Goal: Task Accomplishment & Management: Complete application form

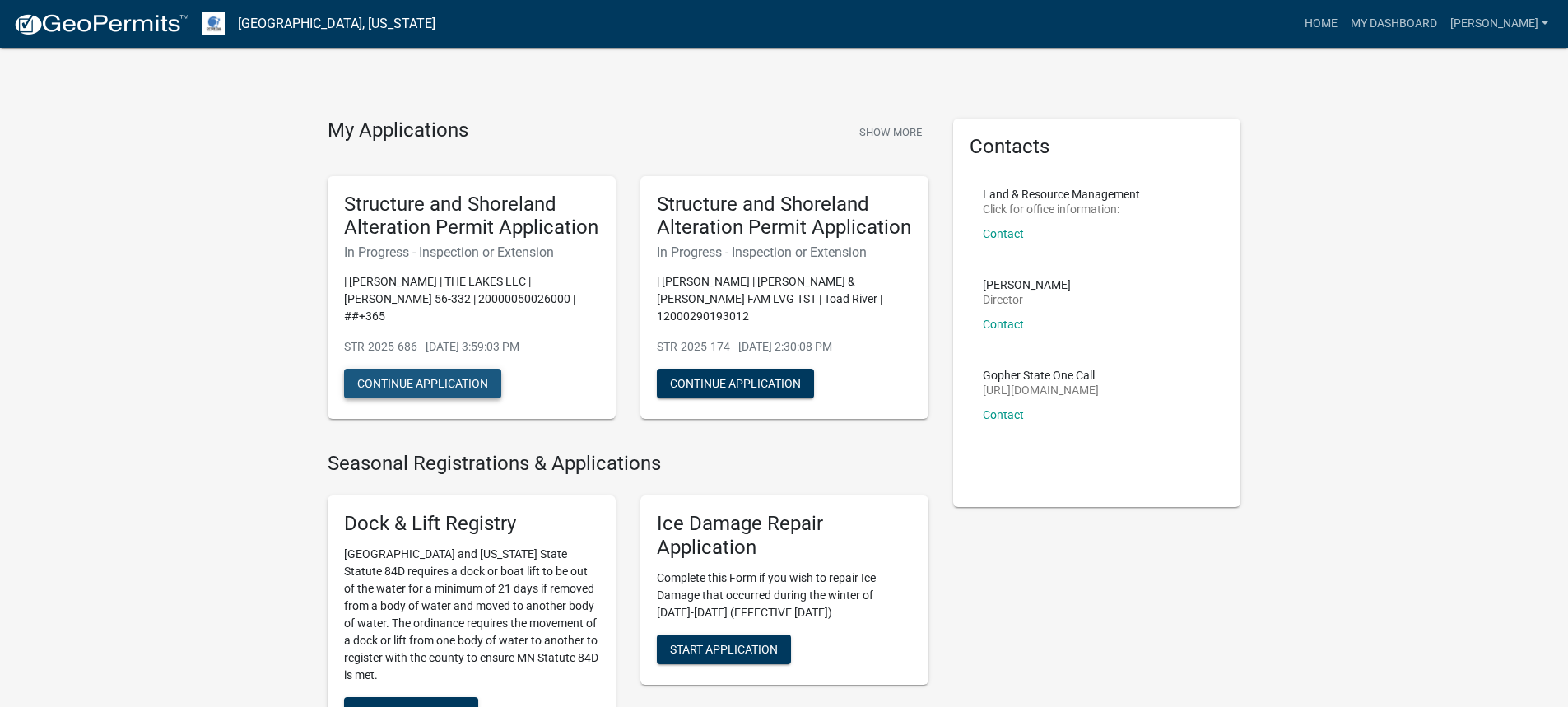
click at [423, 368] on button "Continue Application" at bounding box center [422, 383] width 157 height 30
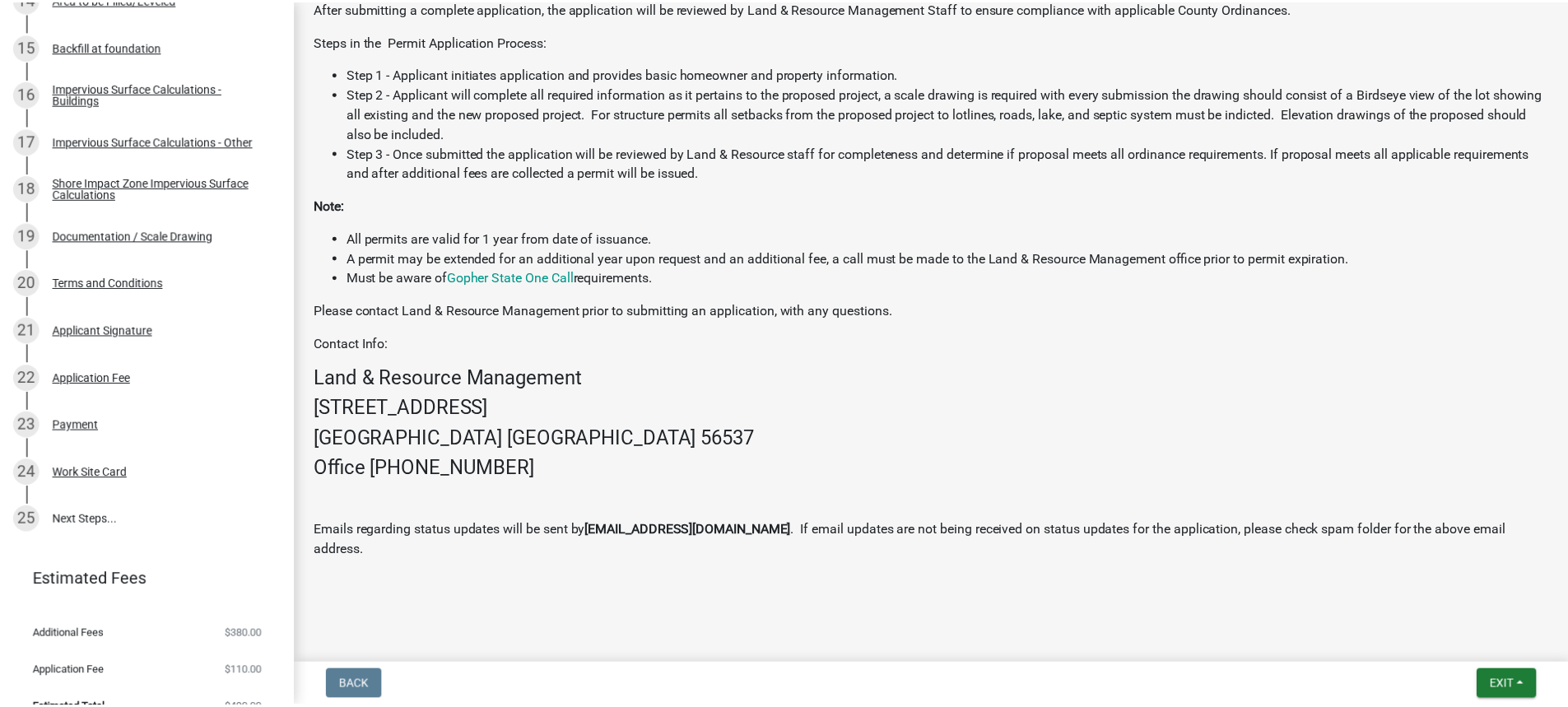
scroll to position [1010, 0]
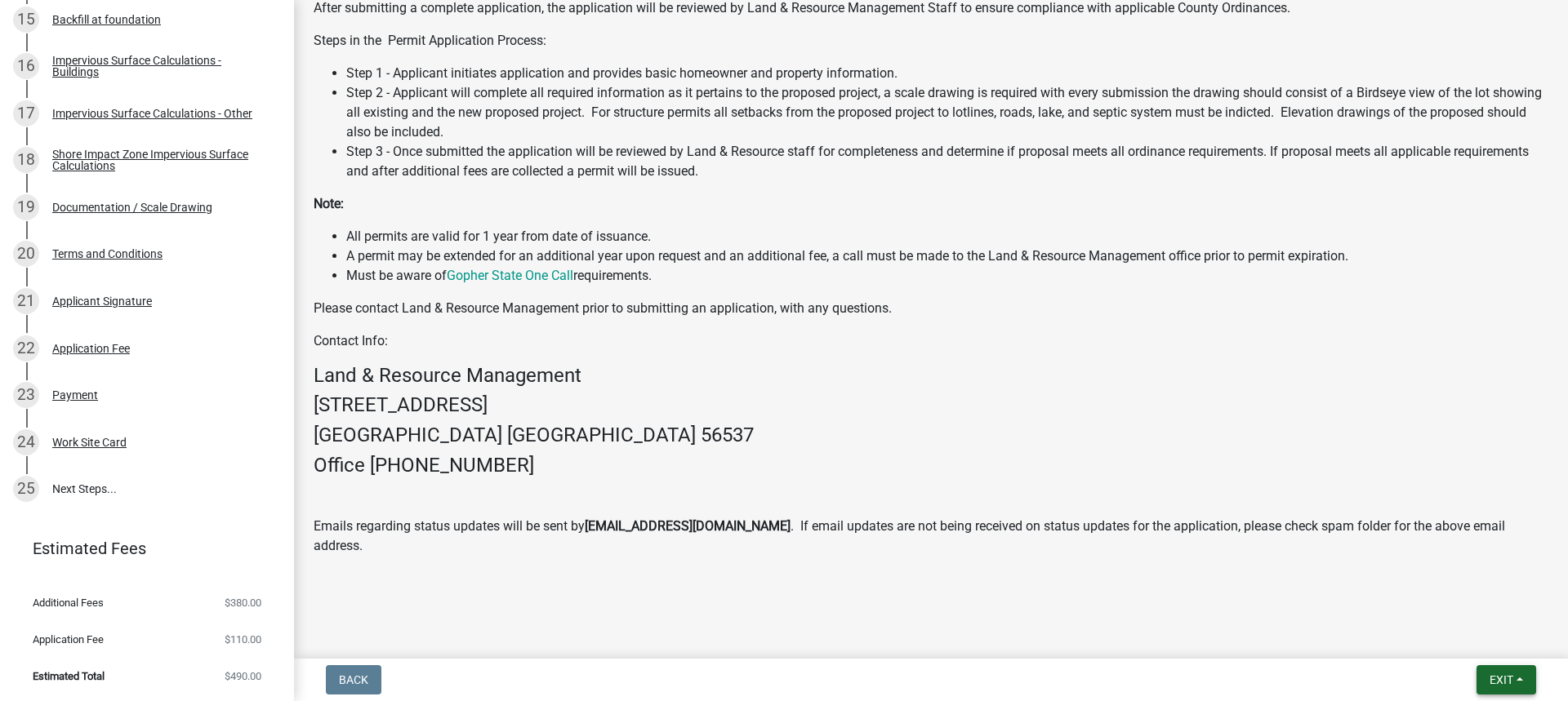
click at [1482, 678] on button "Exit" at bounding box center [1506, 679] width 60 height 29
click at [1451, 634] on button "Save & Exit" at bounding box center [1470, 637] width 131 height 40
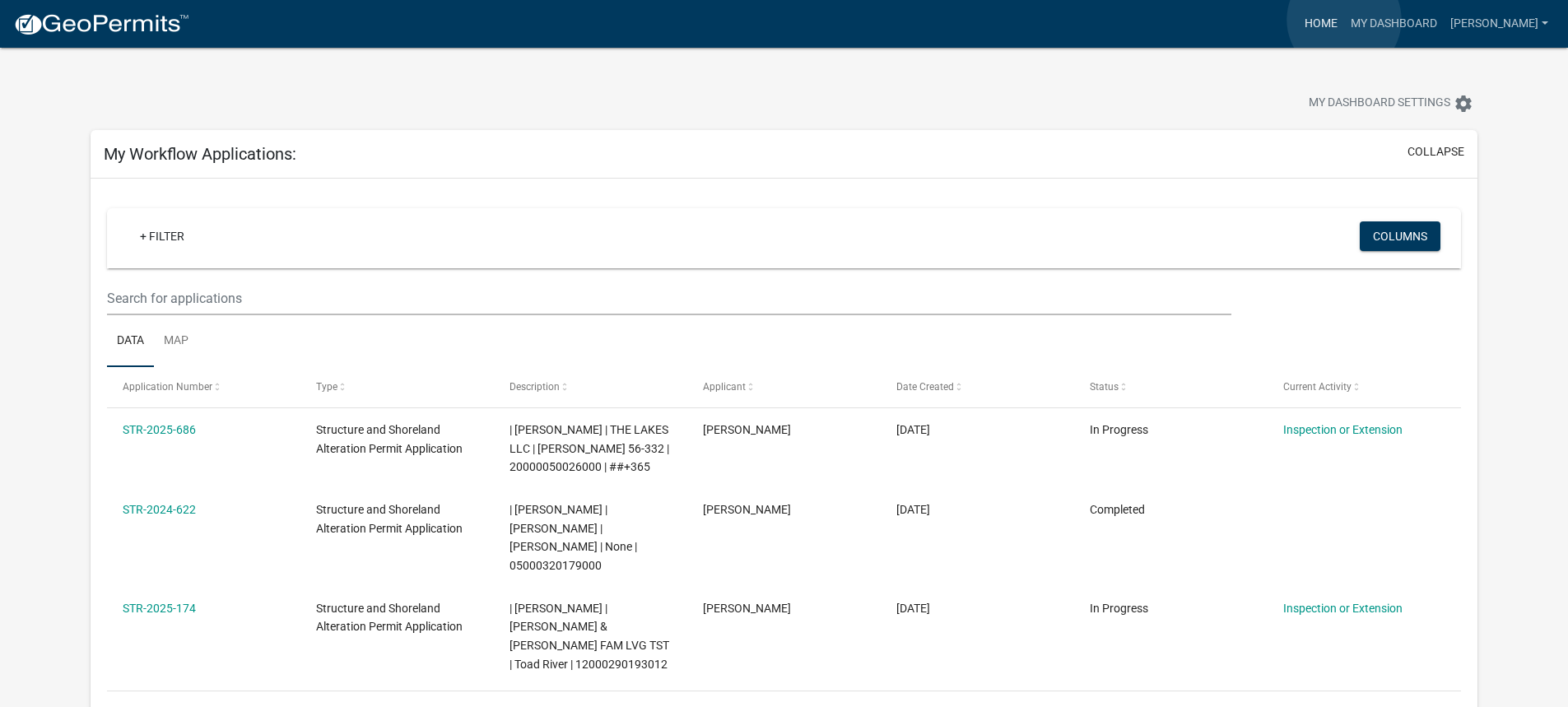
click at [1344, 20] on link "Home" at bounding box center [1321, 24] width 46 height 31
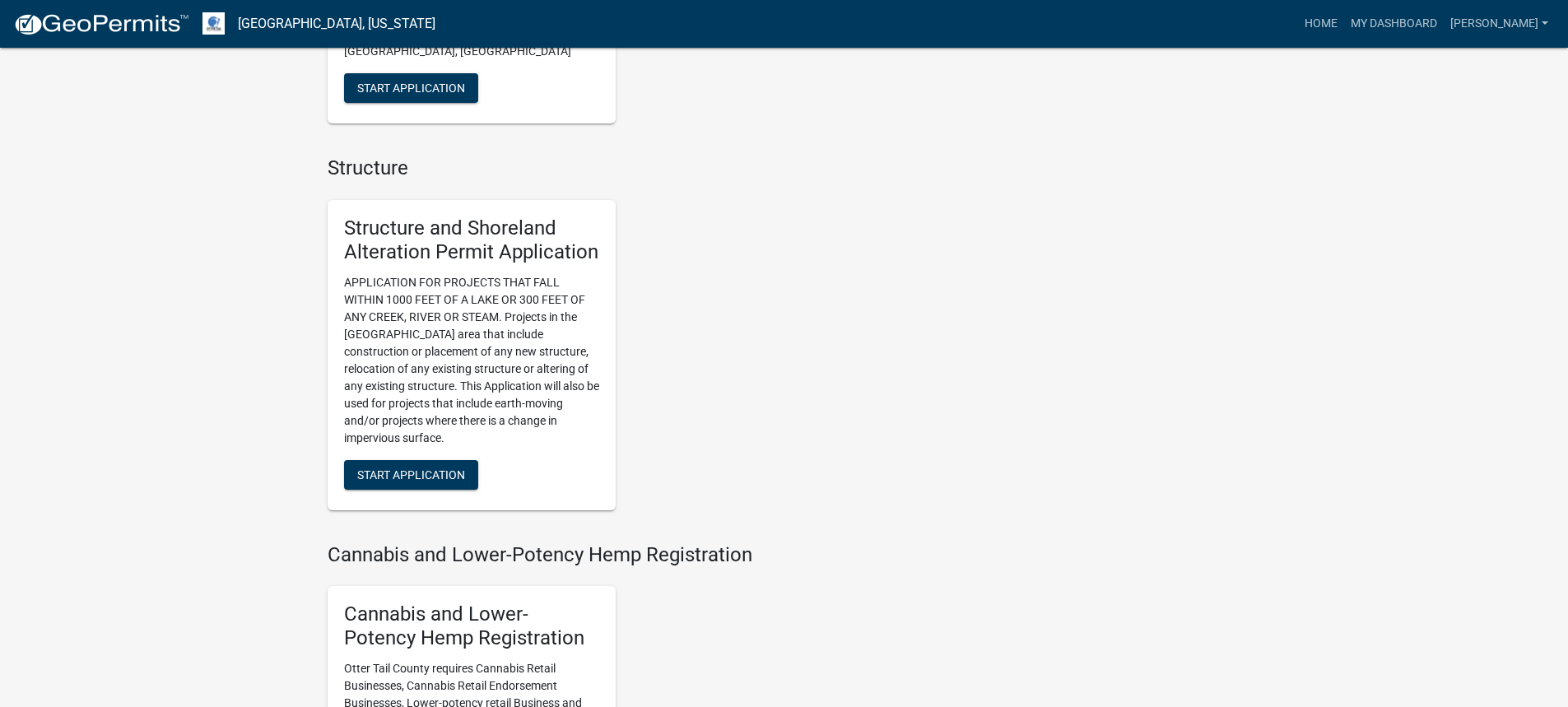
scroll to position [1316, 0]
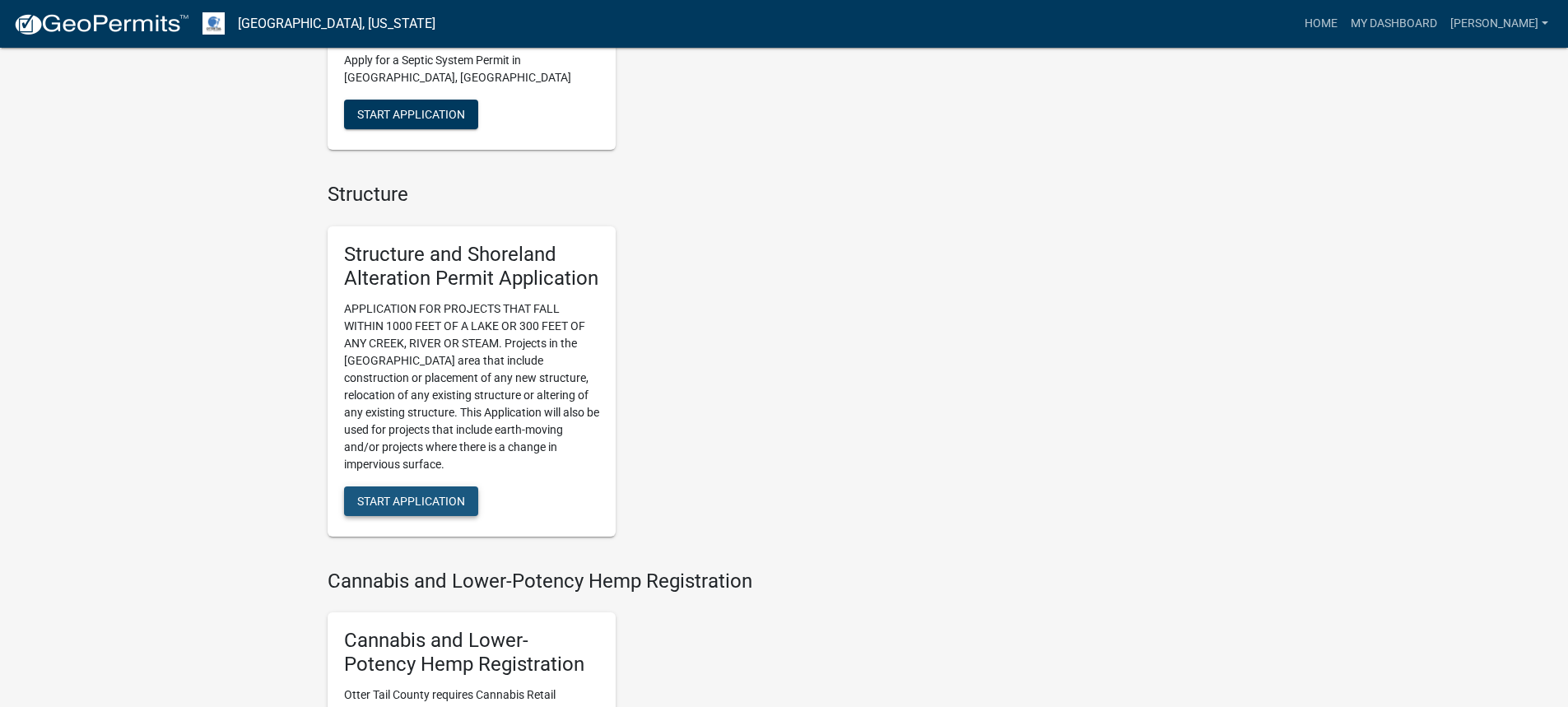
click at [417, 494] on span "Start Application" at bounding box center [411, 501] width 108 height 14
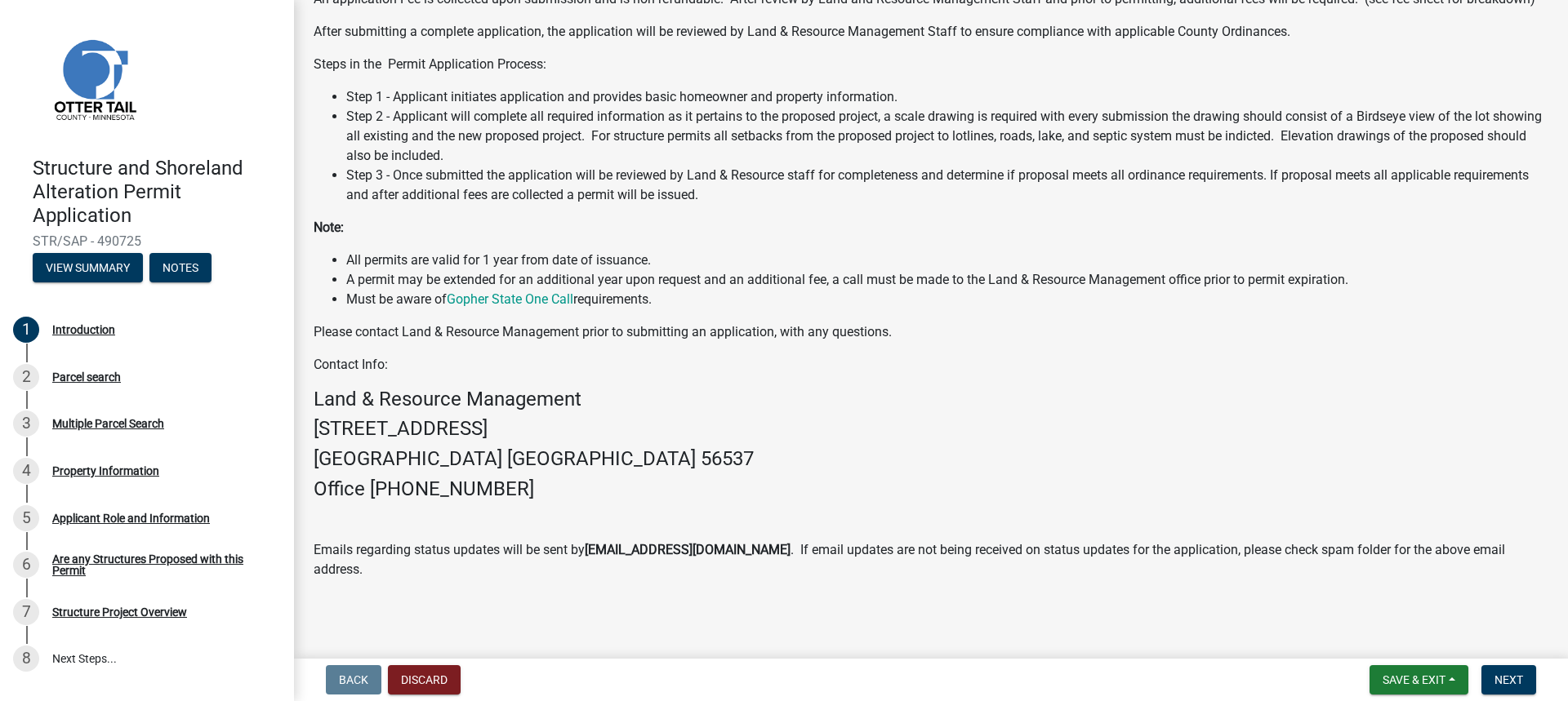
scroll to position [278, 0]
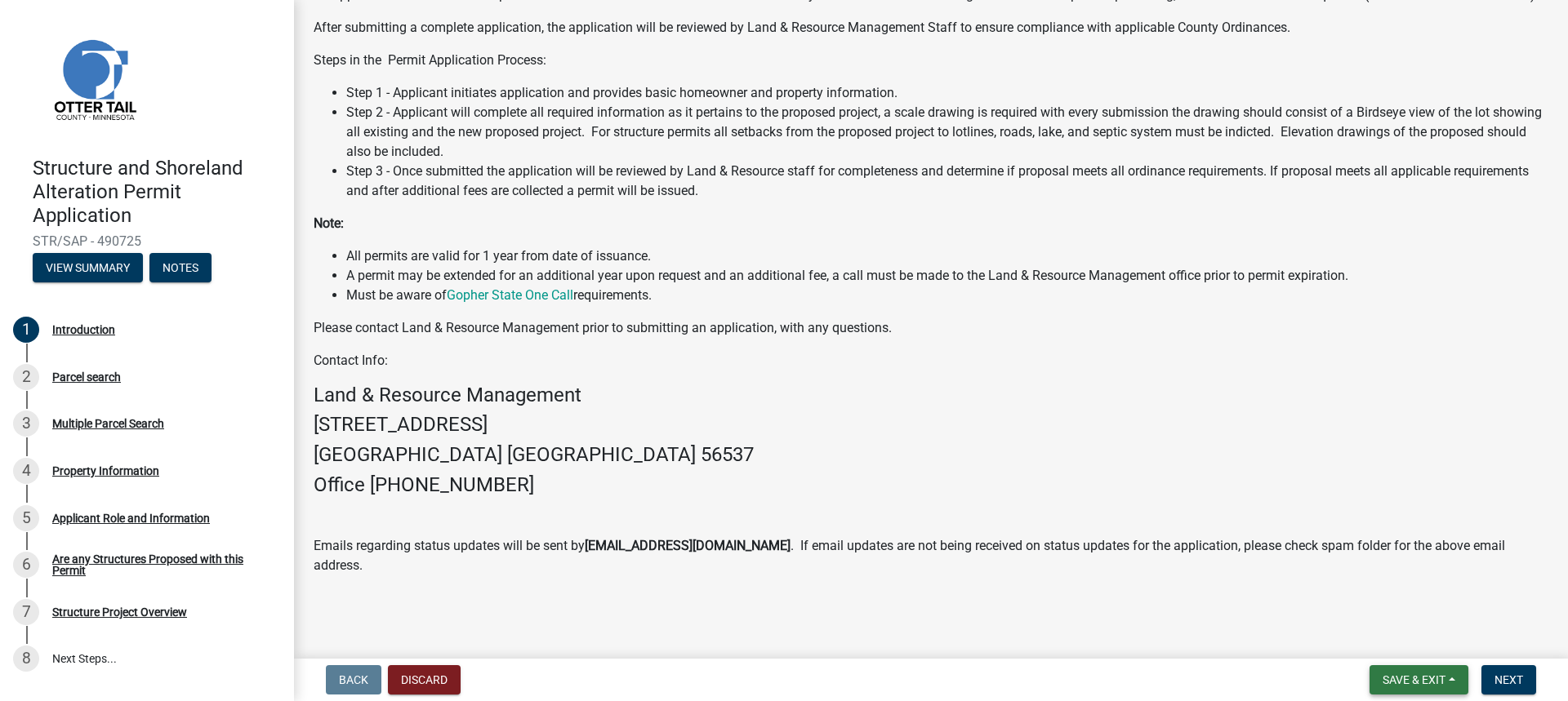
click at [1382, 682] on span "Save & Exit" at bounding box center [1413, 680] width 63 height 13
click at [1517, 676] on span "Next" at bounding box center [1508, 680] width 29 height 13
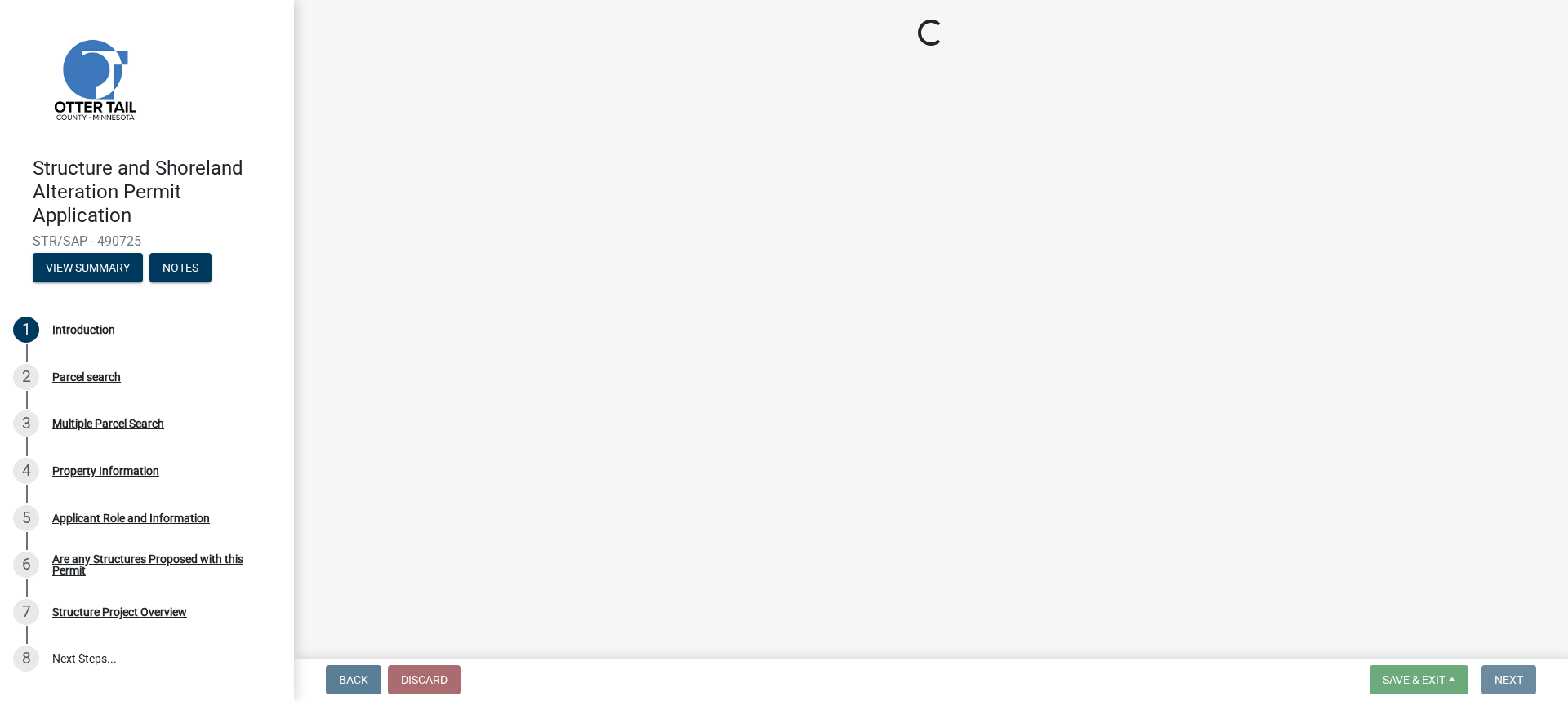
scroll to position [0, 0]
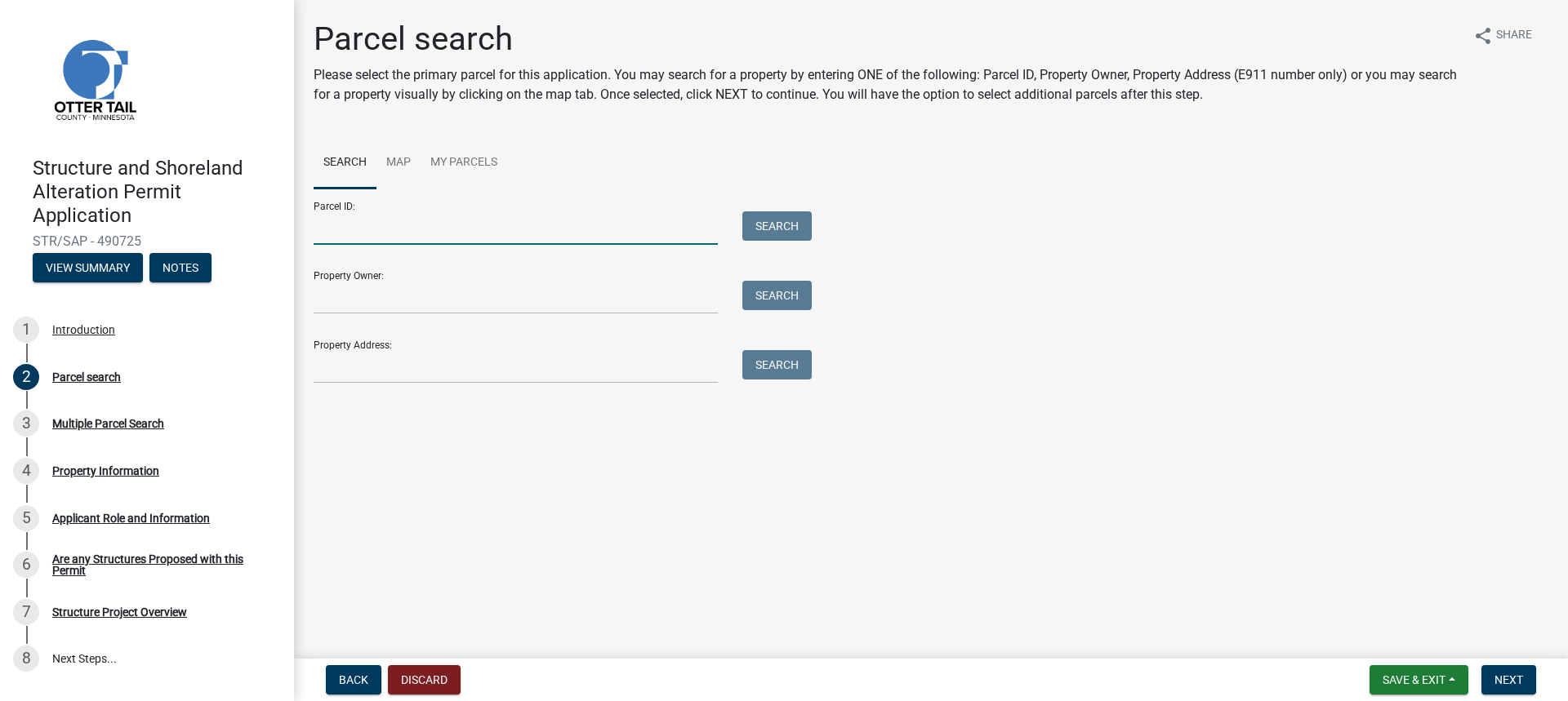
click at [365, 234] on input "Parcel ID:" at bounding box center [515, 228] width 404 height 34
click at [339, 236] on input "Parcel ID:" at bounding box center [515, 228] width 404 height 34
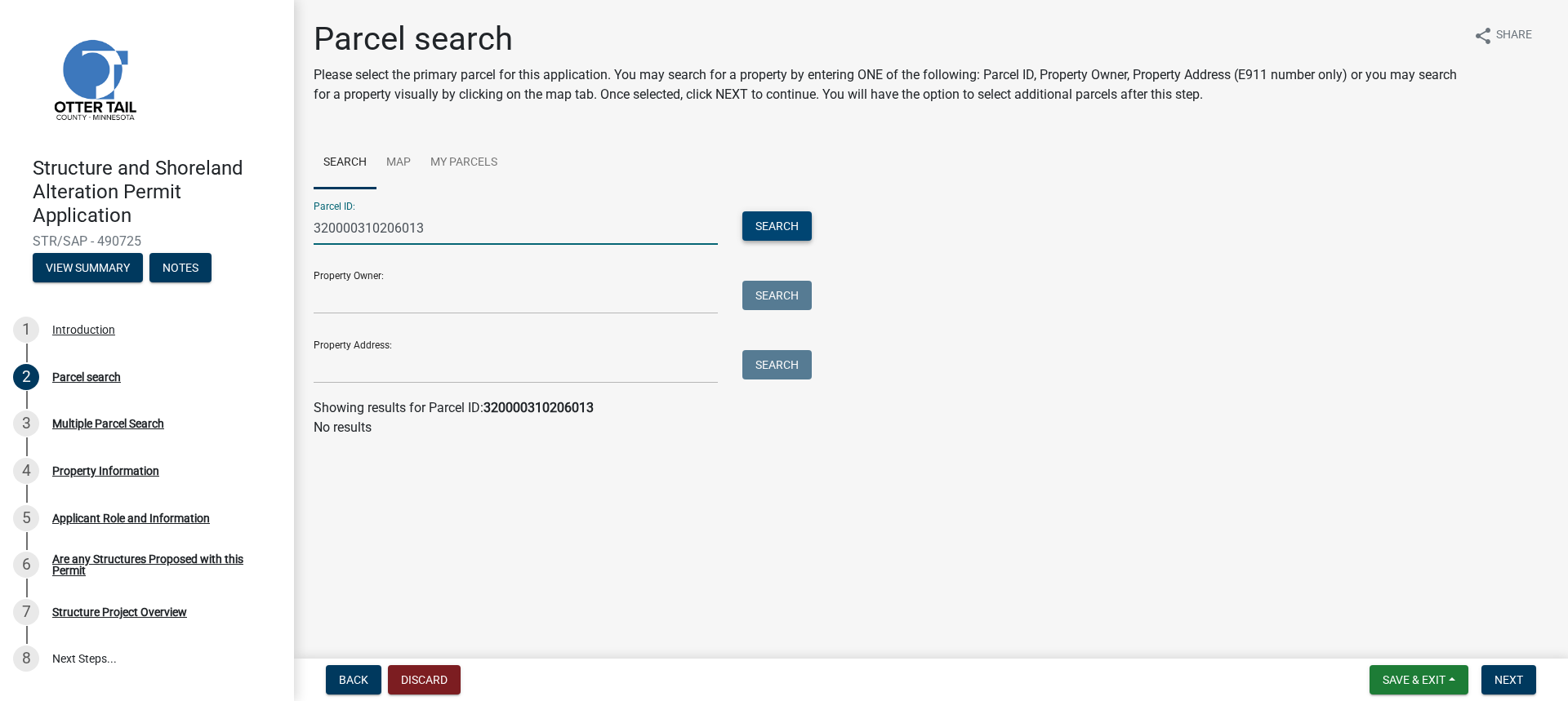
click at [774, 226] on button "Search" at bounding box center [776, 226] width 69 height 29
click at [355, 228] on input "320000310206013" at bounding box center [515, 228] width 404 height 34
type input "32000310206013"
click at [781, 229] on button "Search" at bounding box center [776, 226] width 69 height 29
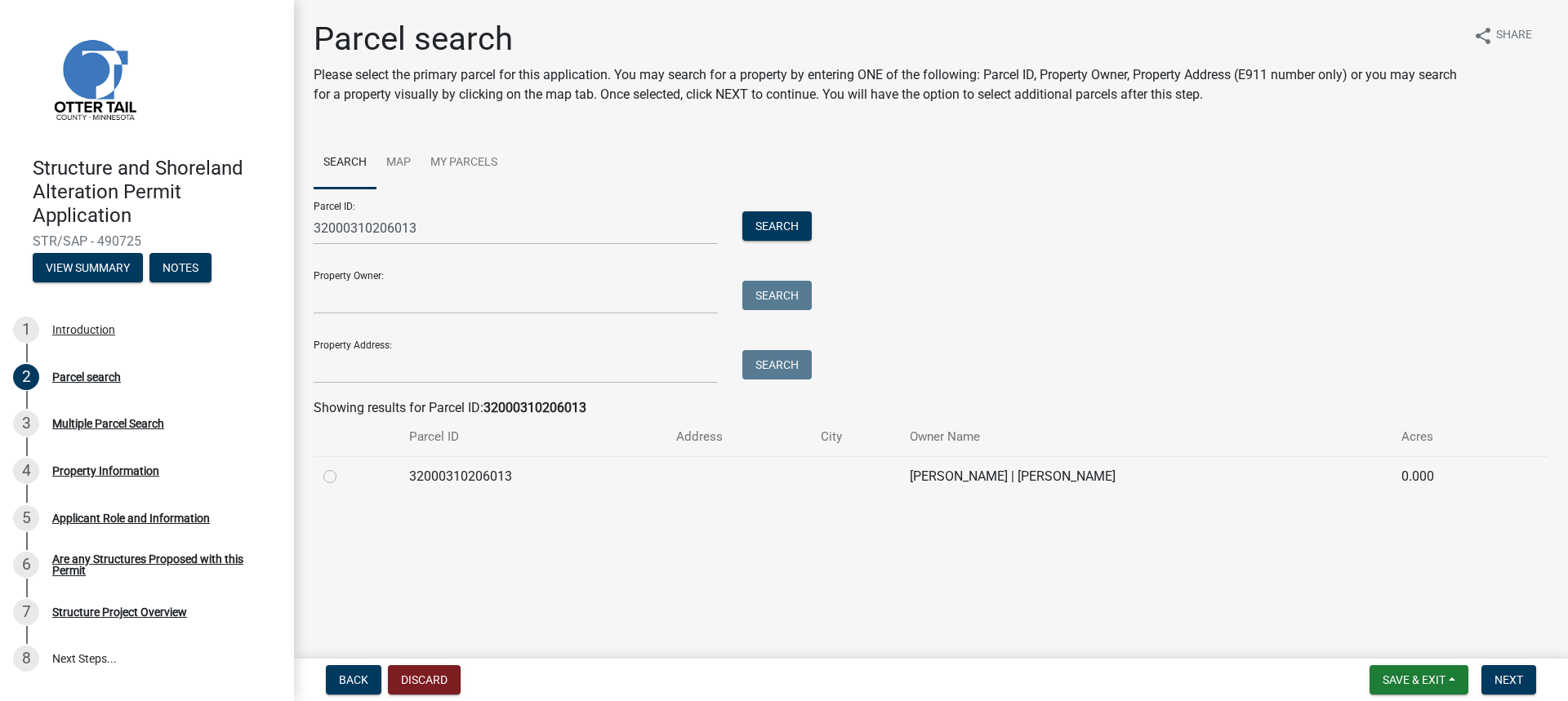
click at [343, 467] on label at bounding box center [343, 467] width 0 height 0
click at [343, 475] on input "radio" at bounding box center [348, 472] width 11 height 11
radio input "true"
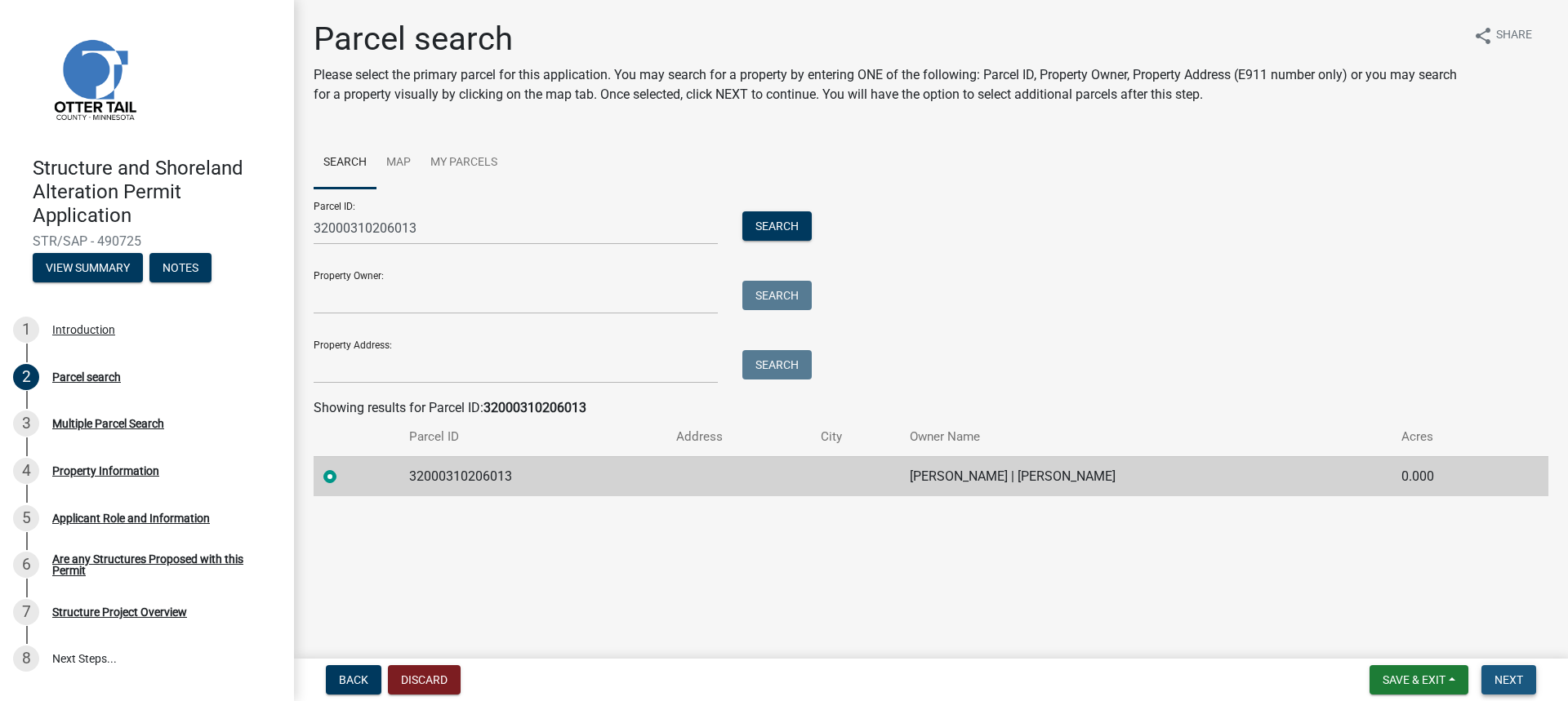
click at [1501, 682] on span "Next" at bounding box center [1508, 680] width 29 height 13
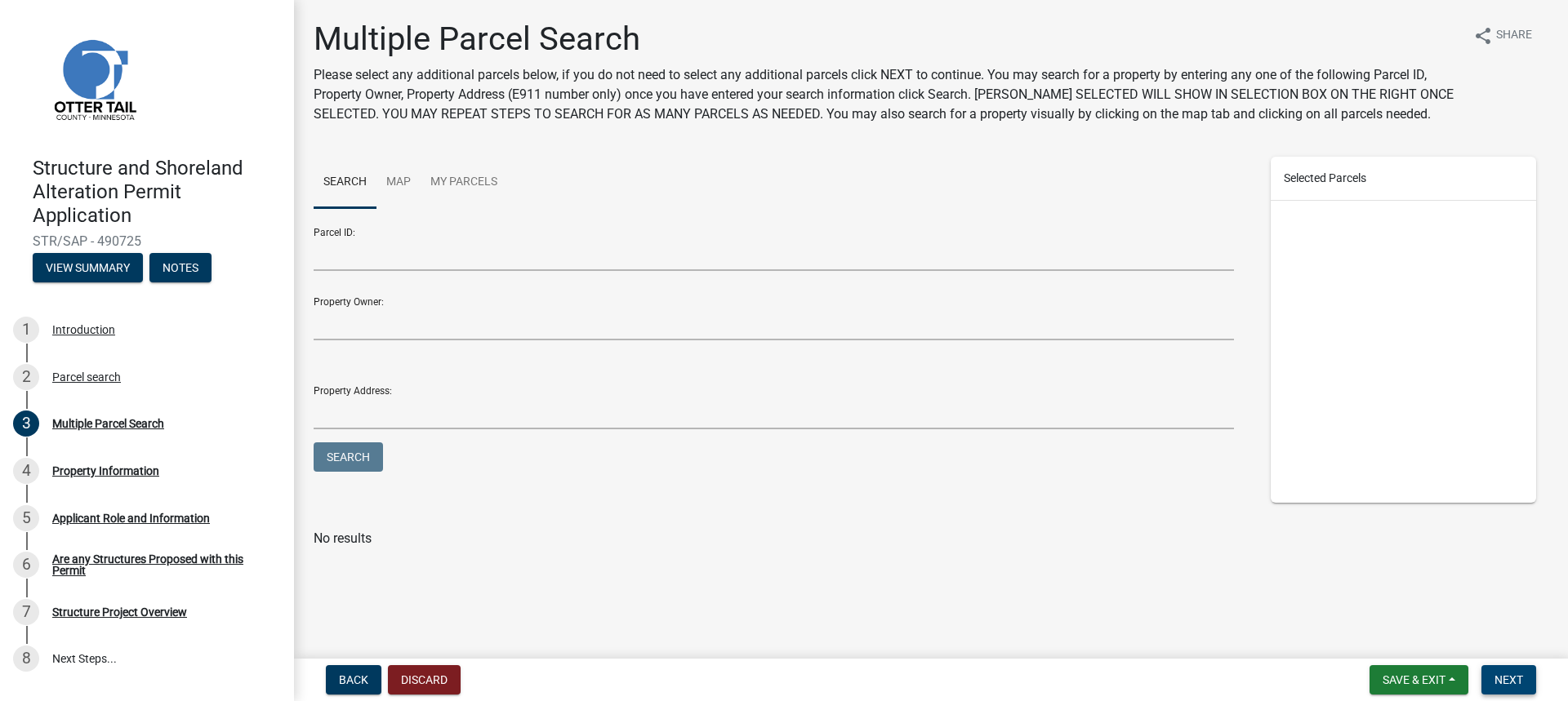
click at [1503, 678] on span "Next" at bounding box center [1508, 680] width 29 height 13
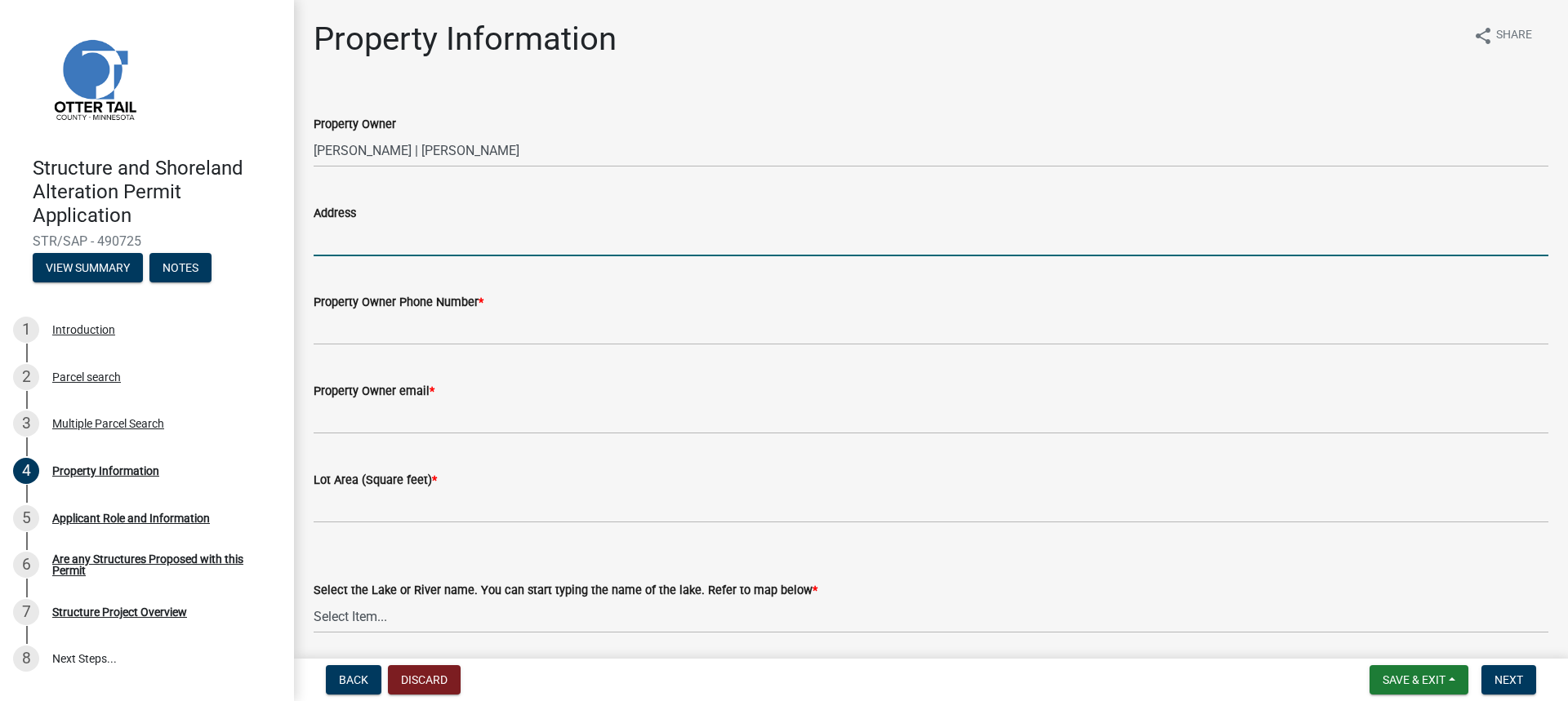
click at [339, 242] on input "Address" at bounding box center [931, 240] width 1235 height 34
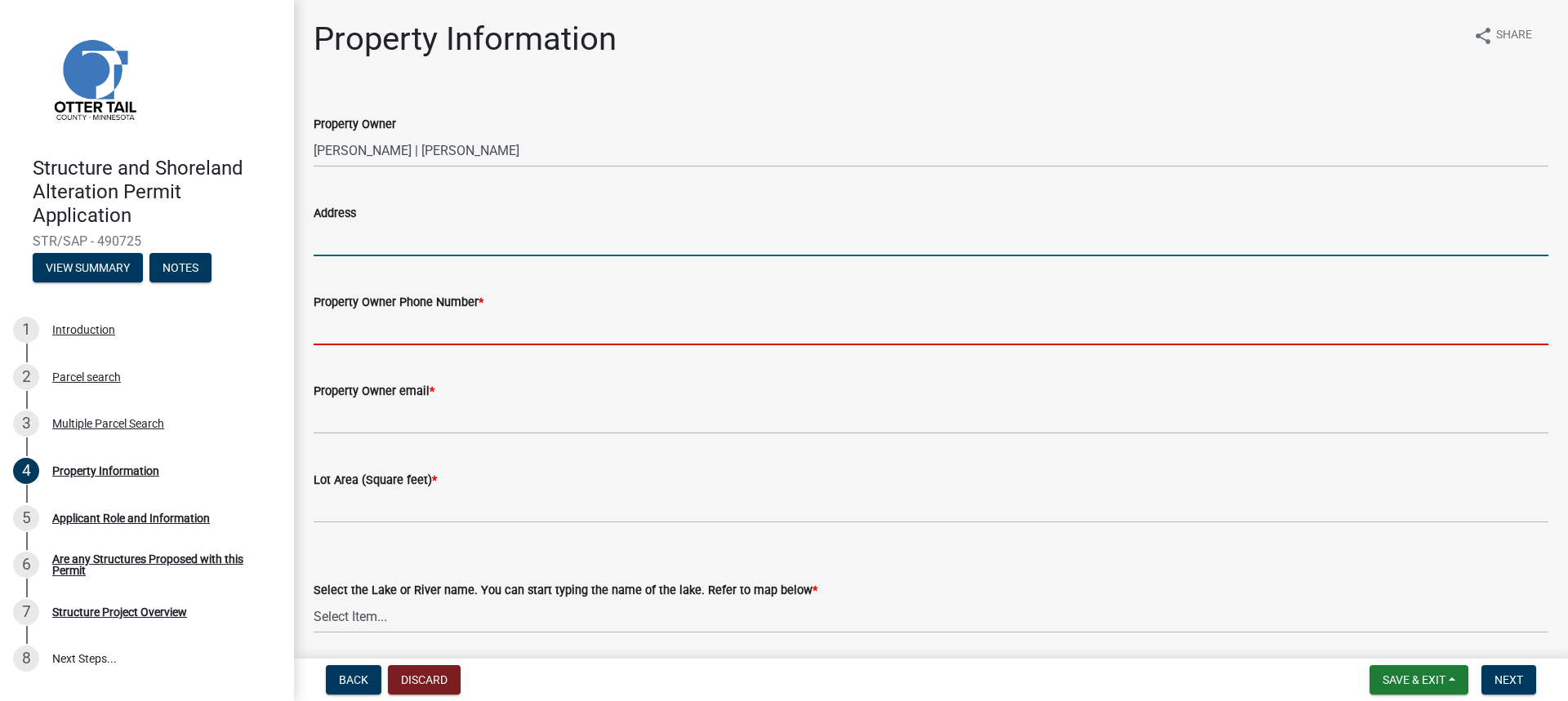
click at [339, 343] on input "Property Owner Phone Number *" at bounding box center [931, 328] width 1235 height 34
click at [337, 241] on input "Address" at bounding box center [931, 240] width 1235 height 34
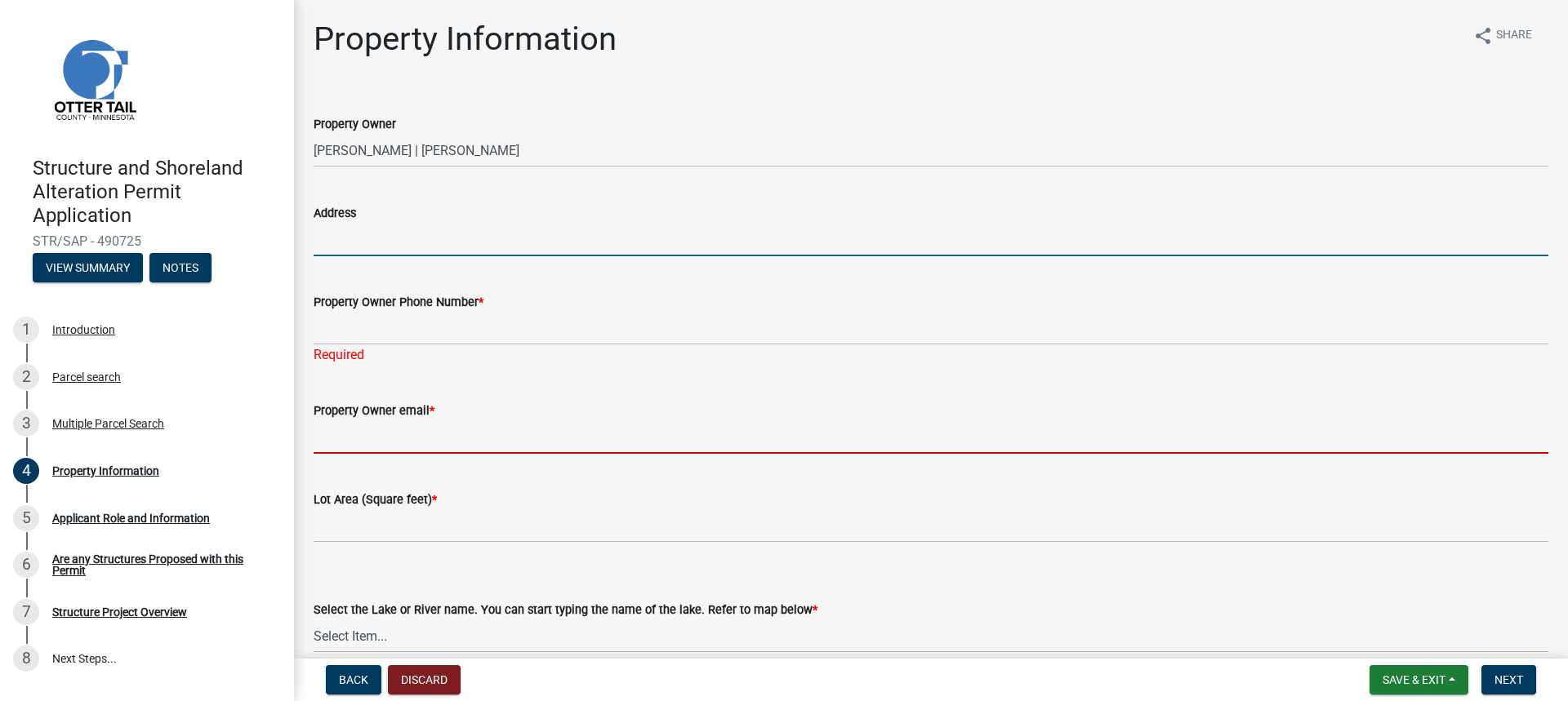
click at [981, 438] on input "Property Owner email *" at bounding box center [931, 437] width 1235 height 34
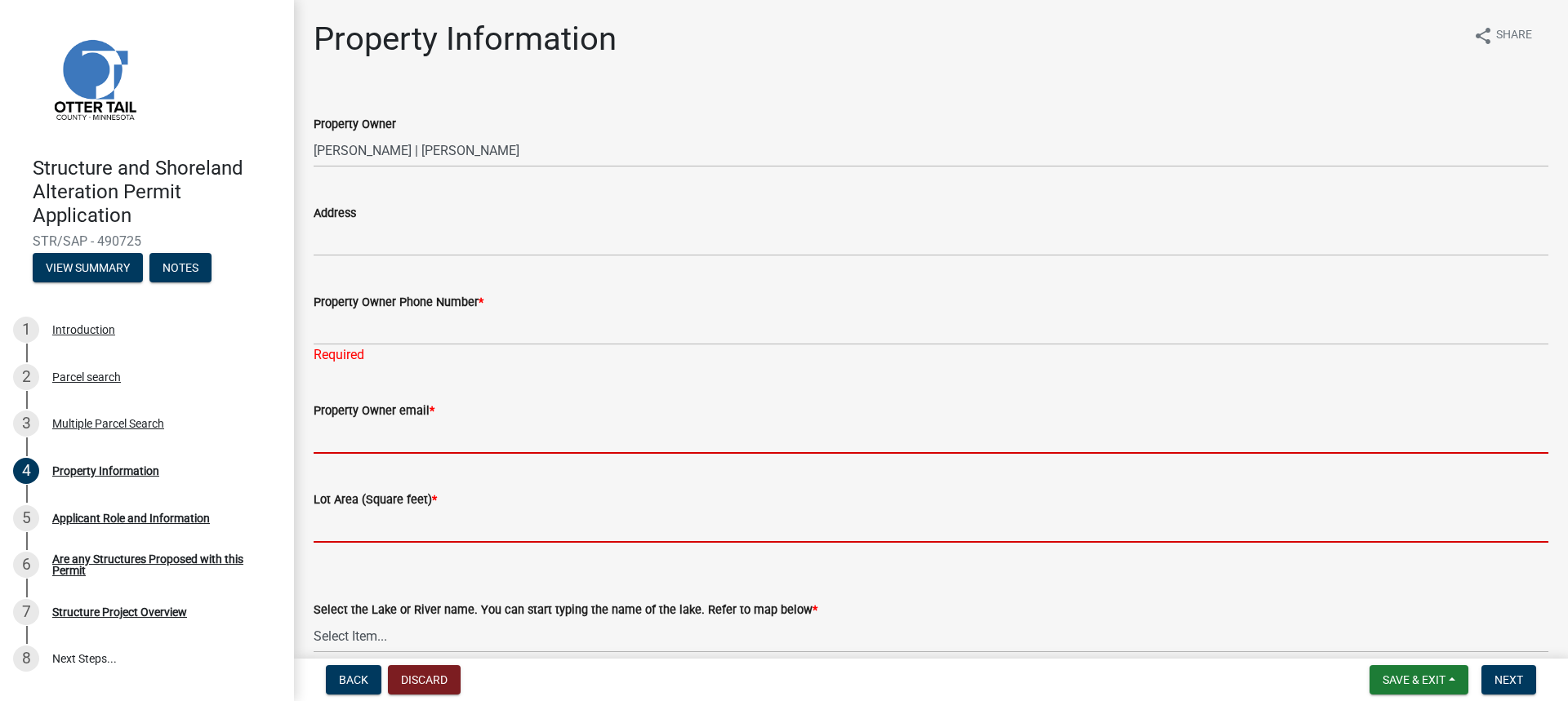
click at [333, 519] on form "Lot Area (Square feet) *" at bounding box center [931, 516] width 1235 height 53
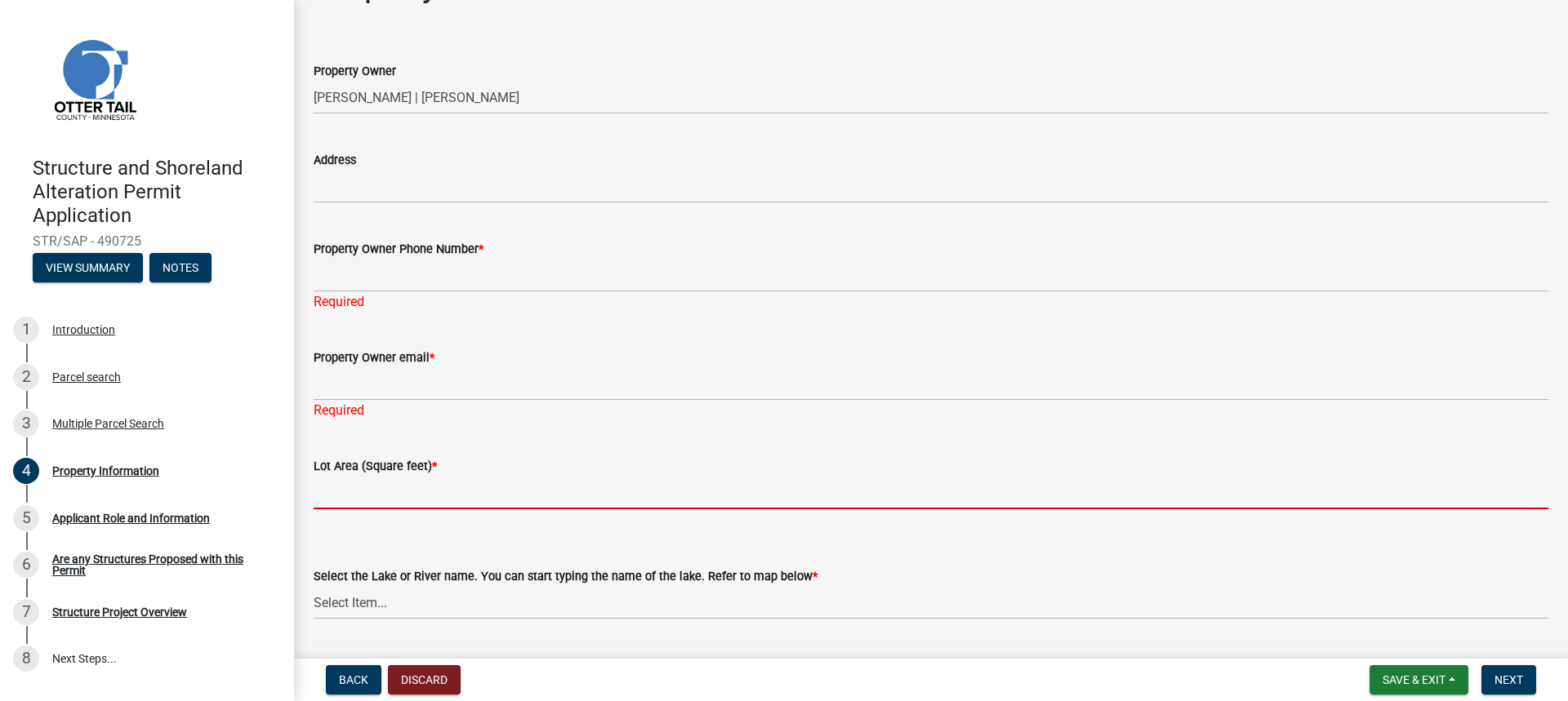
scroll to position [82, 0]
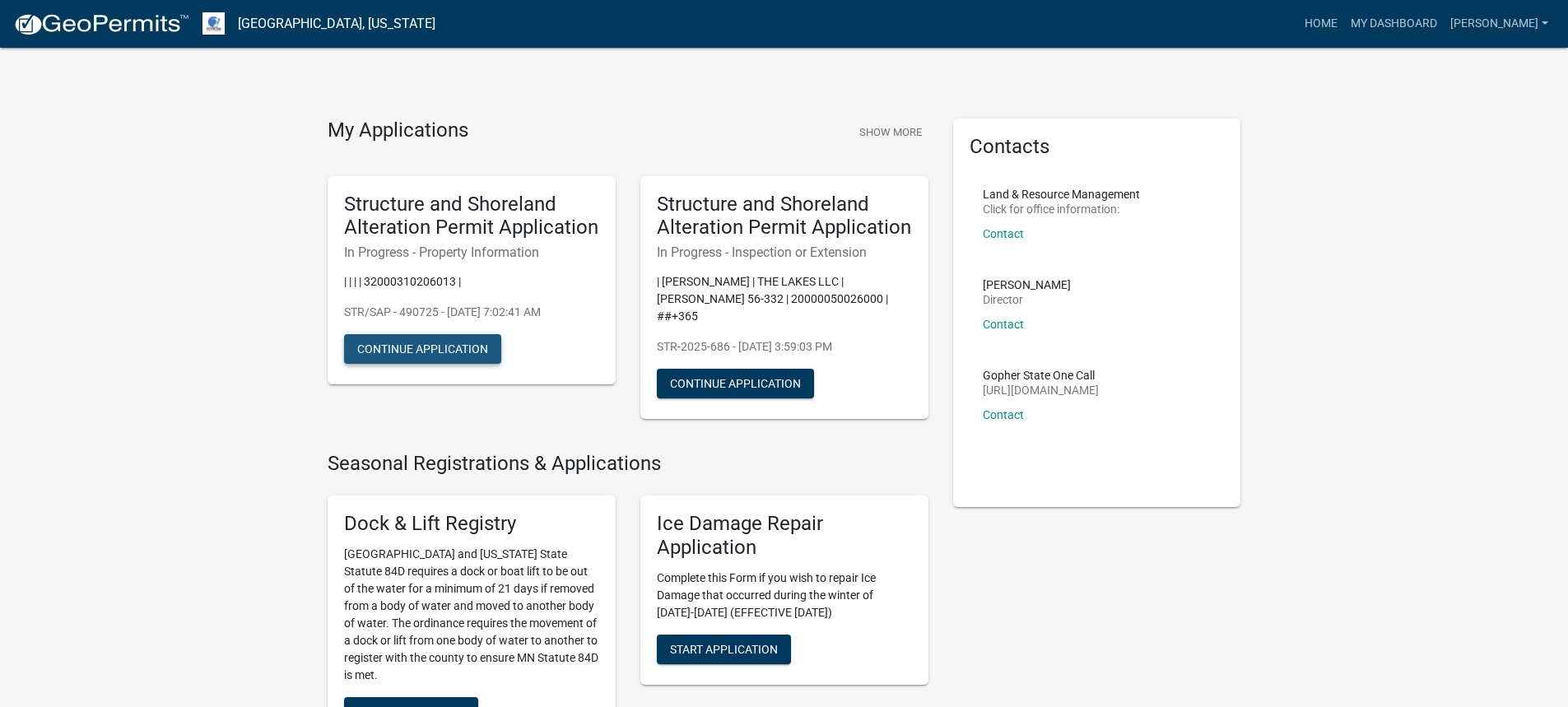
click at [424, 345] on button "Continue Application" at bounding box center [422, 349] width 157 height 30
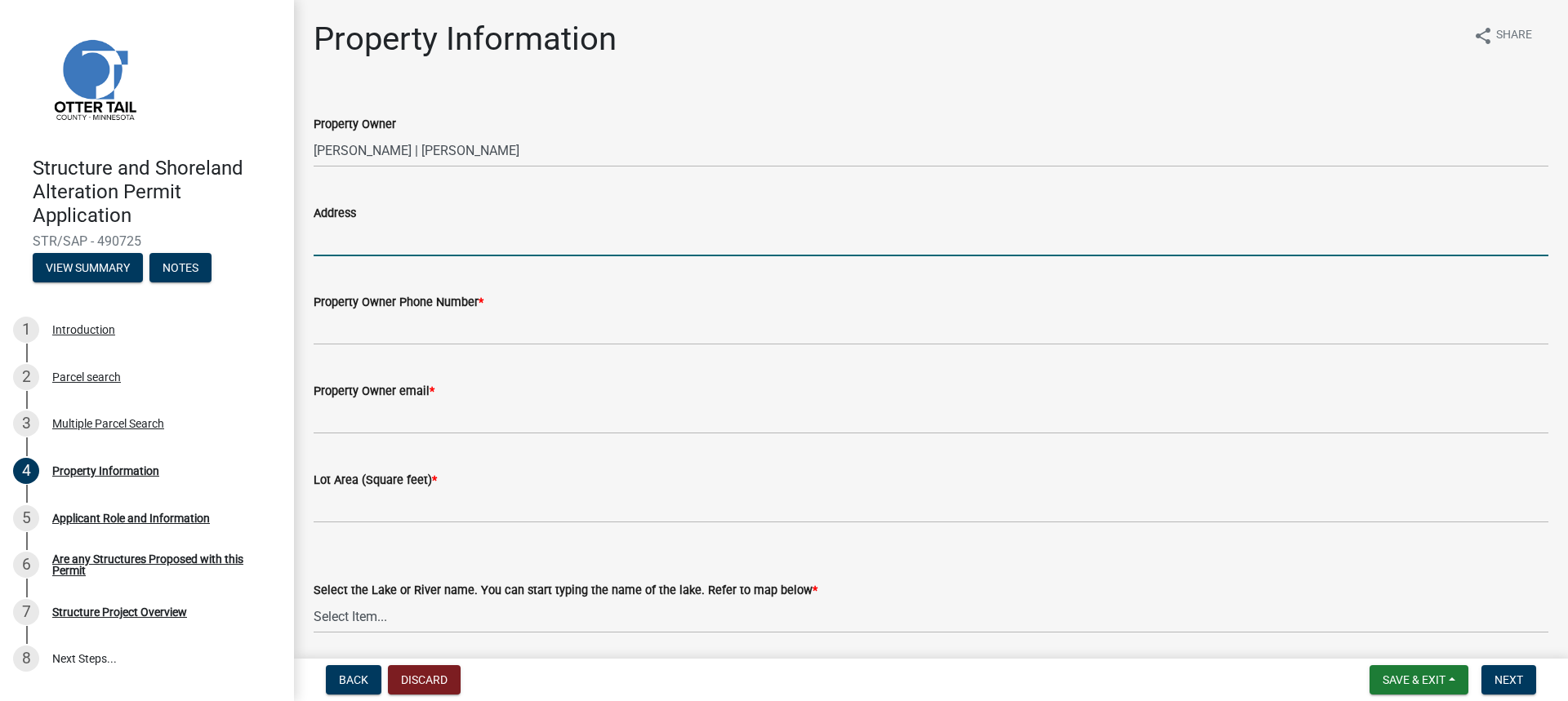
click at [337, 247] on input "Address" at bounding box center [931, 240] width 1235 height 34
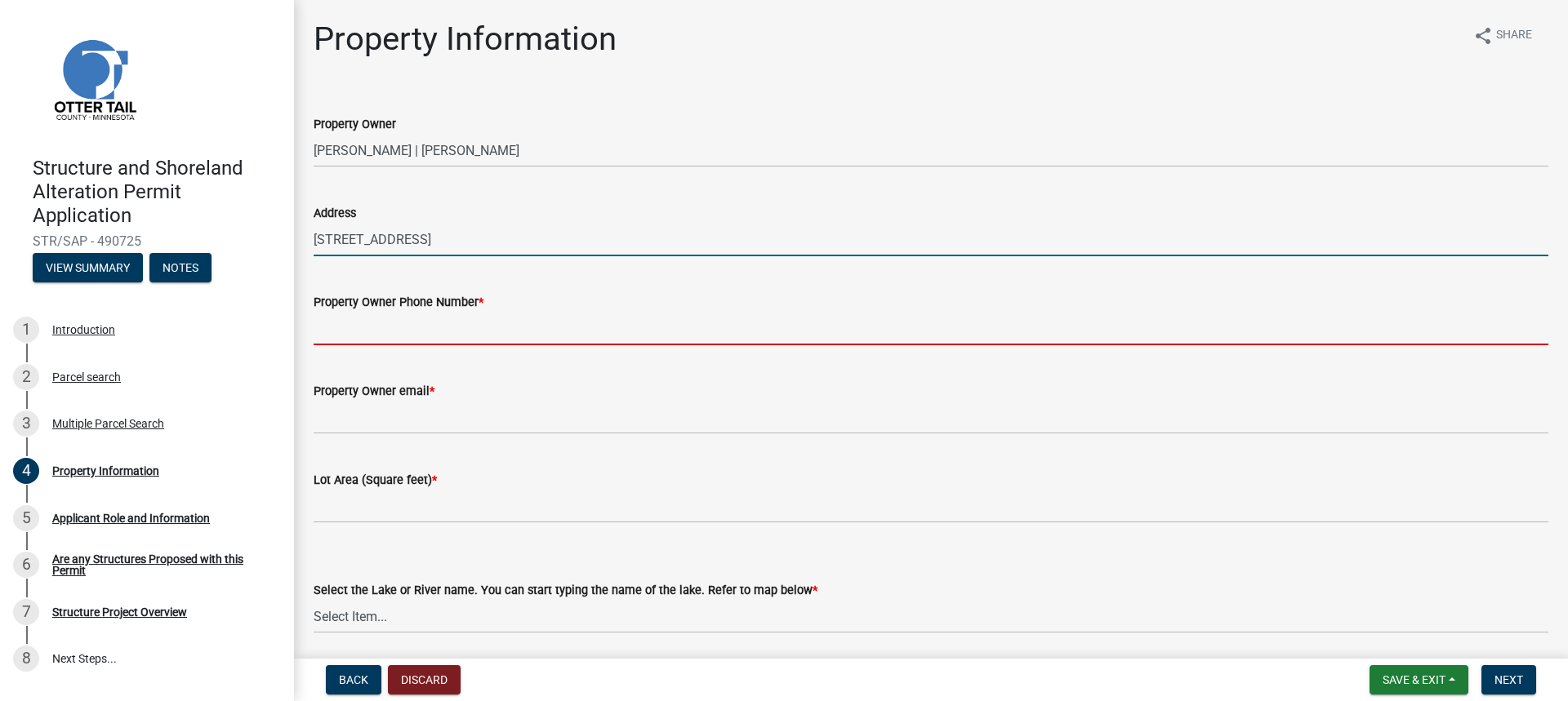
click at [348, 325] on input "Property Owner Phone Number *" at bounding box center [931, 328] width 1235 height 34
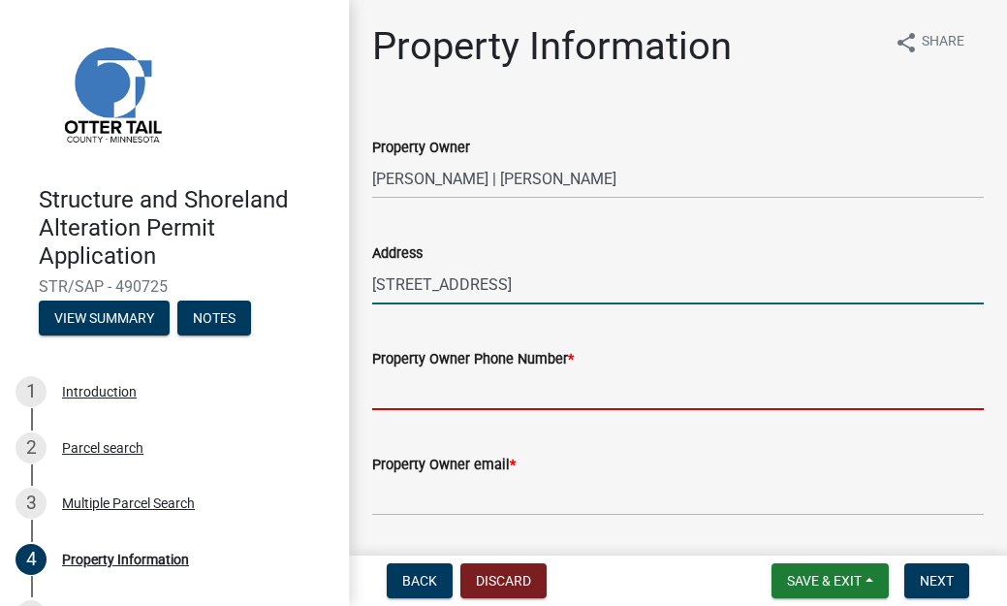
click at [562, 283] on input "19155 Cedarhurst Street" at bounding box center [678, 285] width 612 height 40
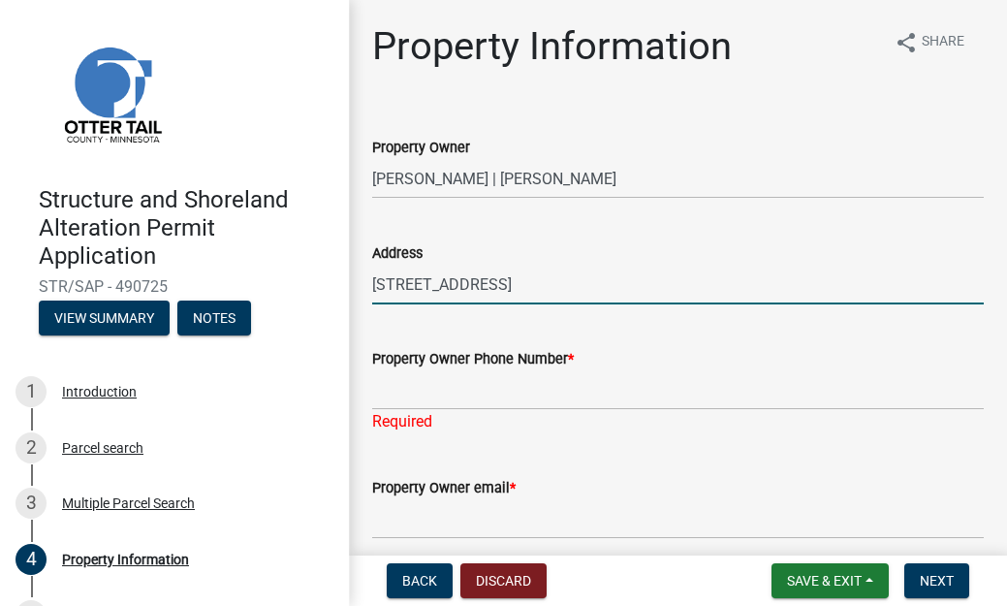
type input "19155 Cedarhurst Street, Wayzata, MN 55391"
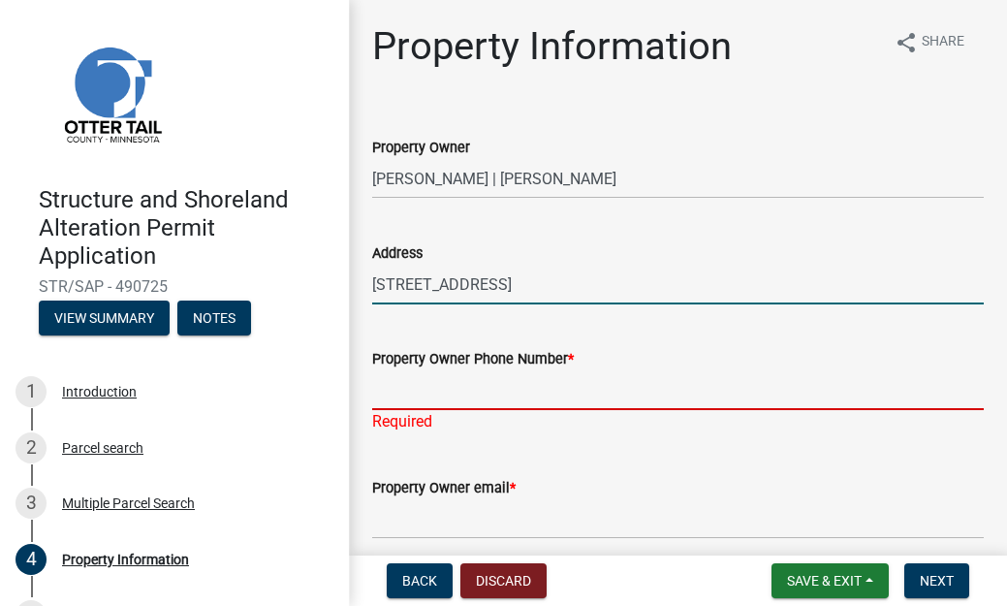
click at [422, 398] on input "Property Owner Phone Number *" at bounding box center [678, 390] width 612 height 40
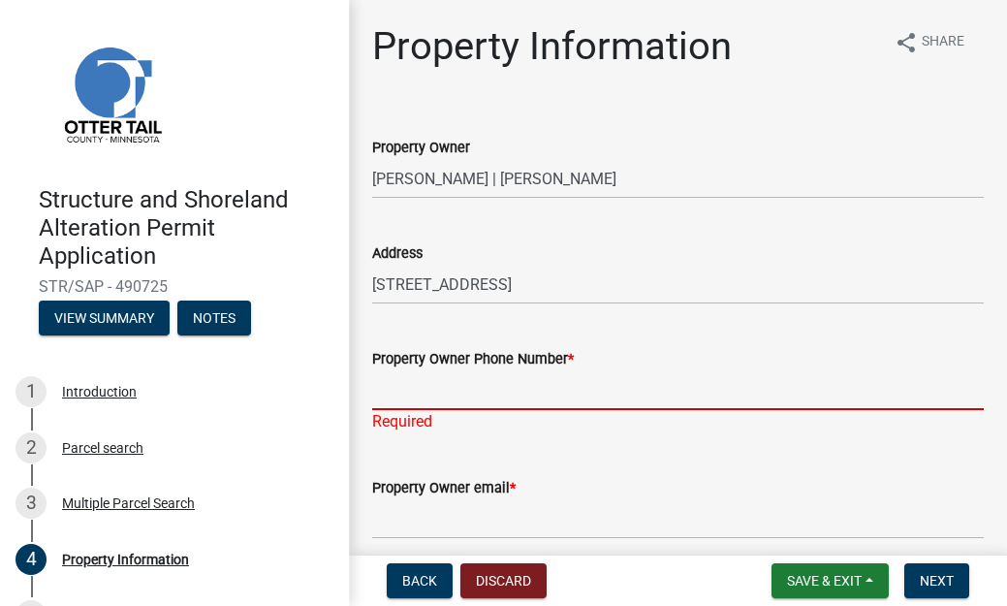
click at [398, 398] on input "Property Owner Phone Number *" at bounding box center [678, 390] width 612 height 40
paste input "1 952 250 2805"
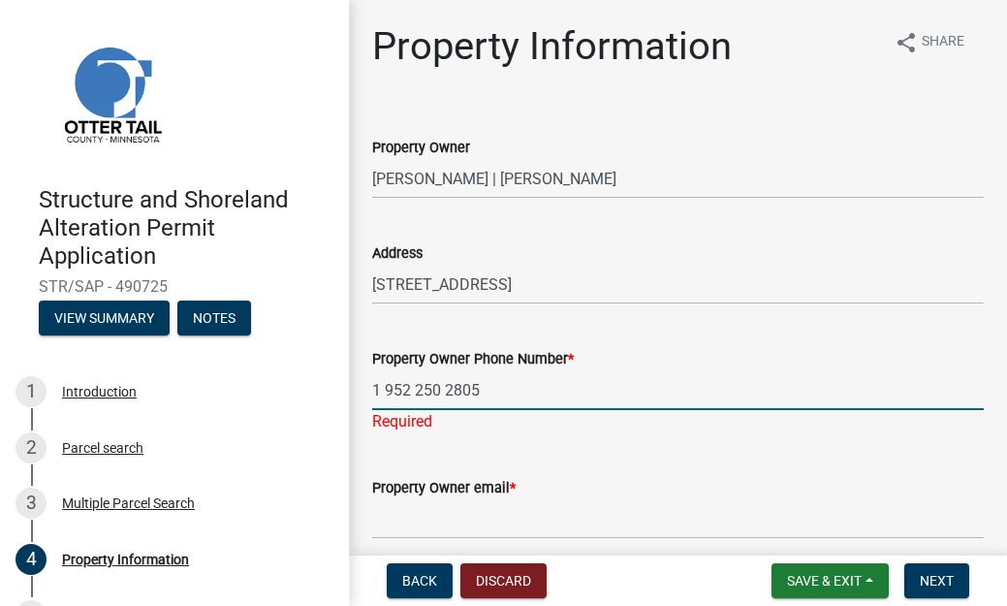
type input "1 952 250 2805"
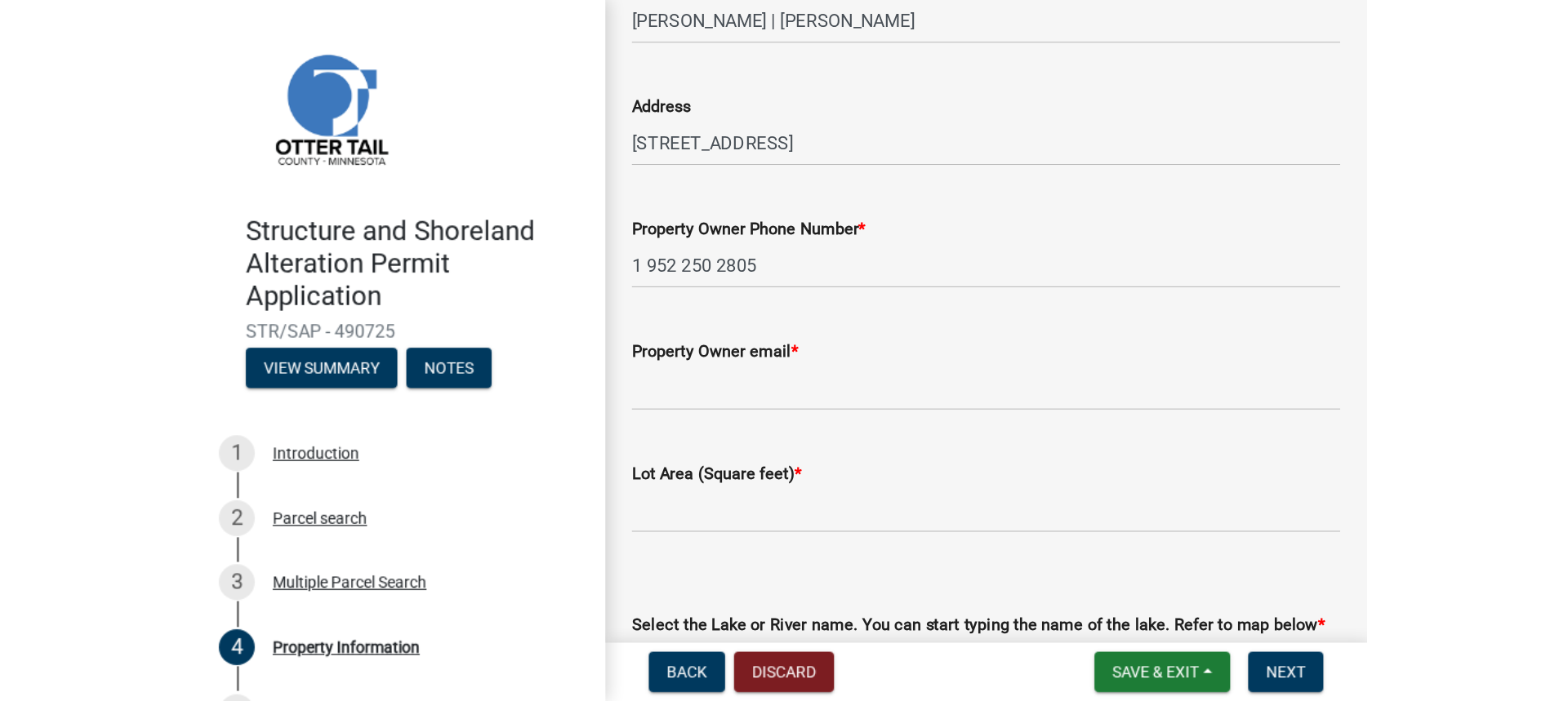
scroll to position [163, 0]
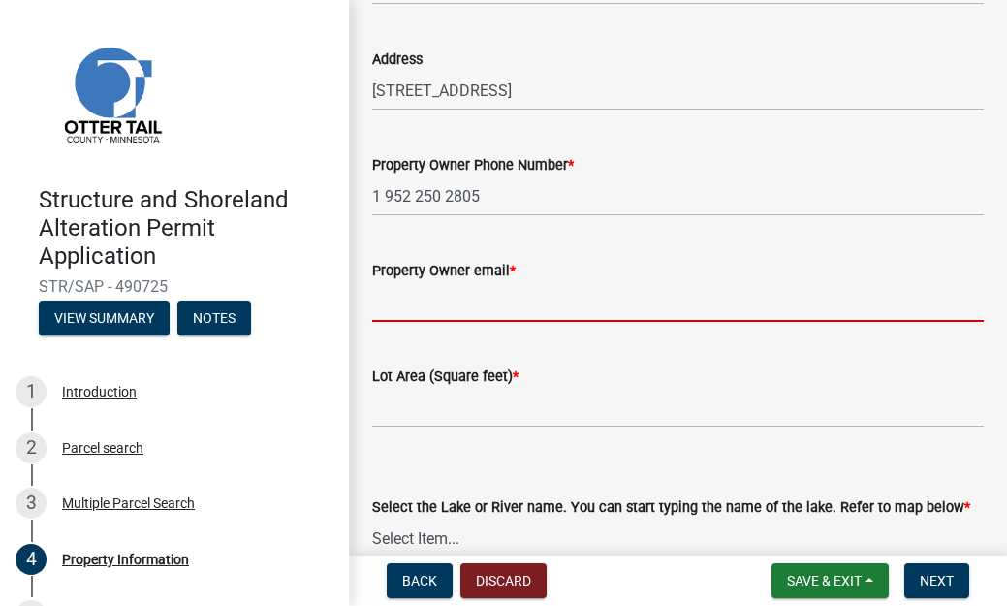
click at [382, 311] on input "Property Owner email *" at bounding box center [678, 302] width 612 height 40
paste input "Tucker, David <David.Tucker@guycarp.com>"
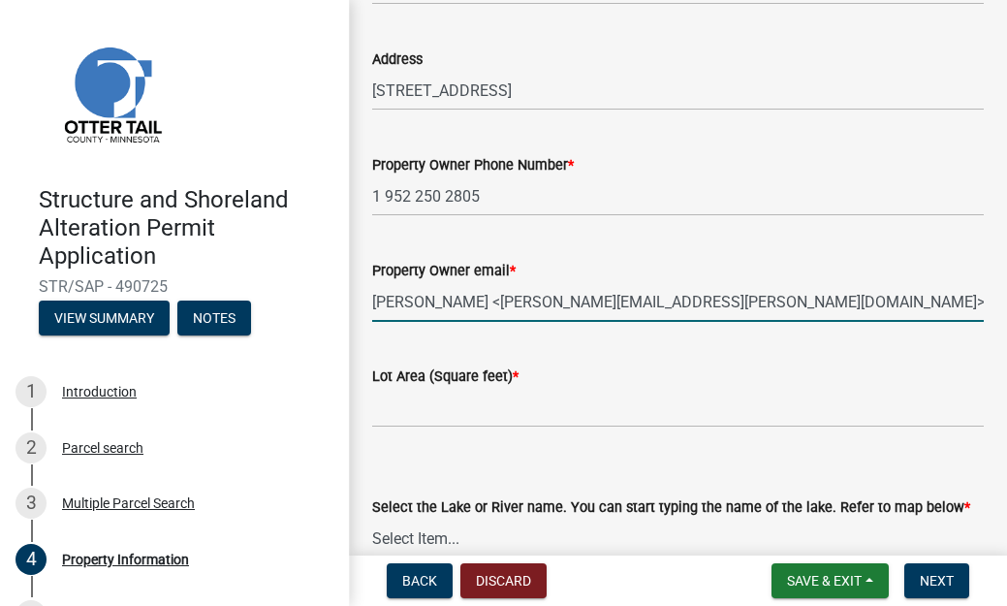
click at [479, 305] on input "Tucker, David <David.Tucker@guycarp.com>" at bounding box center [678, 302] width 612 height 40
click at [652, 302] on input "Tucker, DaDavid.Tucker@guycarp.com>" at bounding box center [678, 302] width 612 height 40
click at [440, 303] on input "Tucker, DaDavid.Tucker@guycarp.com" at bounding box center [678, 302] width 612 height 40
type input "David.Tucker@guycarp.com"
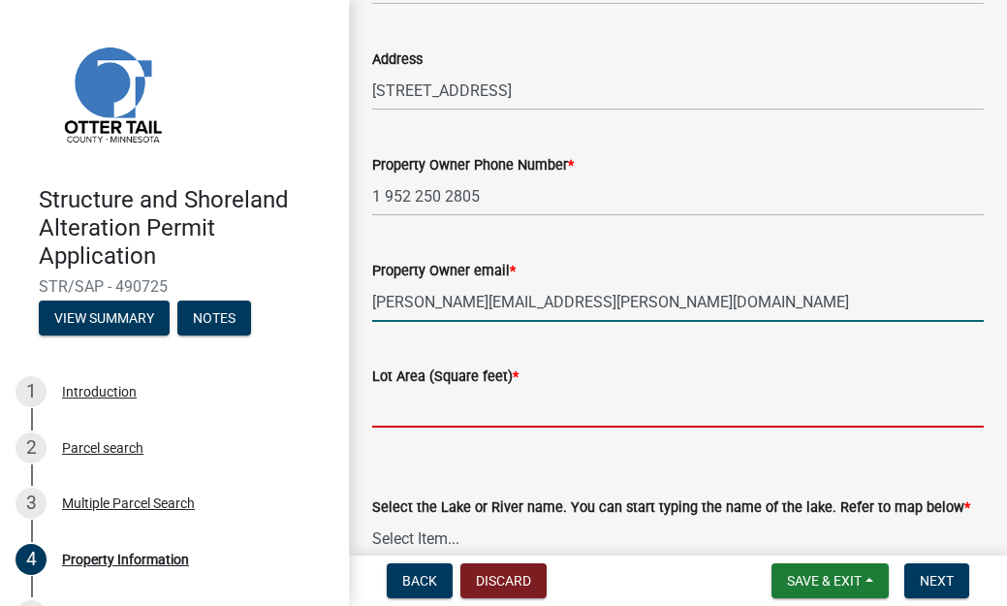
click at [423, 408] on input "text" at bounding box center [678, 408] width 612 height 40
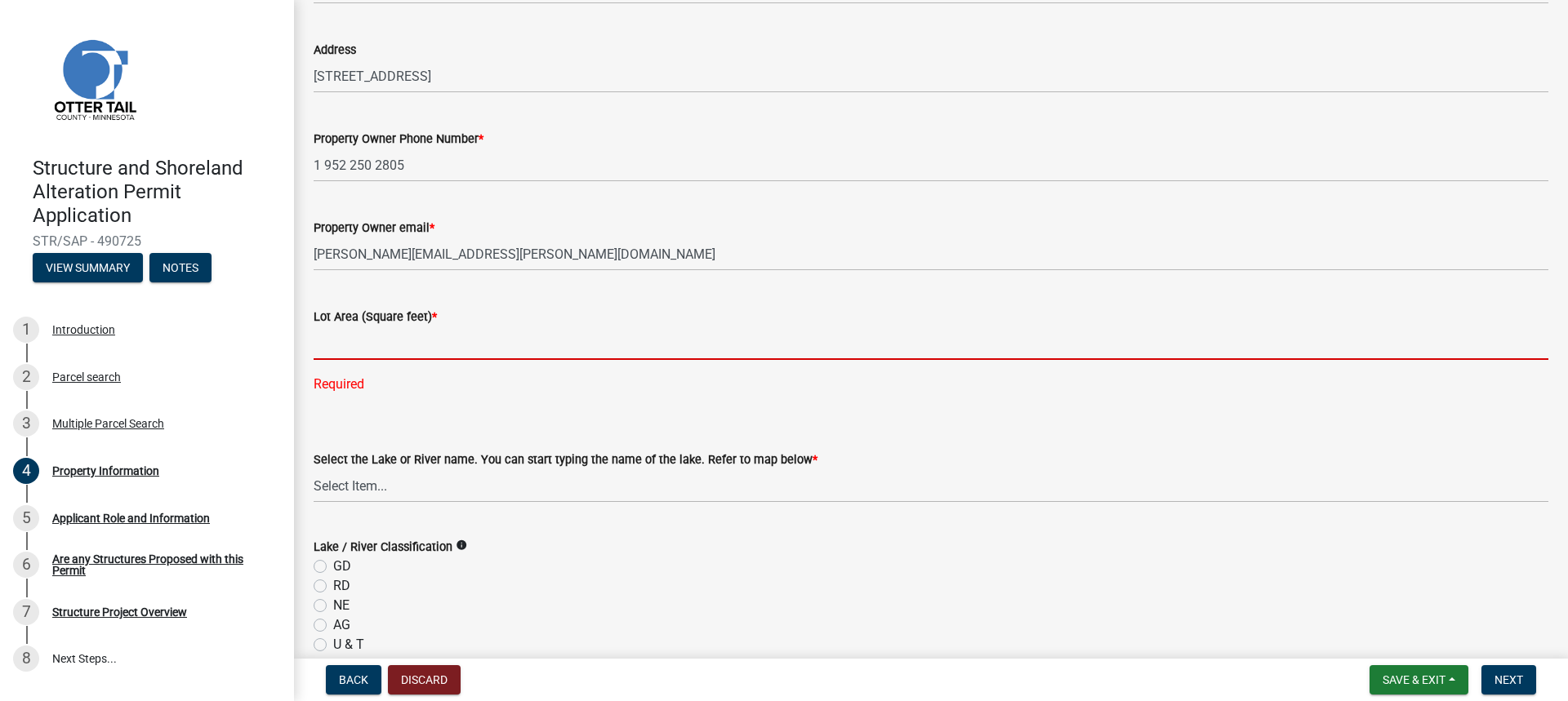
click at [333, 344] on input "text" at bounding box center [931, 343] width 1235 height 34
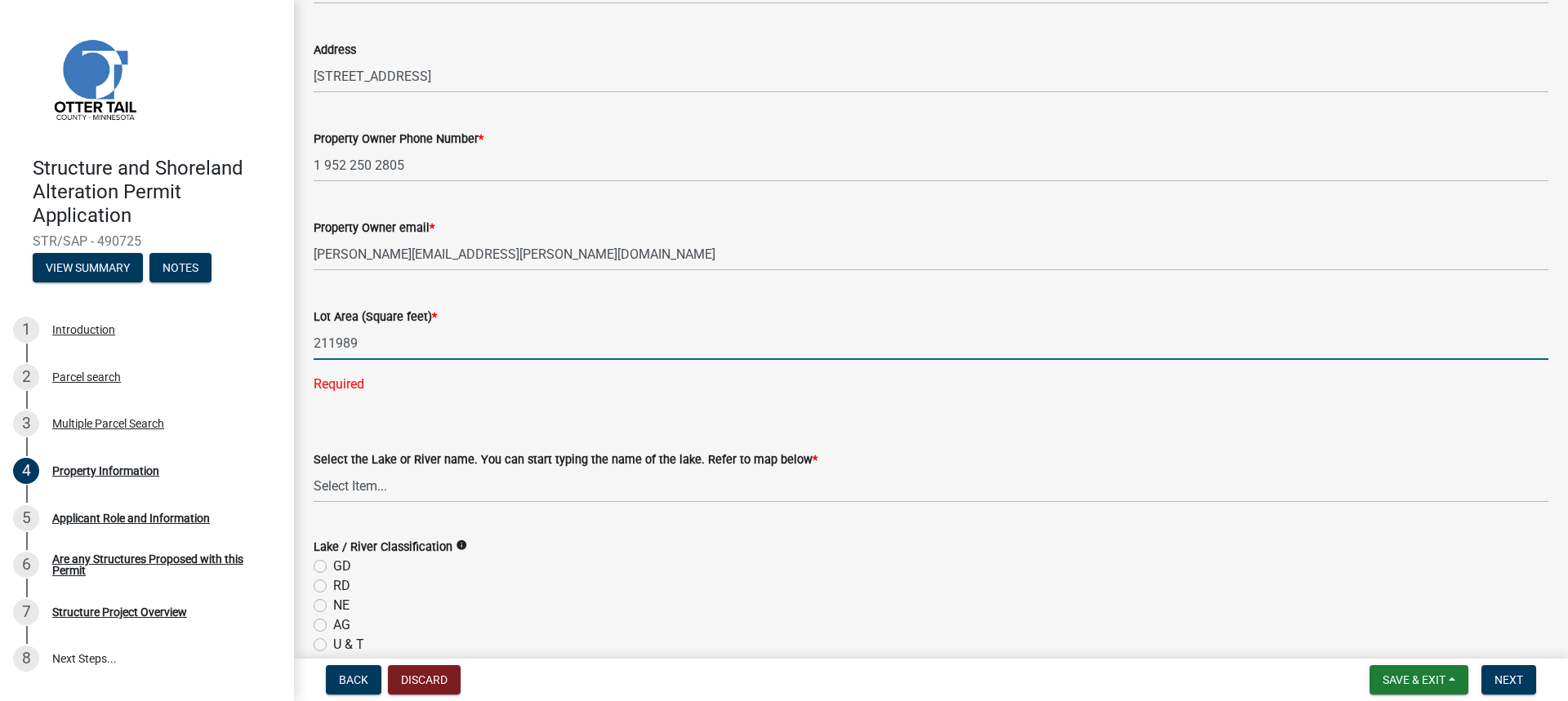
type input "211989"
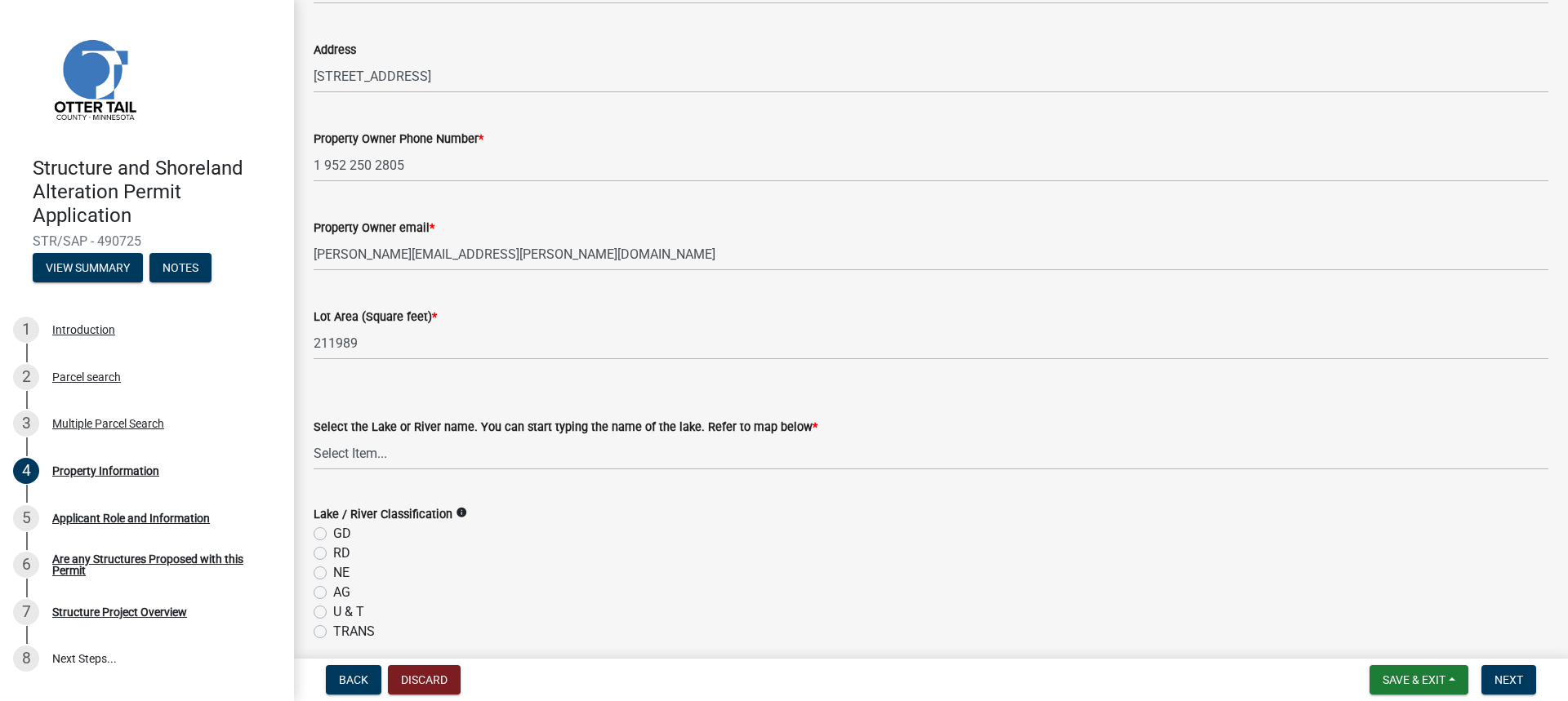
click at [407, 427] on div "Select the Lake or River name. You can start typing the name of the lake. Refer…" at bounding box center [931, 422] width 1235 height 95
click at [323, 459] on select "Select Item... None Adley 56-031 Albert 56-118 Alfred 56-600 Alice 56-244 Alice…" at bounding box center [931, 454] width 1235 height 34
click at [313, 437] on select "Select Item... None Adley 56-031 Albert 56-118 Alfred 56-600 Alice 56-244 Alice…" at bounding box center [931, 454] width 1235 height 34
select select "aa55da6c-0052-48d0-9a8e-44a8e6967964"
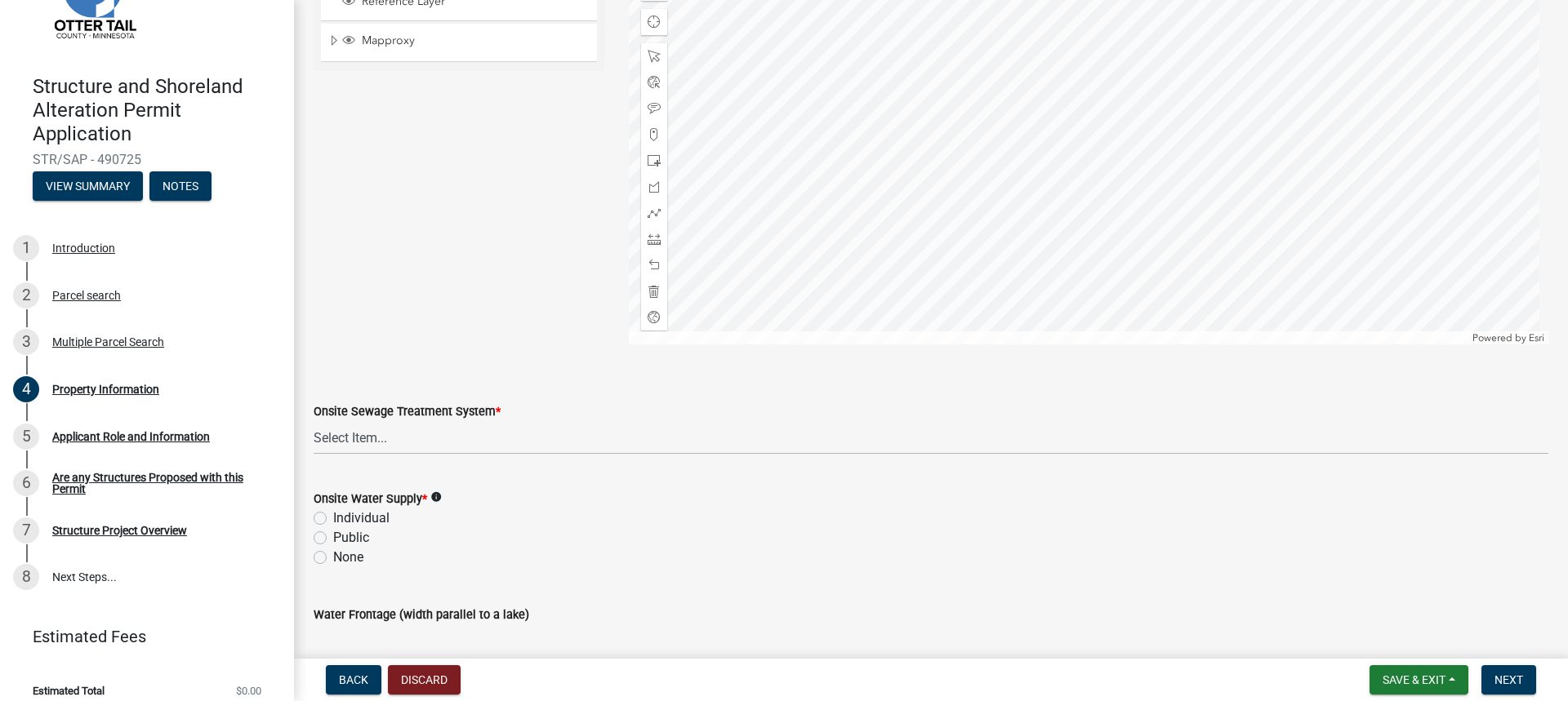
scroll to position [897, 0]
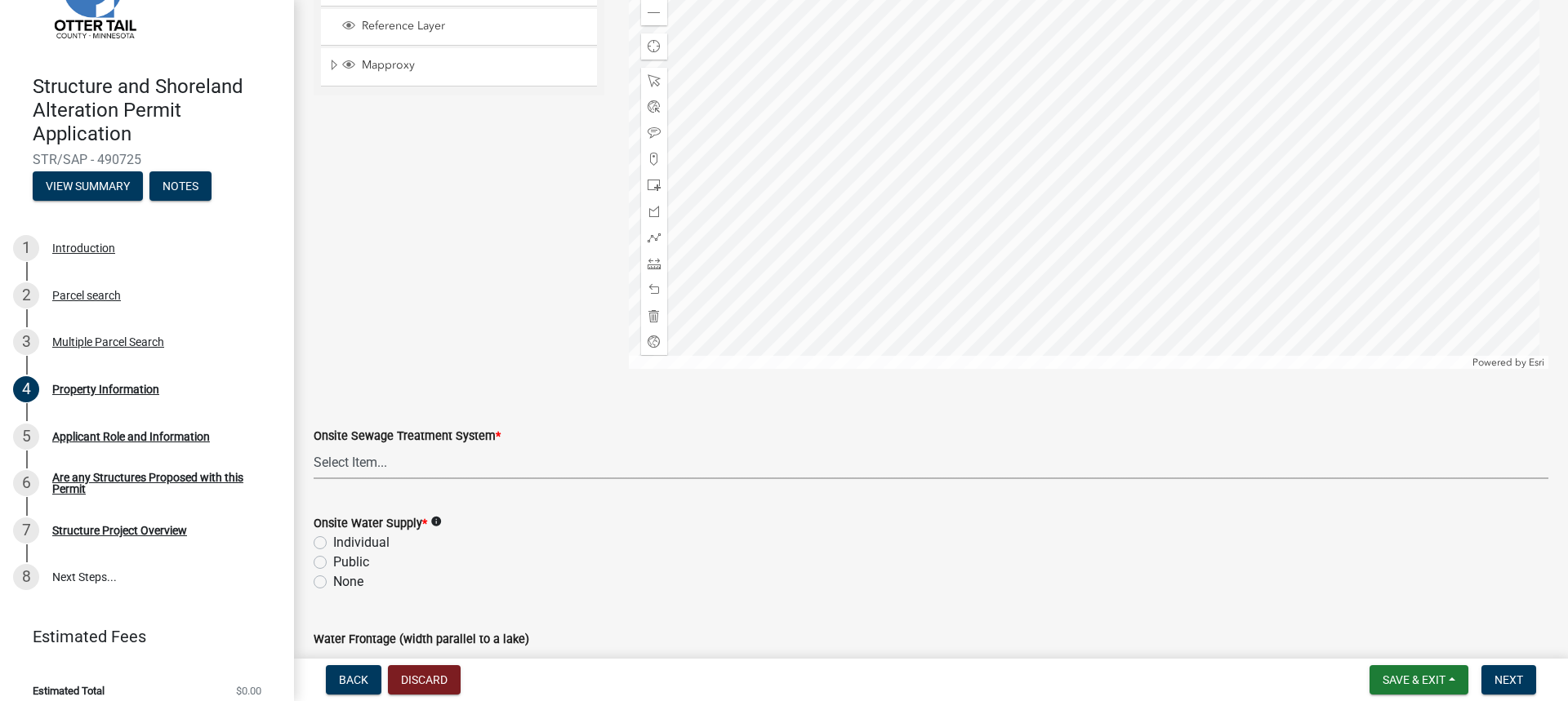
click at [363, 468] on select "Select Item... L&R Certificate of Compliance within 5yrs Compliance Inspection …" at bounding box center [931, 462] width 1235 height 34
click at [313, 445] on select "Select Item... L&R Certificate of Compliance within 5yrs Compliance Inspection …" at bounding box center [931, 462] width 1235 height 34
select select "91995f90-6606-463b-bec3-c5862f147548"
click at [333, 543] on label "Individual" at bounding box center [361, 542] width 56 height 19
click at [333, 543] on input "Individual" at bounding box center [339, 538] width 11 height 11
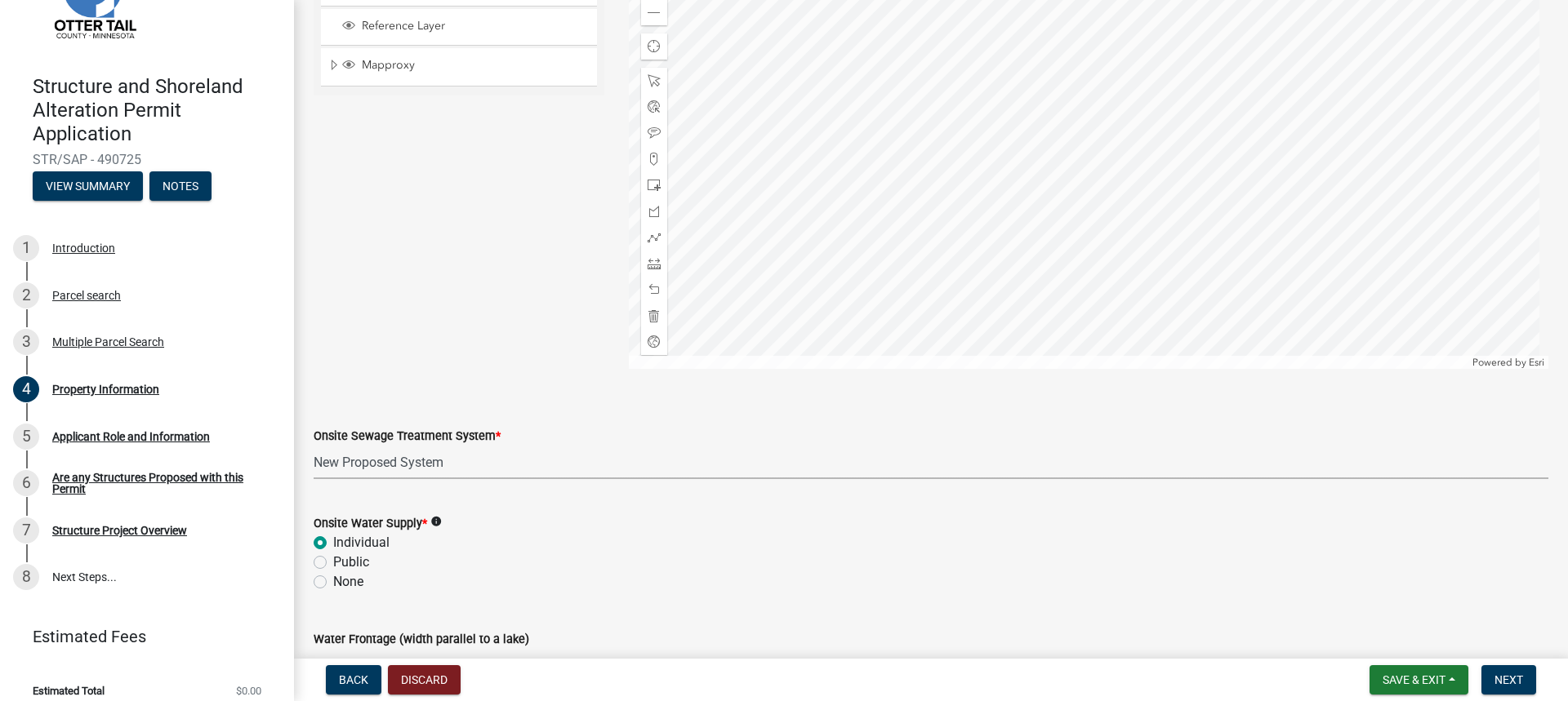
radio input "true"
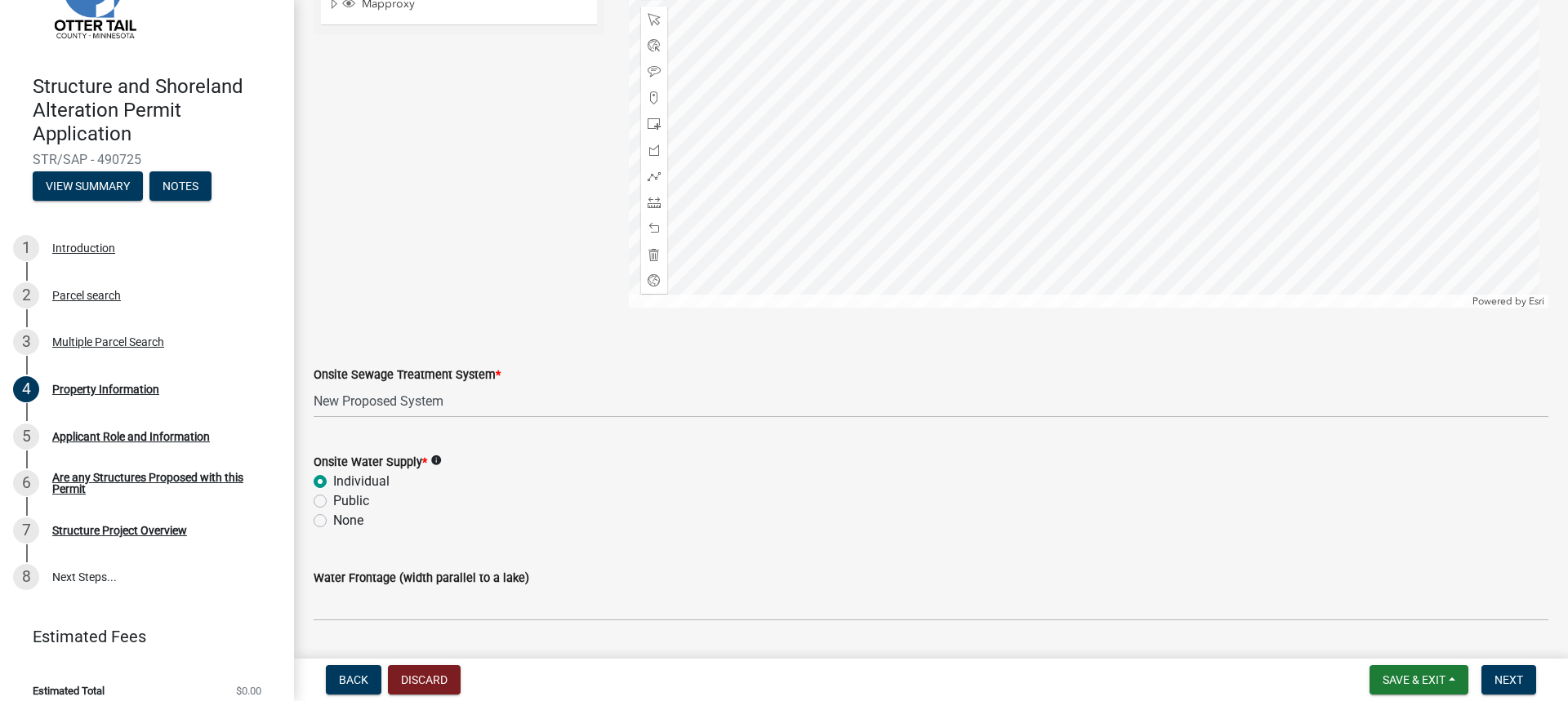
scroll to position [1004, 0]
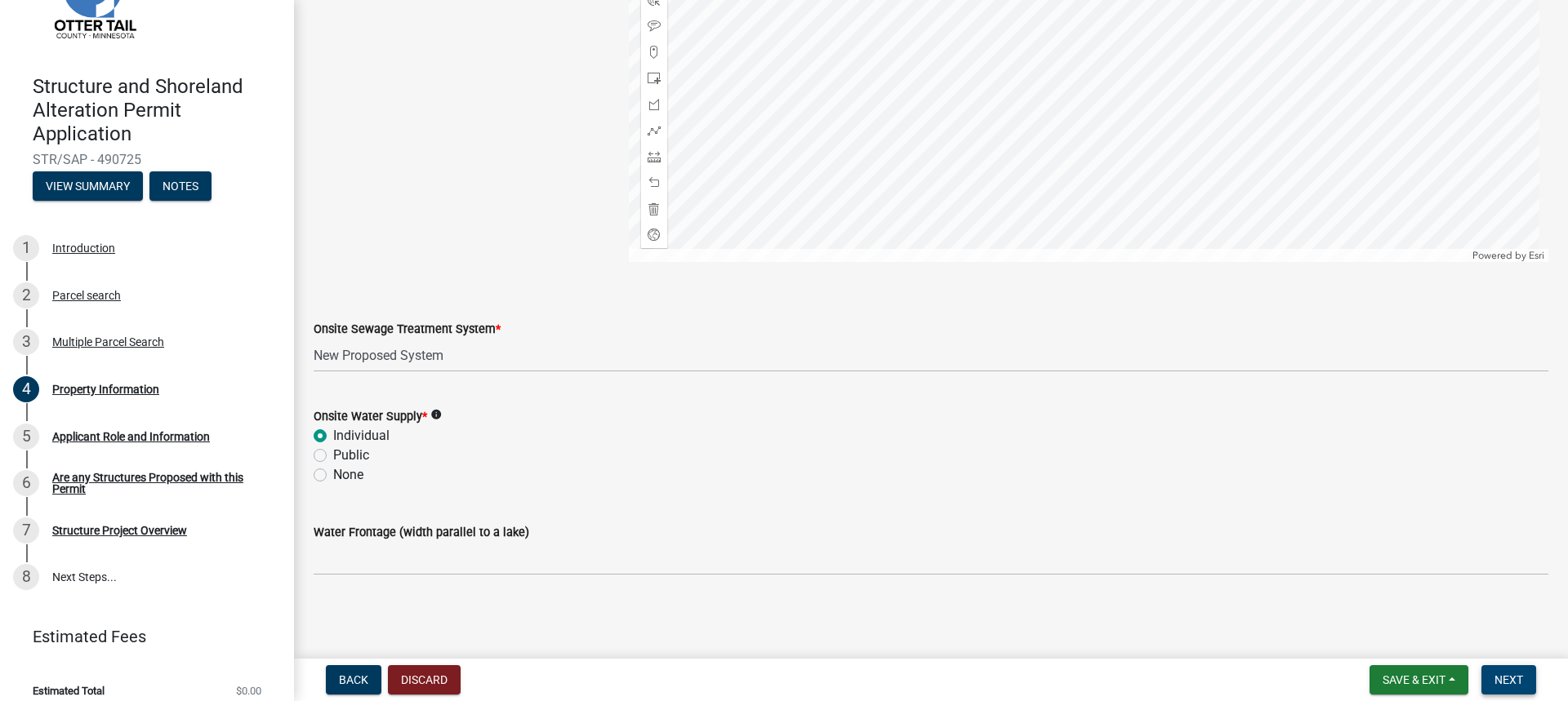
click at [1491, 677] on button "Next" at bounding box center [1508, 679] width 55 height 29
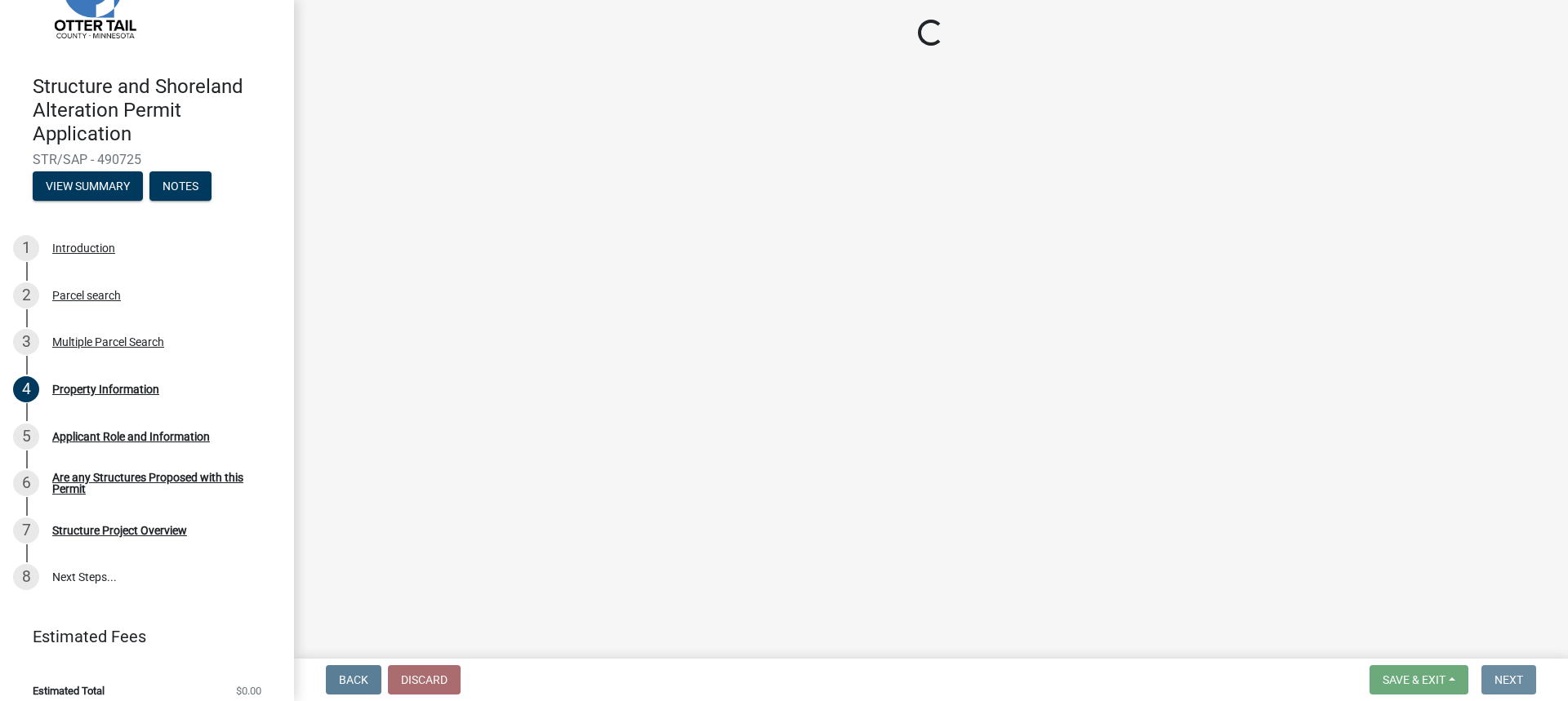
scroll to position [0, 0]
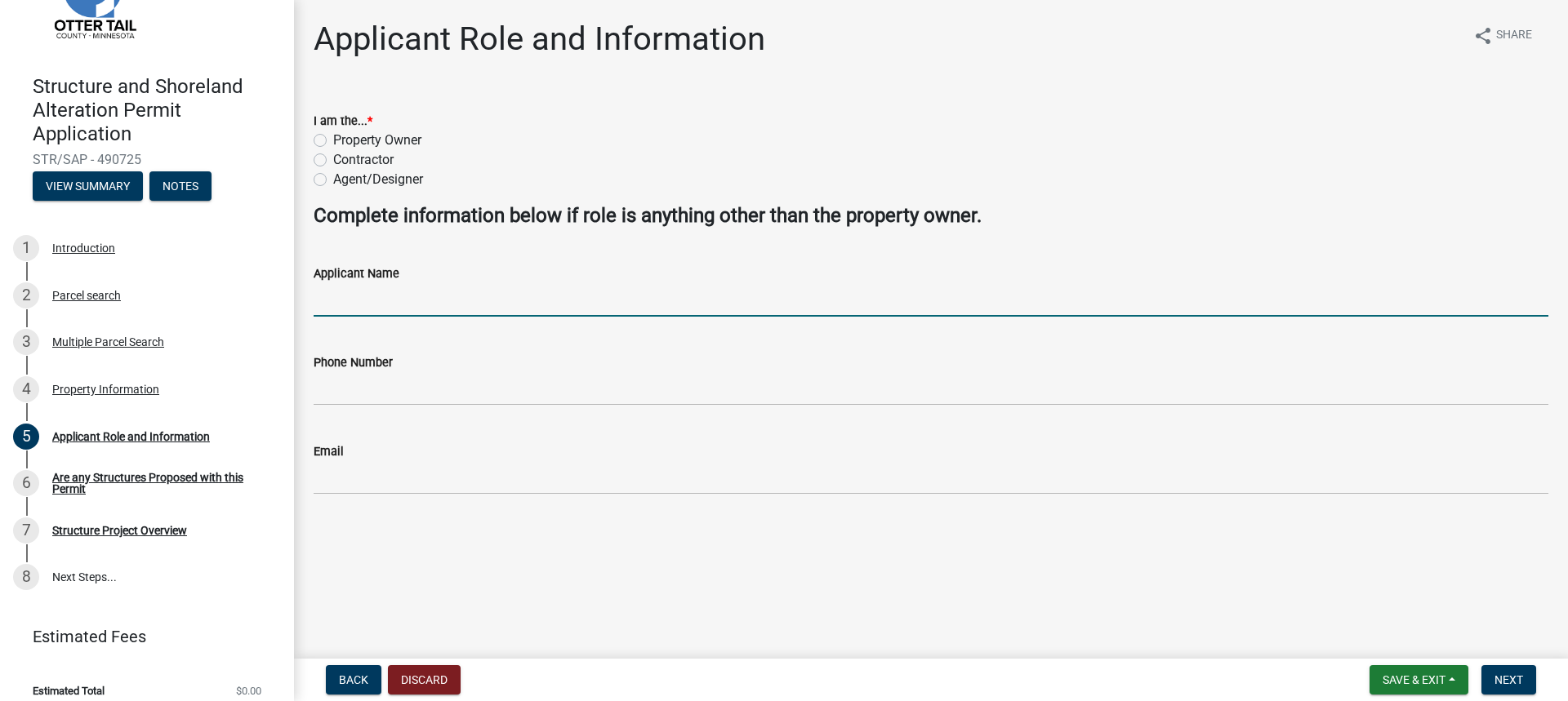
click at [376, 303] on input "Applicant Name" at bounding box center [931, 300] width 1235 height 34
type input "Bill Holtti"
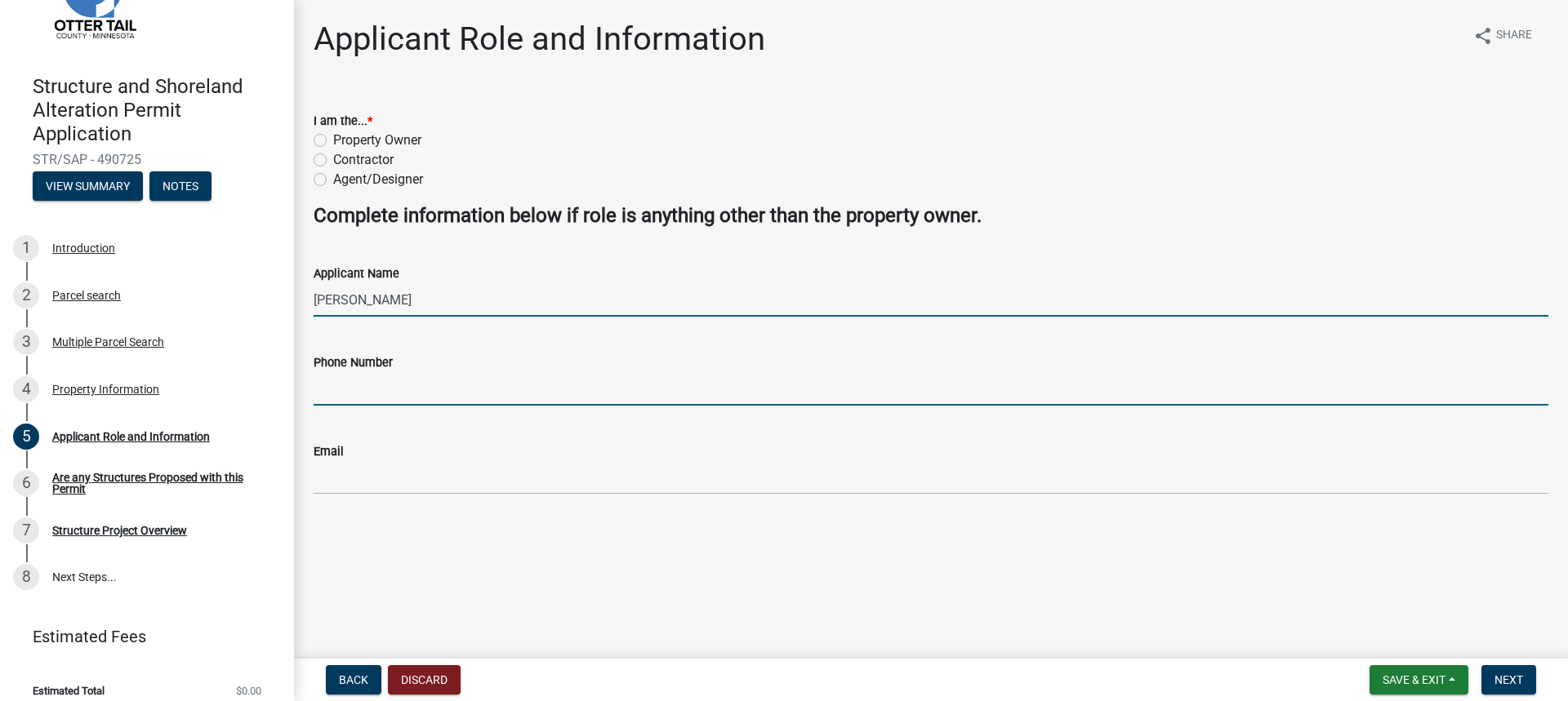
type input "2183462679"
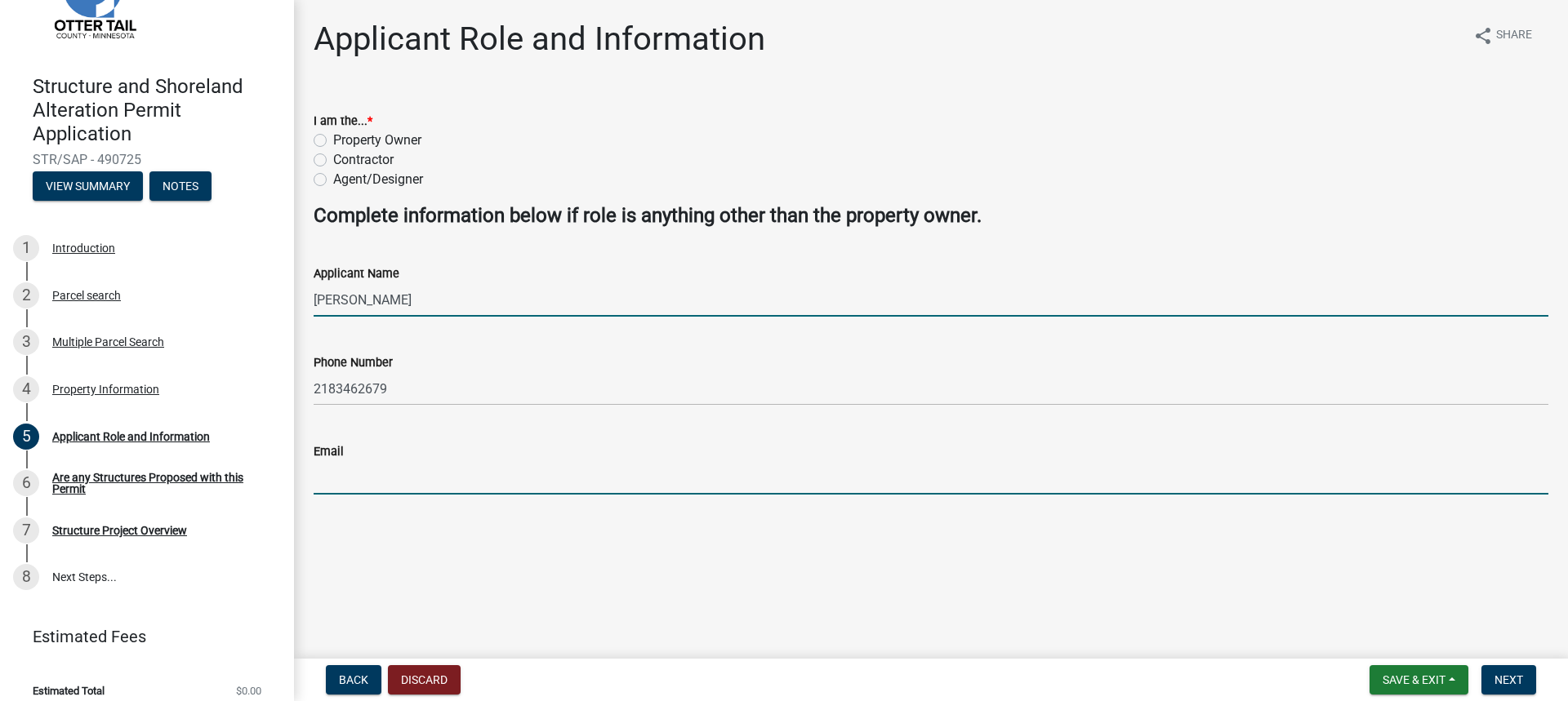
type input "bill@pettowconstruction.com"
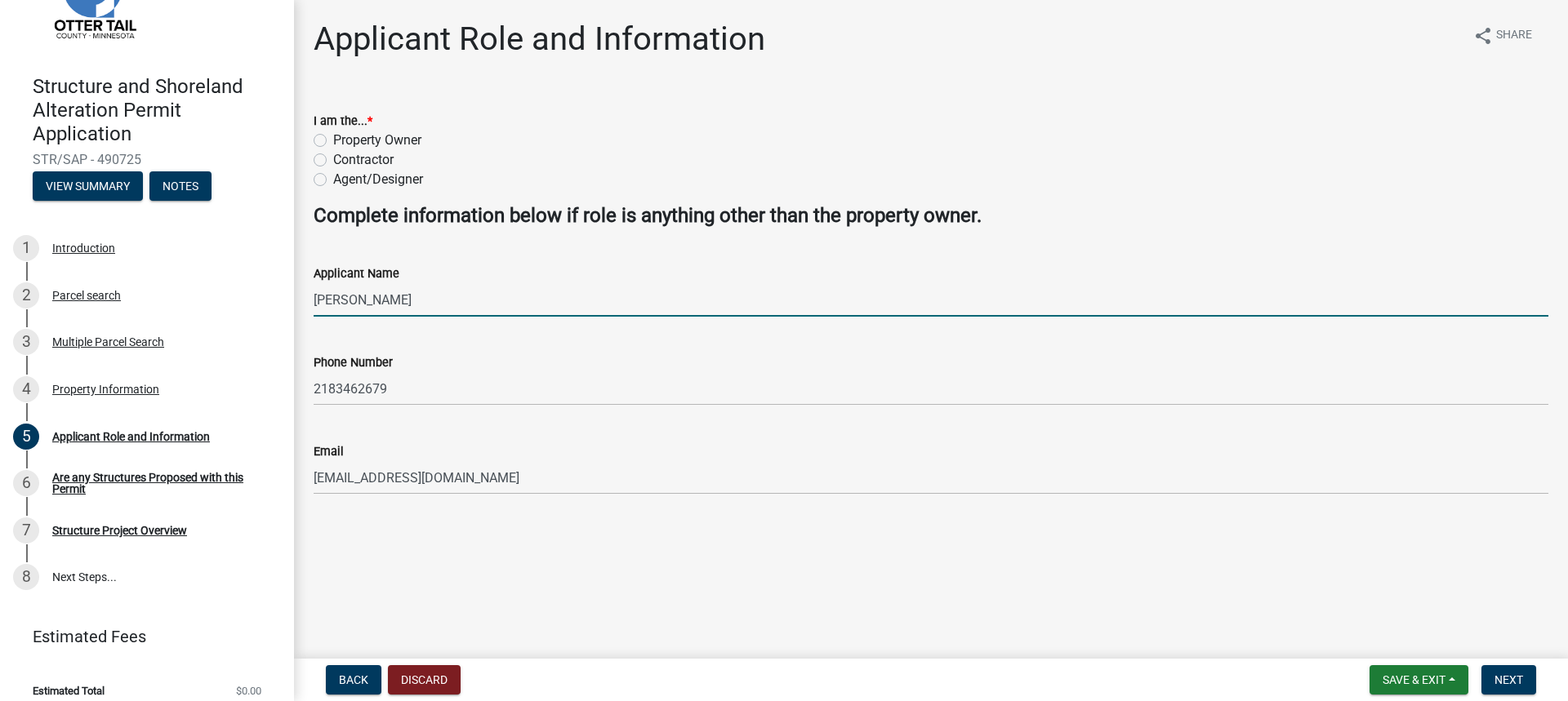
click at [333, 159] on label "Contractor" at bounding box center [364, 159] width 61 height 19
click at [333, 159] on input "Contractor" at bounding box center [339, 155] width 11 height 11
radio input "true"
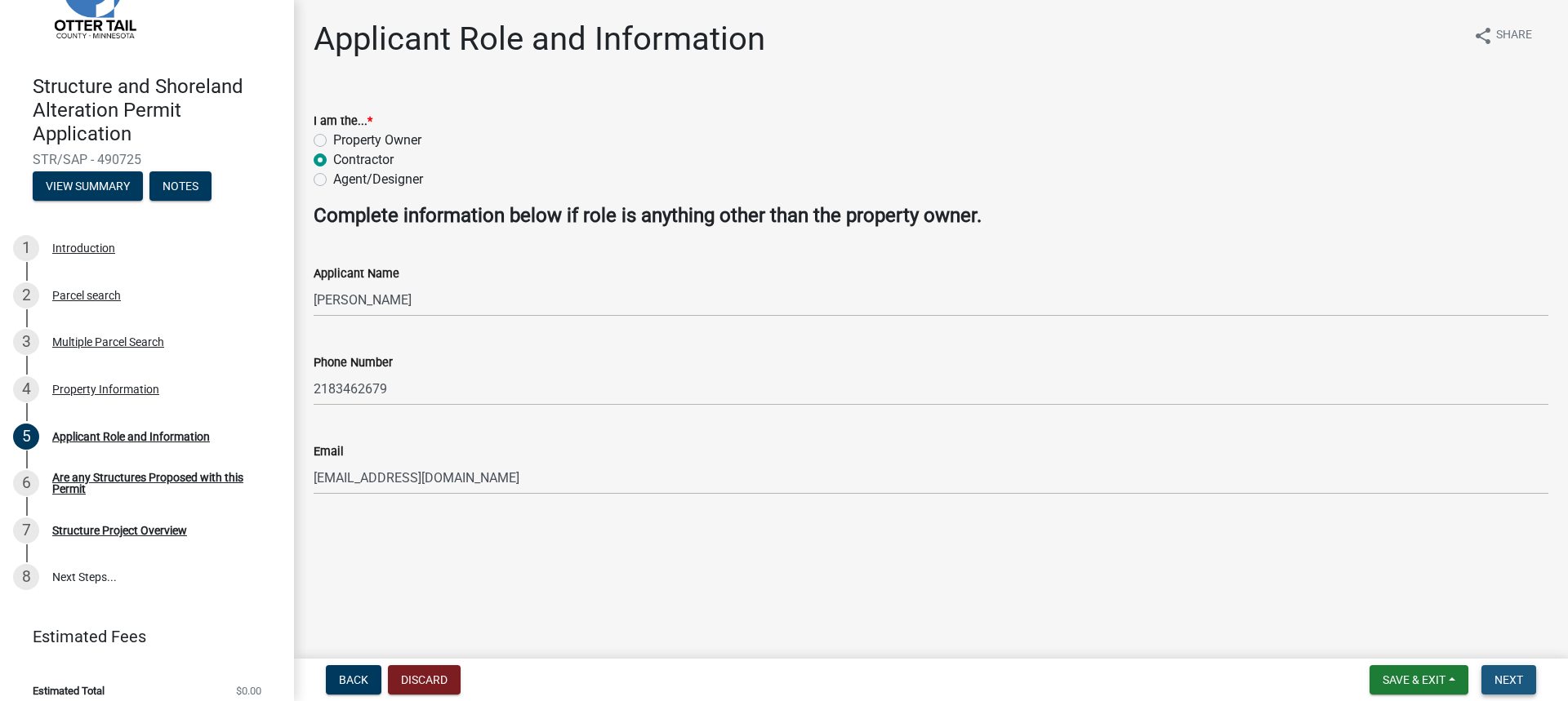
click at [1517, 682] on span "Next" at bounding box center [1508, 680] width 29 height 13
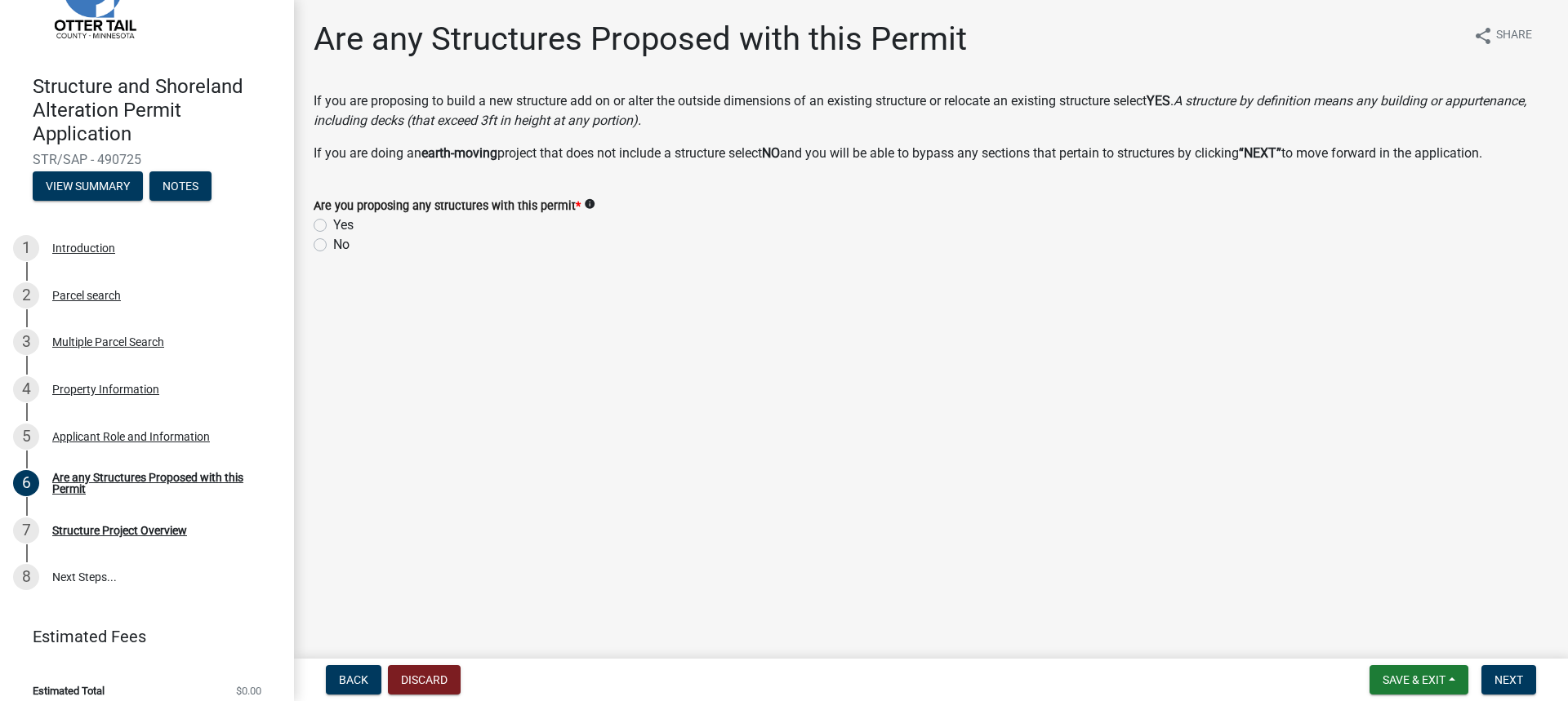
click at [333, 225] on label "Yes" at bounding box center [344, 225] width 20 height 19
click at [333, 225] on input "Yes" at bounding box center [339, 220] width 11 height 11
radio input "true"
click at [1509, 677] on span "Next" at bounding box center [1508, 680] width 29 height 13
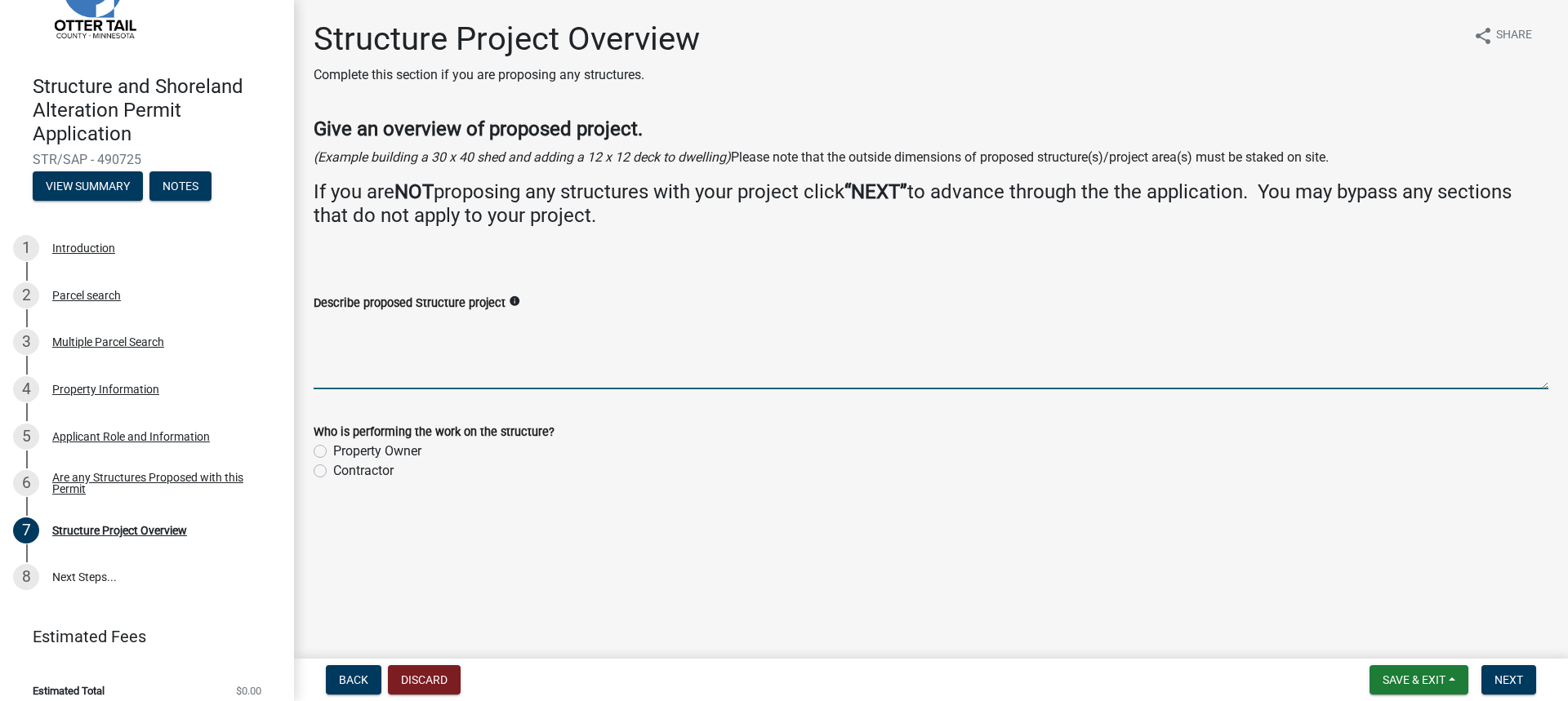
click at [326, 337] on textarea "Describe proposed Structure project" at bounding box center [931, 350] width 1235 height 77
click at [333, 470] on label "Contractor" at bounding box center [364, 470] width 61 height 19
click at [333, 470] on input "Contractor" at bounding box center [339, 466] width 11 height 11
radio input "true"
click at [321, 332] on textarea "Describe proposed Structure project" at bounding box center [931, 350] width 1235 height 77
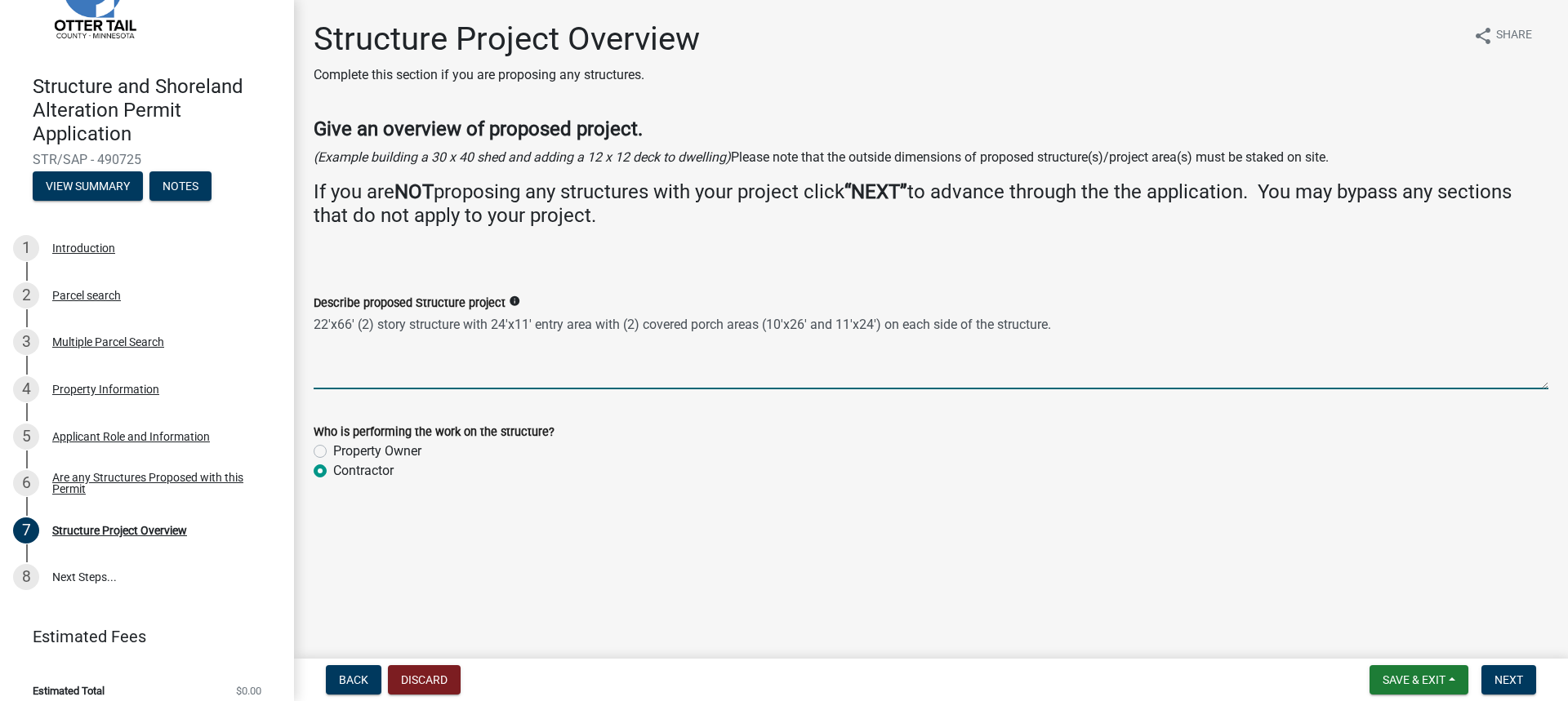
click at [594, 328] on textarea "22'x66' (2) story structure with 24'x11' entry area with (2) covered porch area…" at bounding box center [931, 350] width 1235 height 77
type textarea "22'x66' (2) story structure with 24'x11' entry area on the side of the structur…"
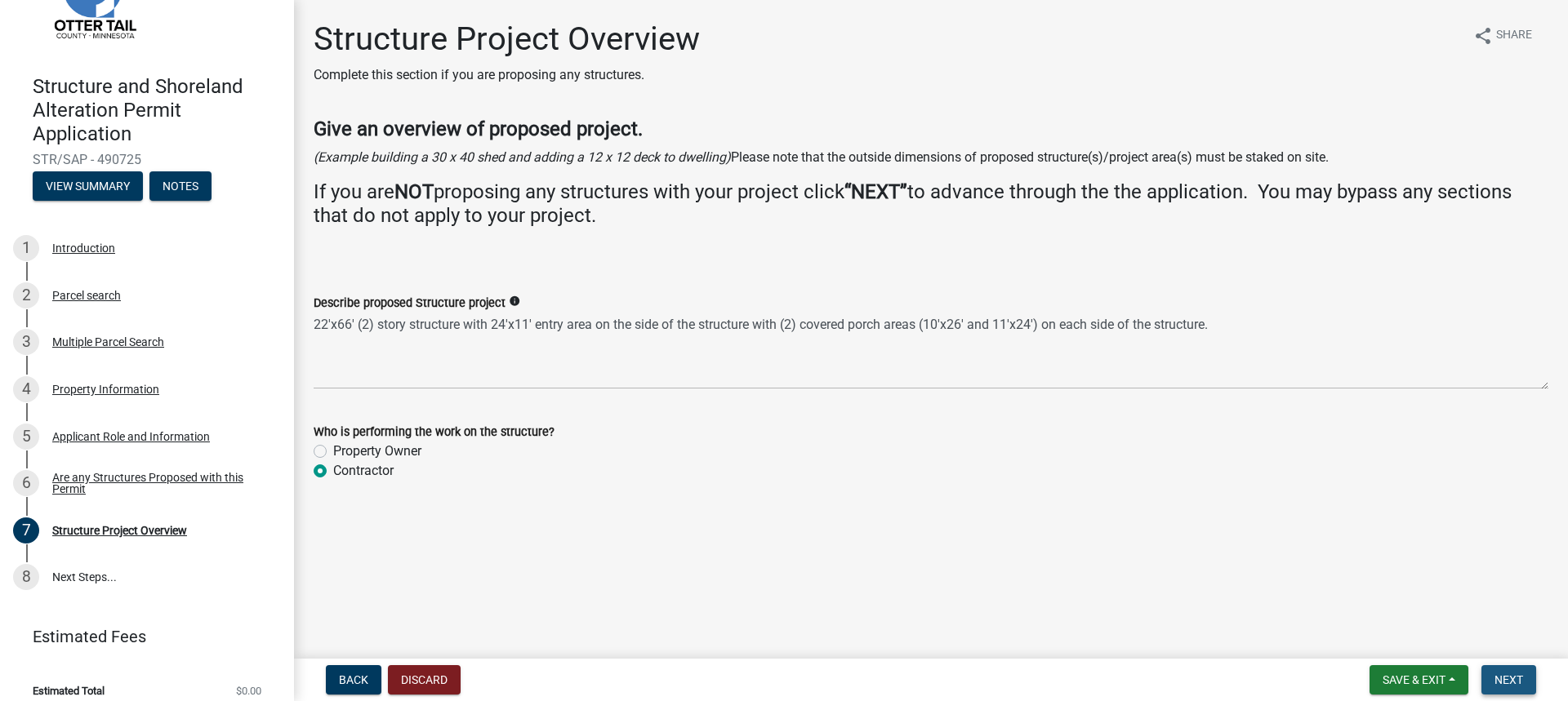
click at [1522, 681] on span "Next" at bounding box center [1508, 680] width 29 height 13
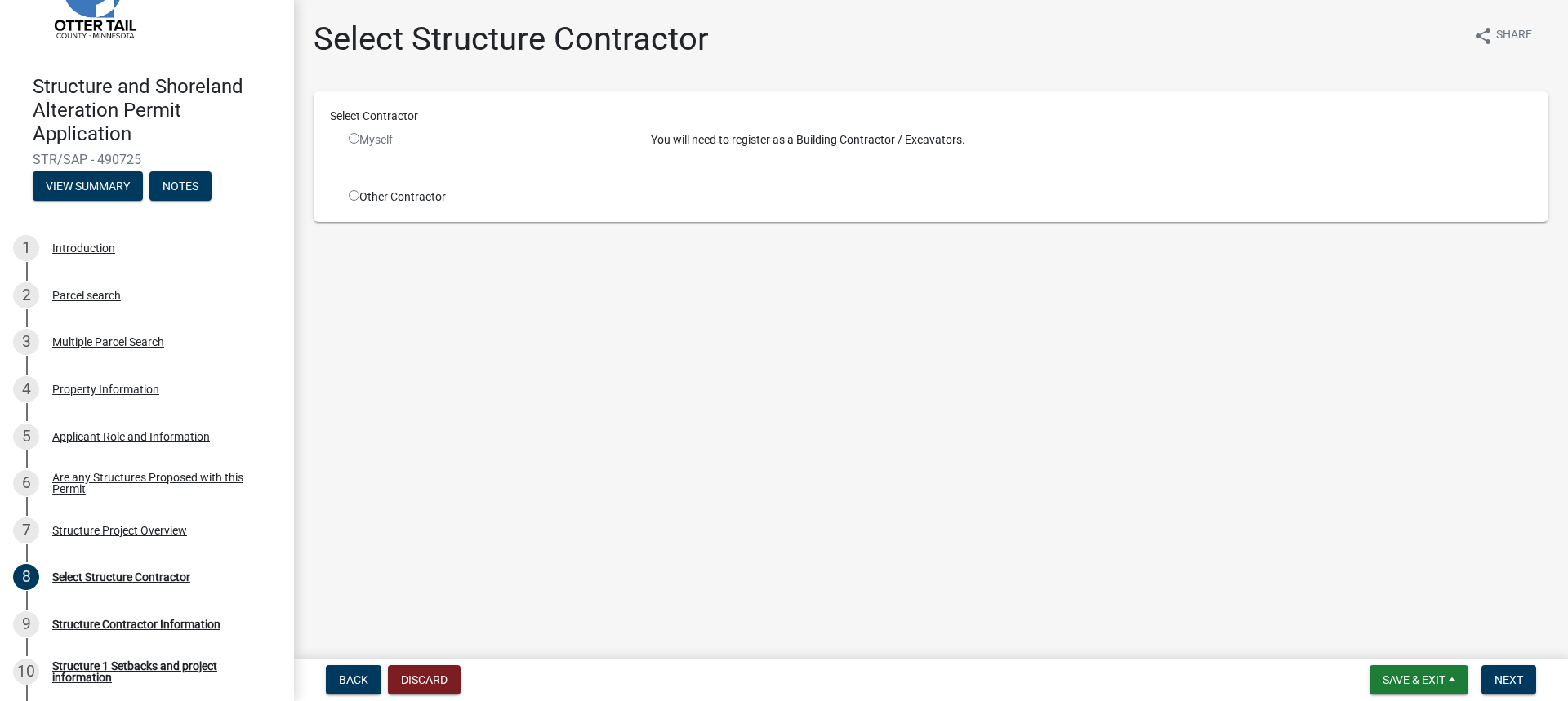
click at [352, 194] on input "radio" at bounding box center [354, 195] width 11 height 11
radio input "true"
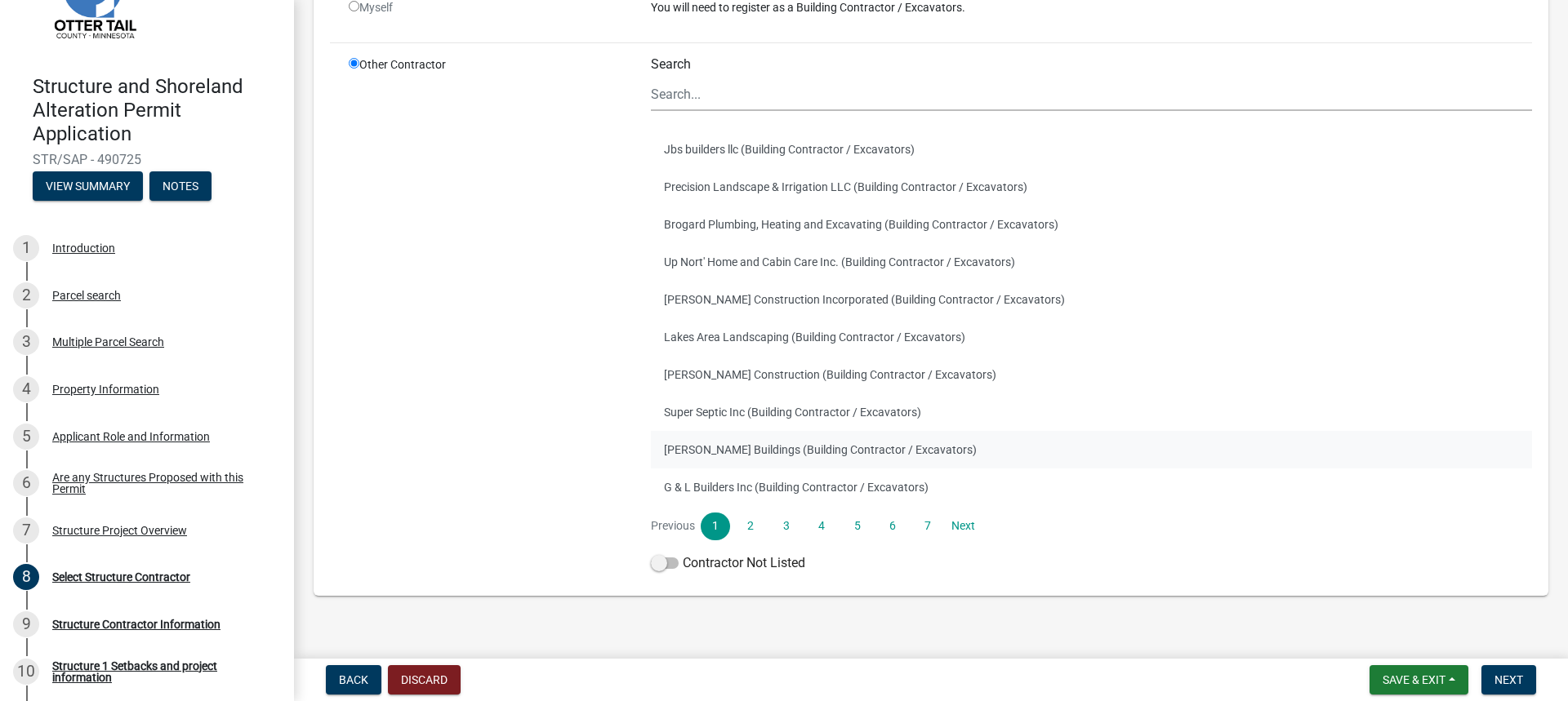
scroll to position [175, 0]
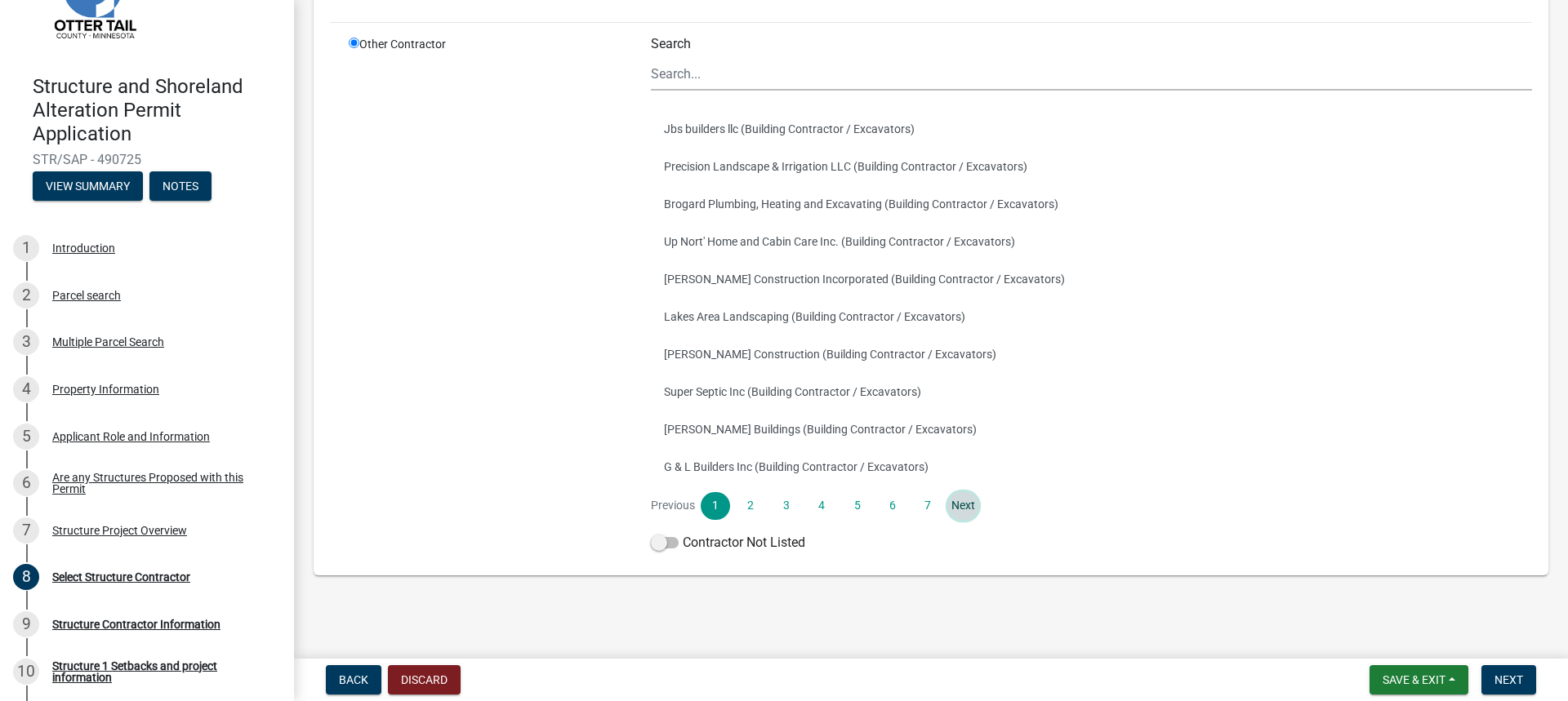
click at [960, 499] on link "Next" at bounding box center [963, 506] width 29 height 28
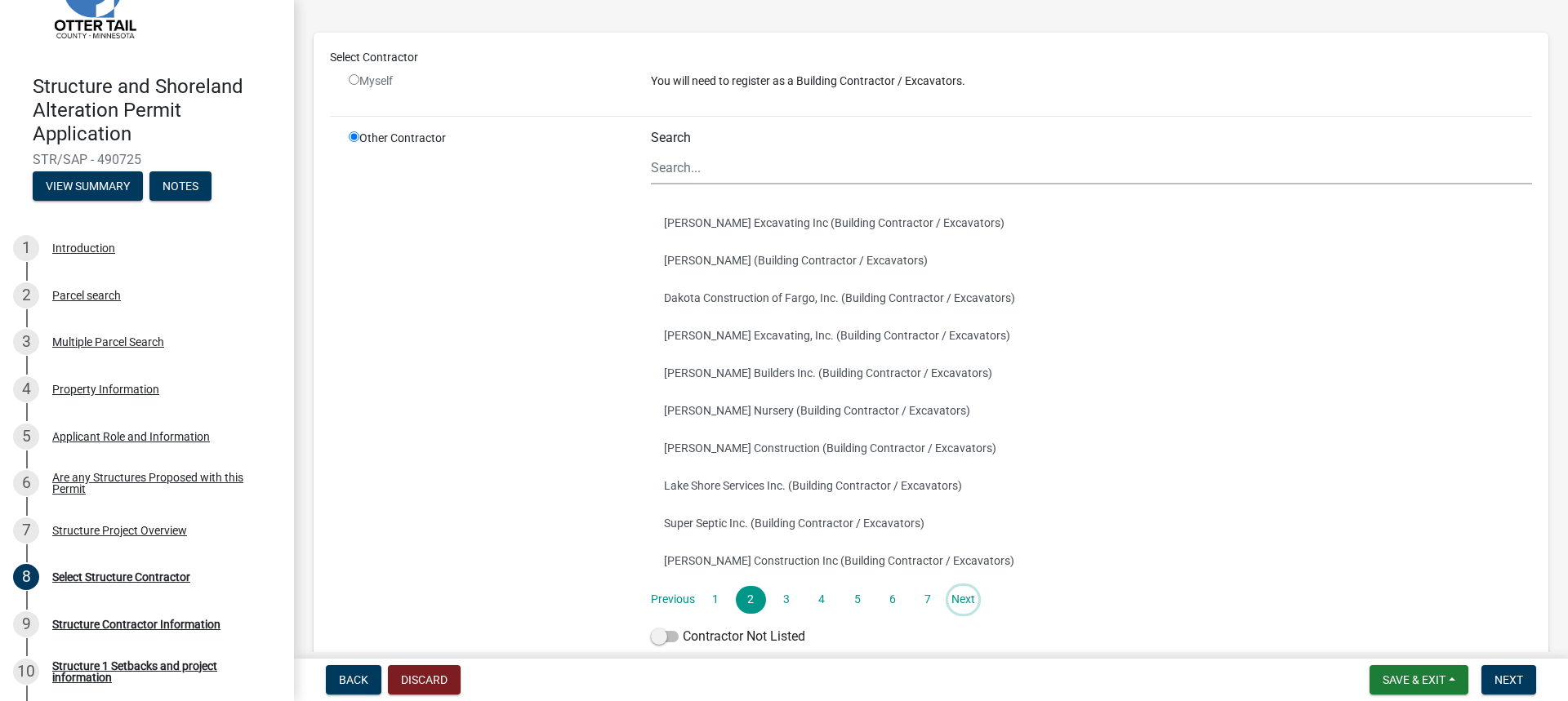
scroll to position [163, 0]
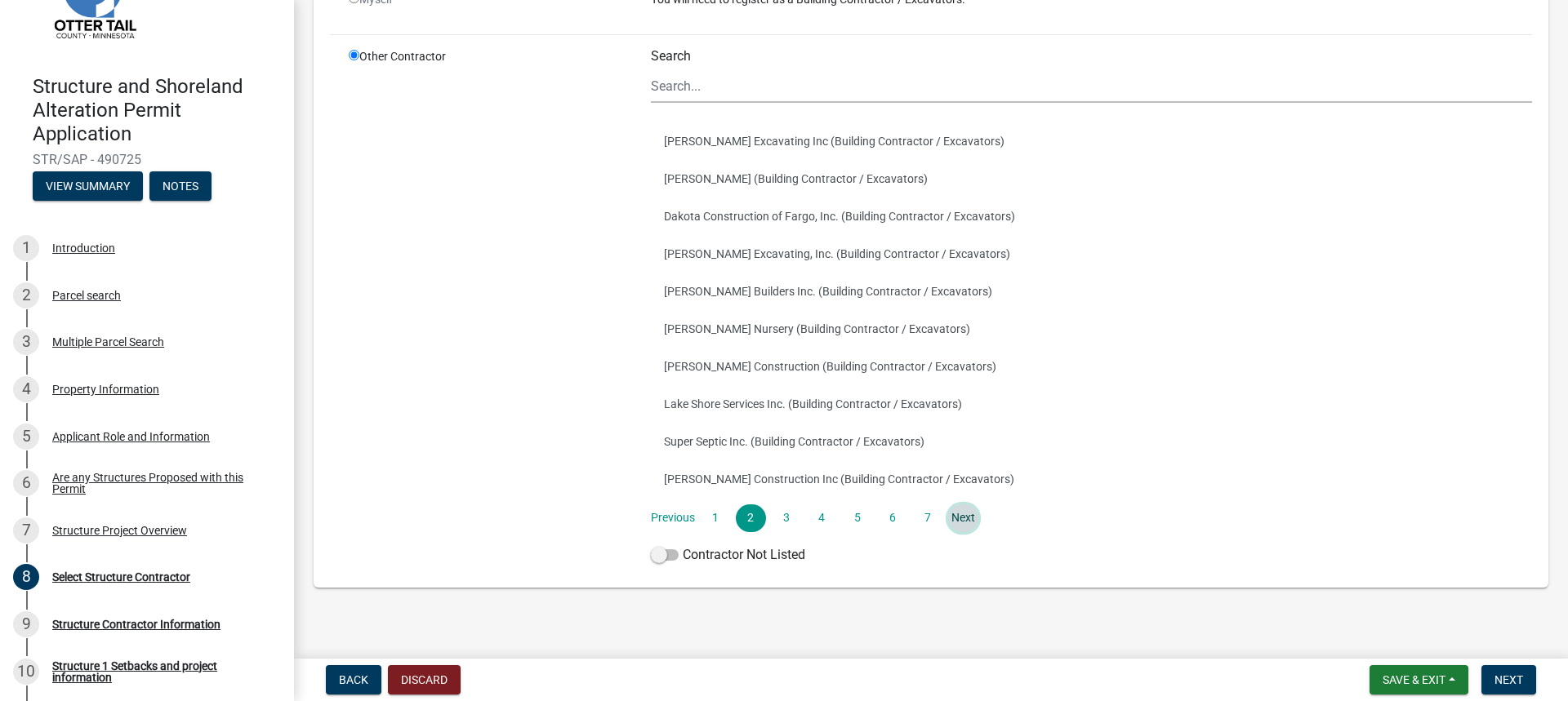
click at [968, 523] on link "Next" at bounding box center [963, 518] width 29 height 28
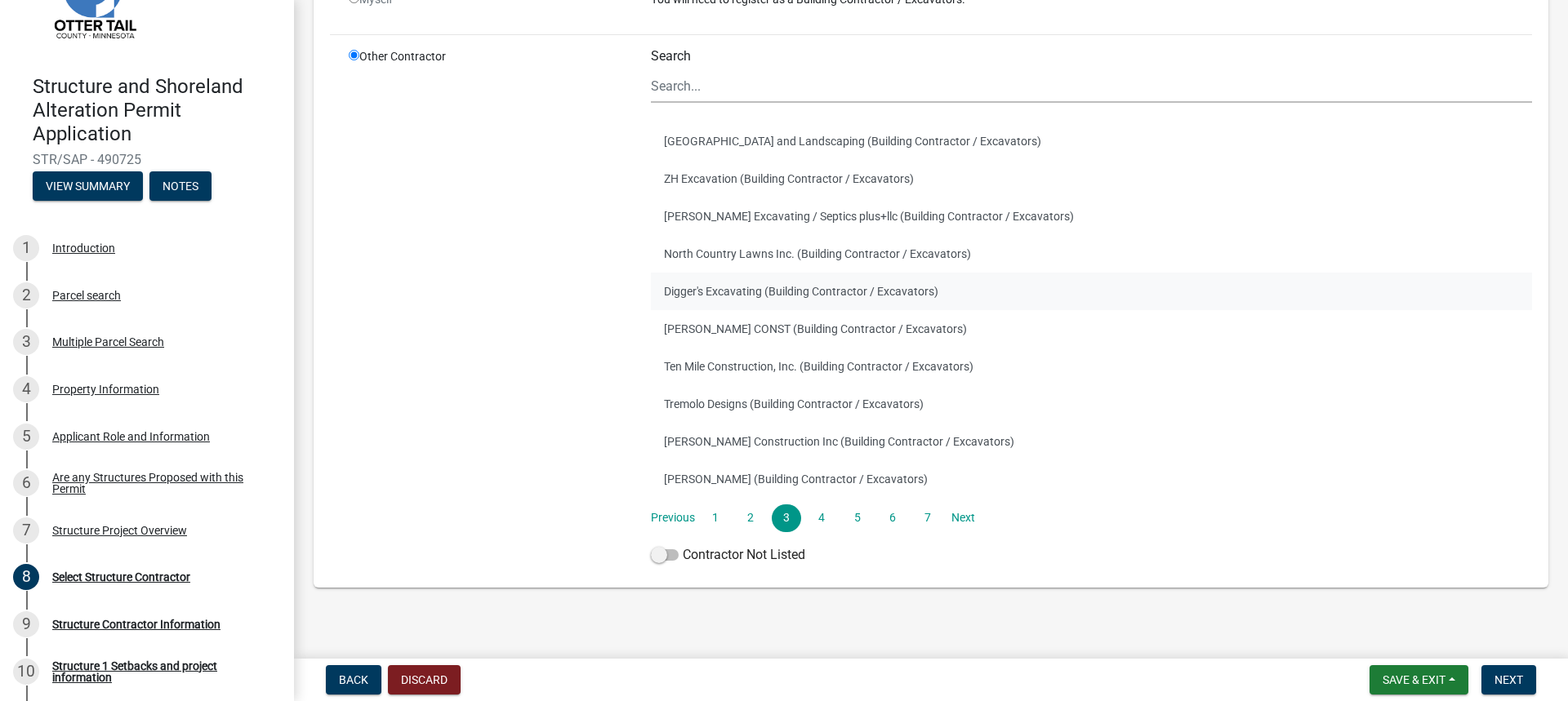
click at [696, 300] on button "Digger's Excavating (Building Contractor / Excavators)" at bounding box center [1091, 291] width 881 height 38
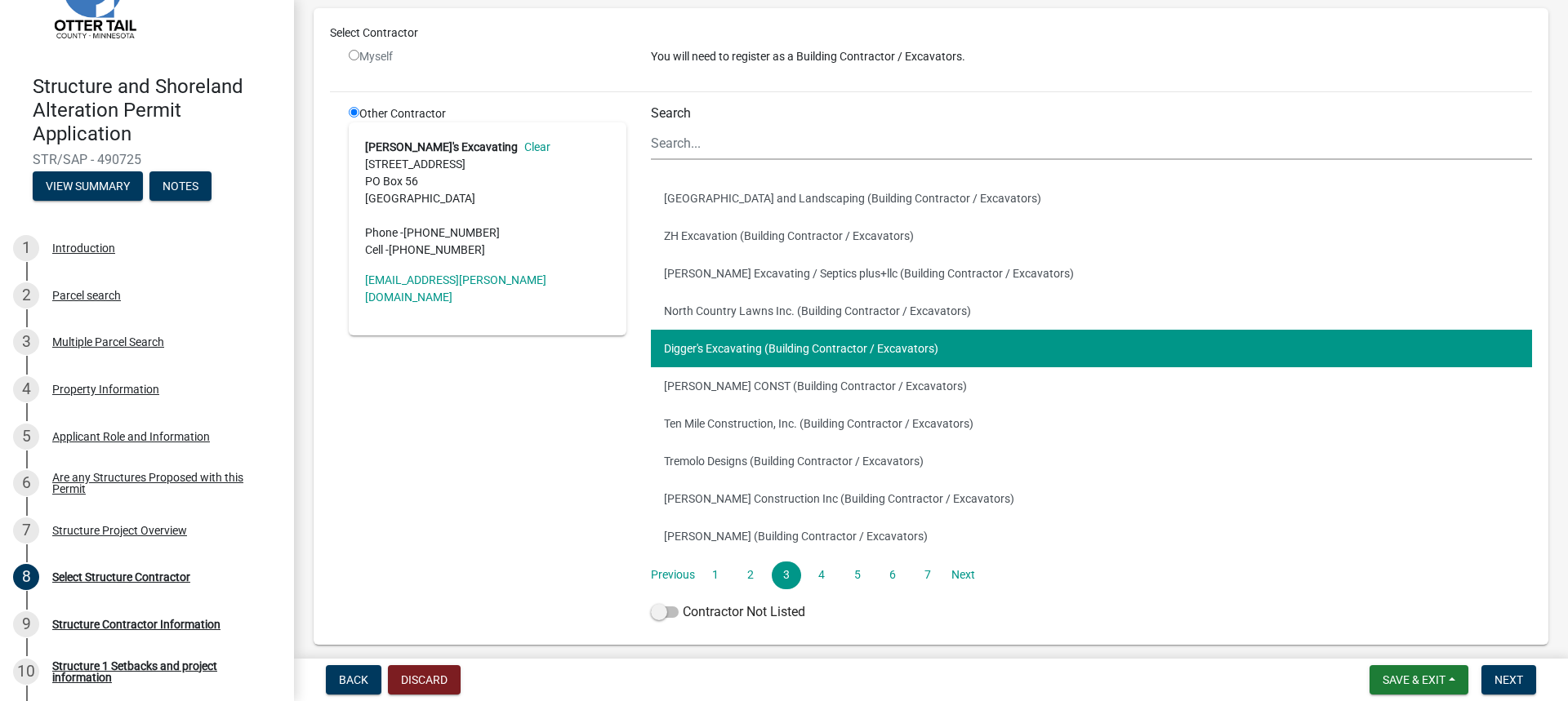
scroll to position [82, 0]
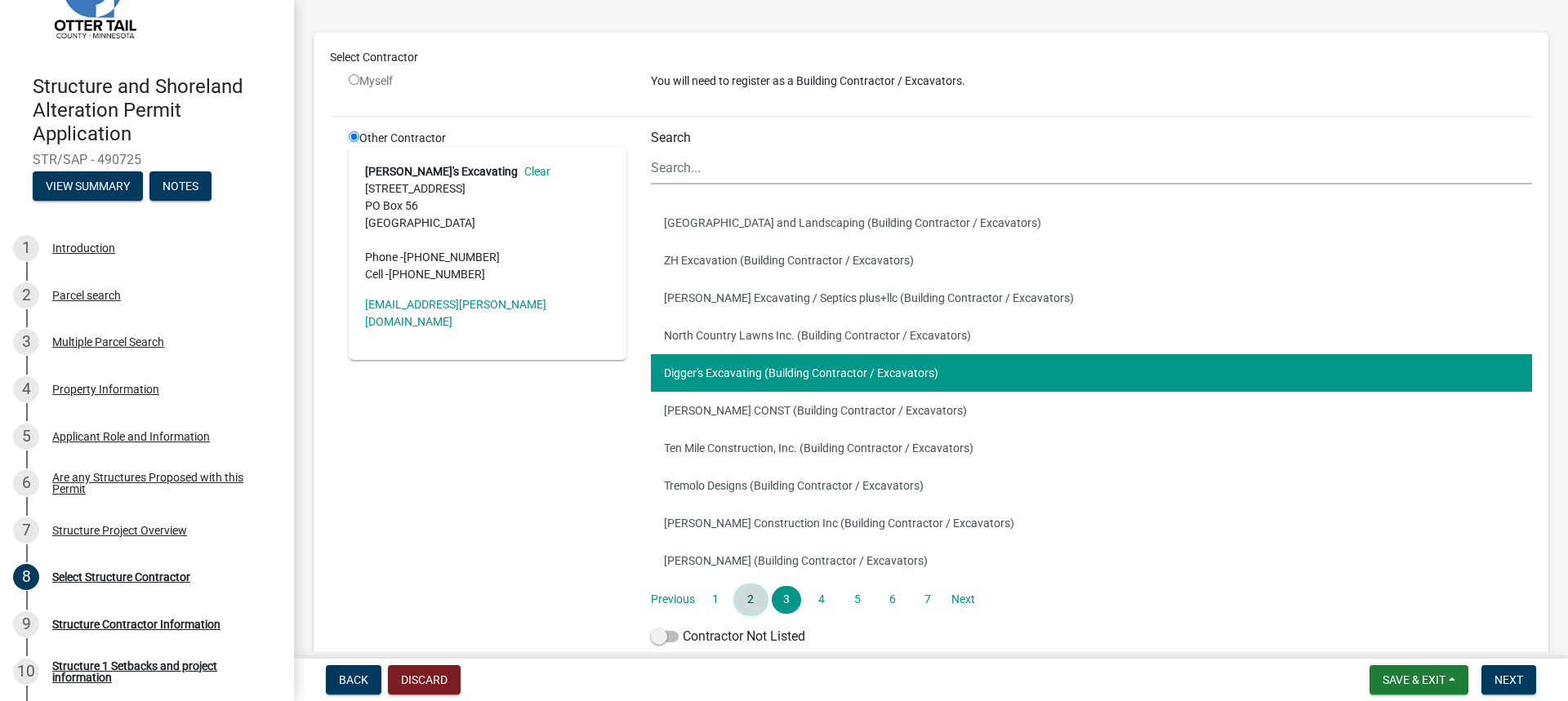
click at [749, 598] on link "2" at bounding box center [750, 599] width 29 height 28
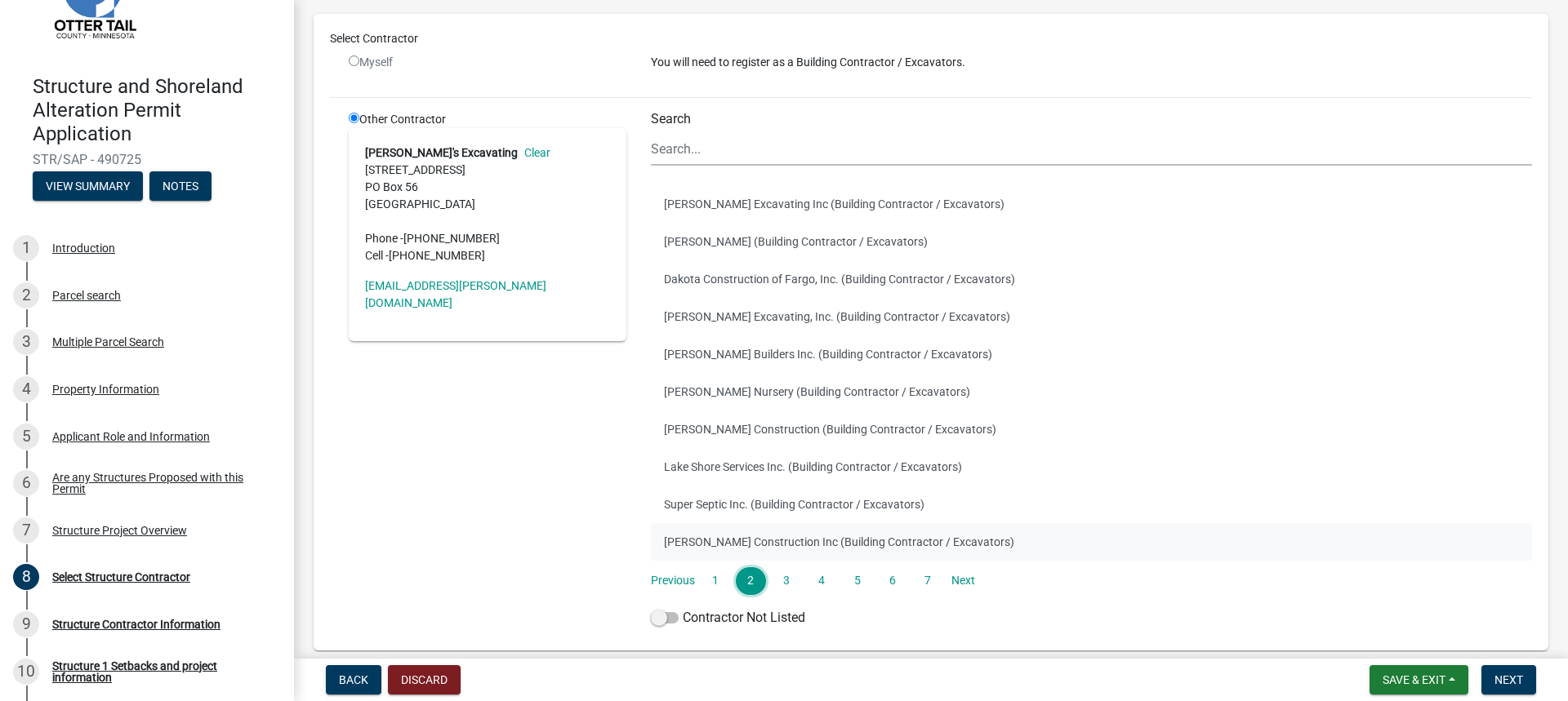
scroll to position [163, 0]
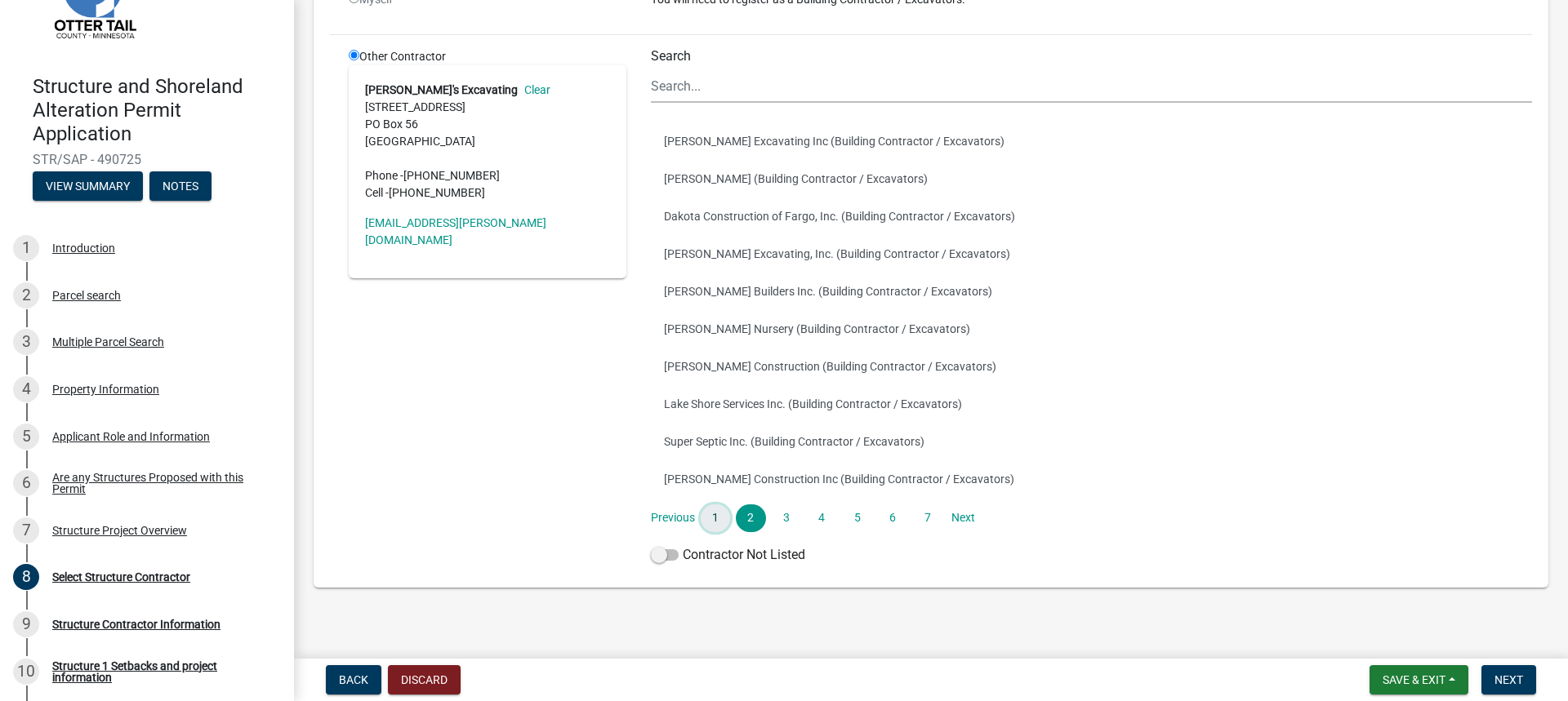
click at [714, 516] on link "1" at bounding box center [715, 518] width 29 height 28
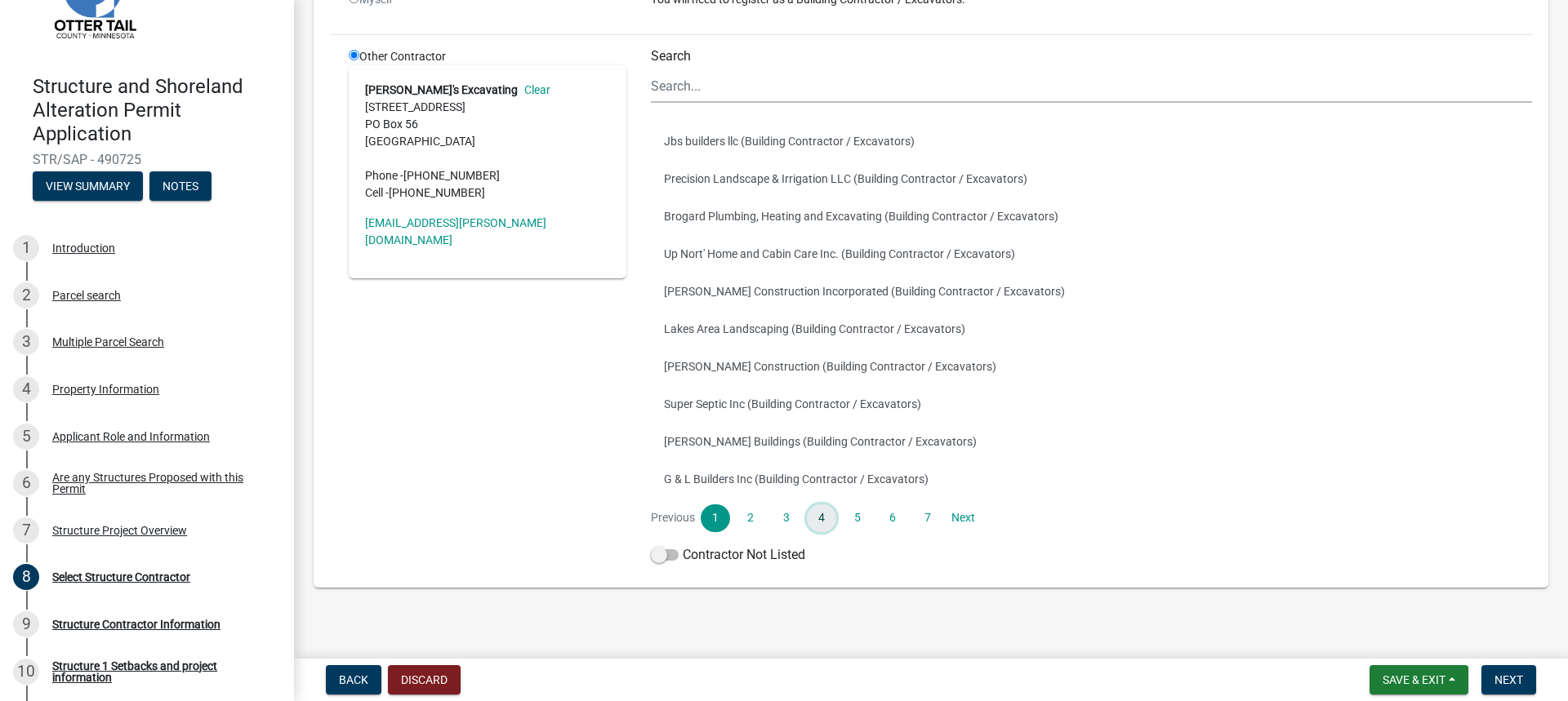
click at [827, 520] on link "4" at bounding box center [821, 518] width 29 height 28
click at [856, 519] on link "5" at bounding box center [856, 518] width 29 height 28
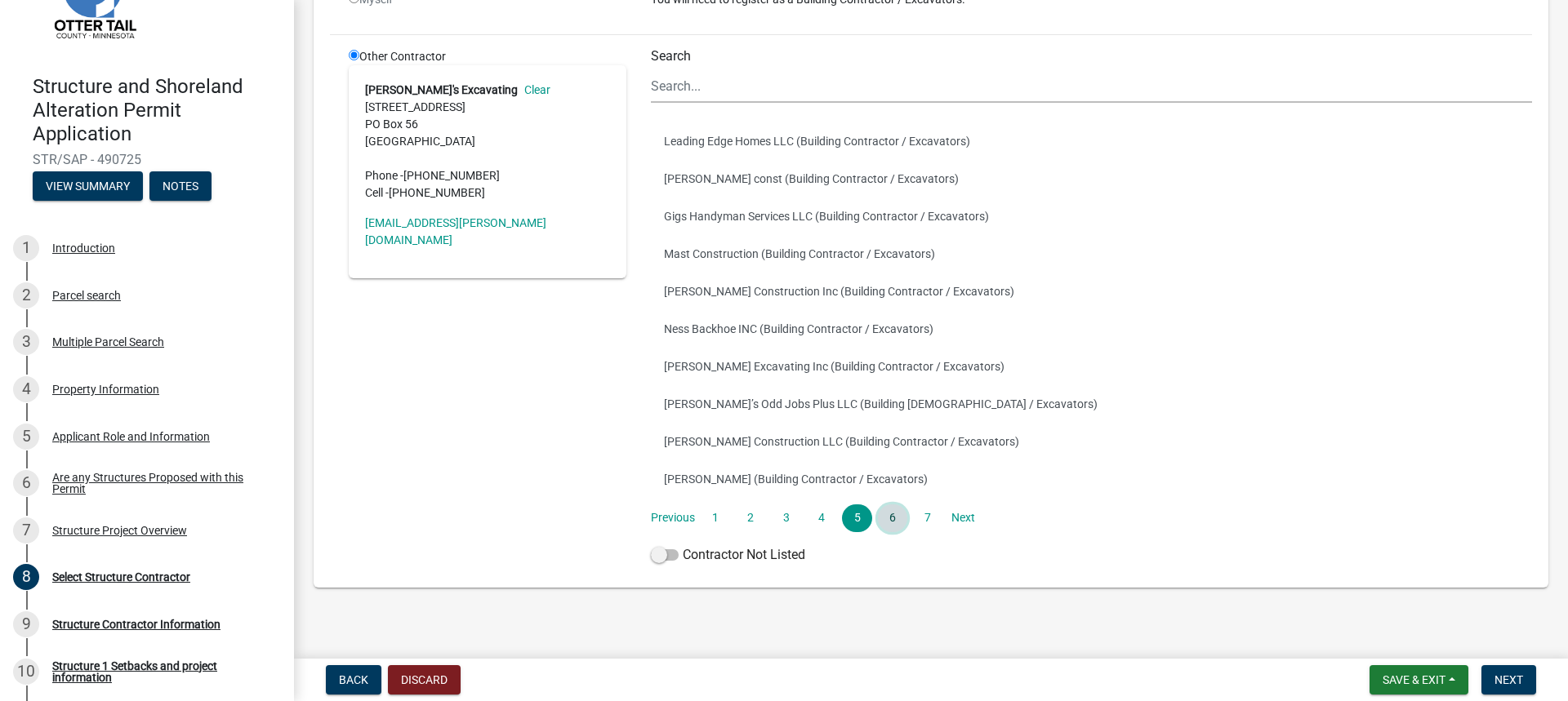
click at [894, 518] on link "6" at bounding box center [892, 518] width 29 height 28
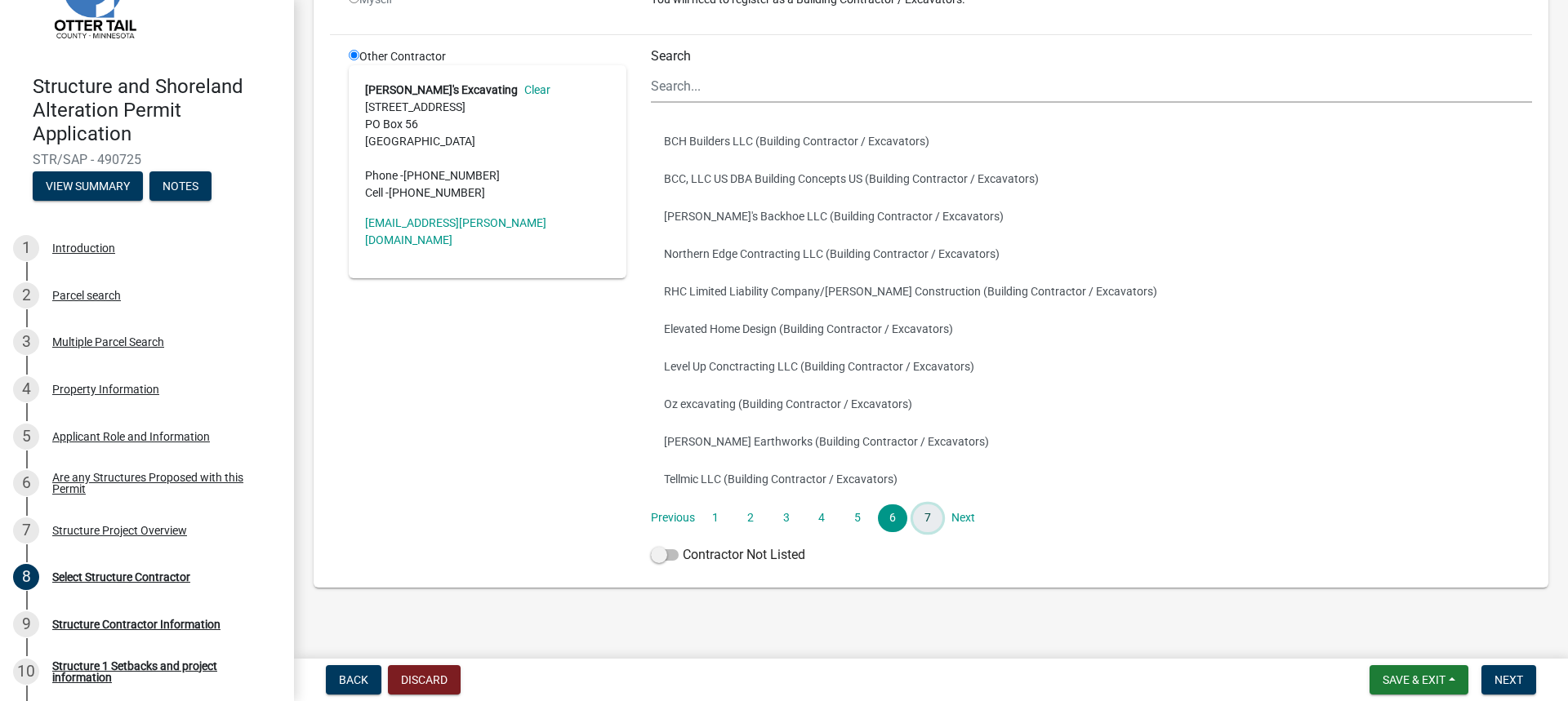
click at [925, 515] on link "7" at bounding box center [927, 518] width 29 height 28
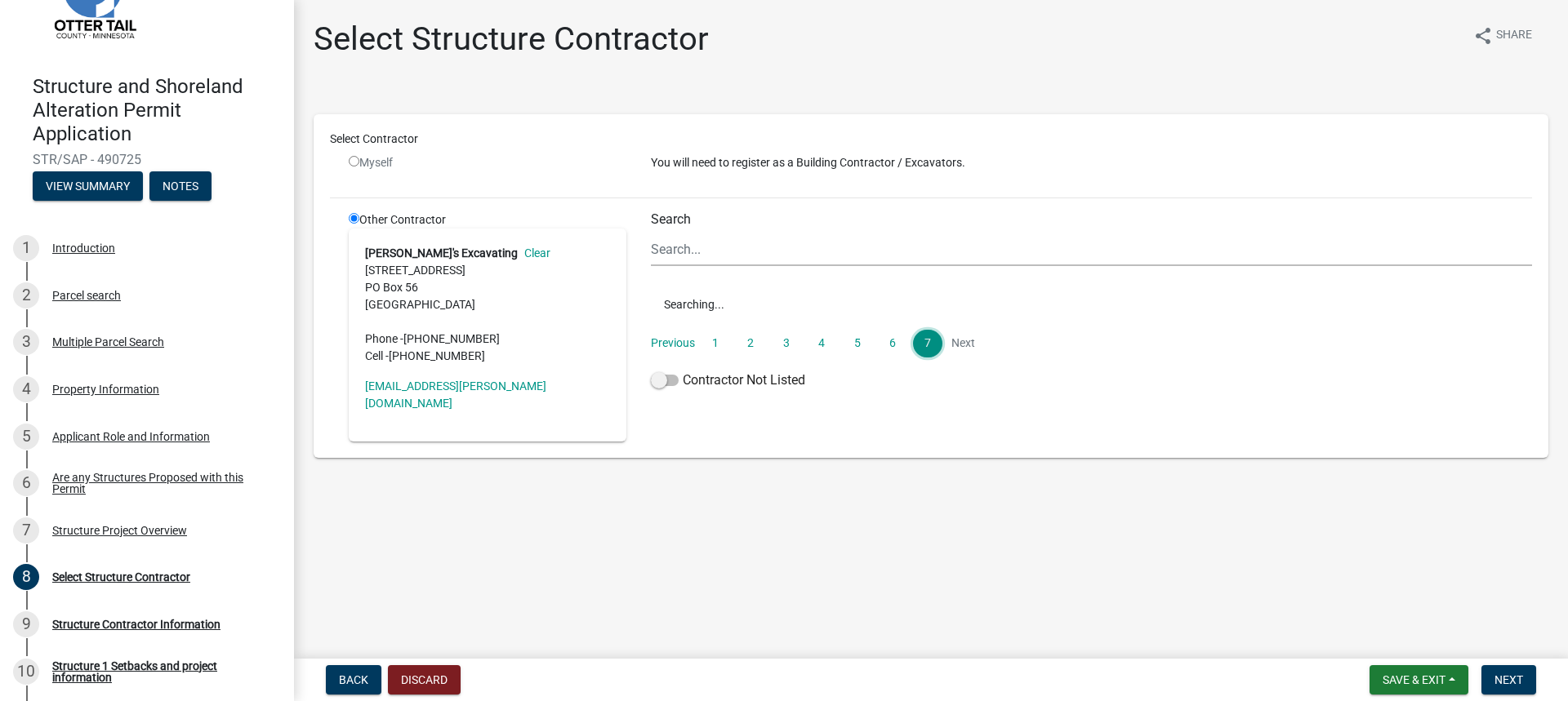
scroll to position [0, 0]
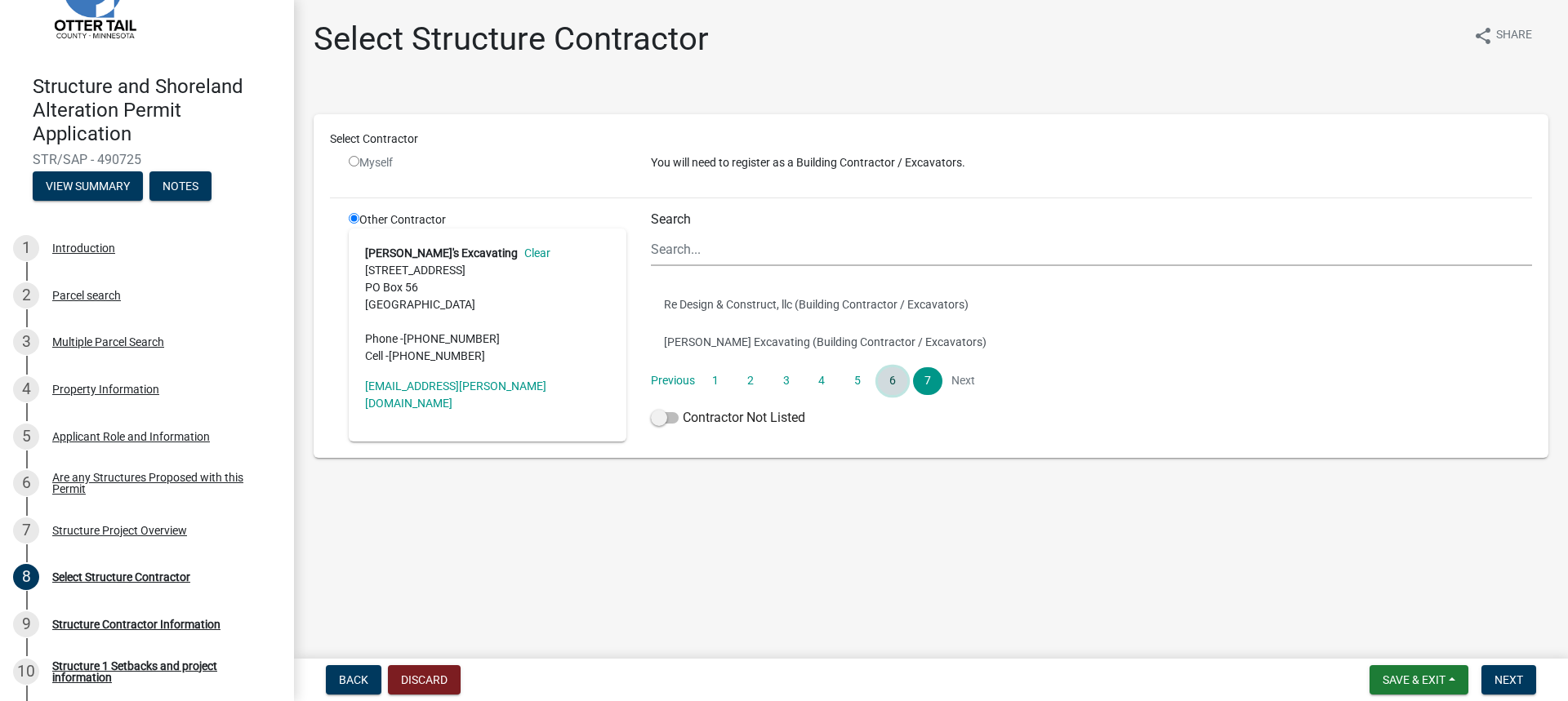
click at [889, 388] on link "6" at bounding box center [892, 380] width 29 height 28
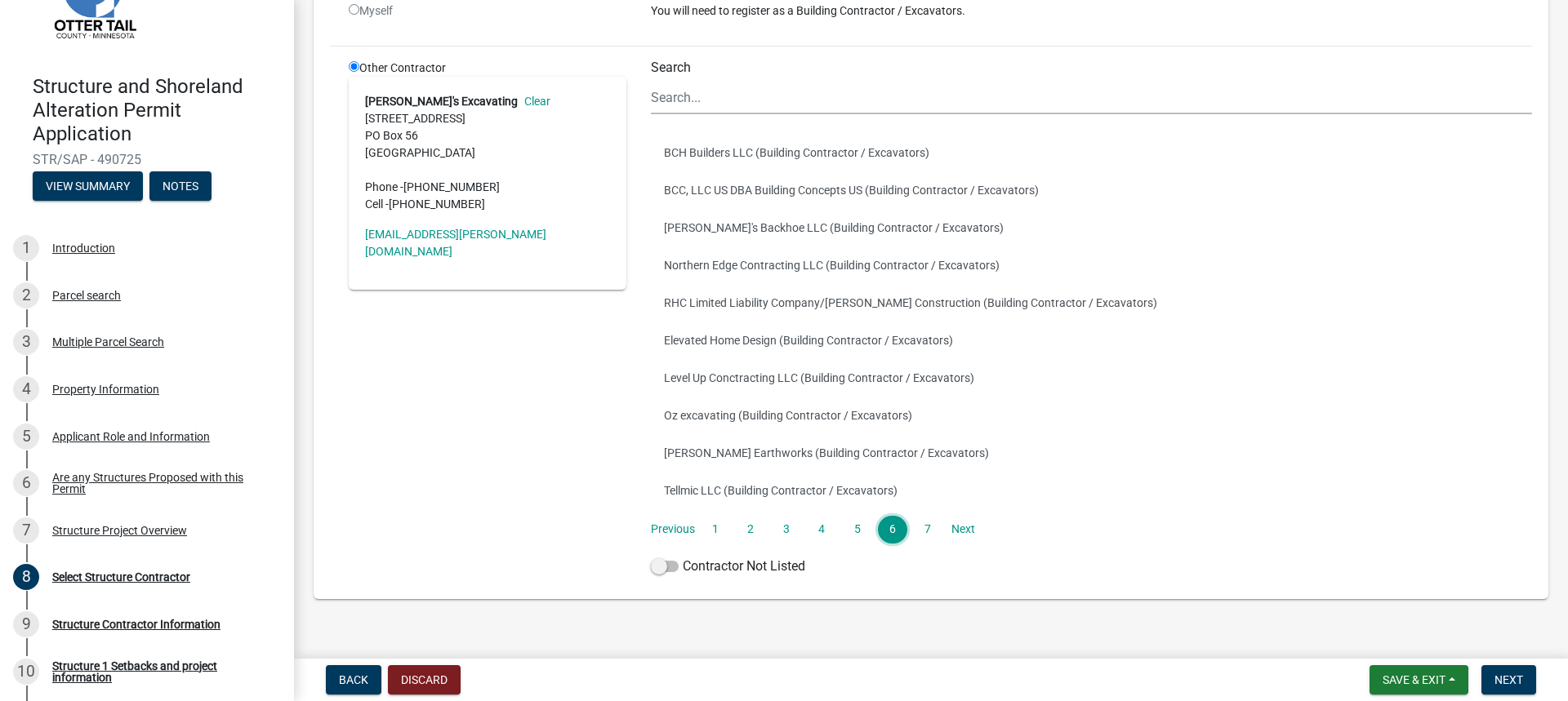
scroll to position [175, 0]
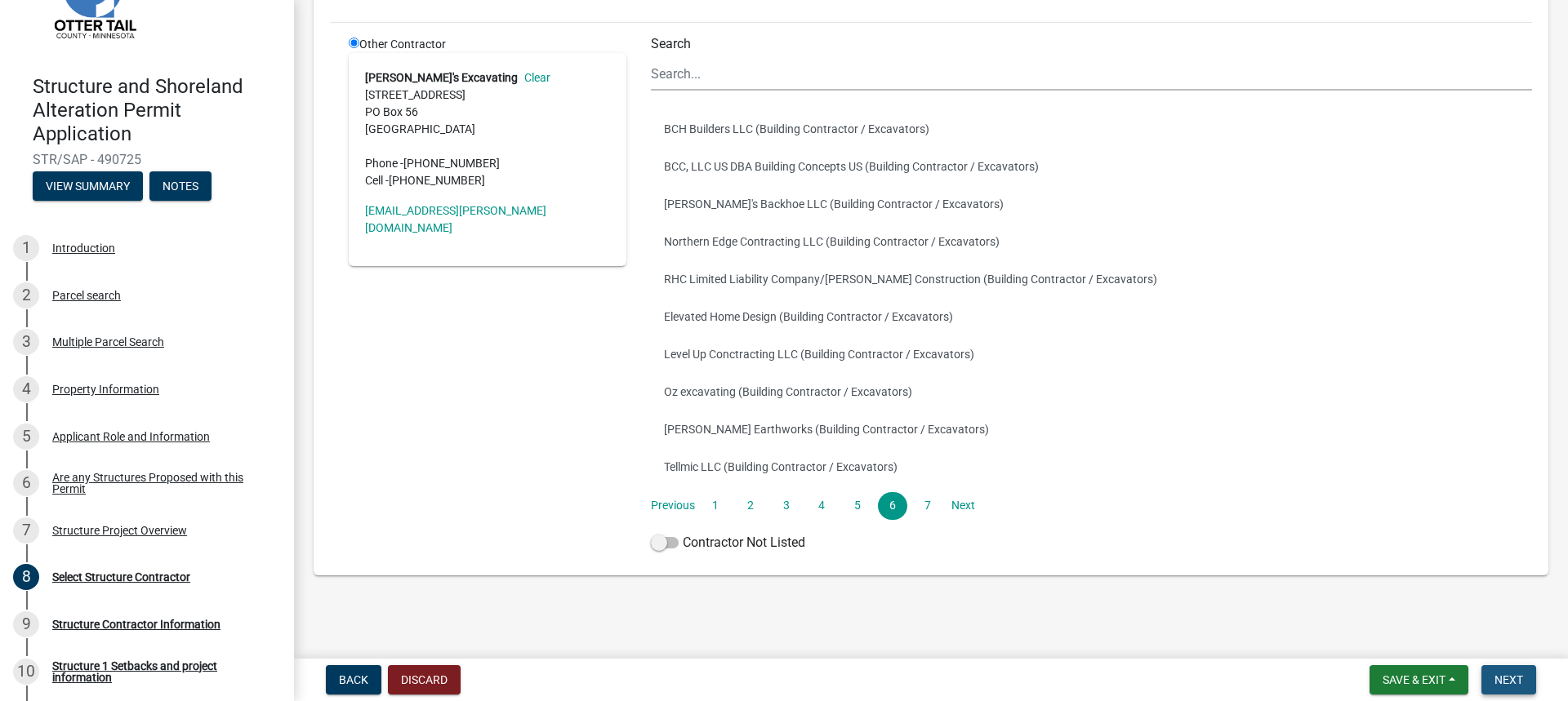
click at [1501, 682] on span "Next" at bounding box center [1508, 680] width 29 height 13
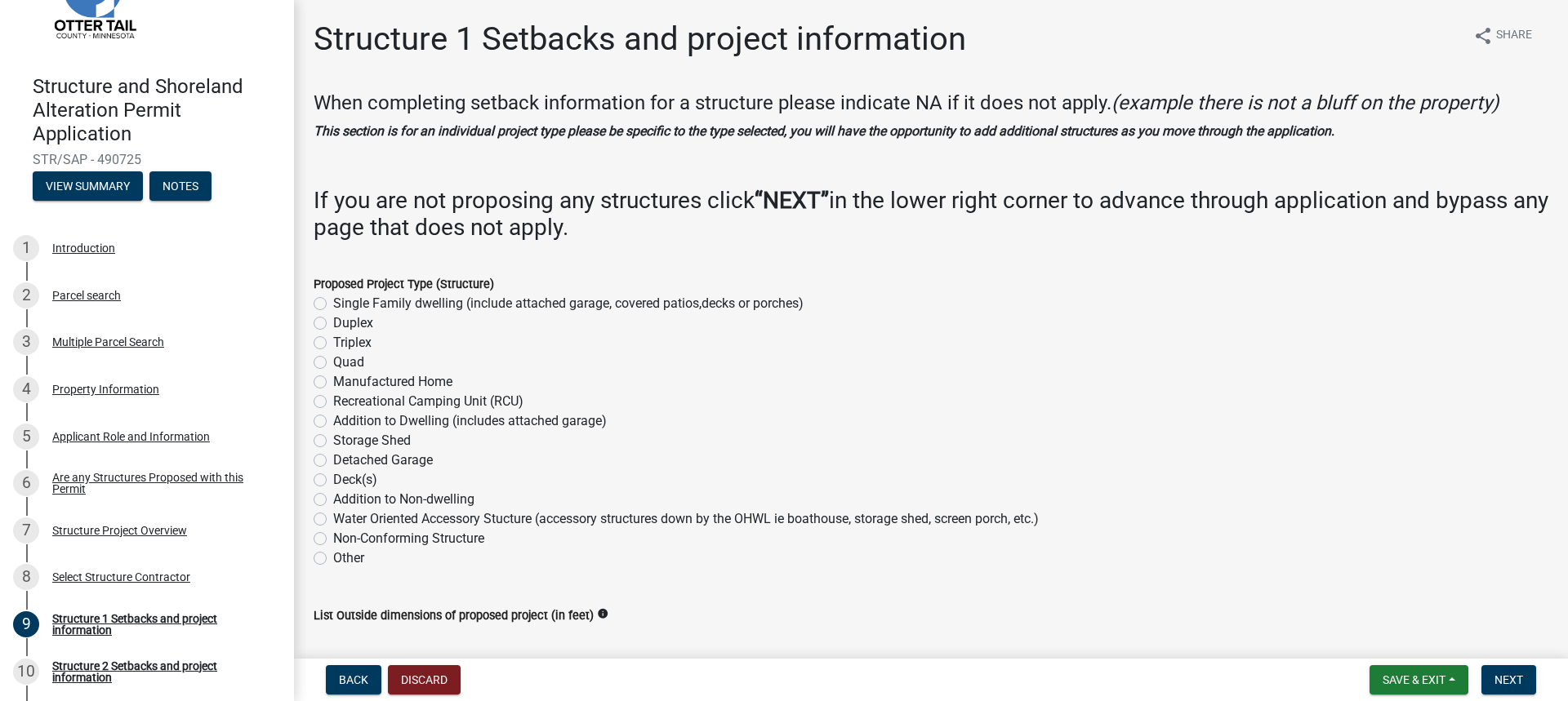
click at [333, 300] on label "Single Family dwelling (include attached garage, covered patios,decks or porche…" at bounding box center [568, 303] width 470 height 19
click at [333, 300] on input "Single Family dwelling (include attached garage, covered patios,decks or porche…" at bounding box center [339, 299] width 11 height 11
radio input "true"
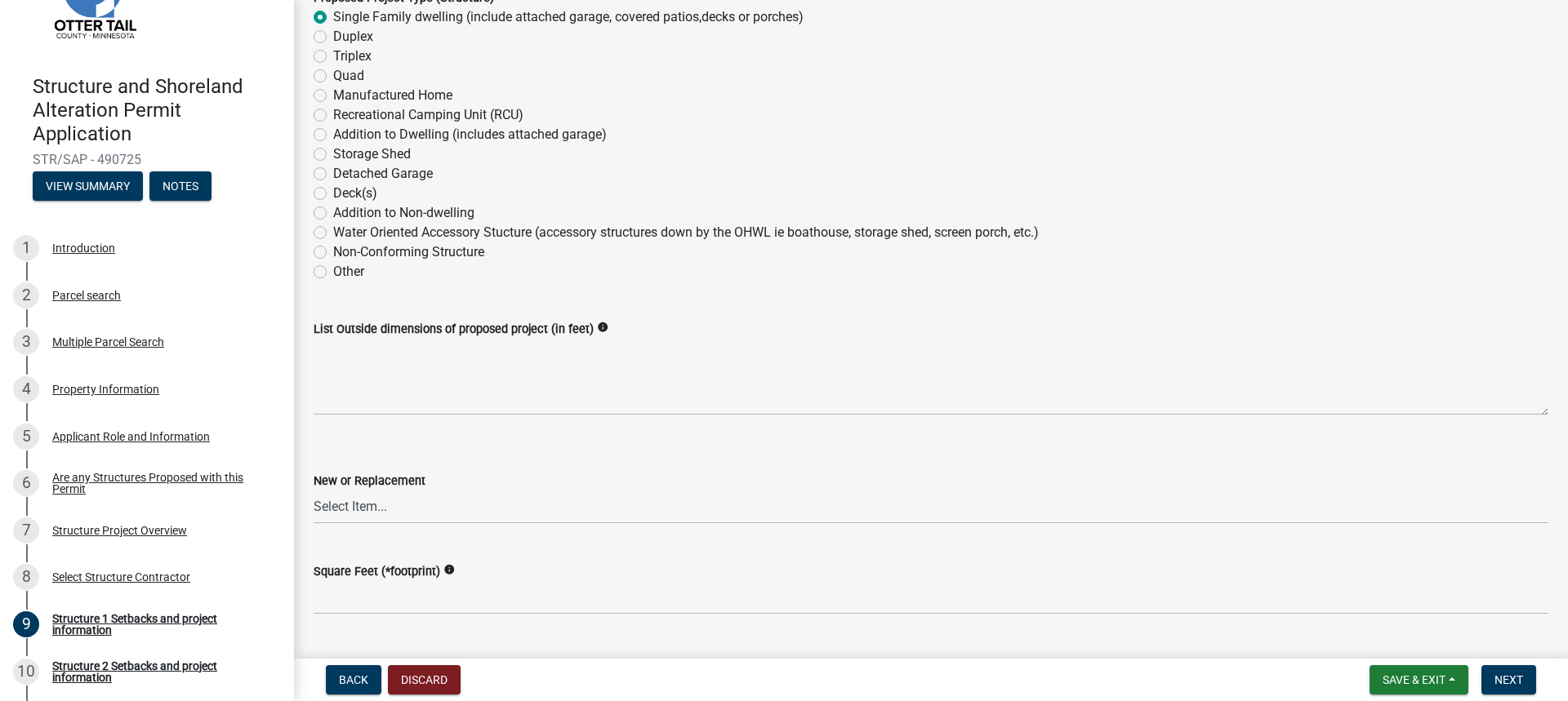
scroll to position [327, 0]
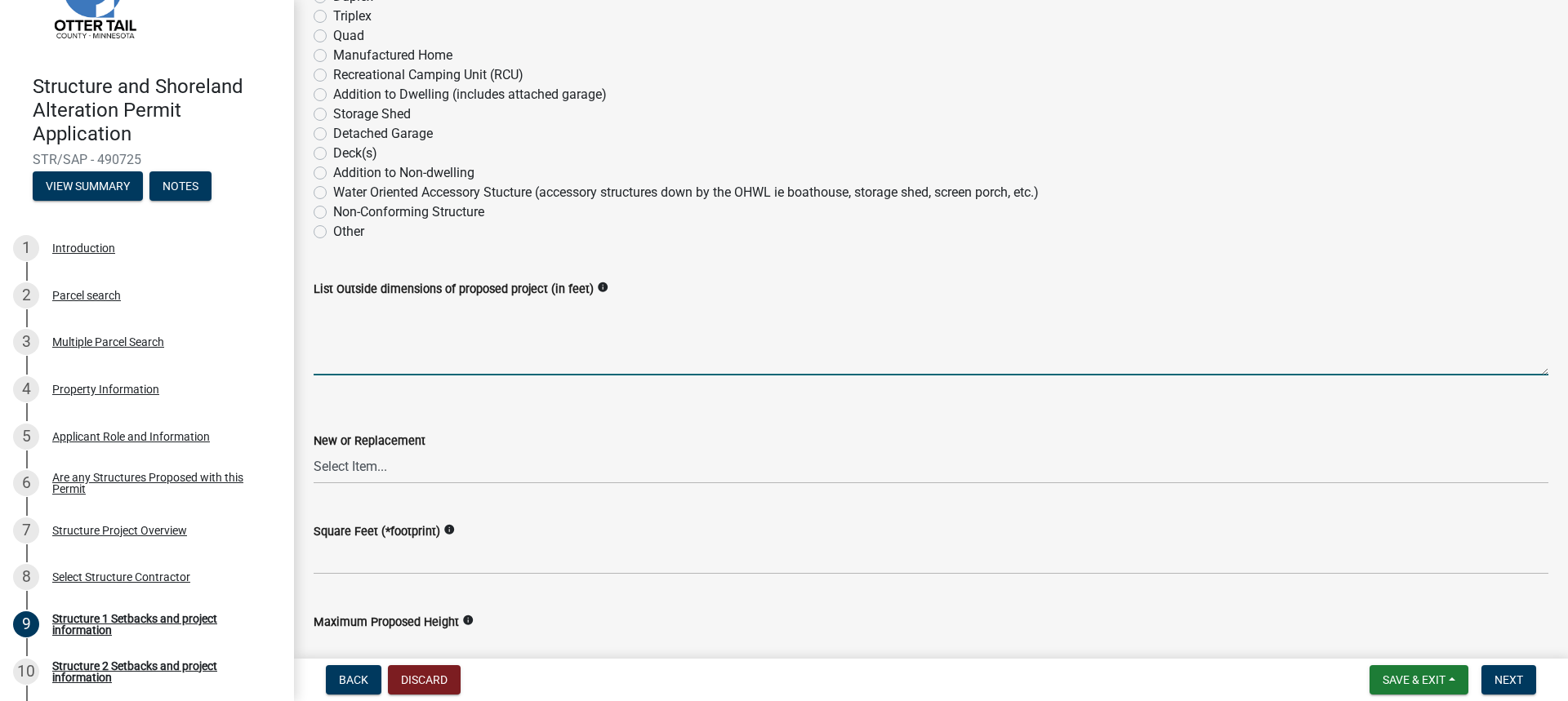
click at [344, 350] on textarea "List Outside dimensions of proposed project (in feet)" at bounding box center [931, 337] width 1235 height 77
type textarea "22' x 66'"
click at [360, 474] on select "Select Item... New Replacement" at bounding box center [931, 467] width 1235 height 34
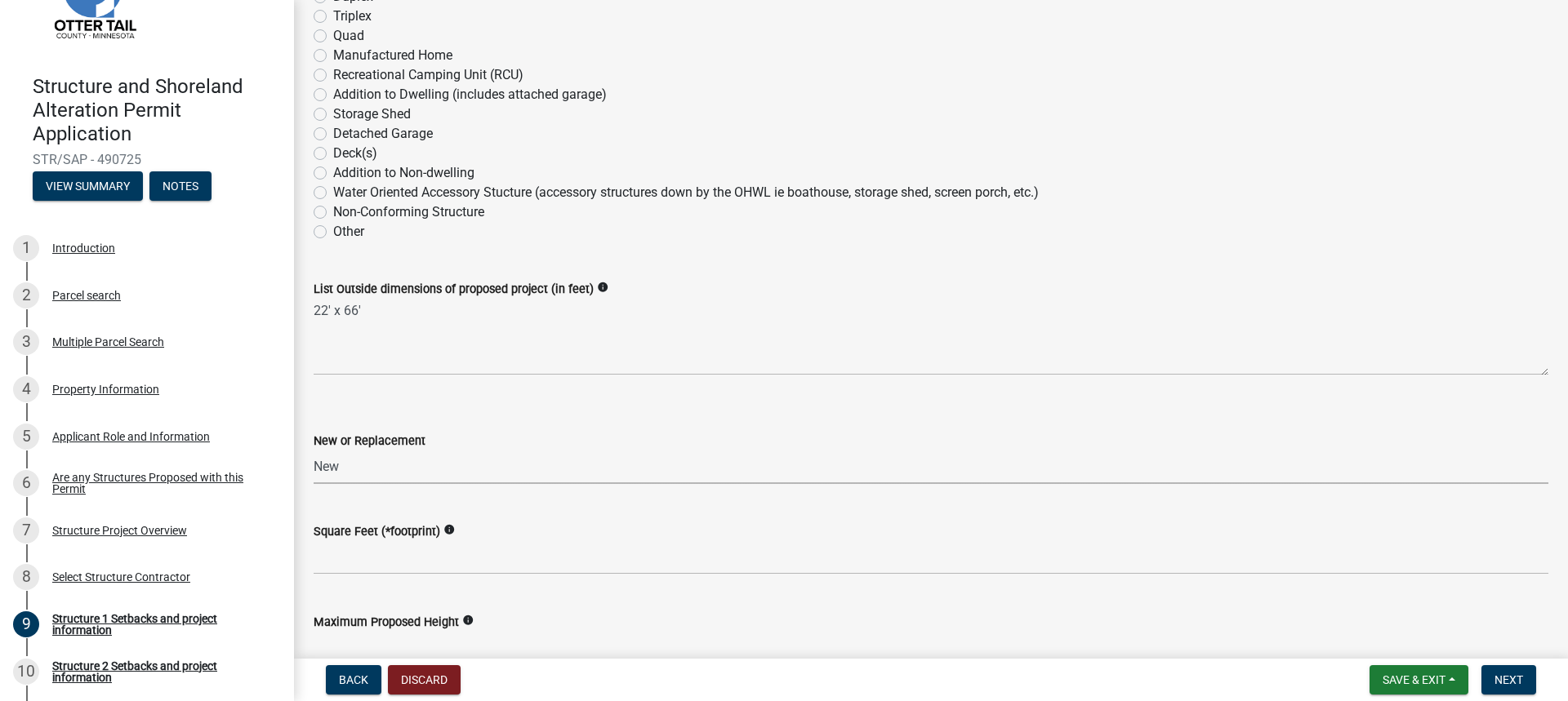
click at [313, 450] on select "Select Item... New Replacement" at bounding box center [931, 467] width 1235 height 34
select select "c185e313-3403-4239-bd61-bb563c58a77a"
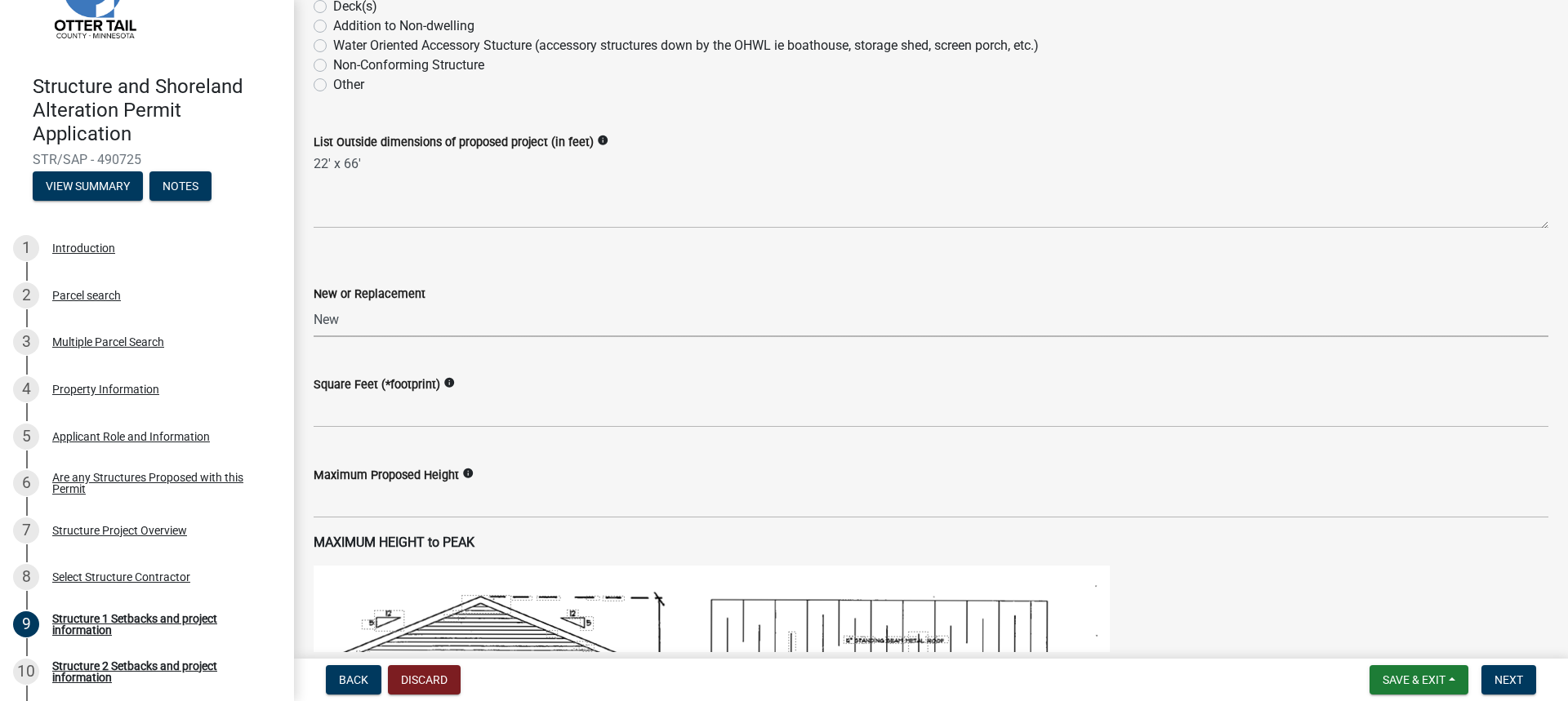
scroll to position [490, 0]
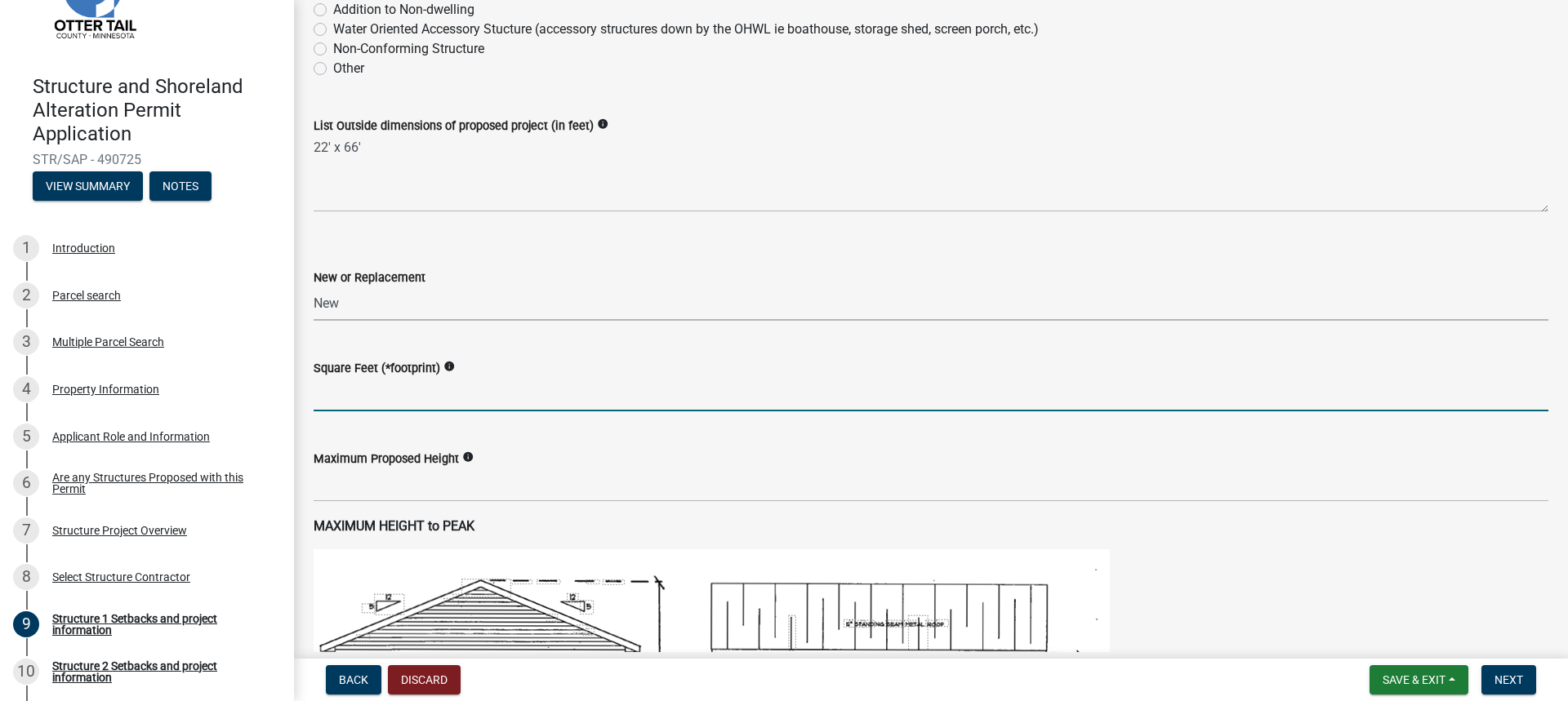
click at [333, 399] on input "text" at bounding box center [931, 395] width 1235 height 34
type input "1716"
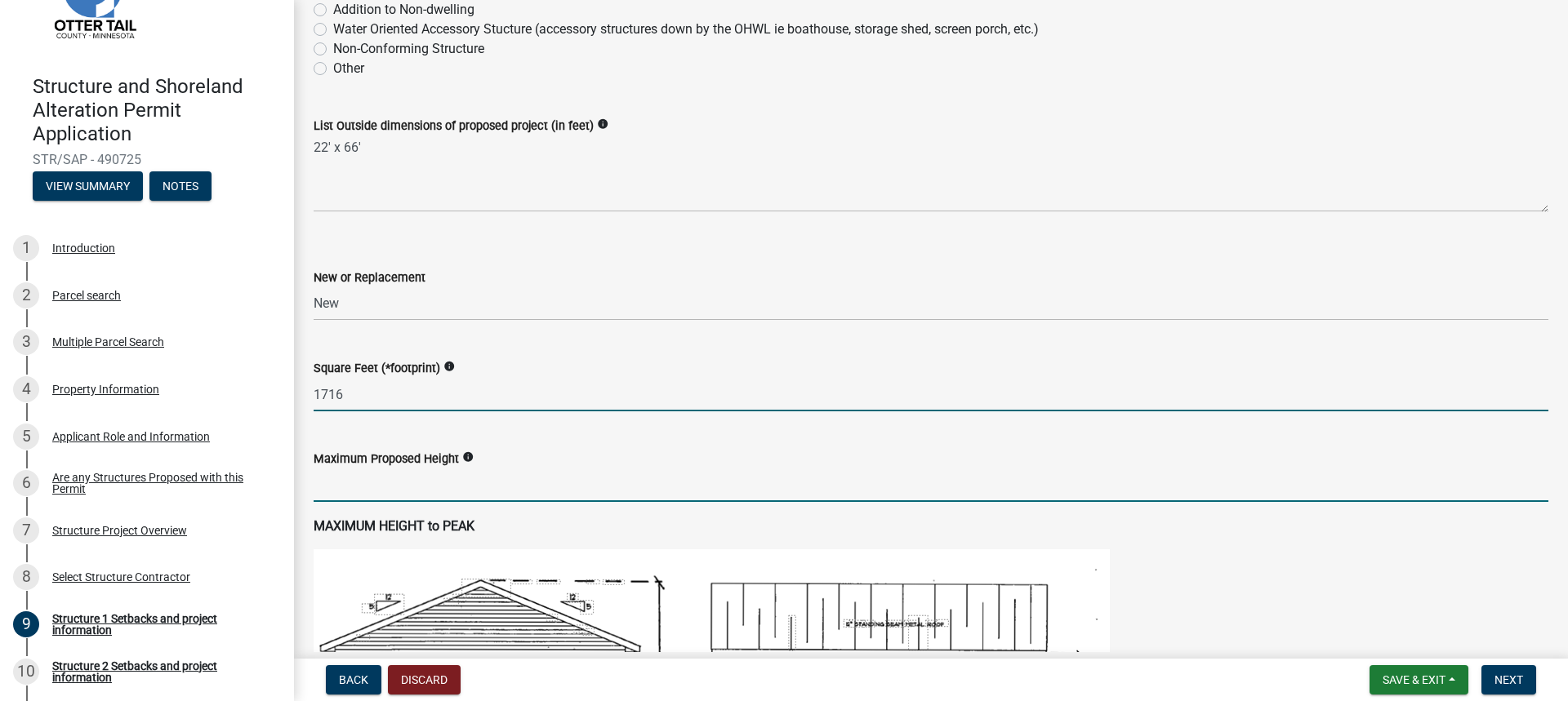
click at [325, 490] on input "text" at bounding box center [931, 486] width 1235 height 34
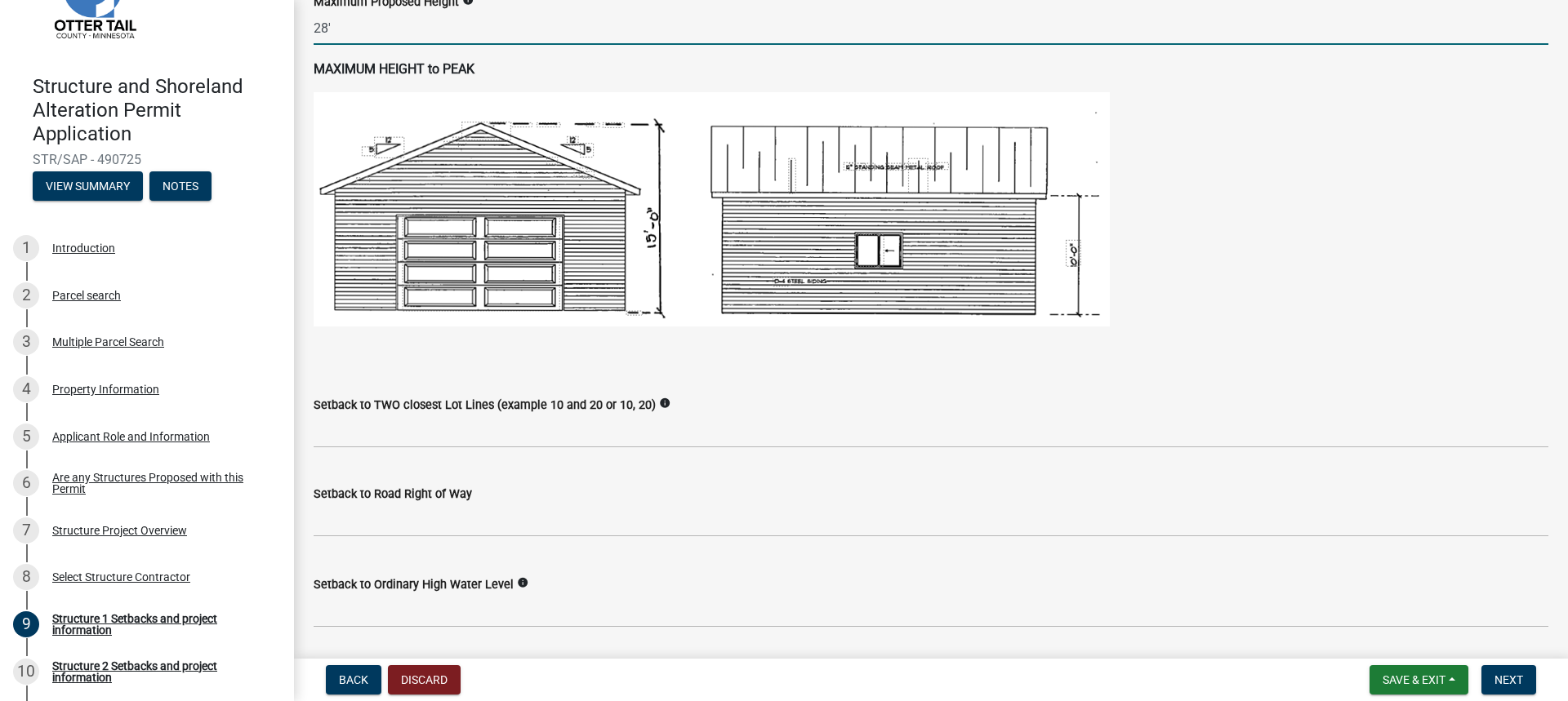
scroll to position [979, 0]
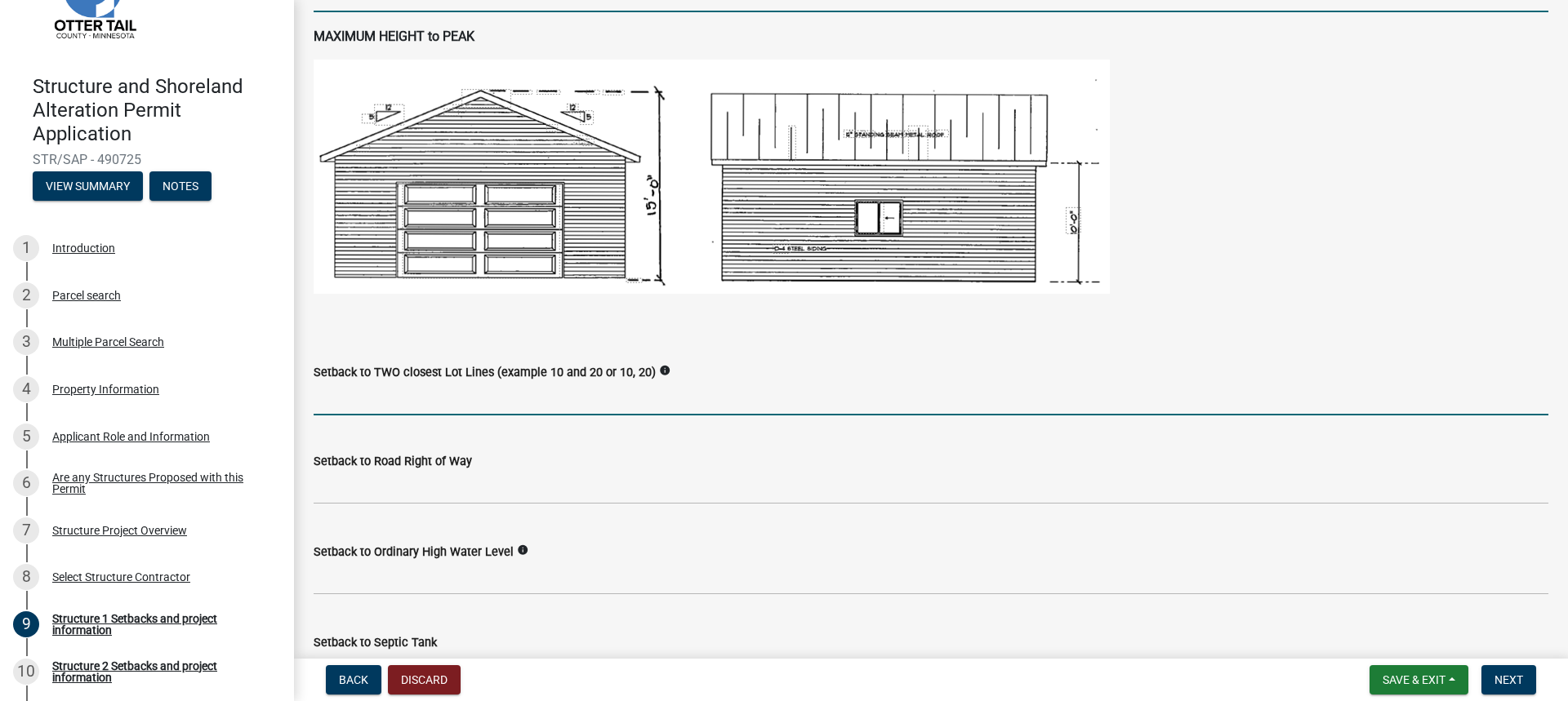
type input "28"
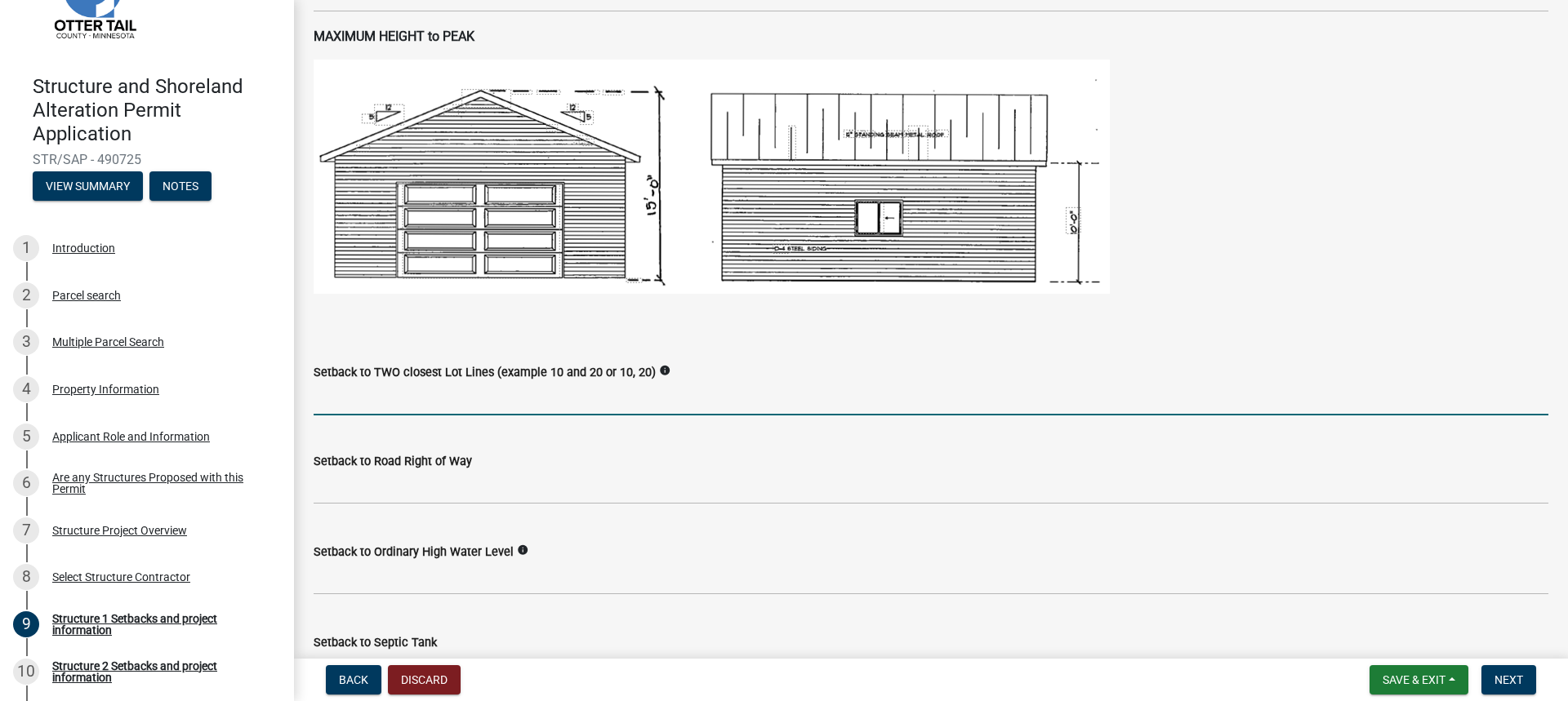
click at [336, 405] on input "Setback to TWO closest Lot Lines (example 10 and 20 or 10, 20)" at bounding box center [931, 399] width 1235 height 34
click at [336, 406] on input "Setback to TWO closest Lot Lines (example 10 and 20 or 10, 20)" at bounding box center [931, 399] width 1235 height 34
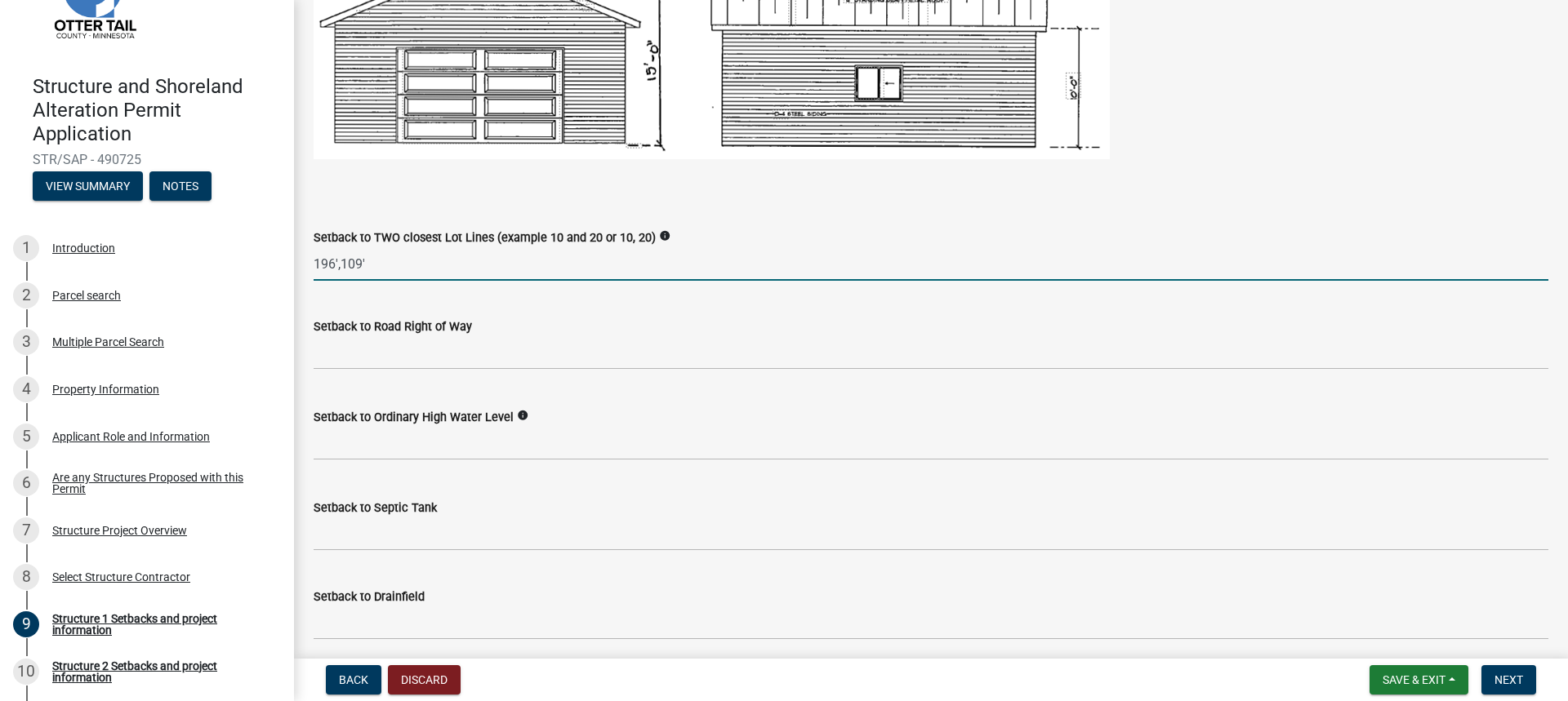
scroll to position [1142, 0]
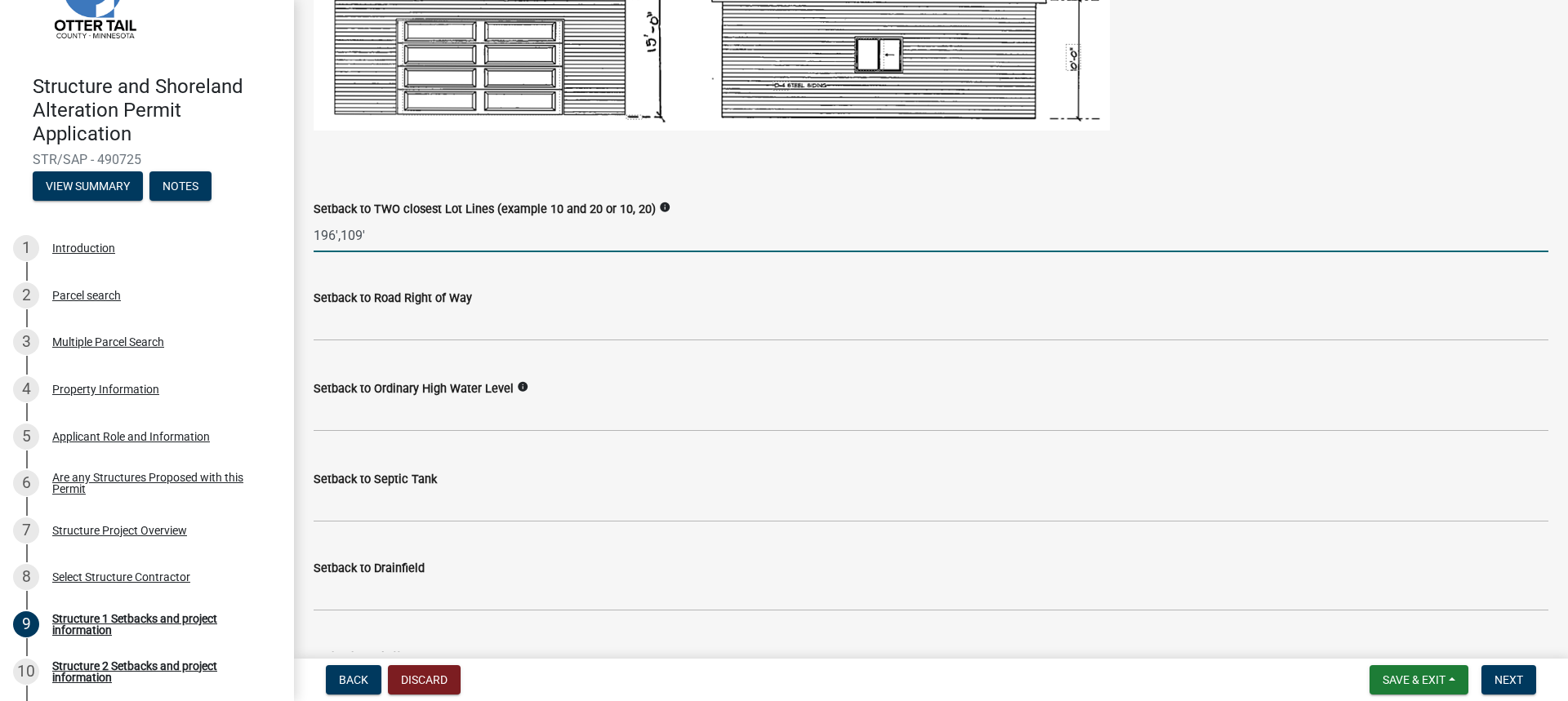
type input "196',109'"
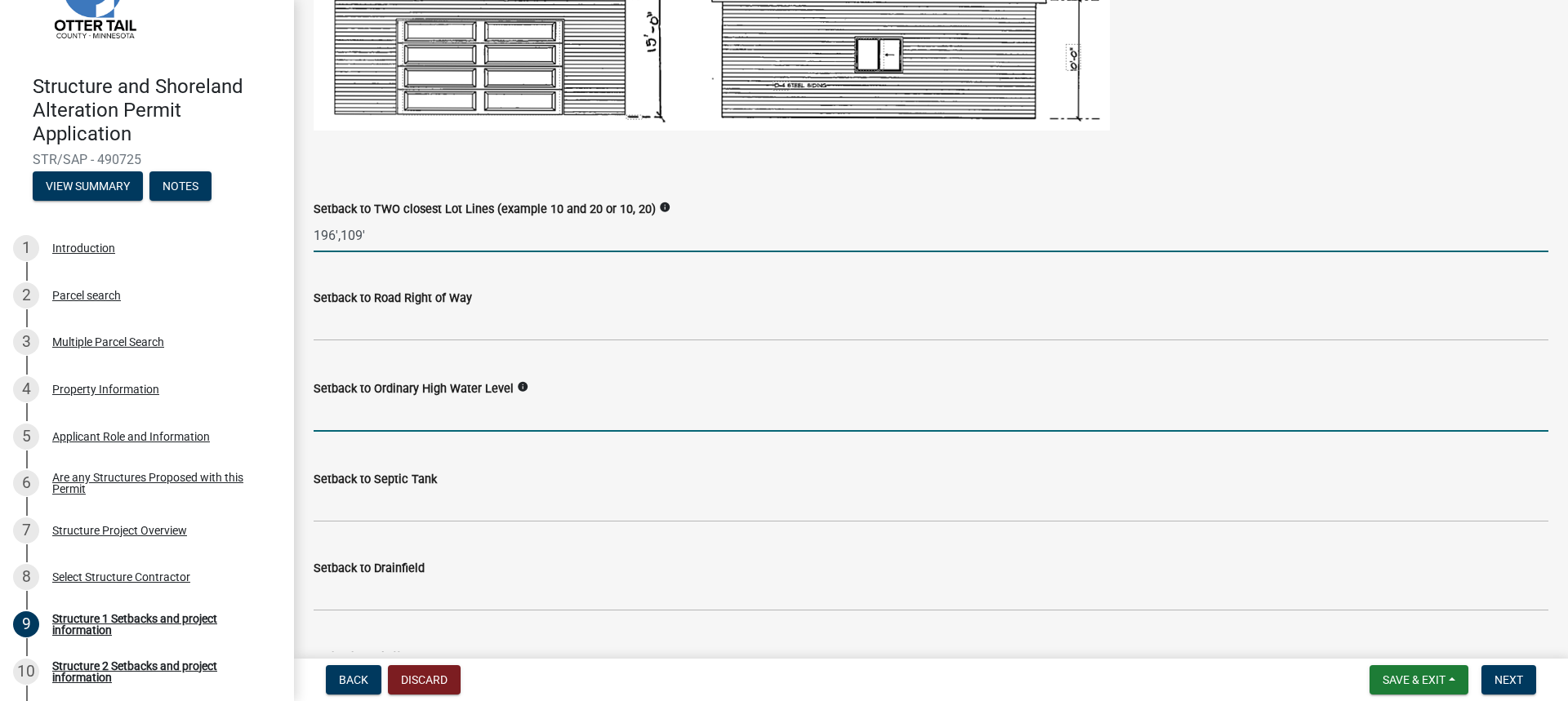
click at [336, 425] on input "text" at bounding box center [931, 415] width 1235 height 34
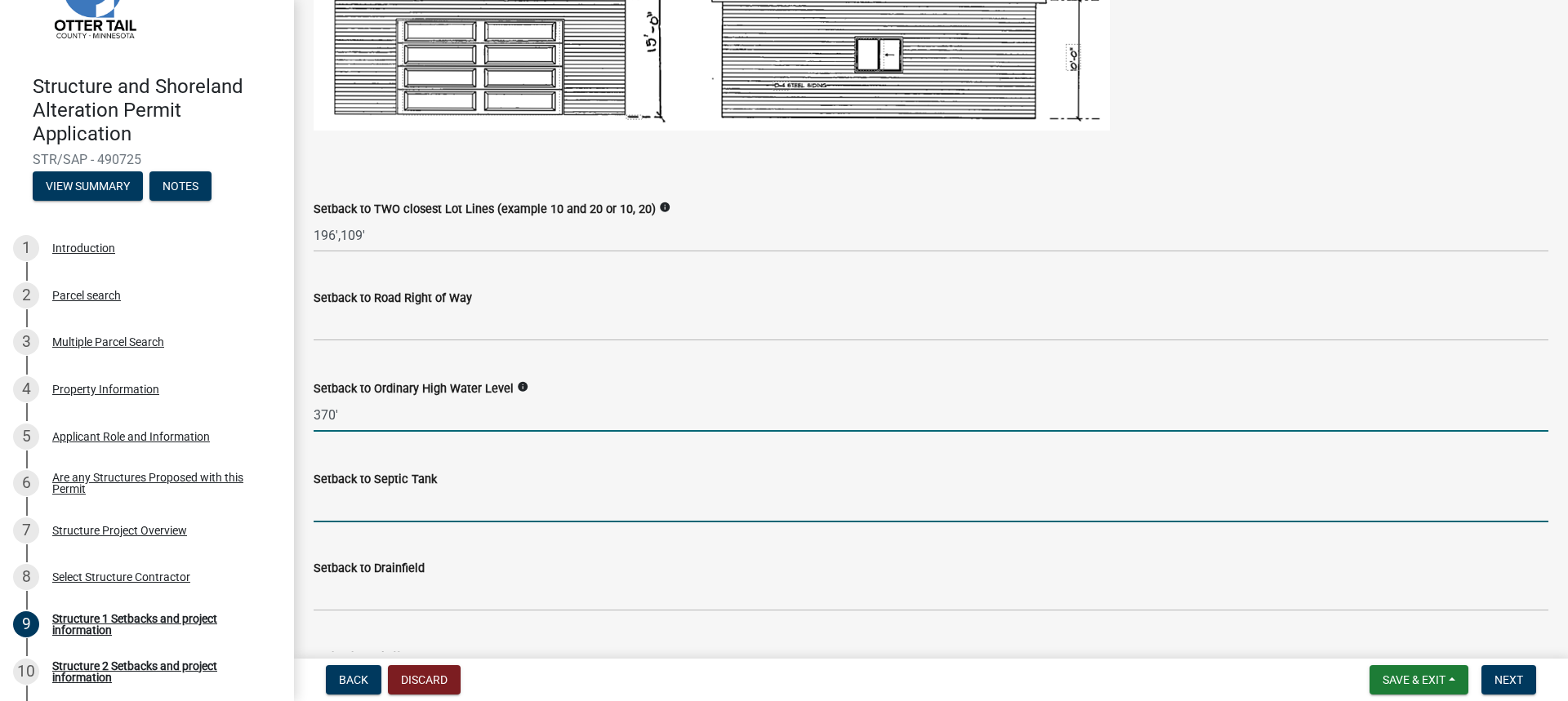
type input "370"
click at [330, 502] on input "Setback to Septic Tank" at bounding box center [931, 506] width 1235 height 34
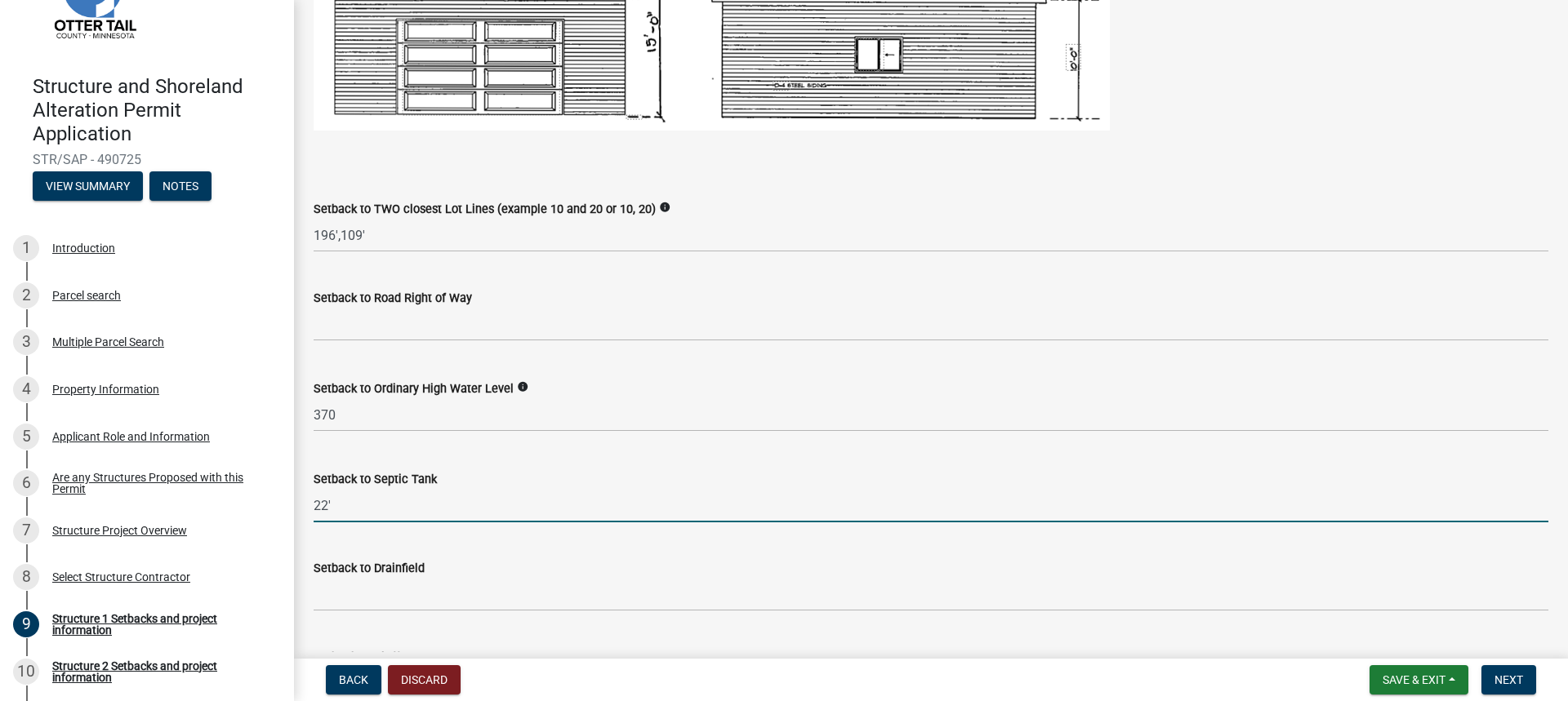
scroll to position [1224, 0]
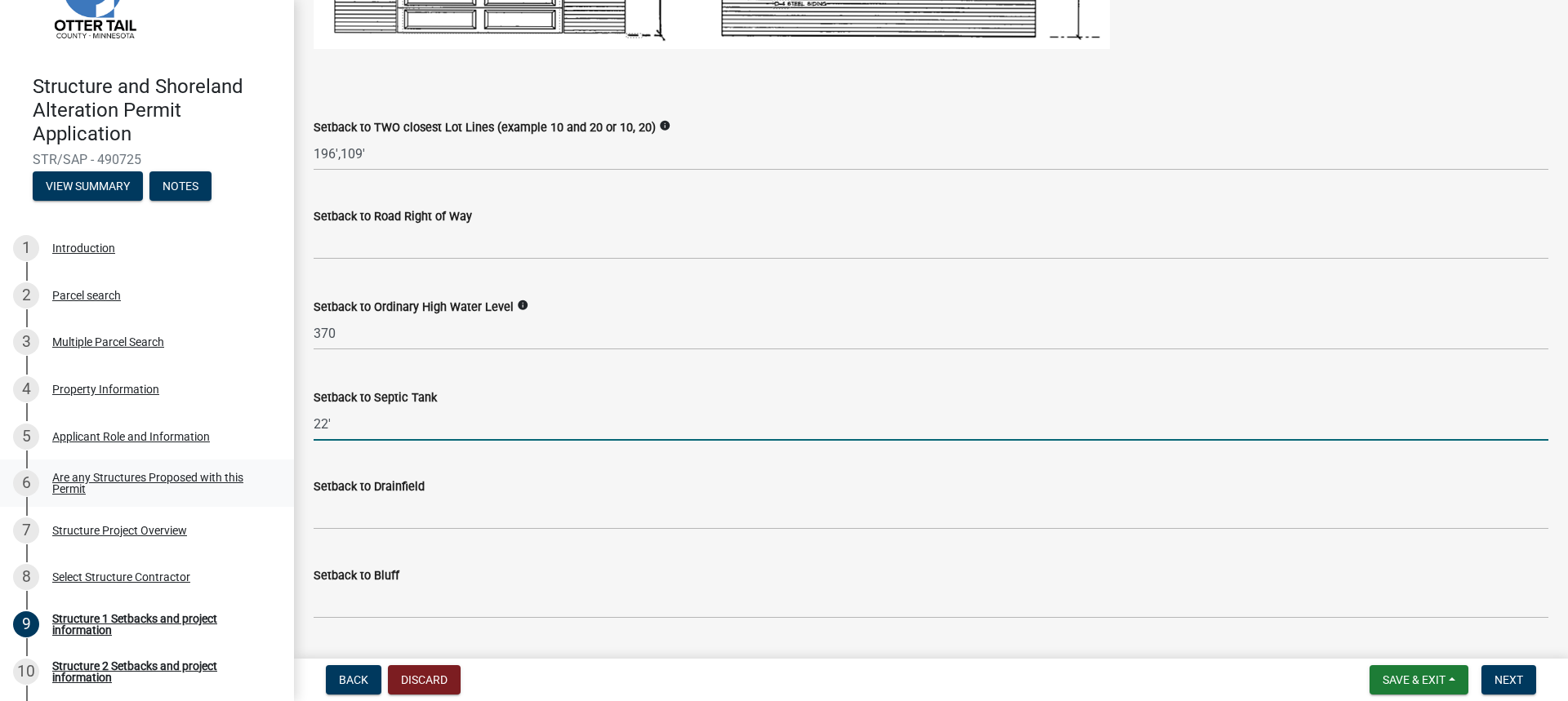
type input "22'"
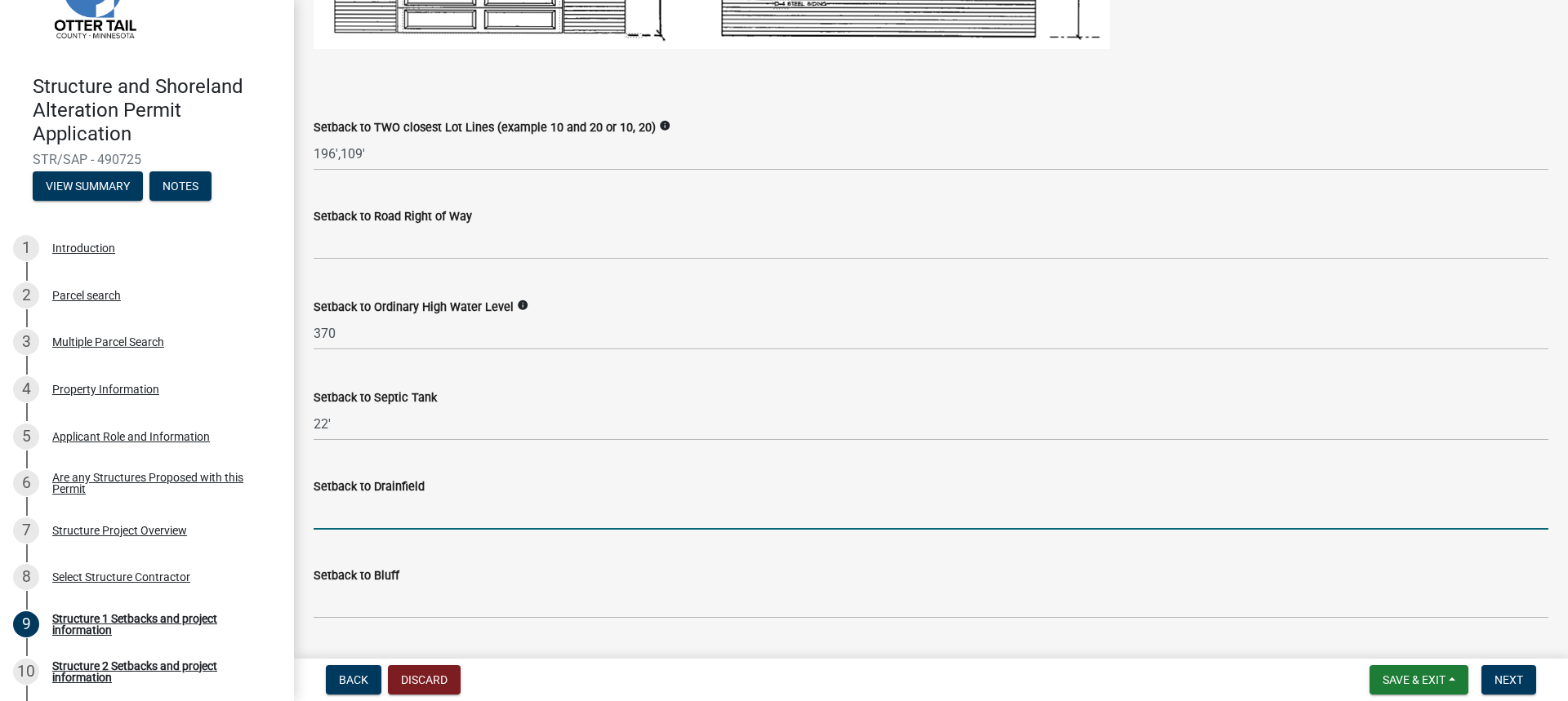
click at [351, 507] on input "Setback to Drainfield" at bounding box center [931, 512] width 1235 height 34
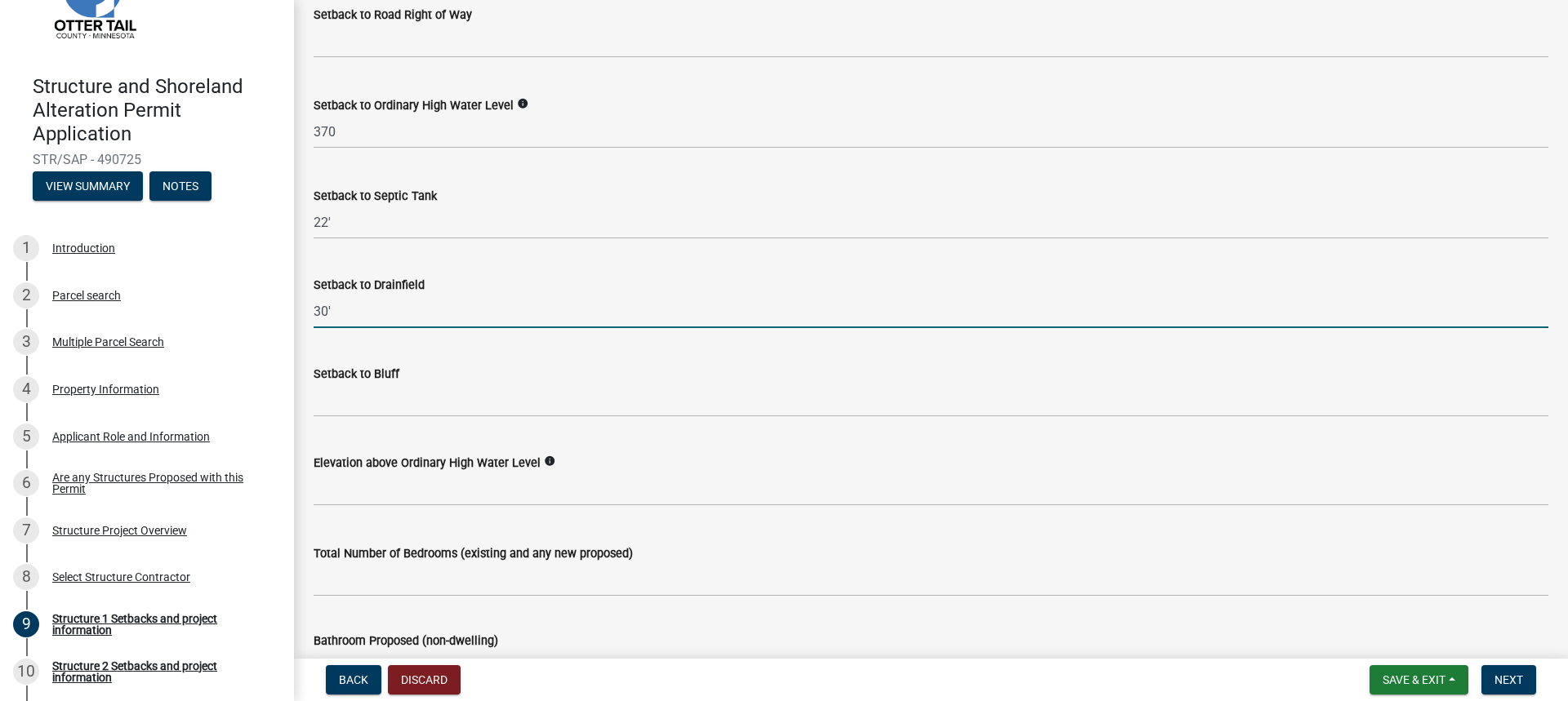
scroll to position [1468, 0]
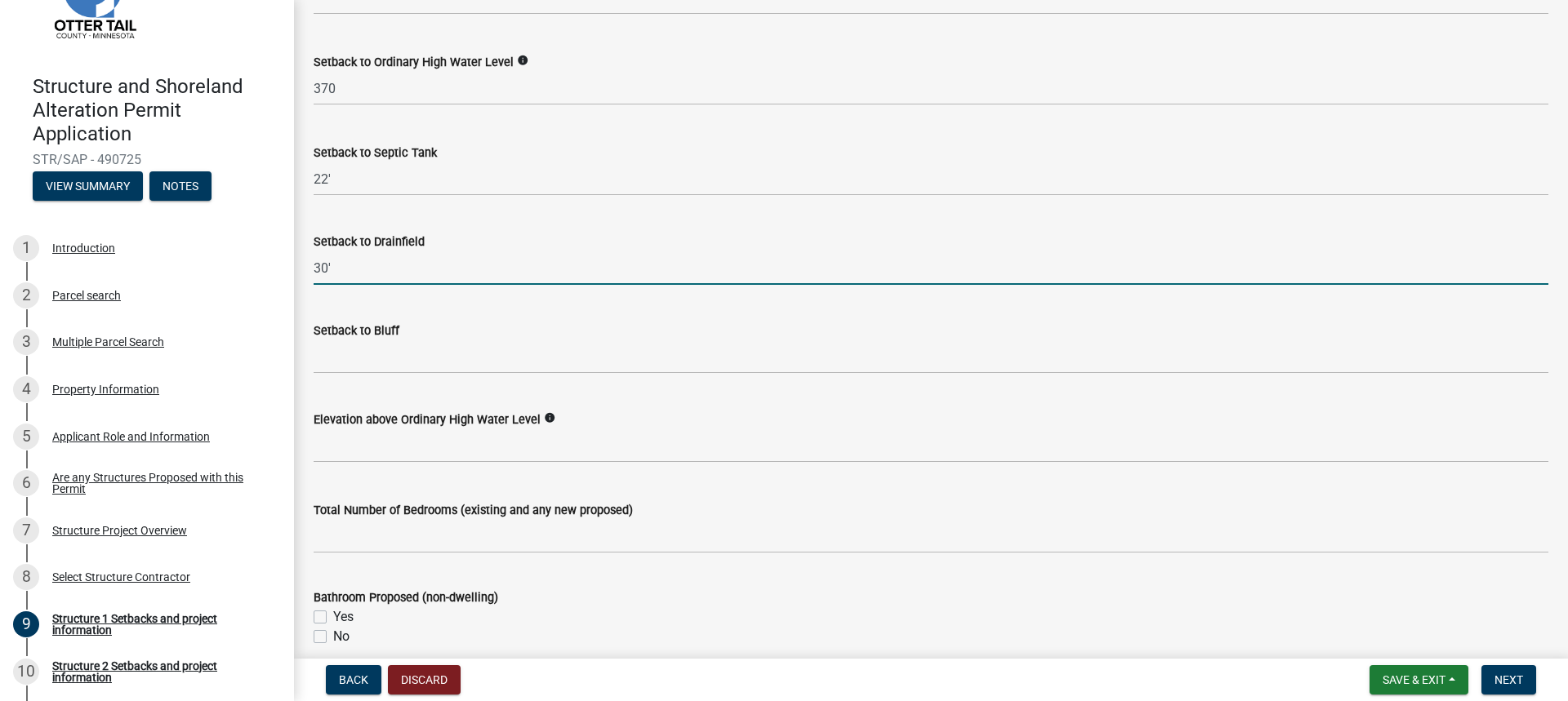
type input "30'"
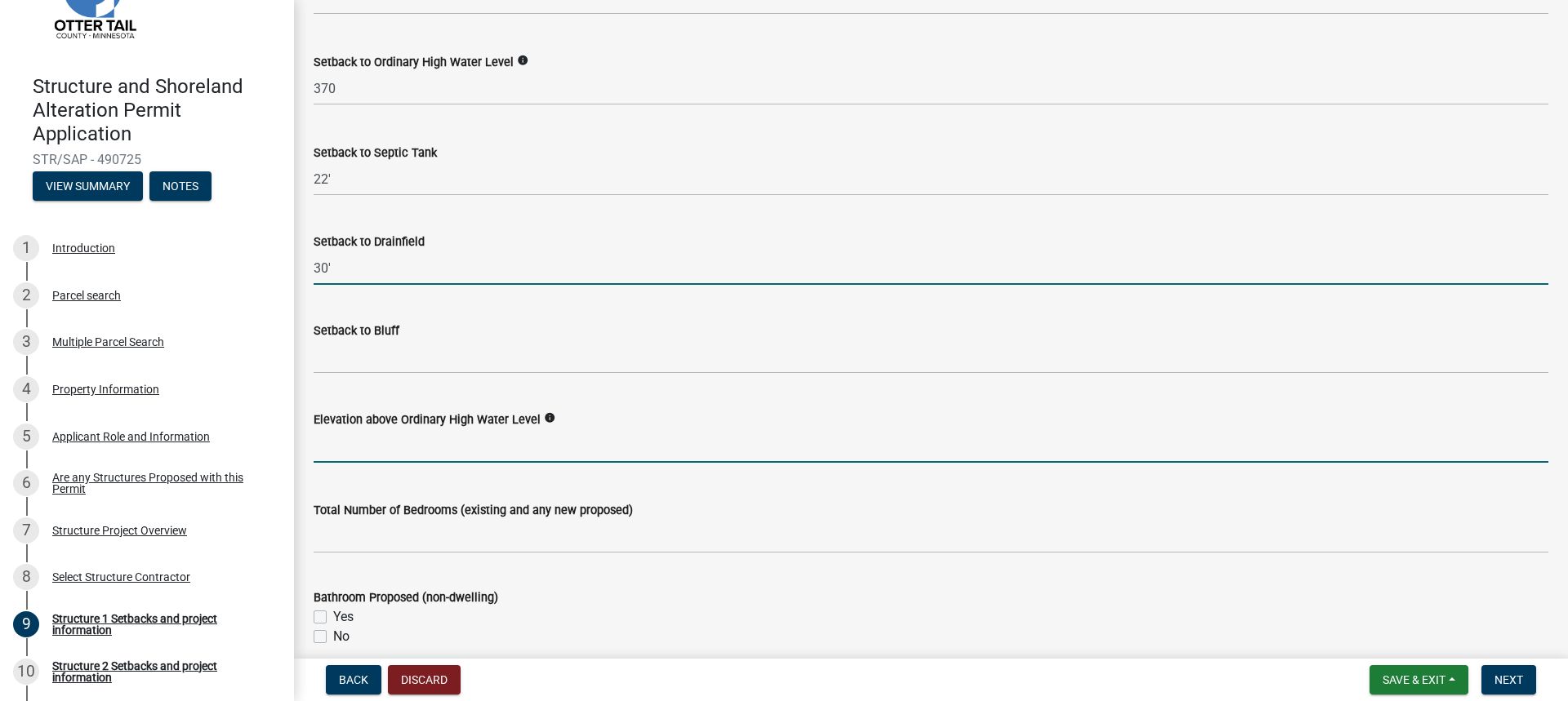
click at [357, 450] on input "text" at bounding box center [931, 446] width 1235 height 34
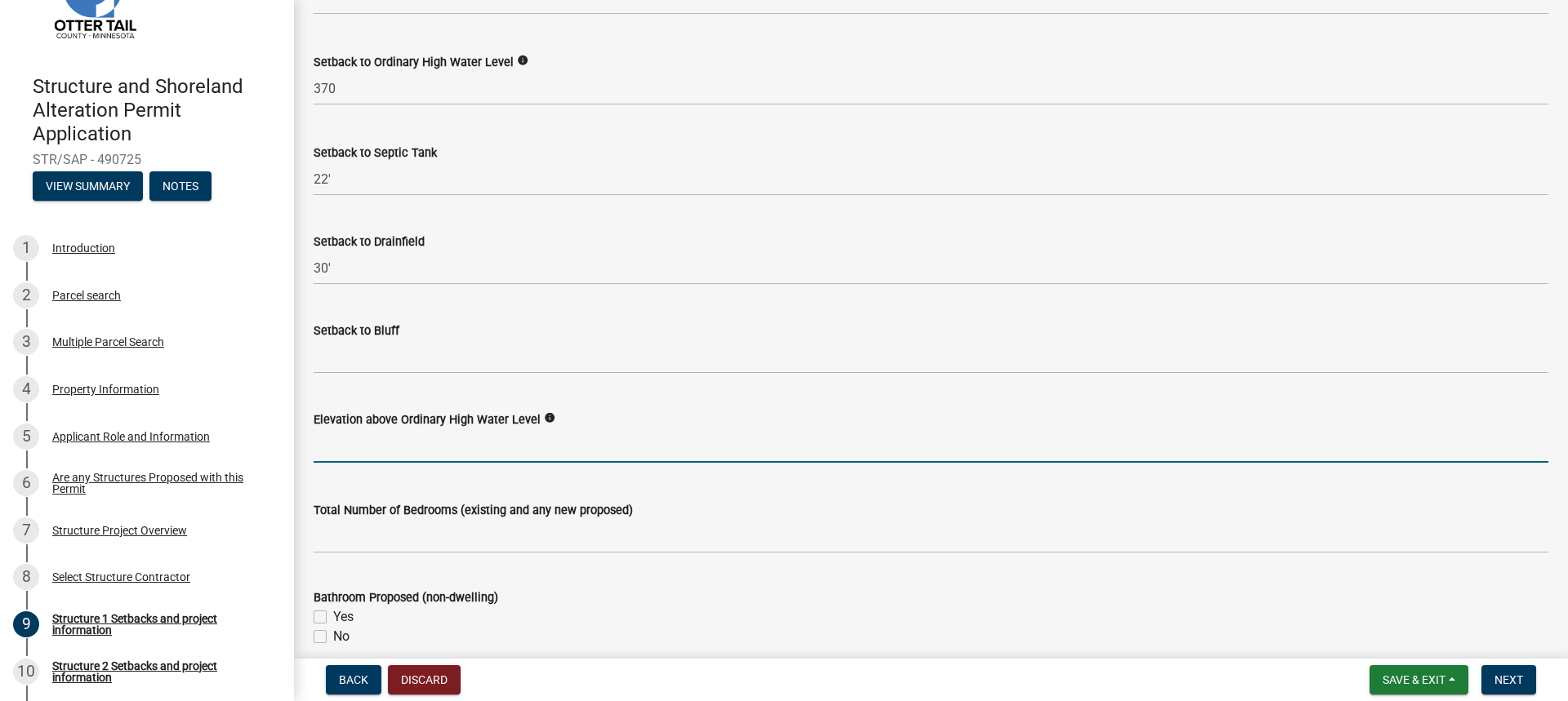
scroll to position [1550, 0]
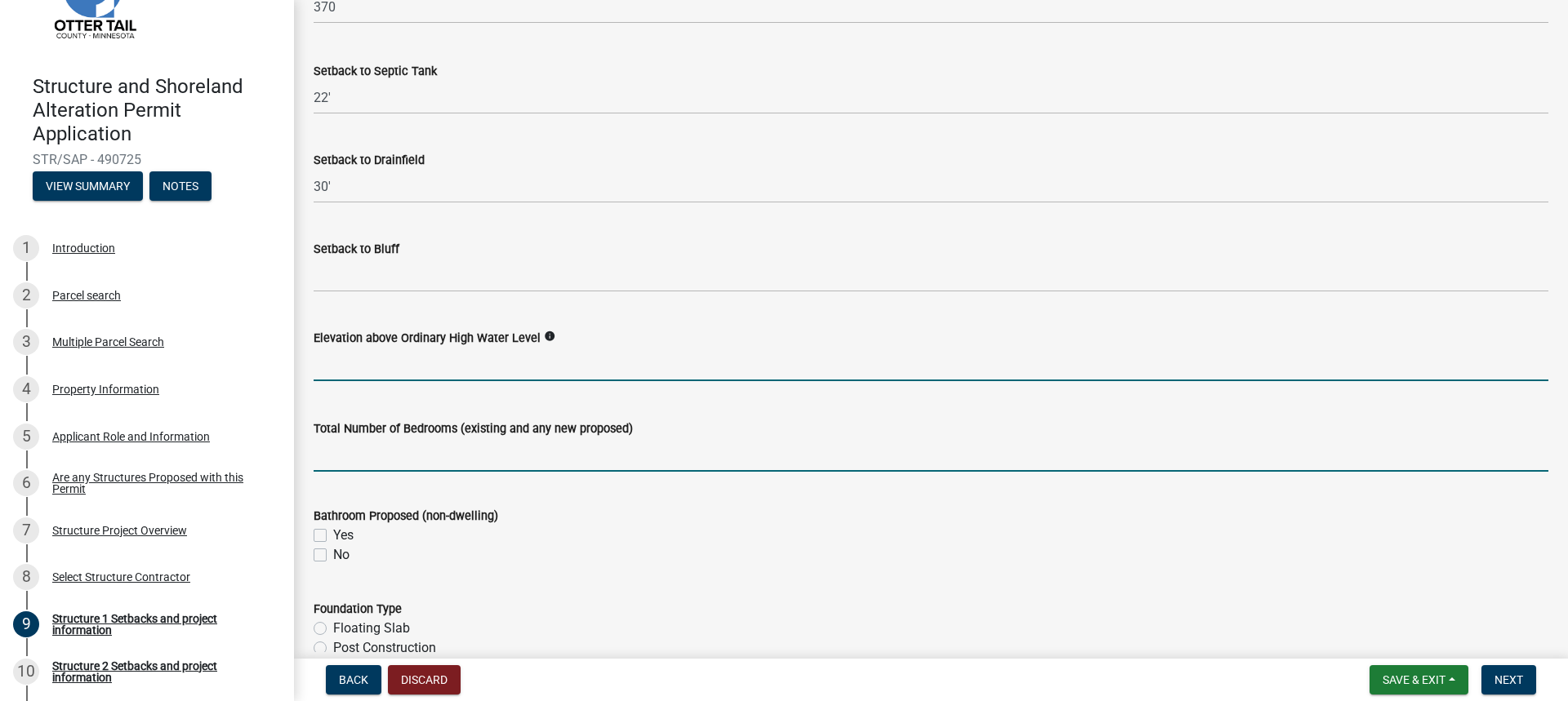
click at [377, 466] on input "text" at bounding box center [931, 455] width 1235 height 34
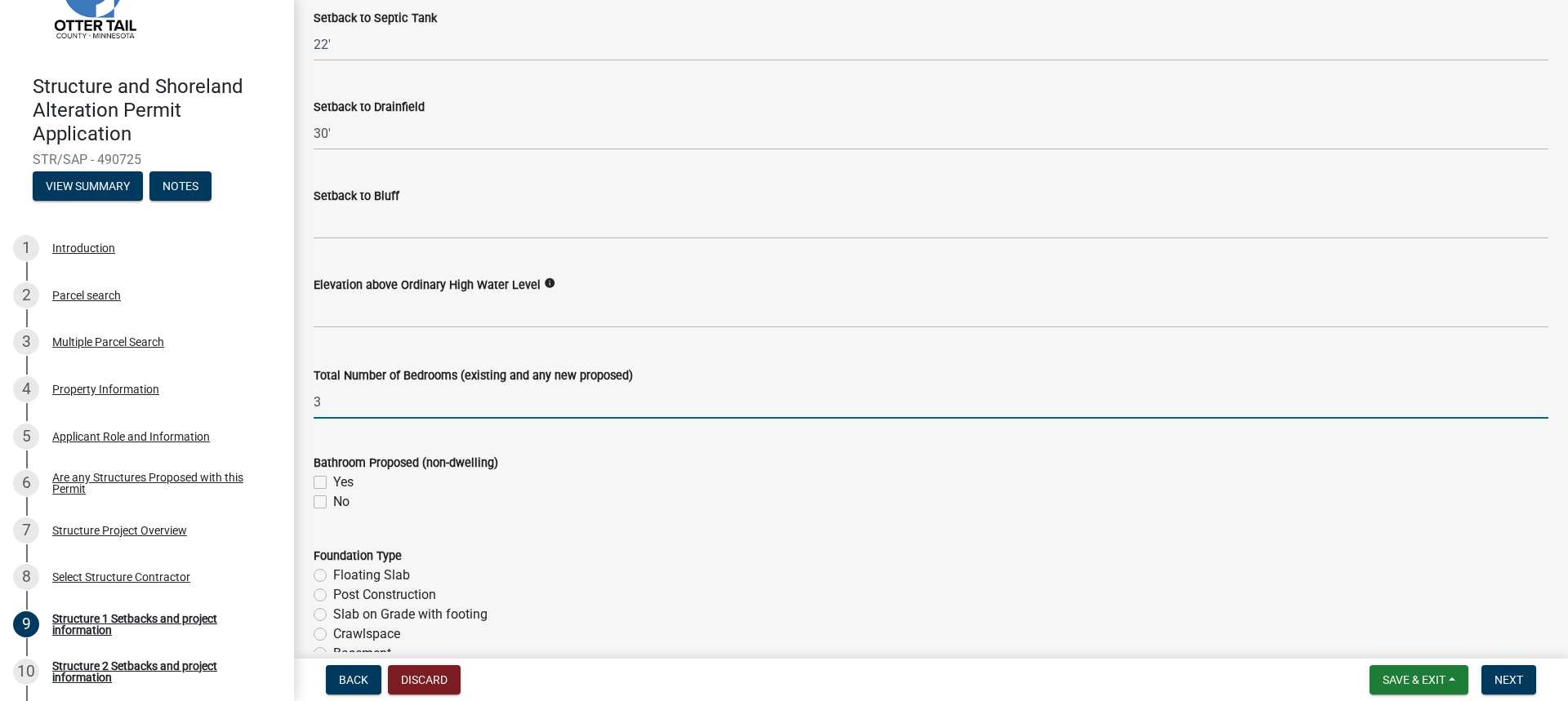
scroll to position [1632, 0]
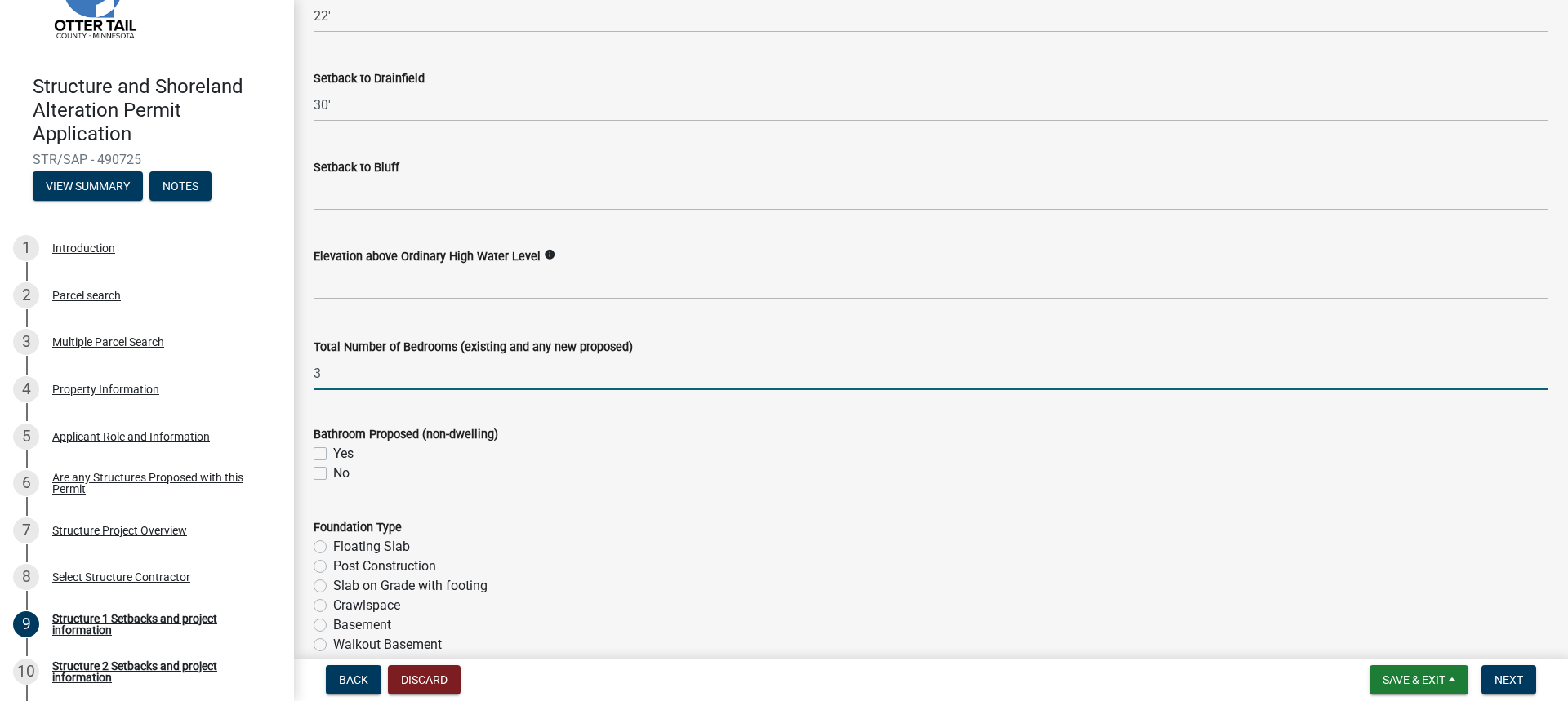
type input "3"
click at [333, 475] on label "No" at bounding box center [341, 473] width 16 height 19
click at [333, 474] on input "No" at bounding box center [339, 469] width 11 height 11
checkbox input "true"
checkbox input "false"
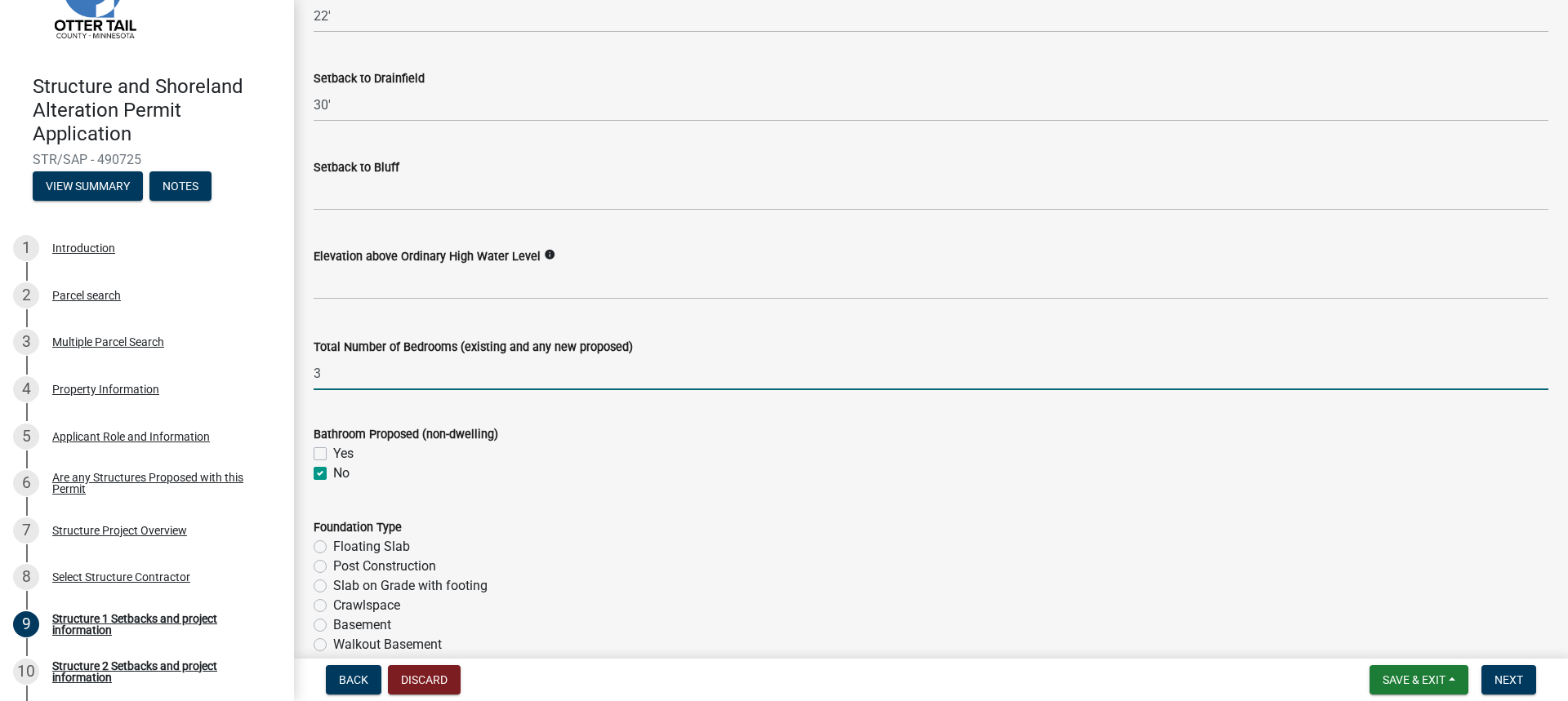
checkbox input "true"
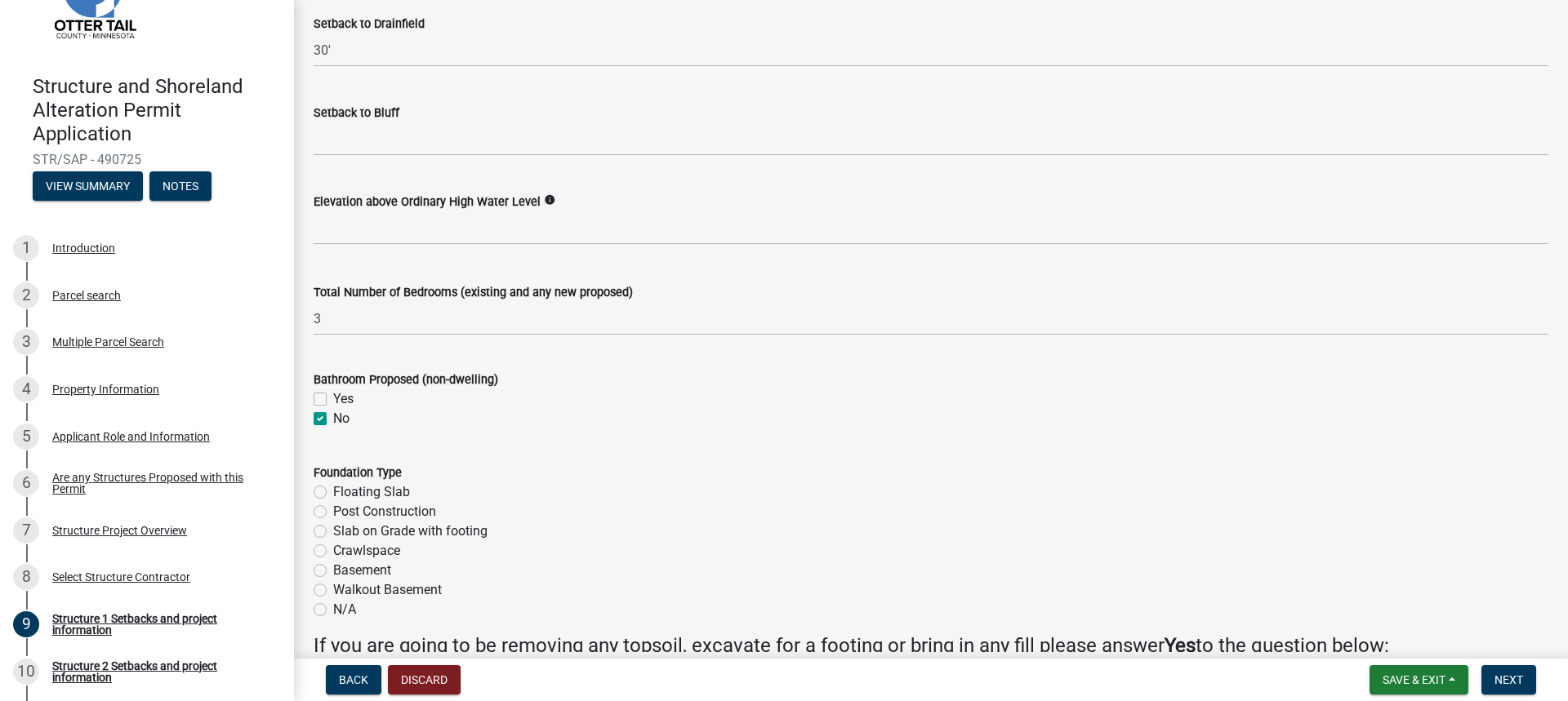
scroll to position [1713, 0]
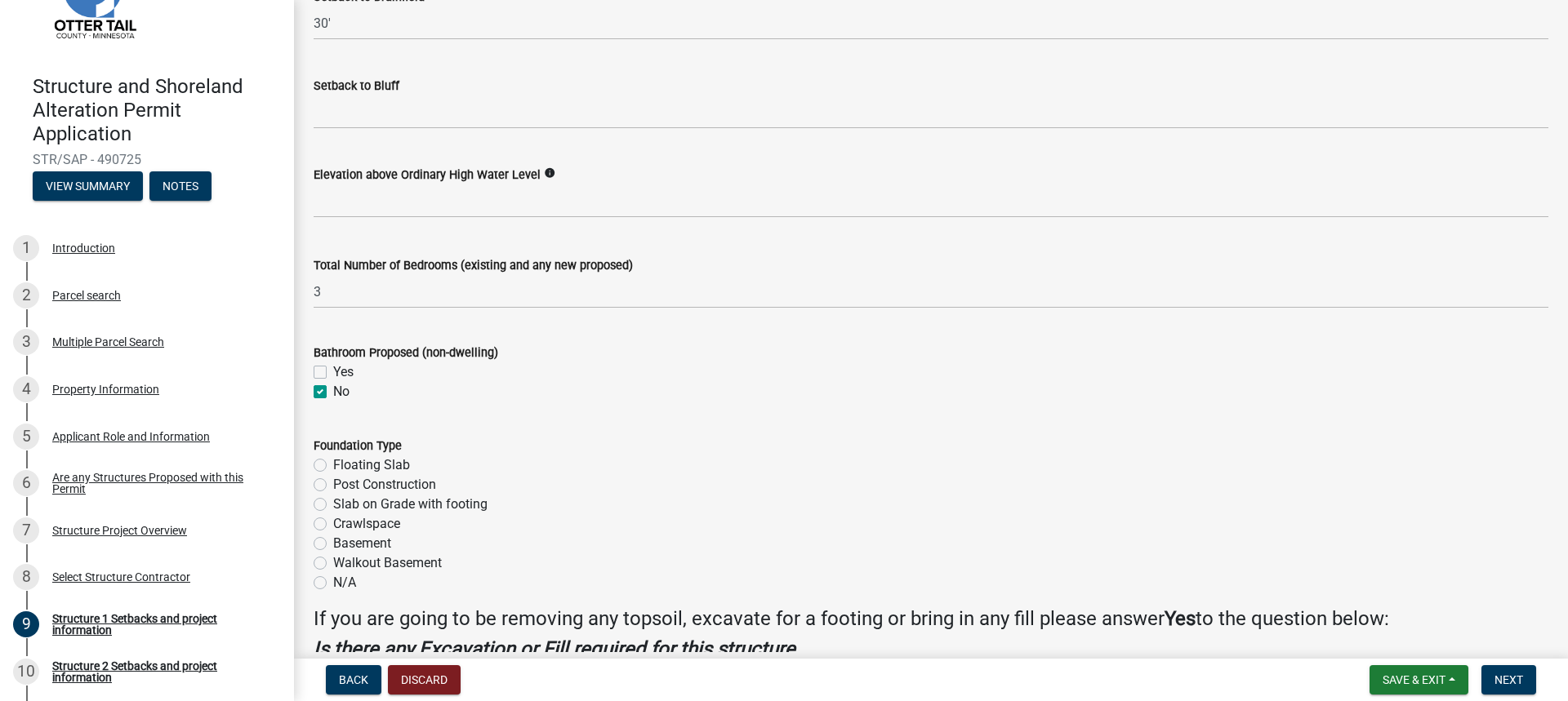
click at [333, 501] on label "Slab on Grade with footing" at bounding box center [410, 504] width 154 height 19
click at [333, 501] on input "Slab on Grade with footing" at bounding box center [339, 500] width 11 height 11
radio input "true"
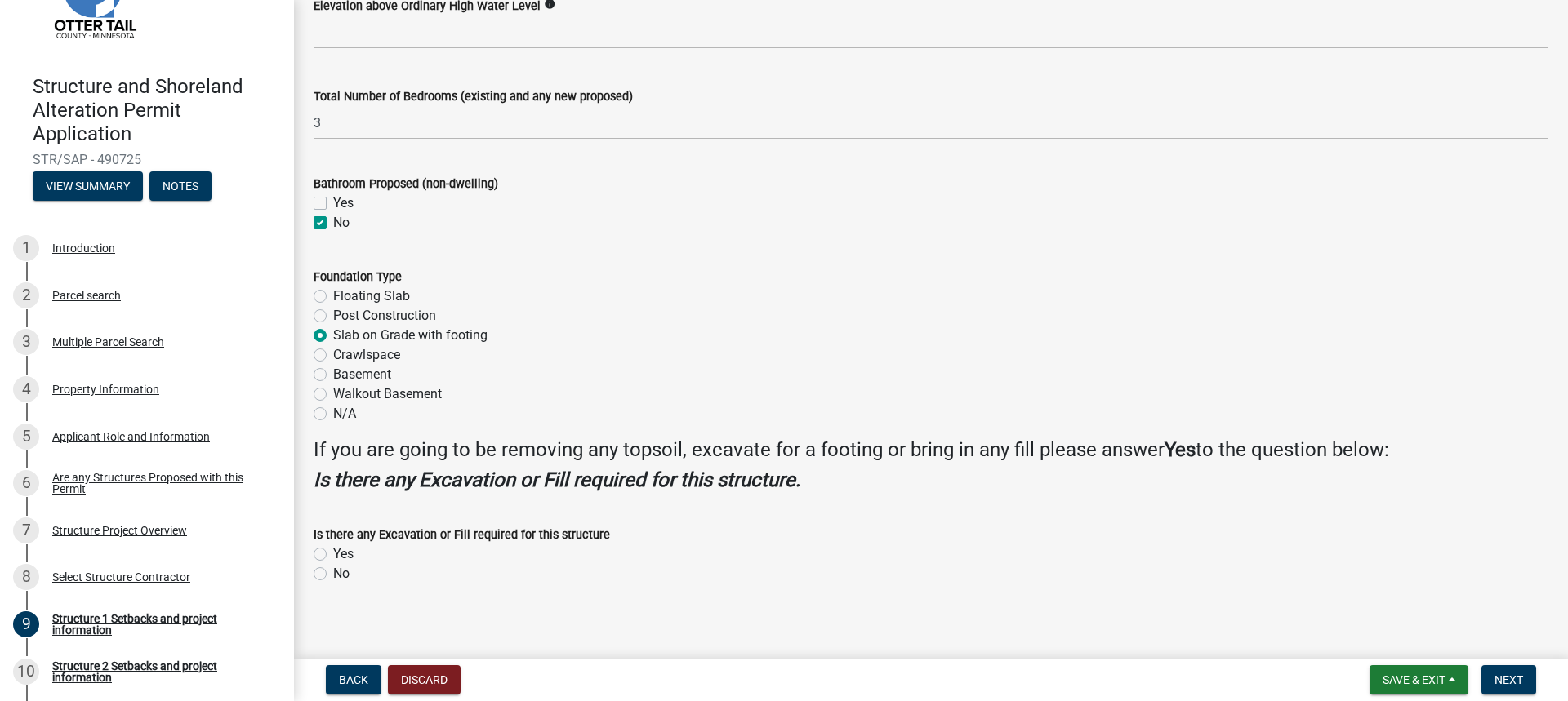
scroll to position [1892, 0]
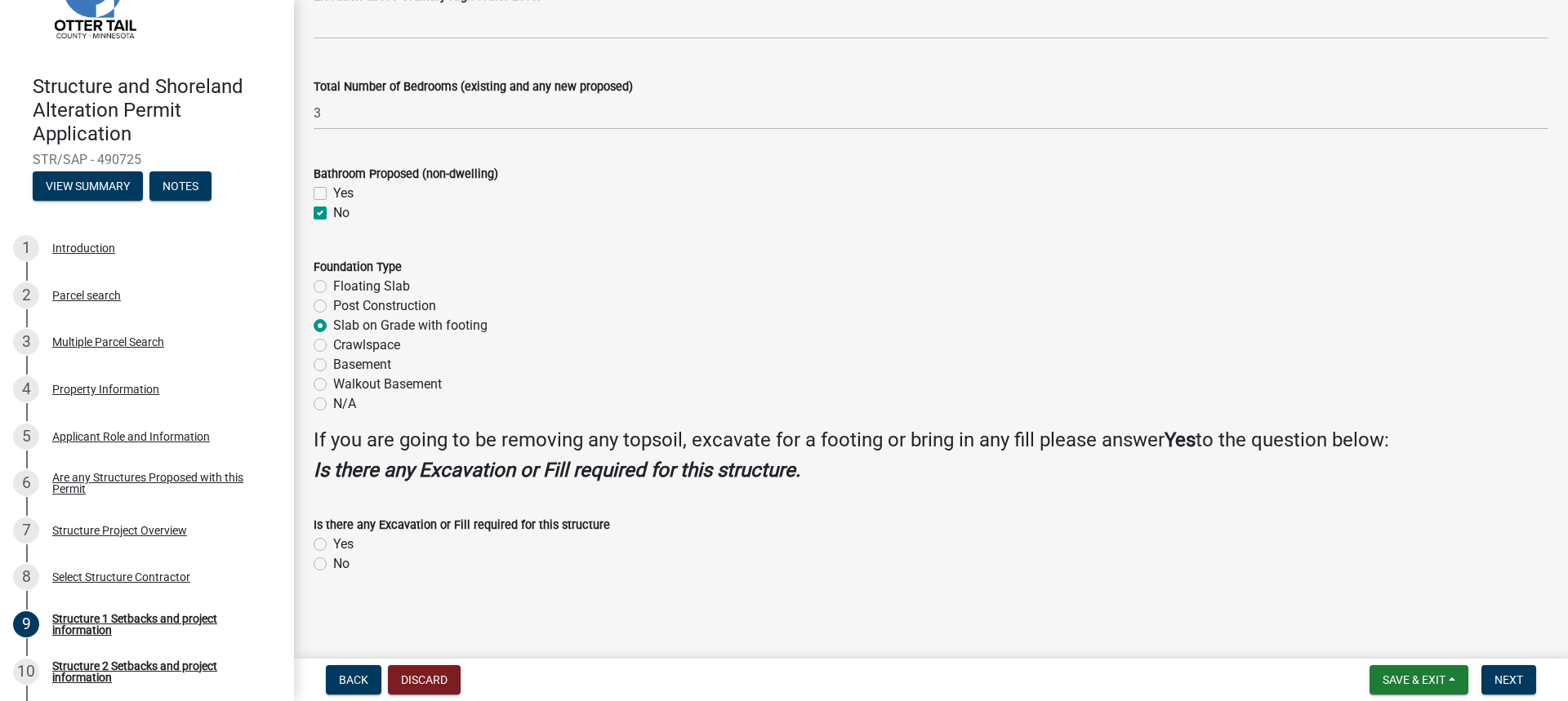
click at [333, 544] on label "Yes" at bounding box center [344, 544] width 20 height 19
click at [333, 544] on input "Yes" at bounding box center [339, 539] width 11 height 11
radio input "true"
click at [1497, 683] on span "Next" at bounding box center [1508, 680] width 29 height 13
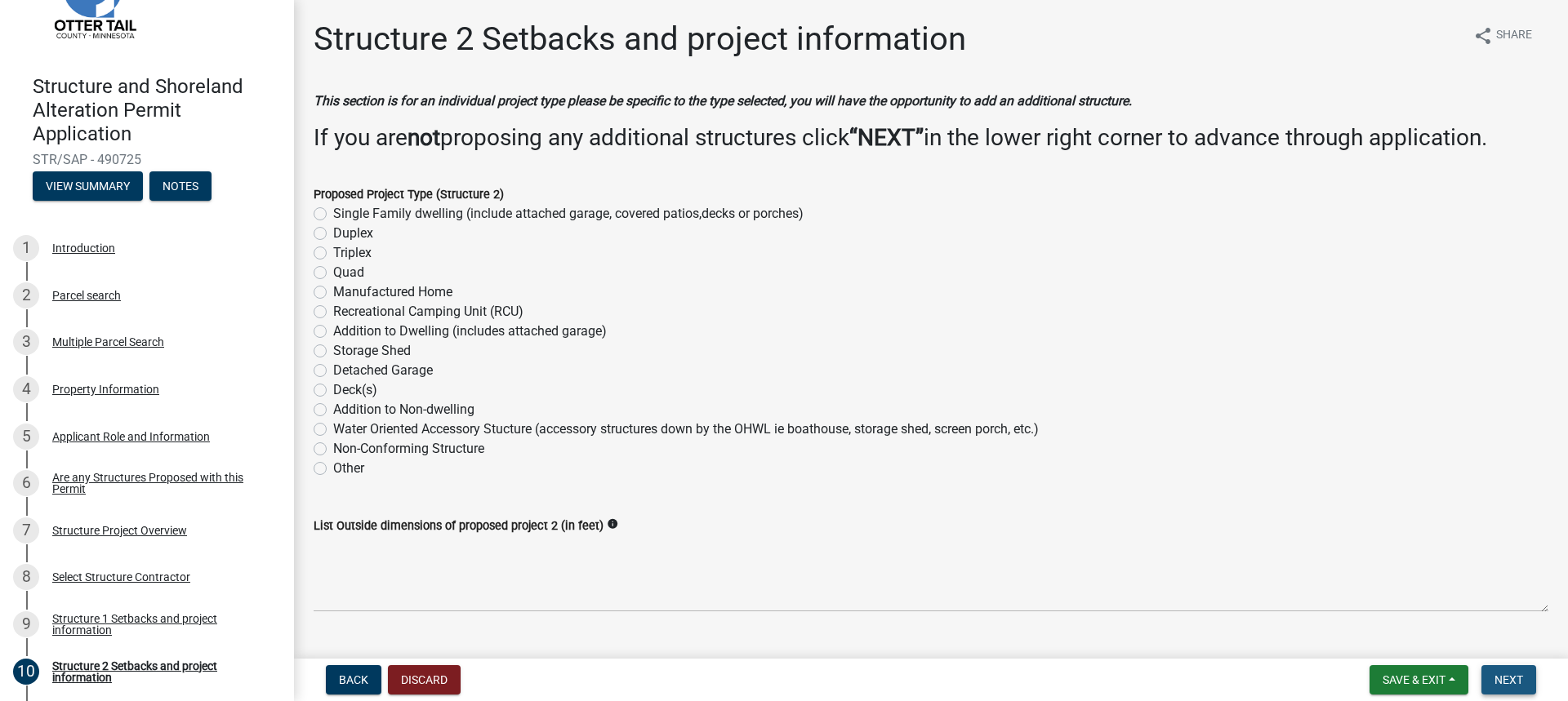
click at [1505, 682] on span "Next" at bounding box center [1508, 680] width 29 height 13
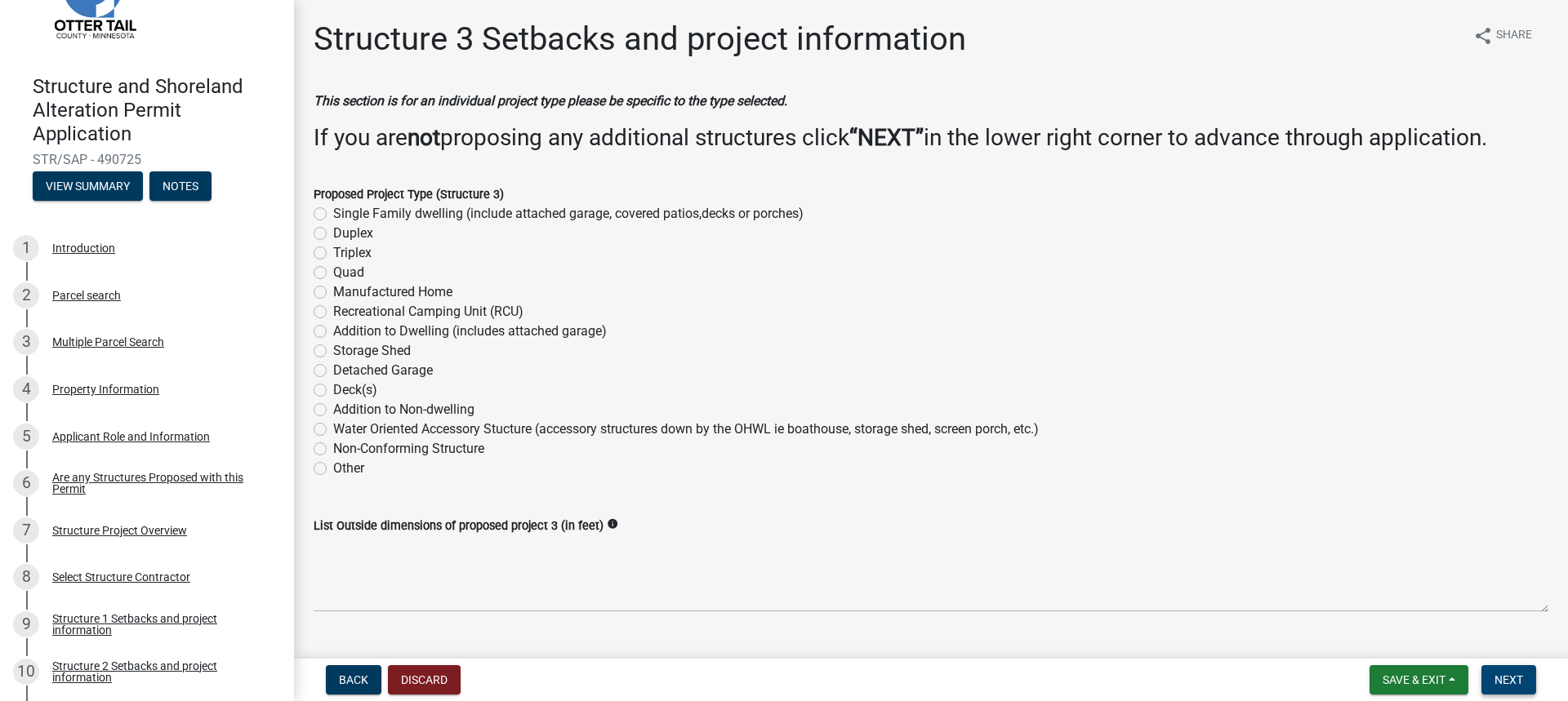
click at [1516, 679] on span "Next" at bounding box center [1508, 680] width 29 height 13
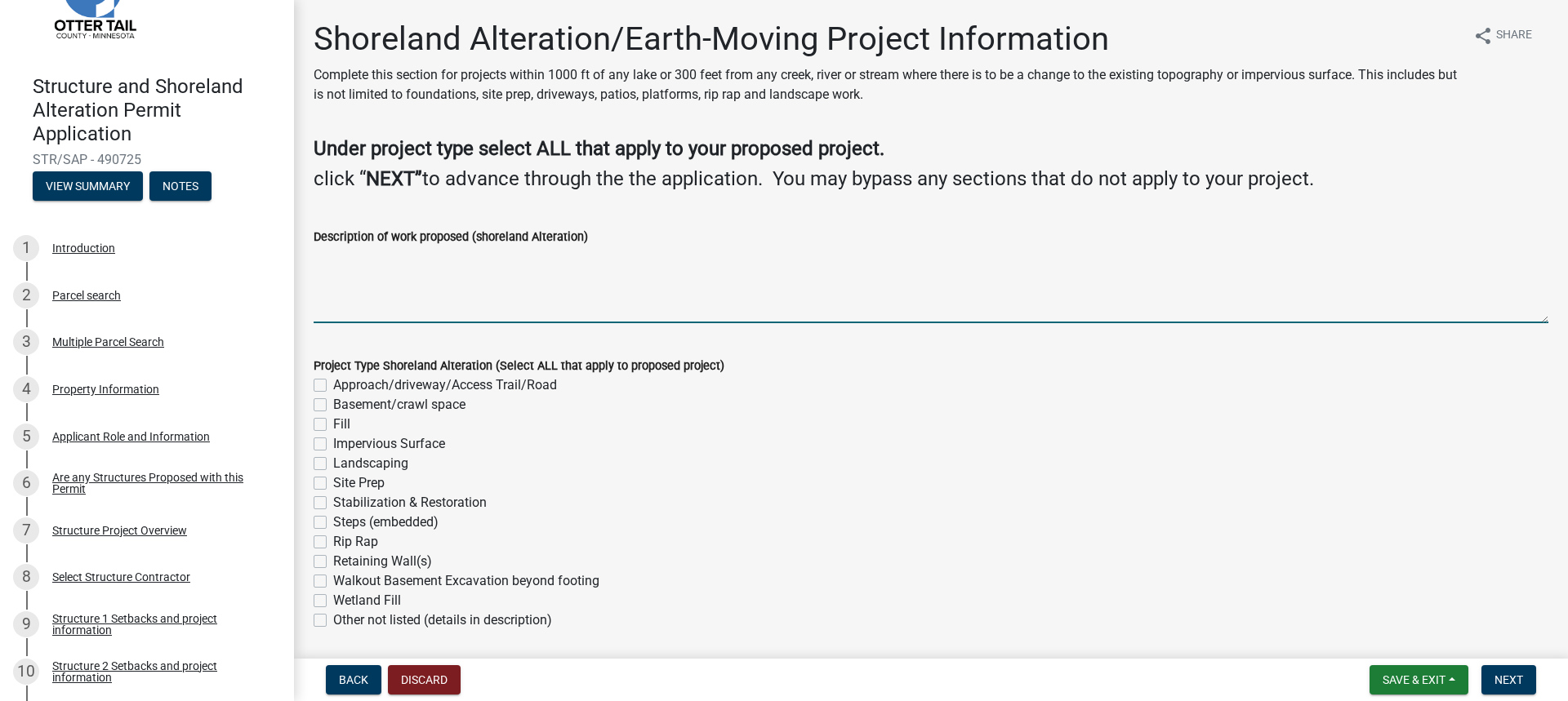
click at [328, 270] on textarea "Description of work proposed (shoreland Alteration)" at bounding box center [931, 284] width 1235 height 77
type textarea "Construction of drive to the building site."
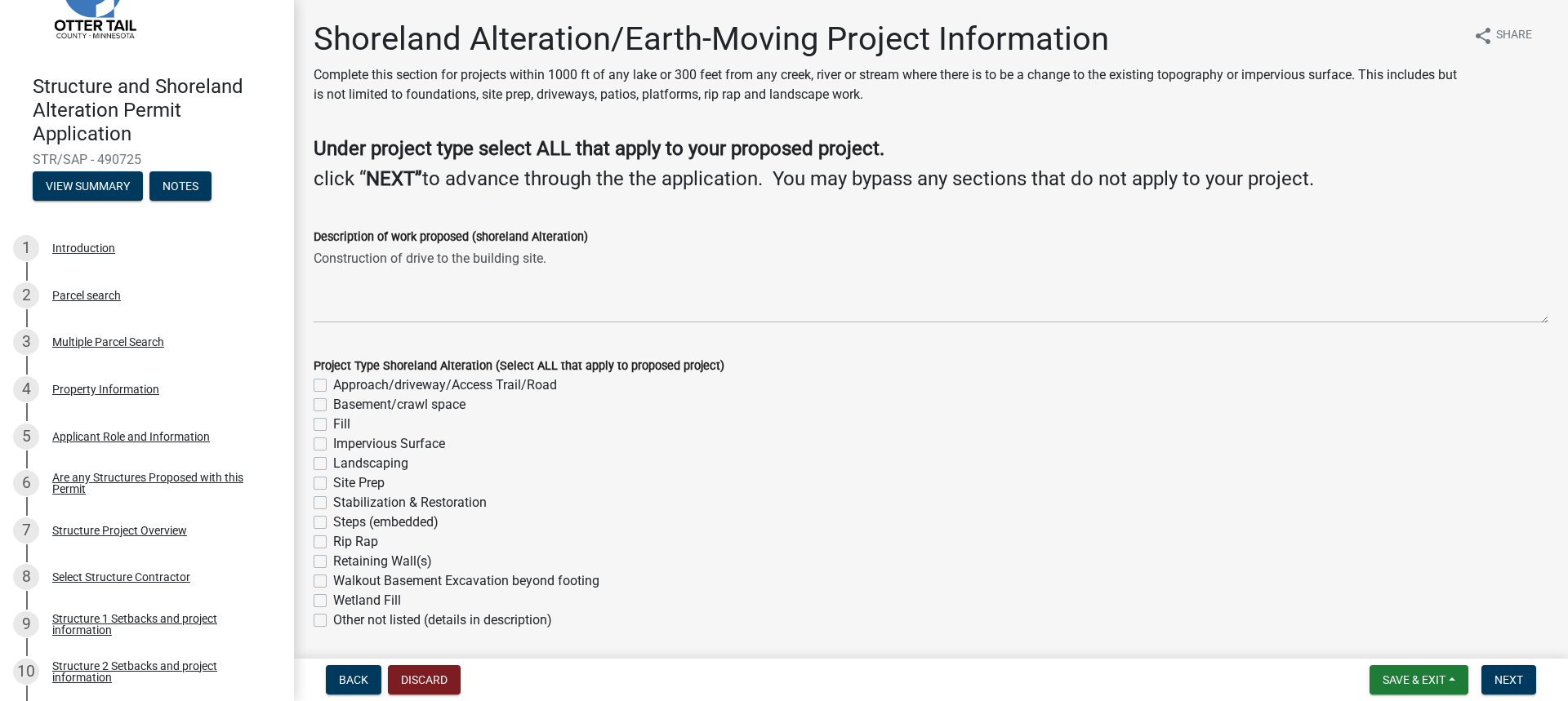
click at [333, 385] on label "Approach/driveway/Access Trail/Road" at bounding box center [445, 385] width 224 height 19
click at [333, 385] on input "Approach/driveway/Access Trail/Road" at bounding box center [339, 380] width 11 height 11
checkbox input "true"
checkbox input "false"
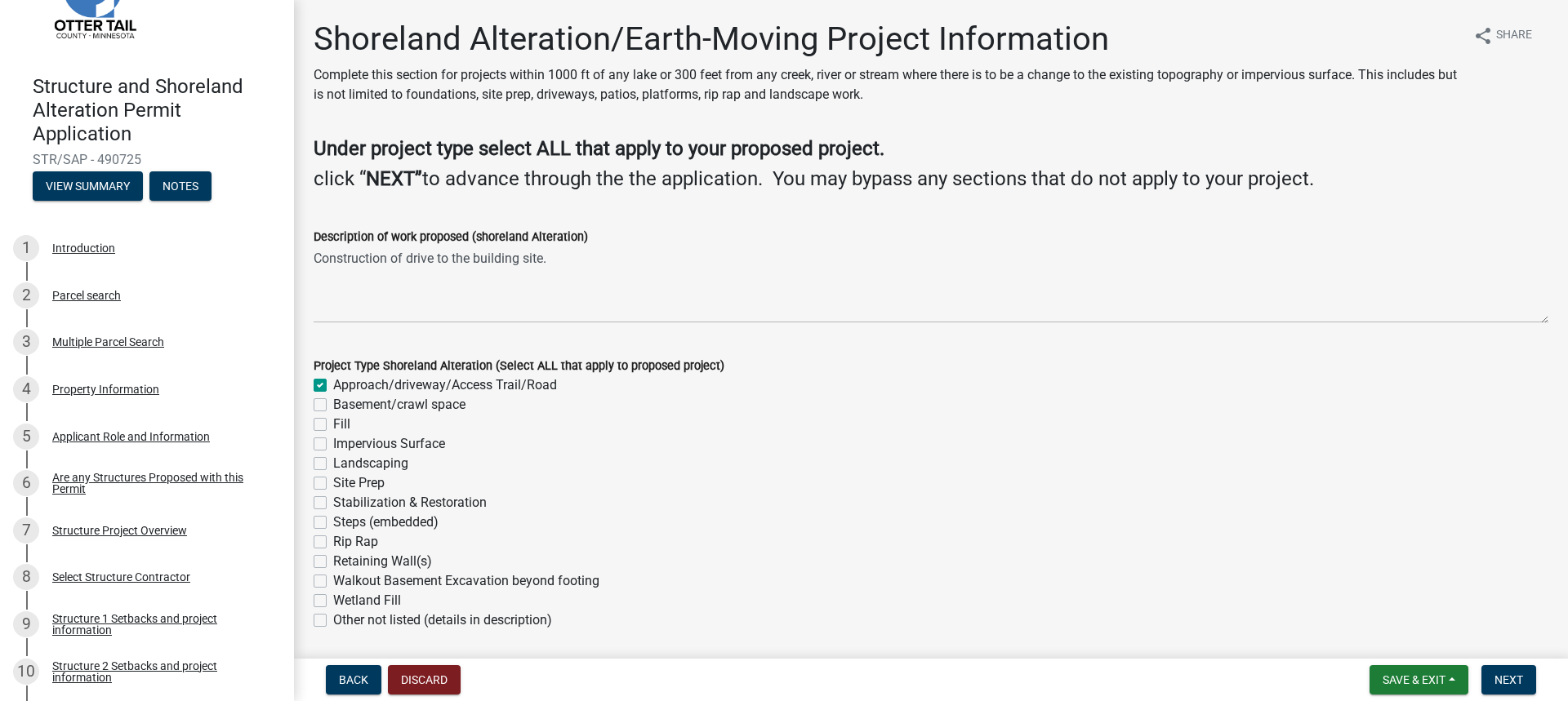
checkbox input "false"
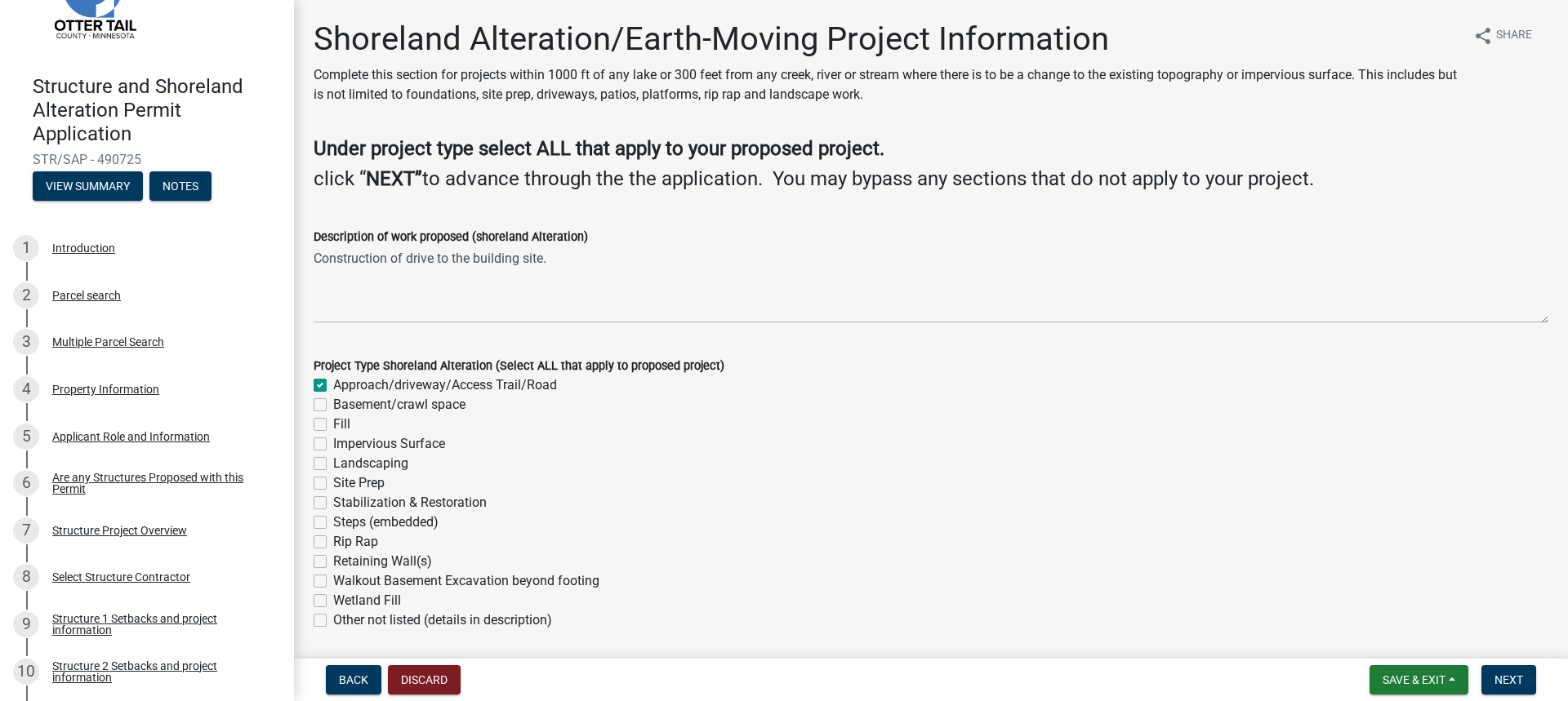
checkbox input "false"
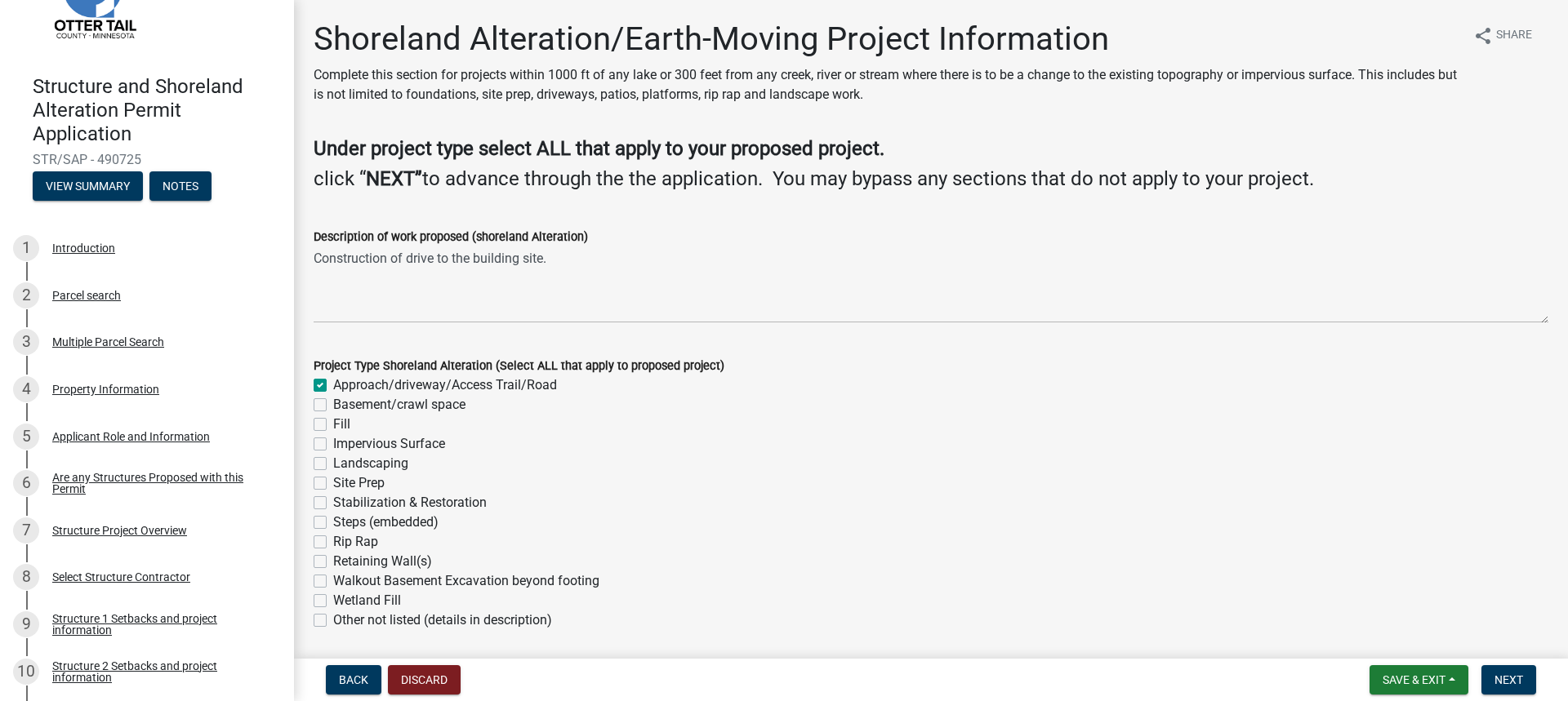
click at [333, 425] on label "Fill" at bounding box center [342, 424] width 17 height 19
click at [333, 425] on input "Fill" at bounding box center [339, 420] width 11 height 11
checkbox input "true"
checkbox input "false"
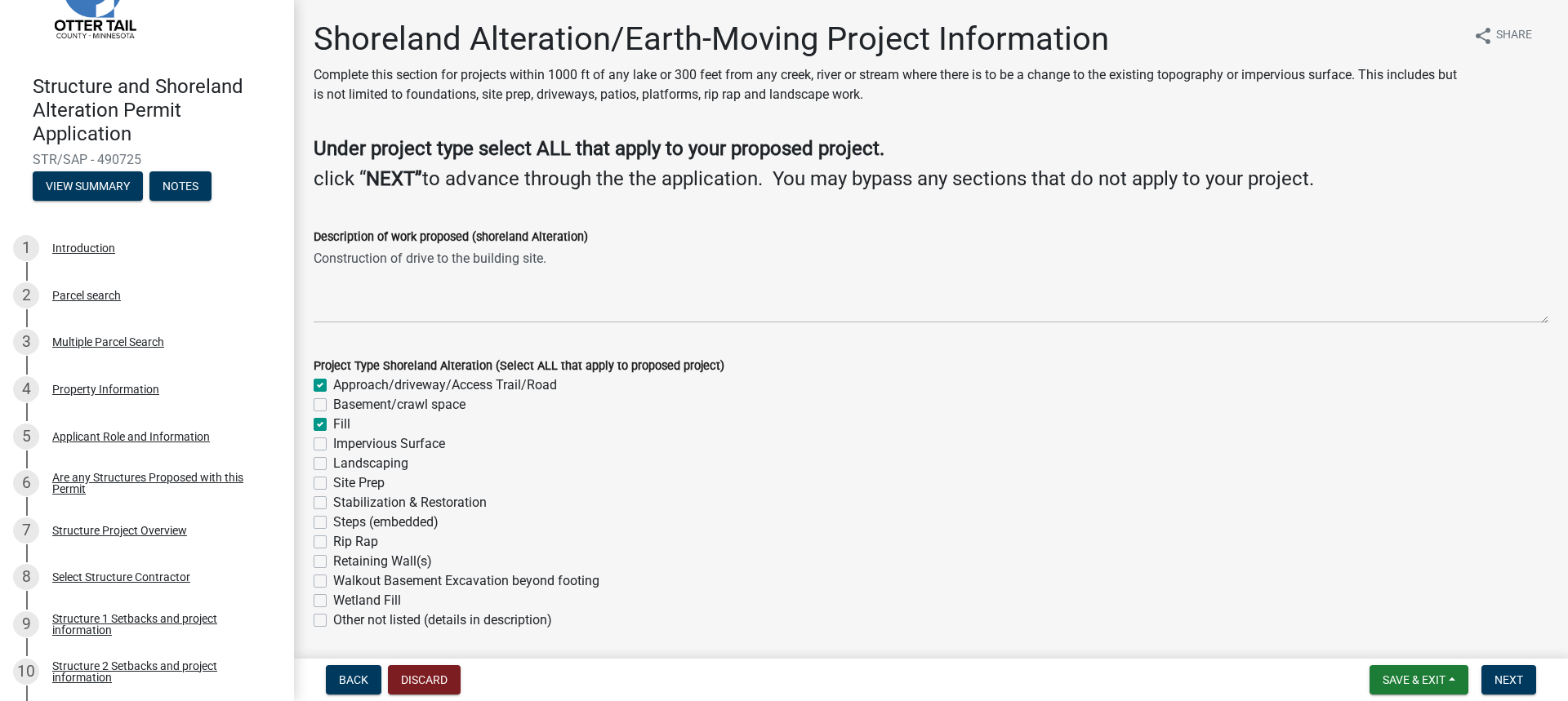
checkbox input "true"
checkbox input "false"
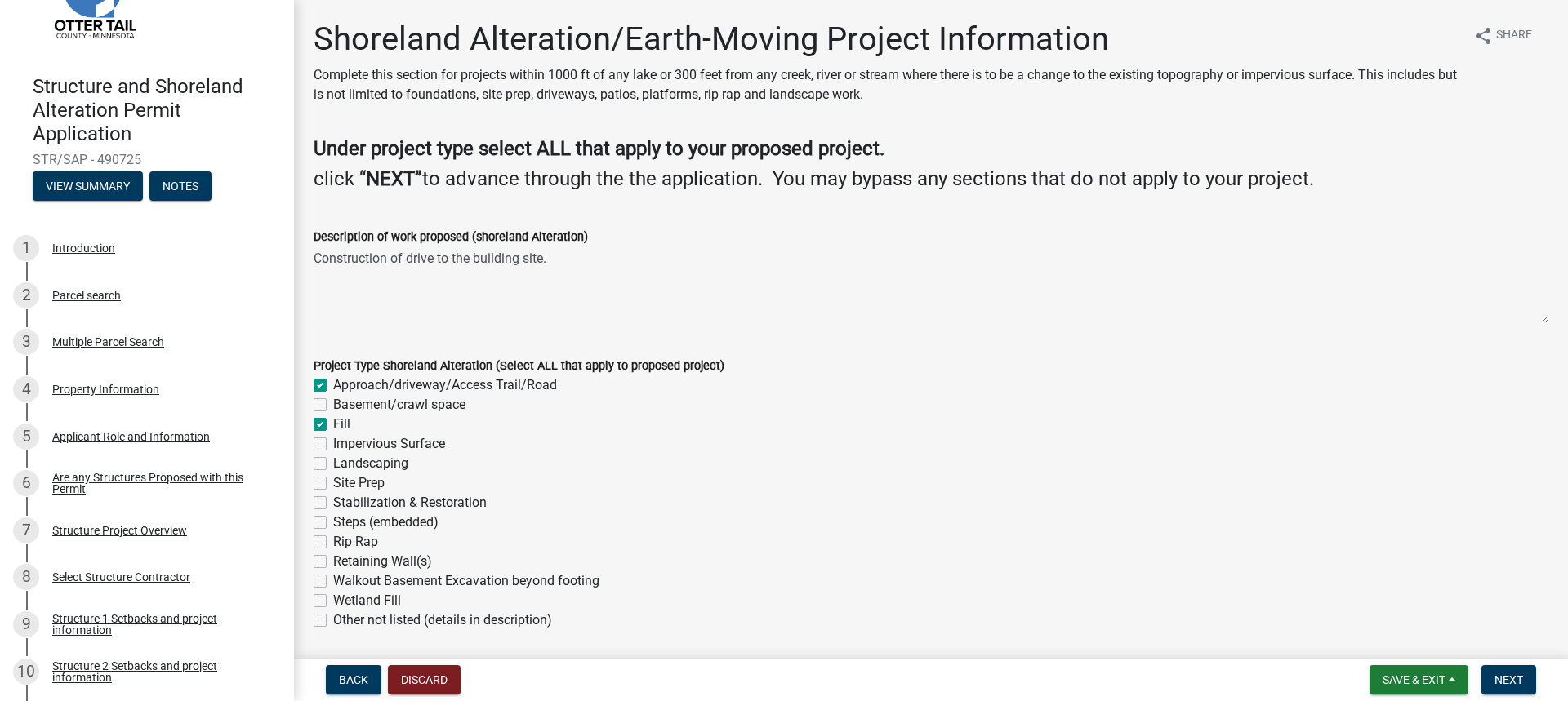
checkbox input "false"
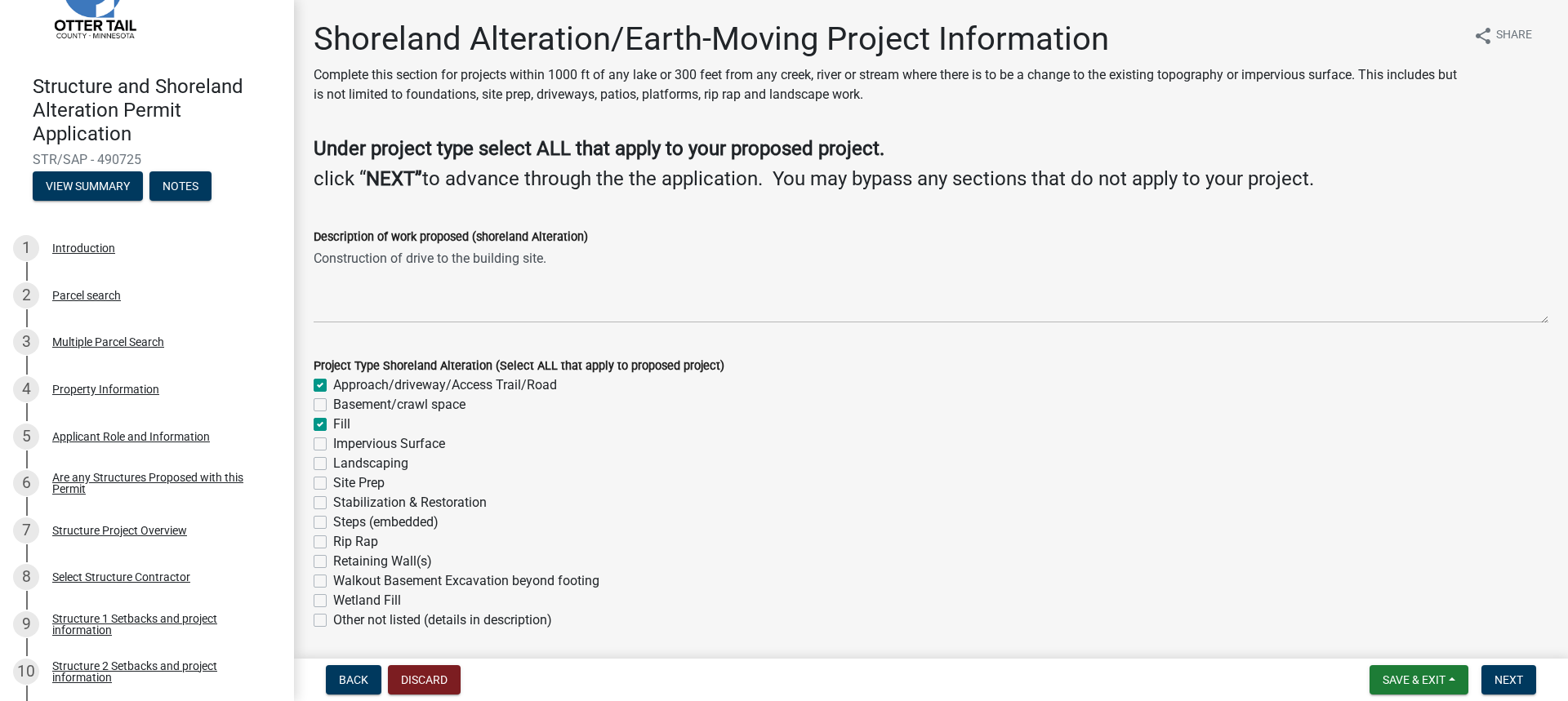
checkbox input "false"
click at [333, 485] on label "Site Prep" at bounding box center [359, 482] width 51 height 19
click at [333, 484] on input "Site Prep" at bounding box center [339, 478] width 11 height 11
checkbox input "true"
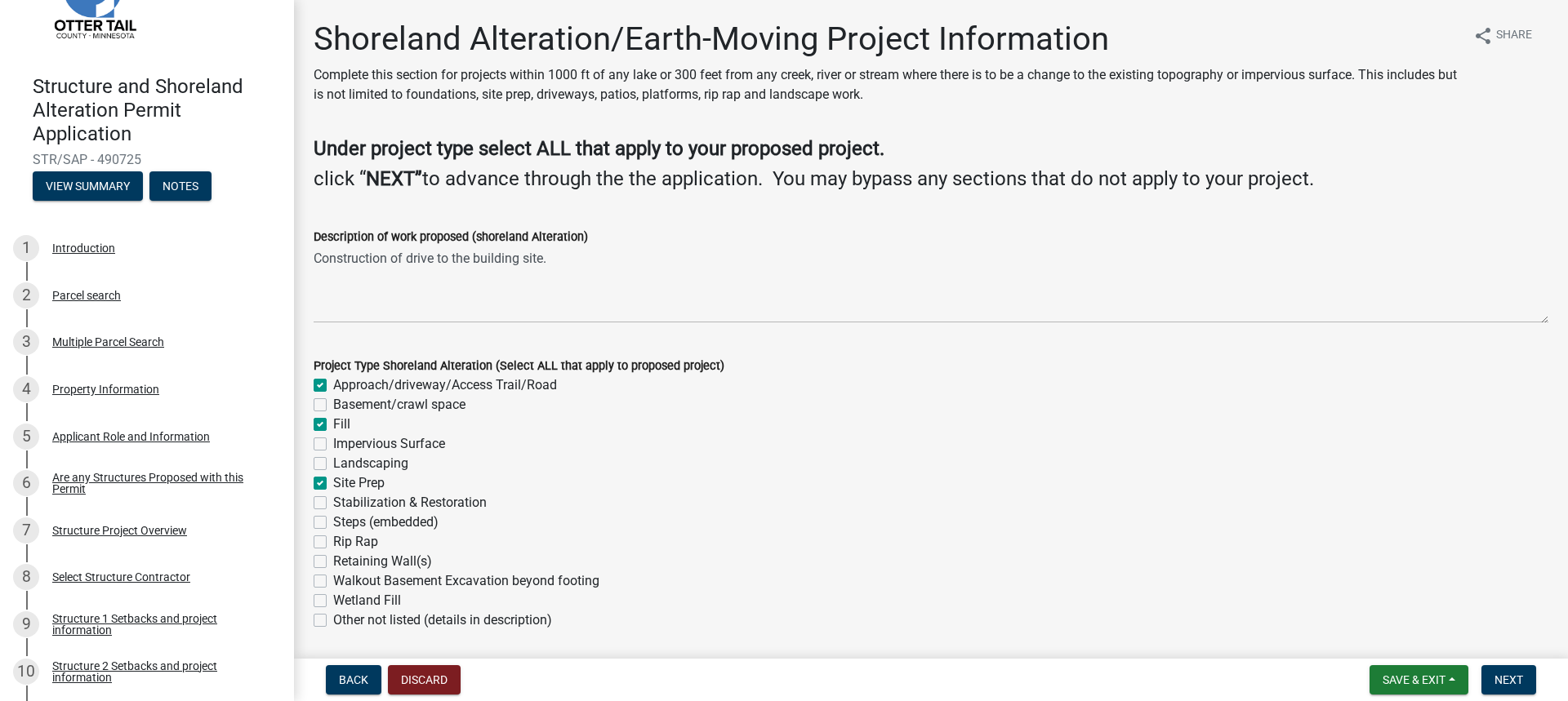
checkbox input "false"
checkbox input "true"
checkbox input "false"
checkbox input "true"
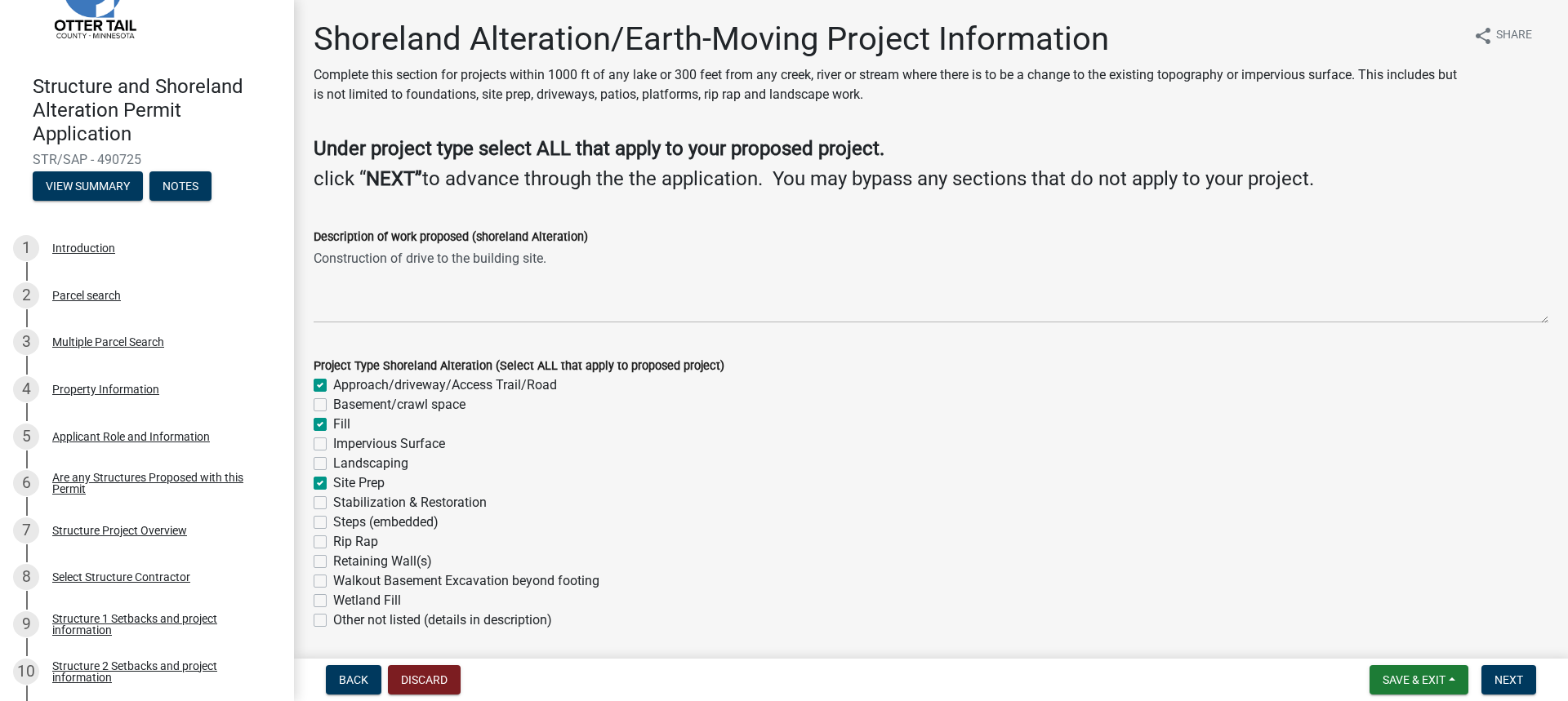
checkbox input "false"
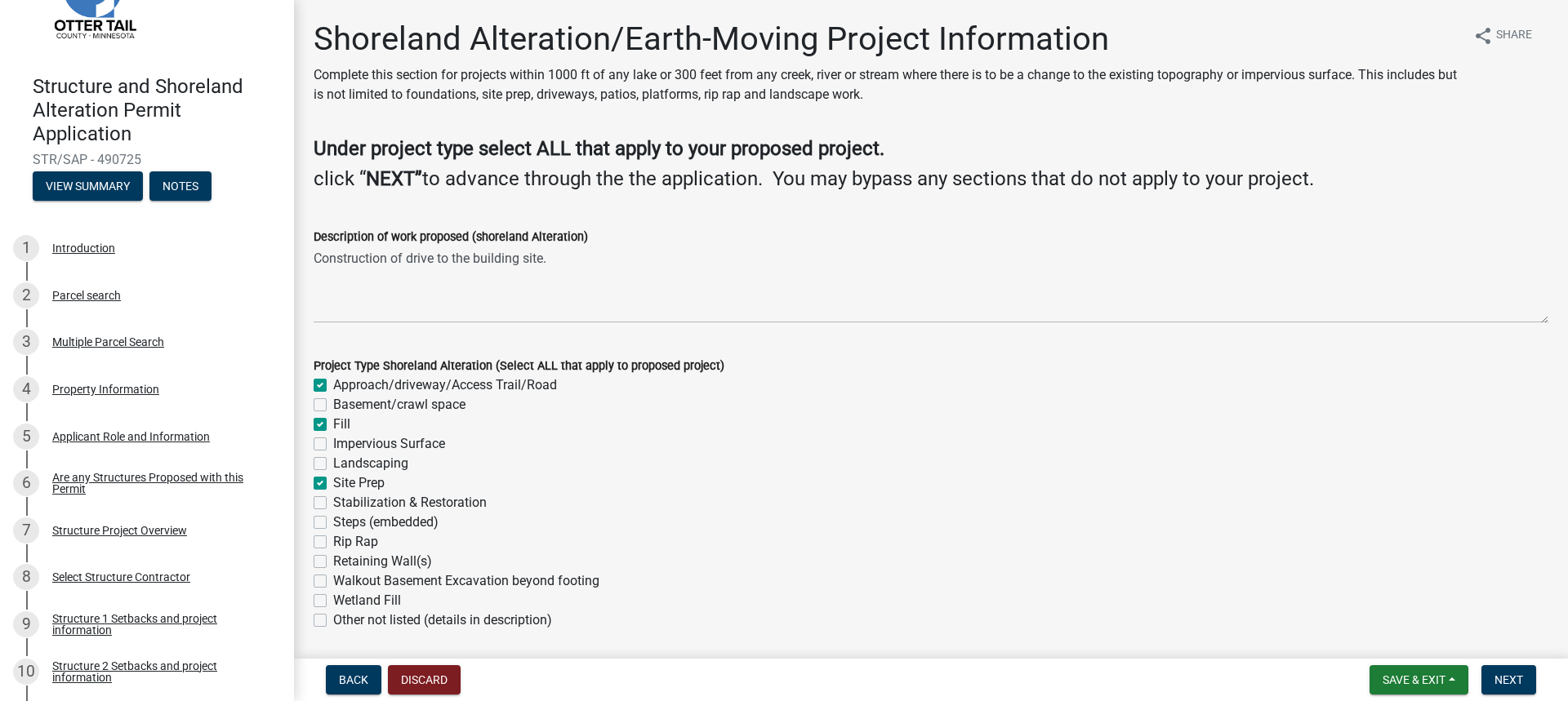
checkbox input "false"
click at [327, 443] on div "Impervious Surface" at bounding box center [931, 443] width 1235 height 19
click at [333, 442] on label "Impervious Surface" at bounding box center [389, 443] width 112 height 19
click at [333, 442] on input "Impervious Surface" at bounding box center [339, 439] width 11 height 11
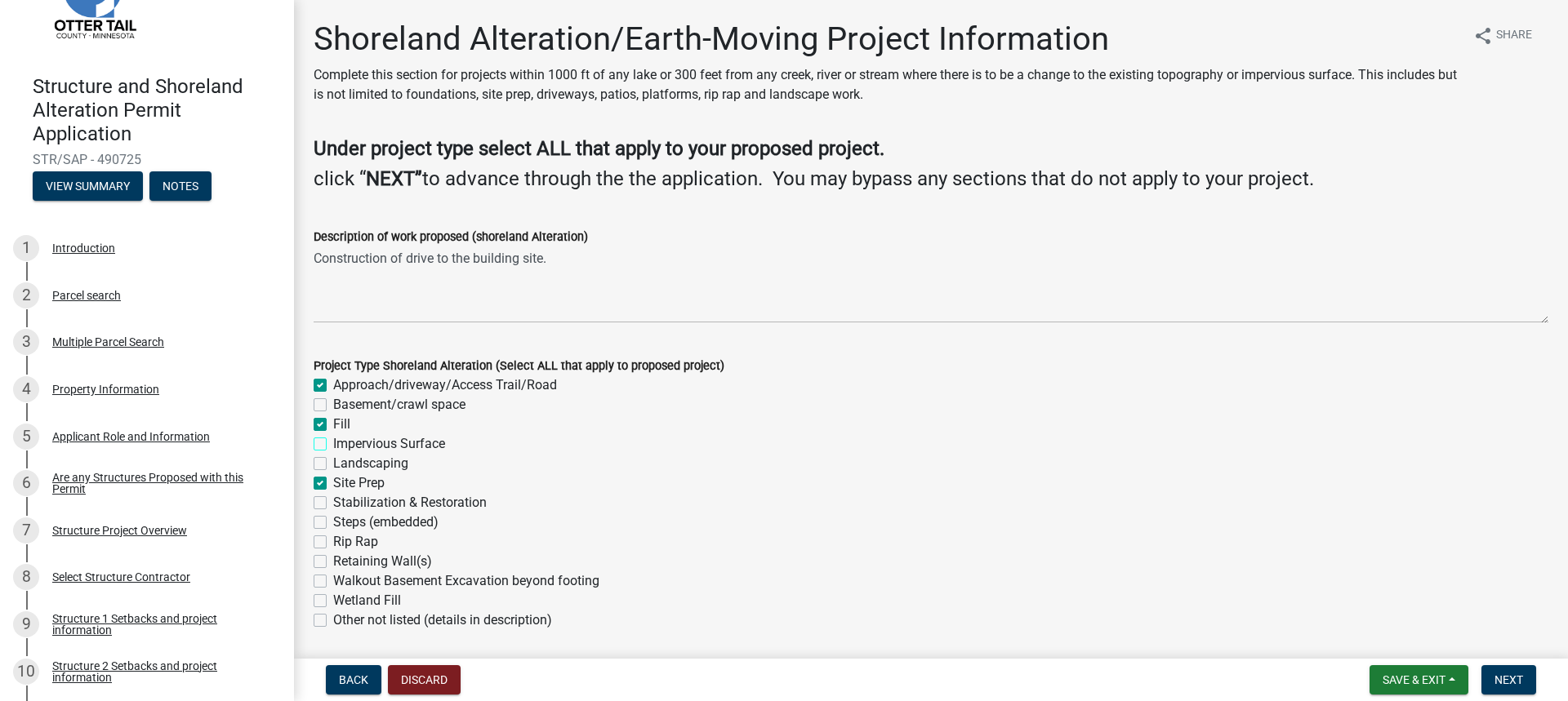
checkbox input "true"
checkbox input "false"
checkbox input "true"
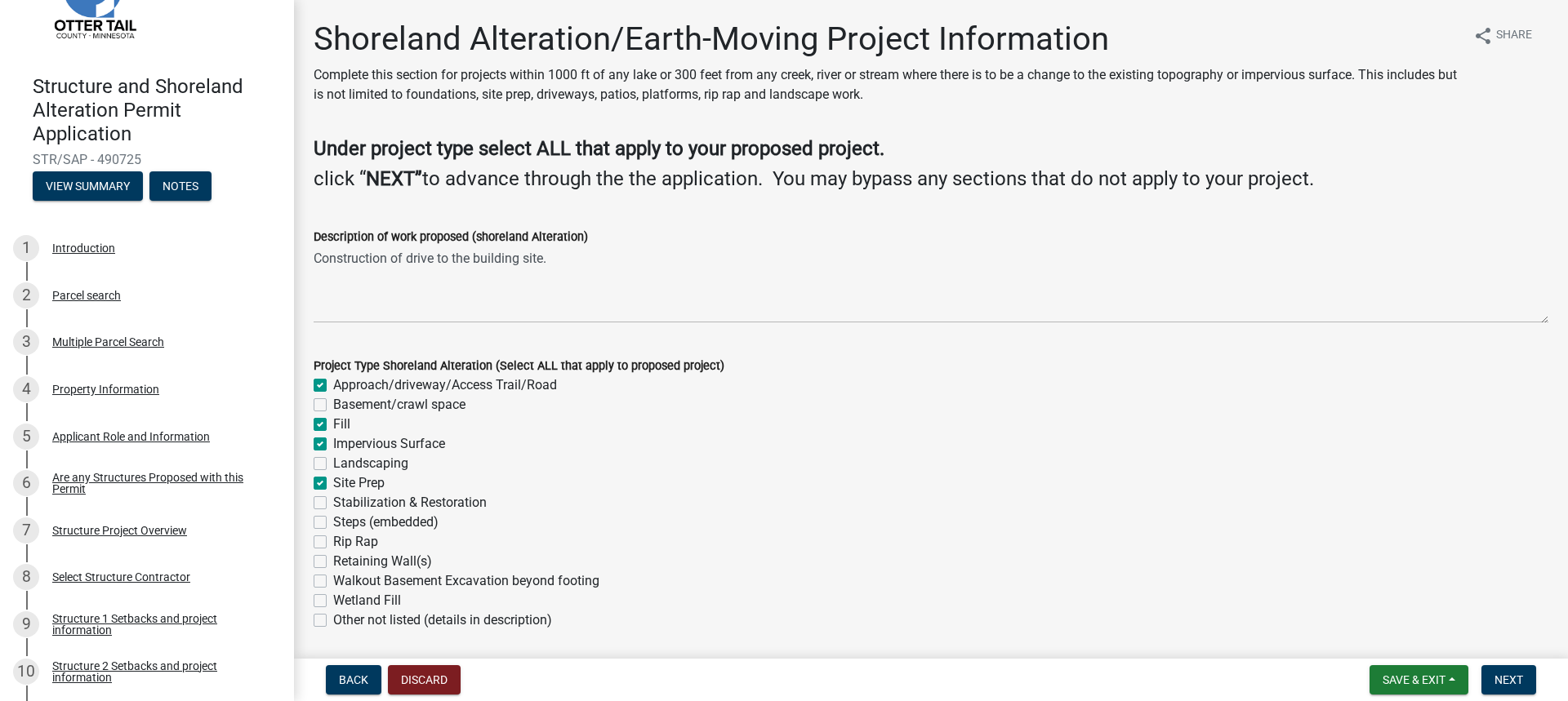
checkbox input "false"
checkbox input "true"
checkbox input "false"
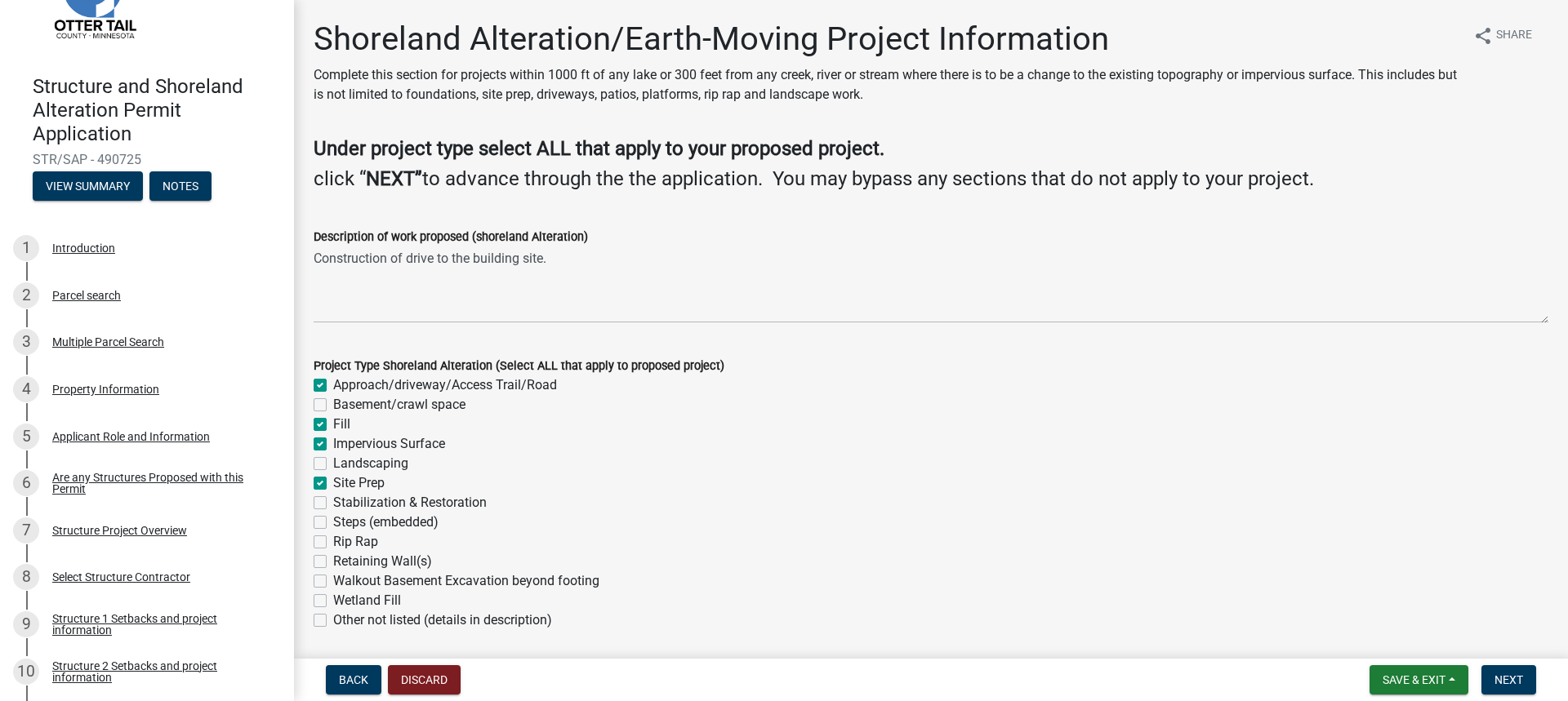
checkbox input "false"
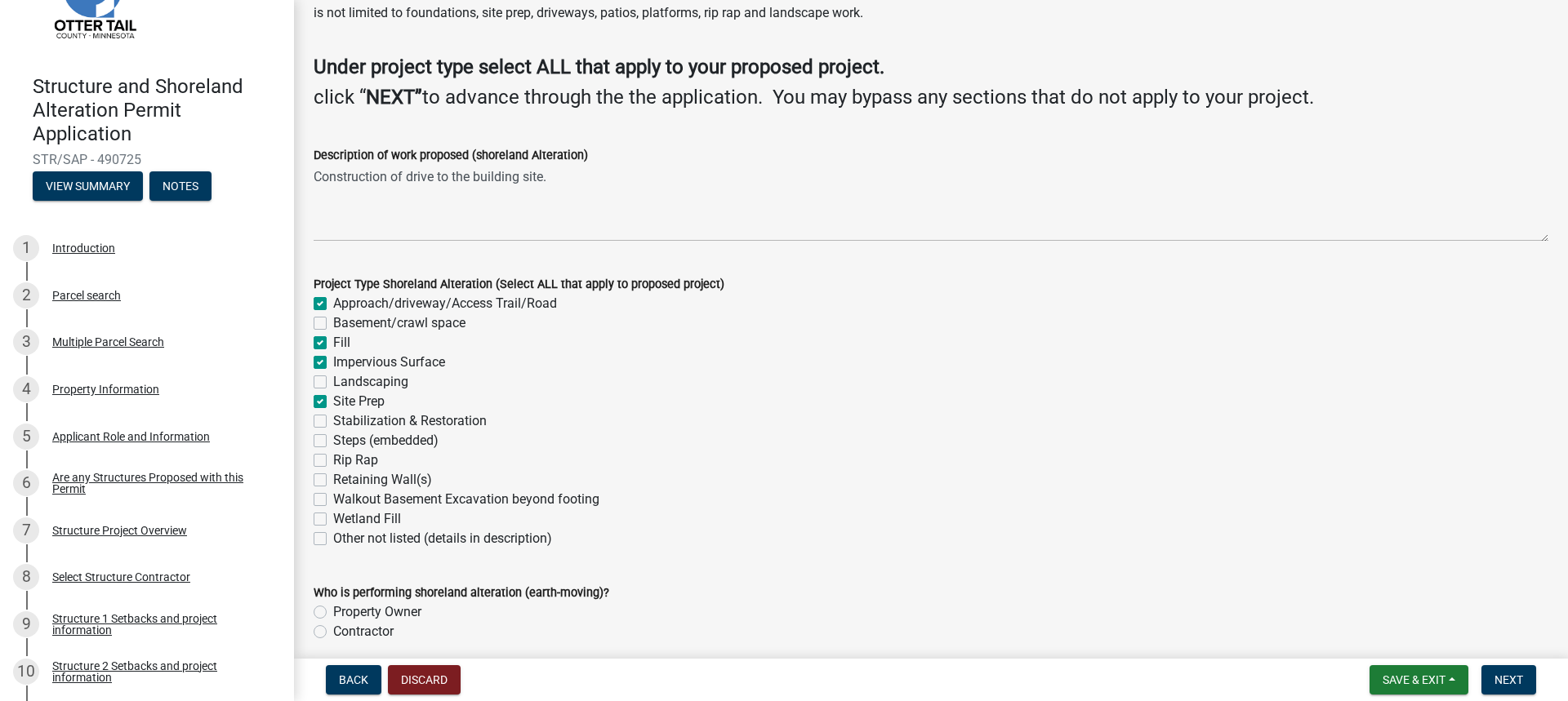
scroll to position [149, 0]
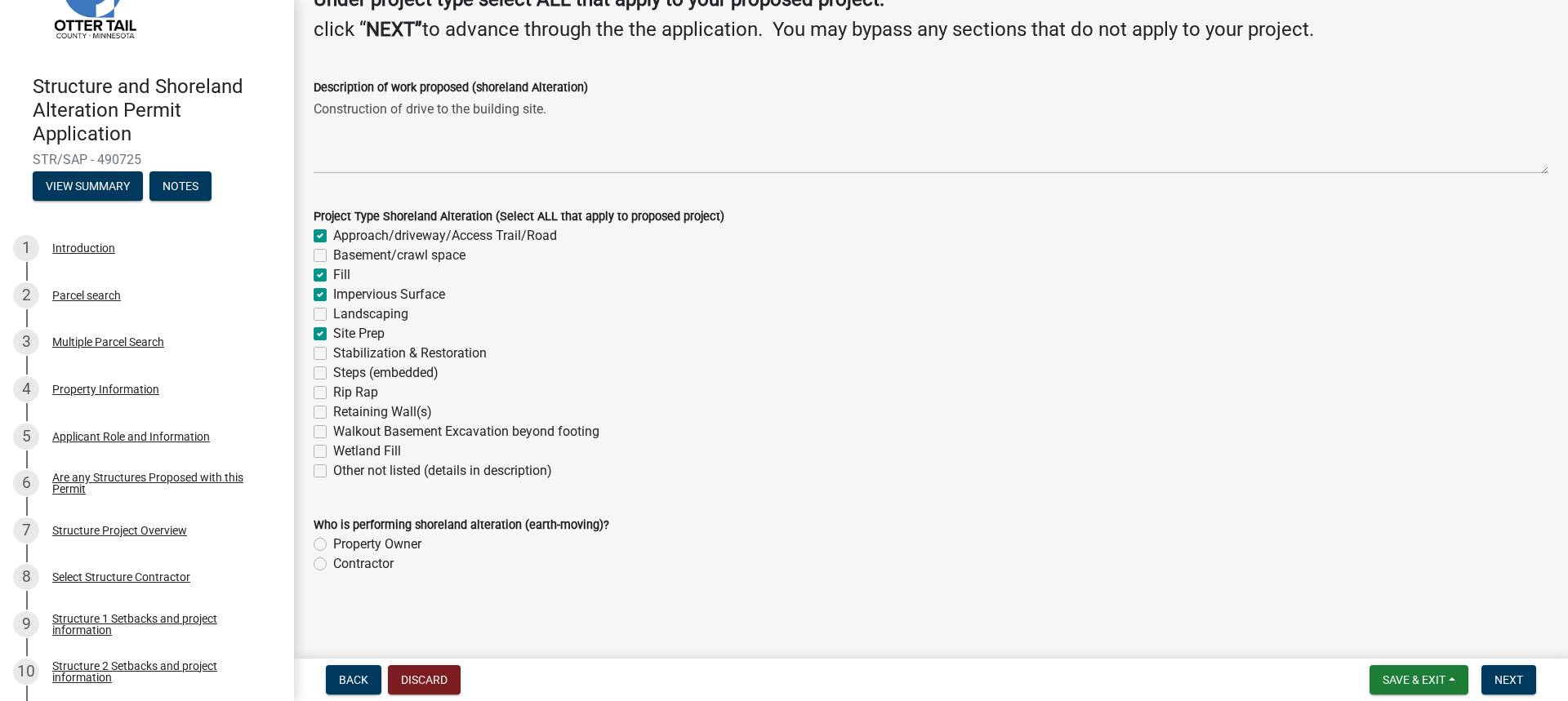
click at [333, 562] on label "Contractor" at bounding box center [364, 563] width 61 height 19
click at [333, 562] on input "Contractor" at bounding box center [339, 559] width 11 height 11
radio input "true"
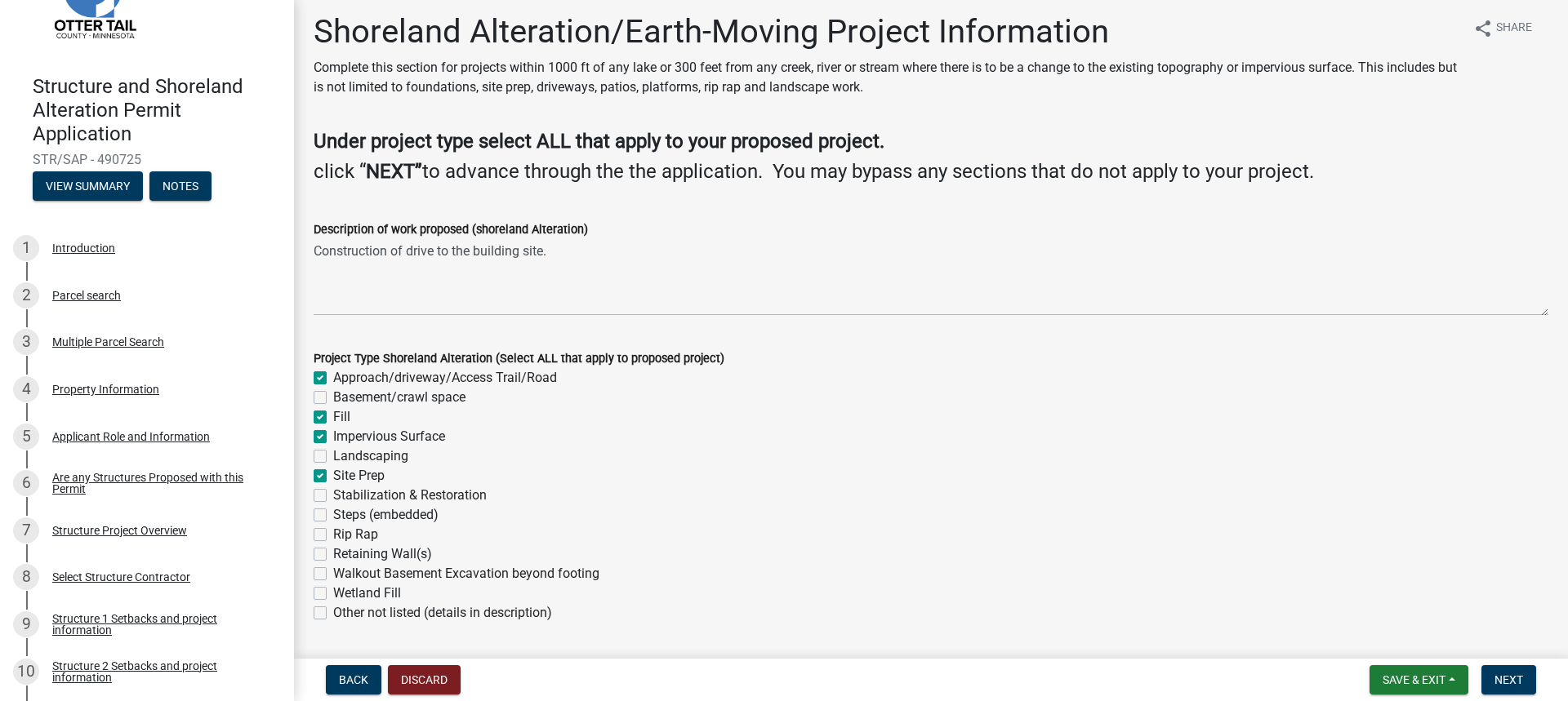
scroll to position [0, 0]
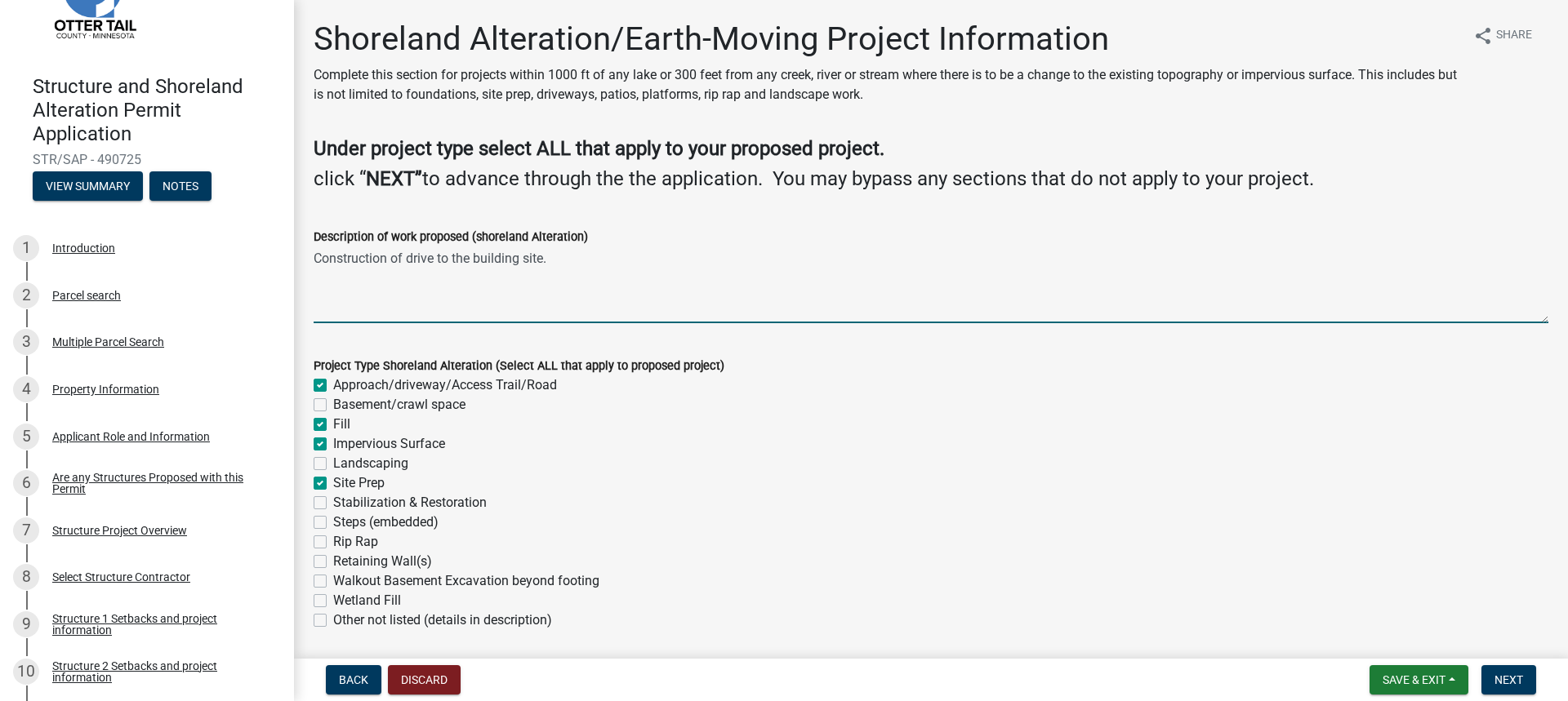
click at [320, 289] on textarea "Construction of drive to the building site." at bounding box center [931, 284] width 1235 height 77
click at [556, 260] on textarea "Construction of drive to the building site." at bounding box center [931, 284] width 1235 height 77
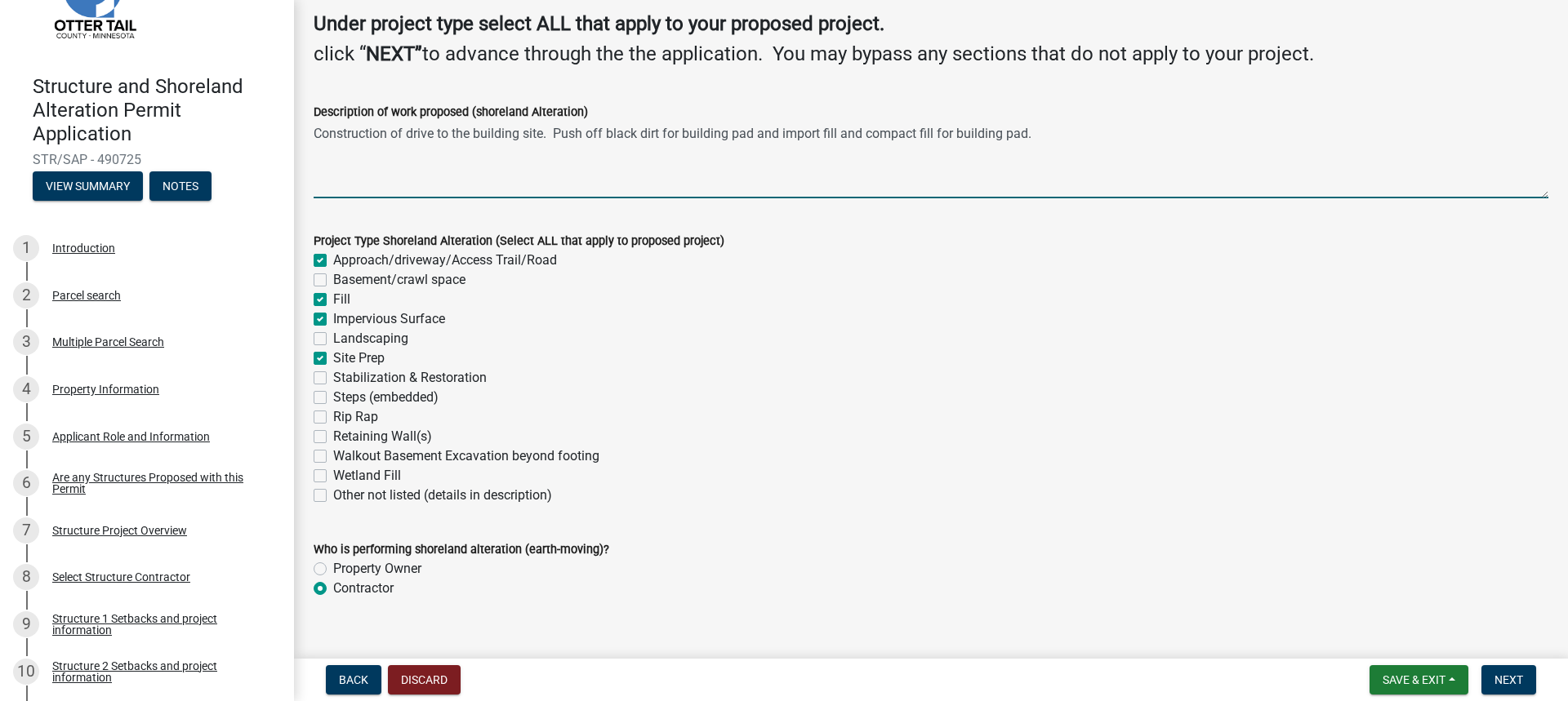
scroll to position [149, 0]
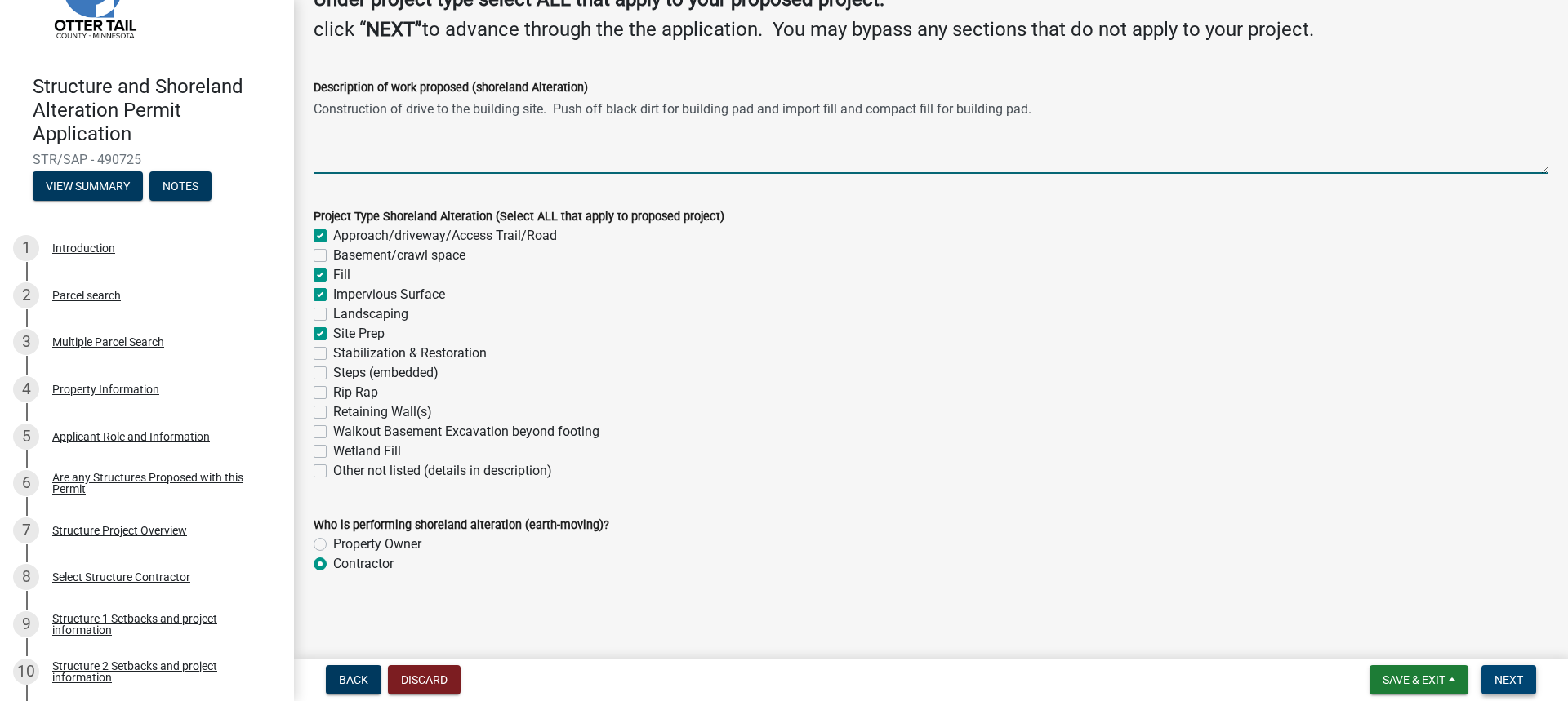
type textarea "Construction of drive to the building site. Push off black dirt for building pa…"
click at [1500, 681] on span "Next" at bounding box center [1508, 680] width 29 height 13
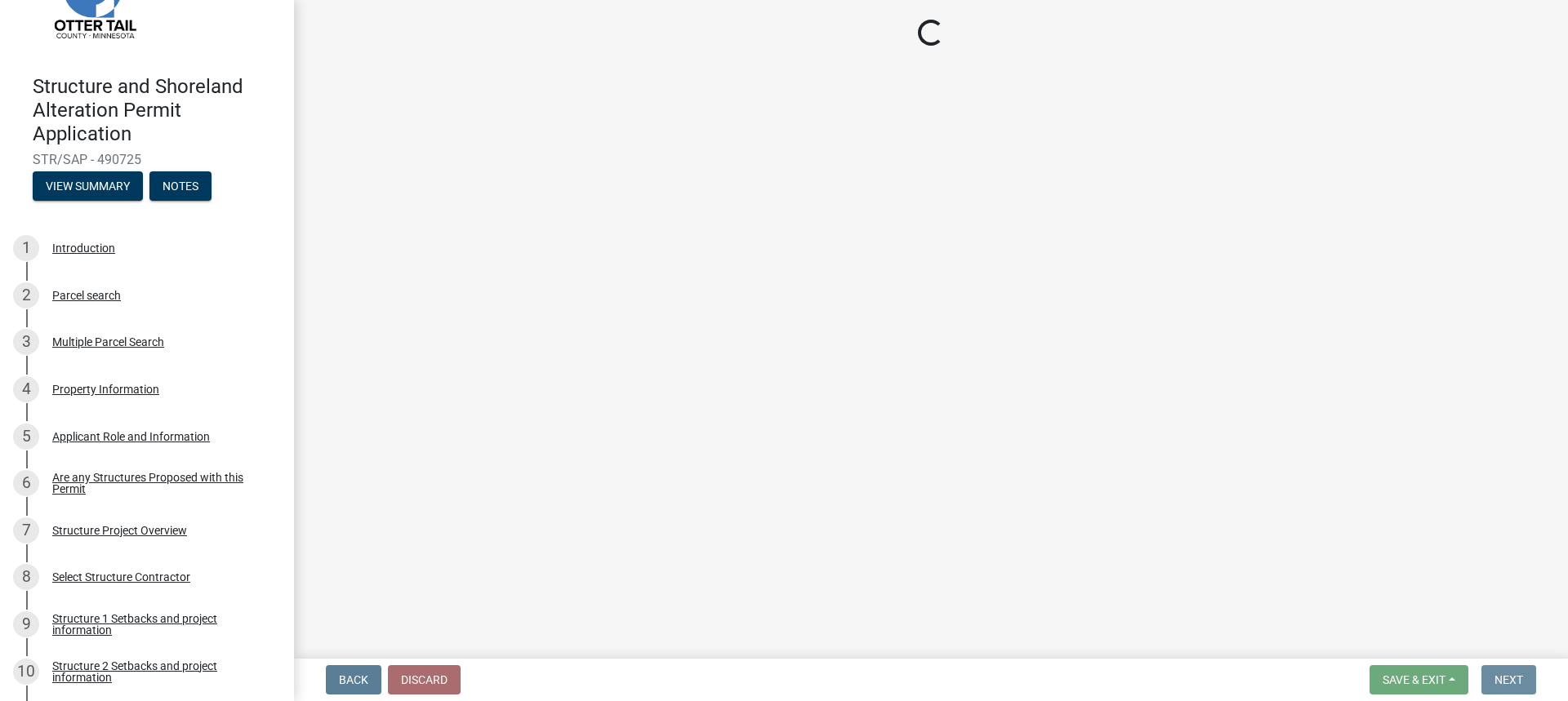
scroll to position [0, 0]
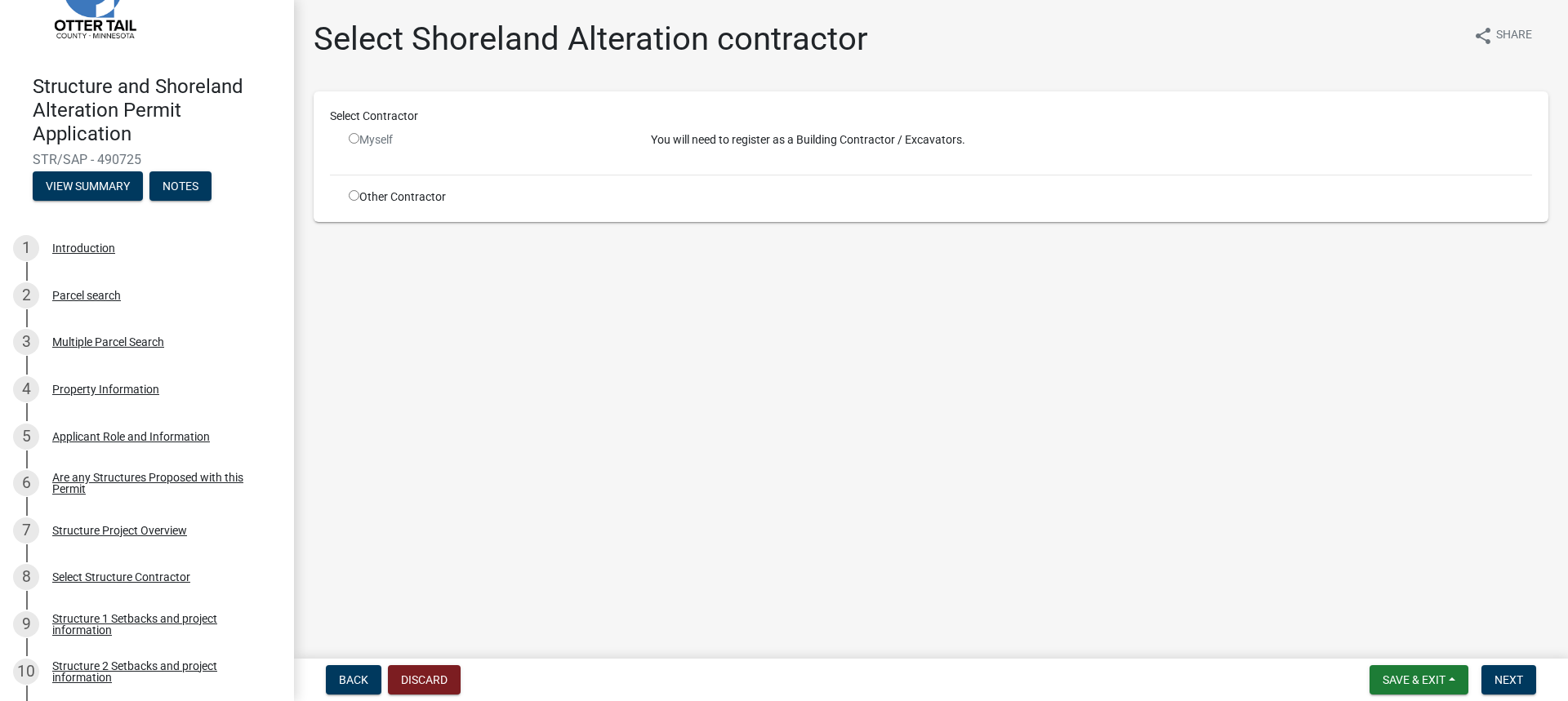
click at [354, 198] on input "radio" at bounding box center [354, 195] width 11 height 11
radio input "true"
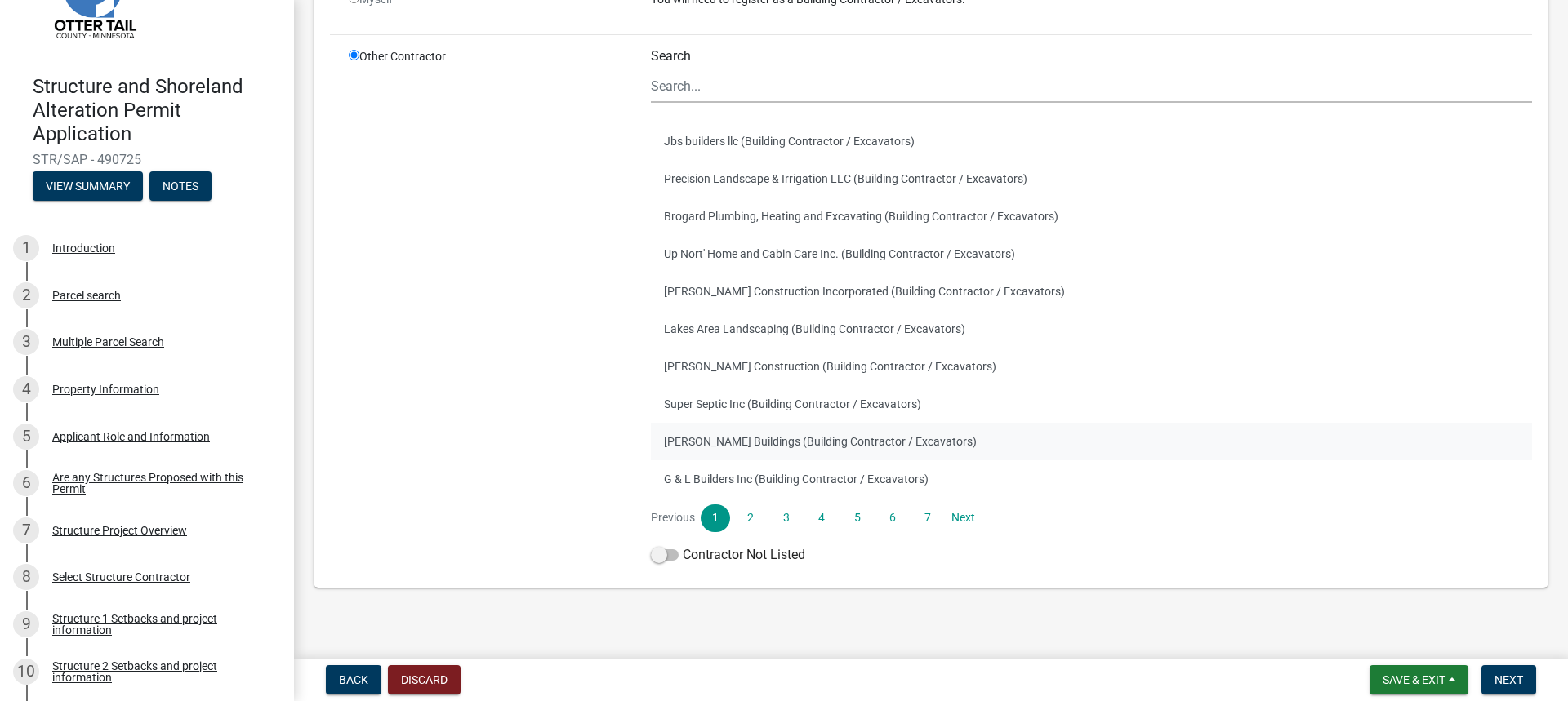
scroll to position [175, 0]
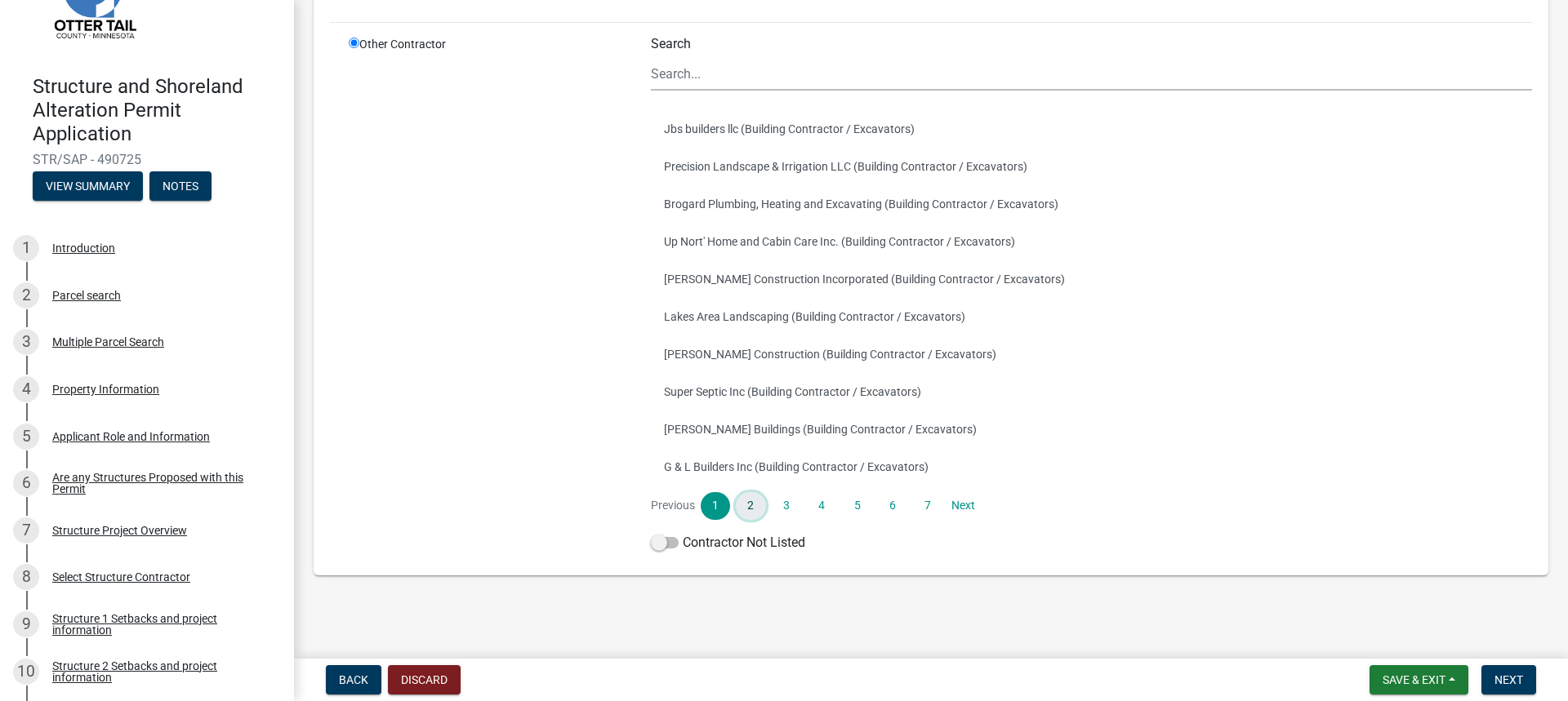
click at [745, 504] on link "2" at bounding box center [750, 506] width 29 height 28
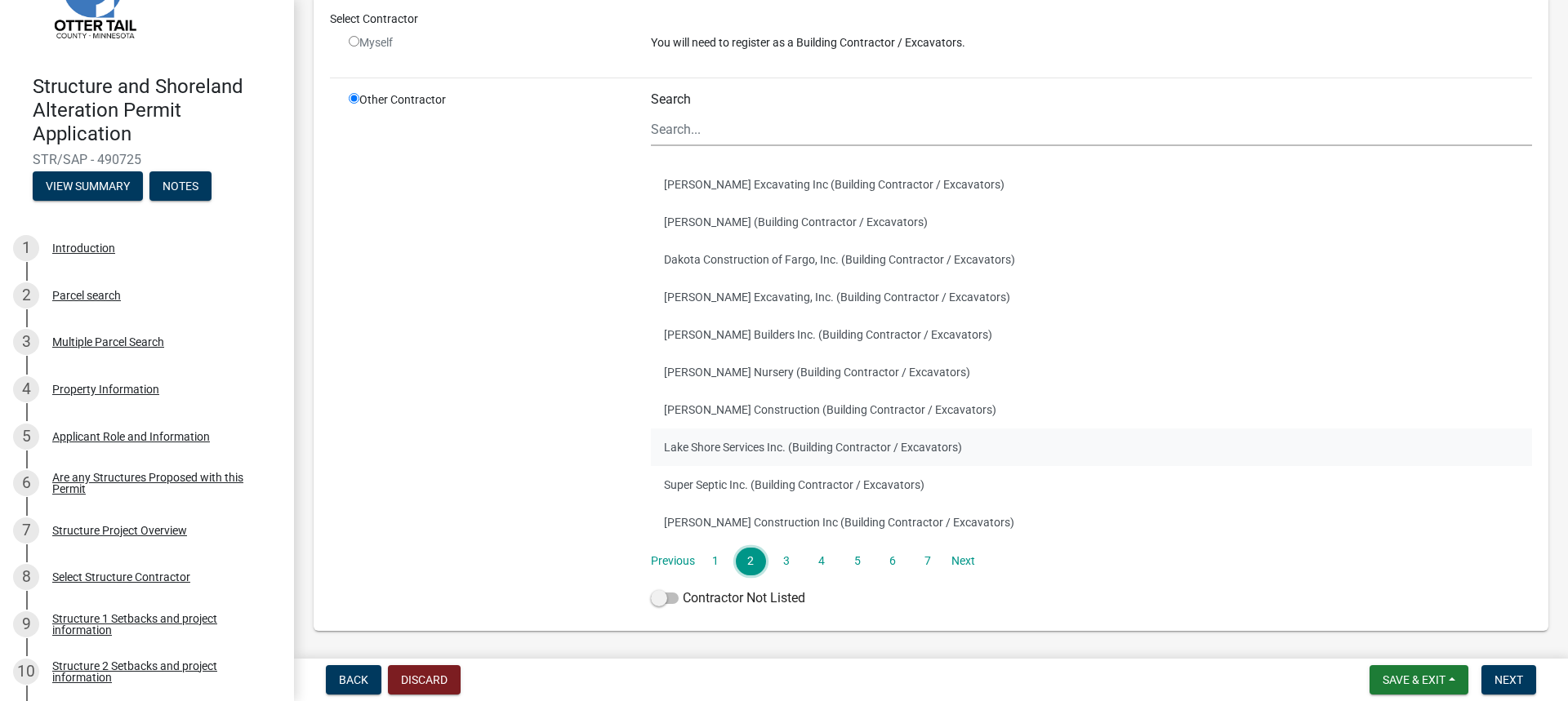
scroll to position [82, 0]
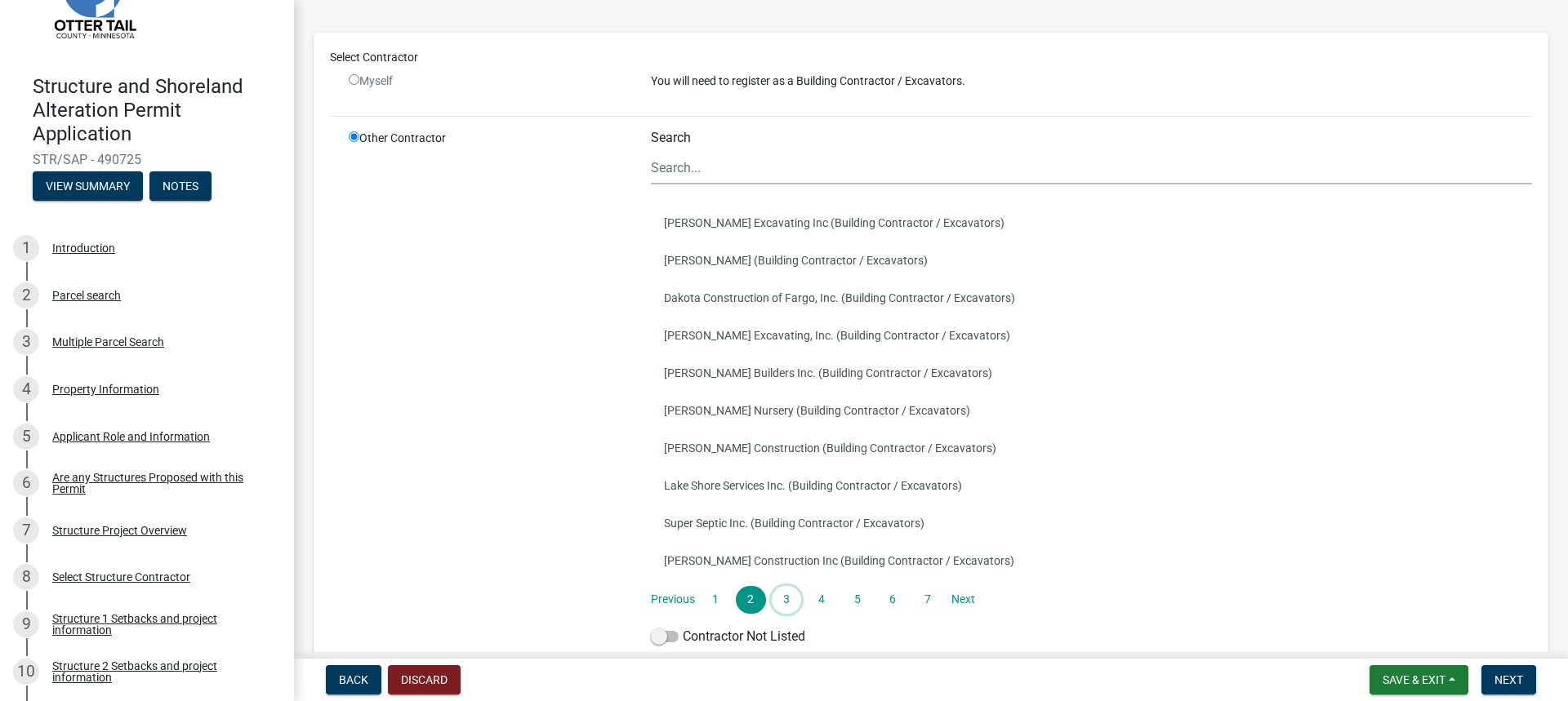
click at [782, 600] on link "3" at bounding box center [786, 599] width 29 height 28
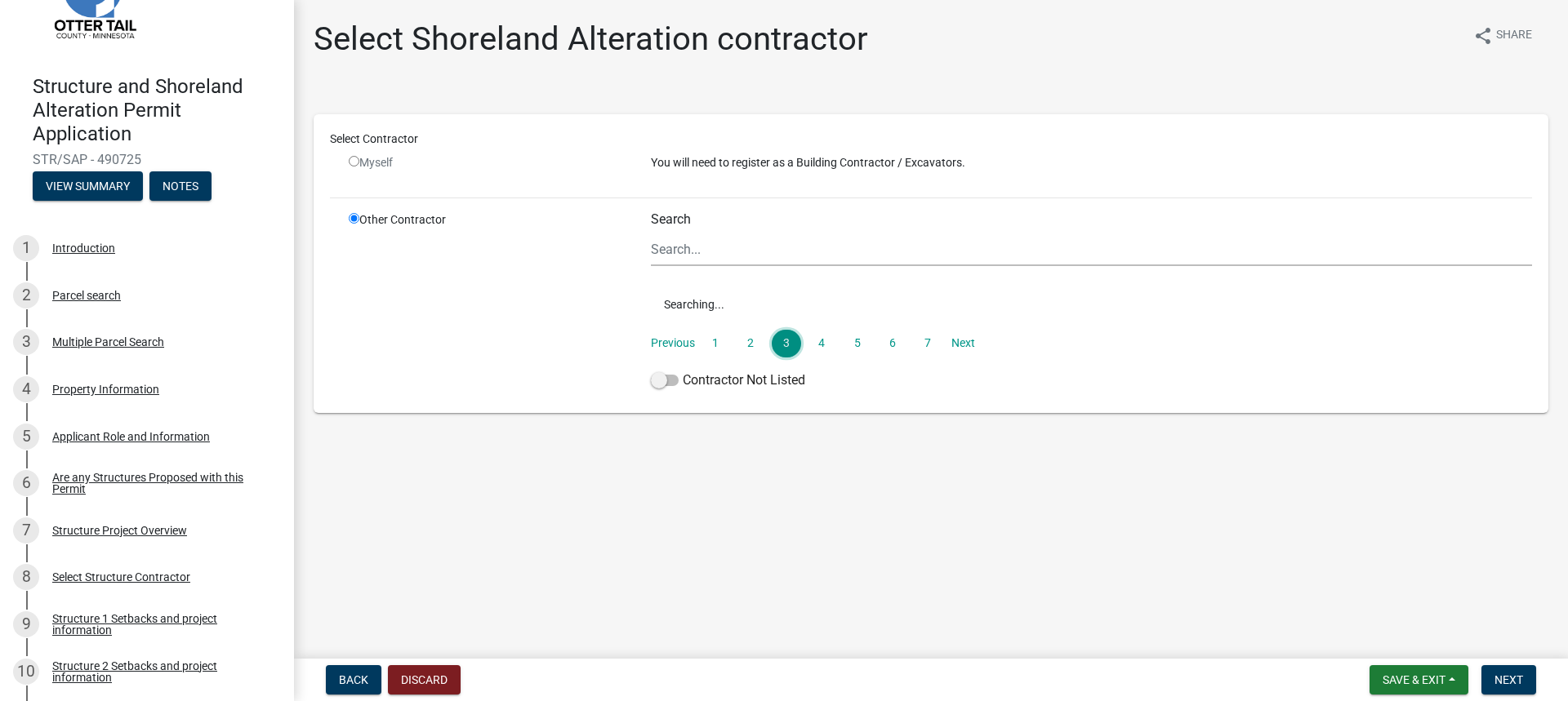
scroll to position [0, 0]
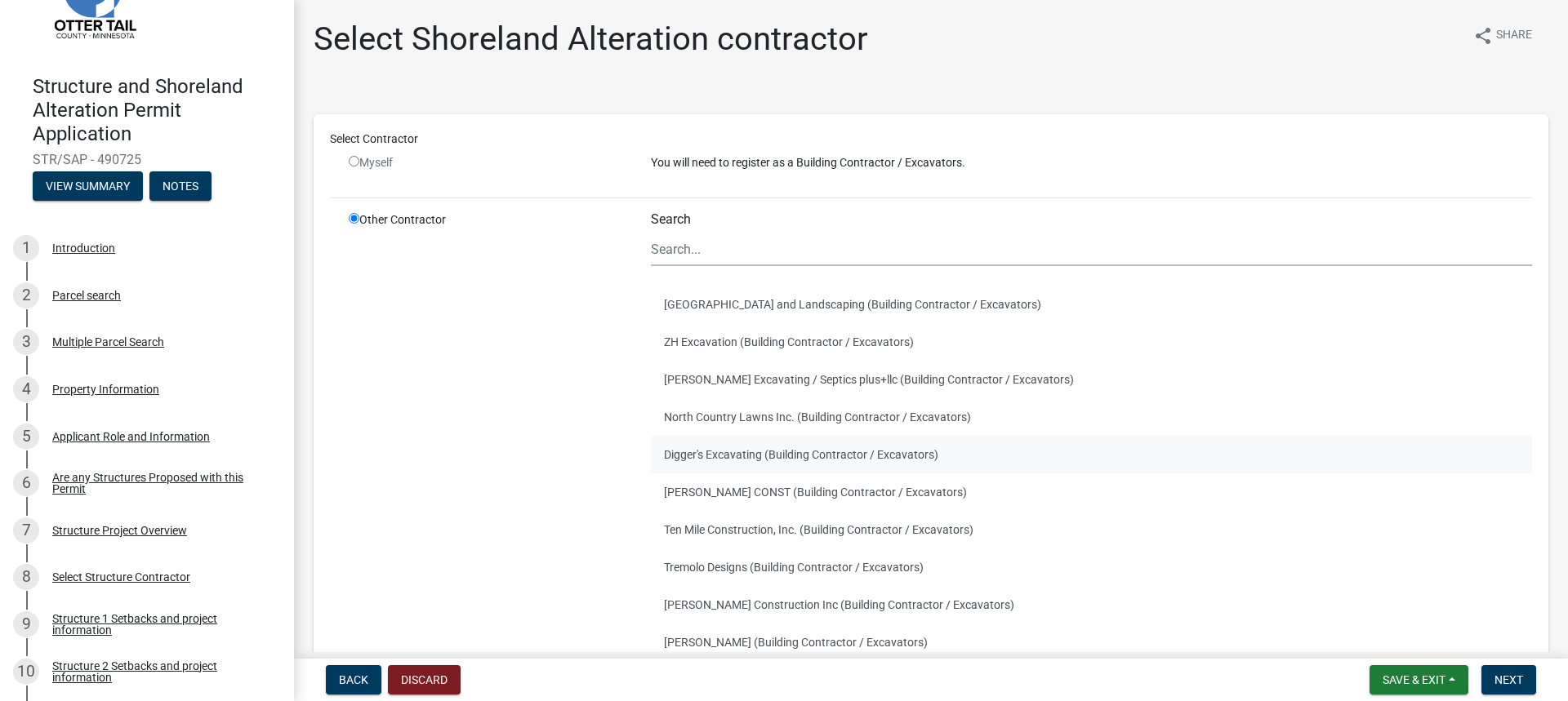
click at [741, 457] on button "Digger's Excavating (Building Contractor / Excavators)" at bounding box center [1091, 454] width 881 height 38
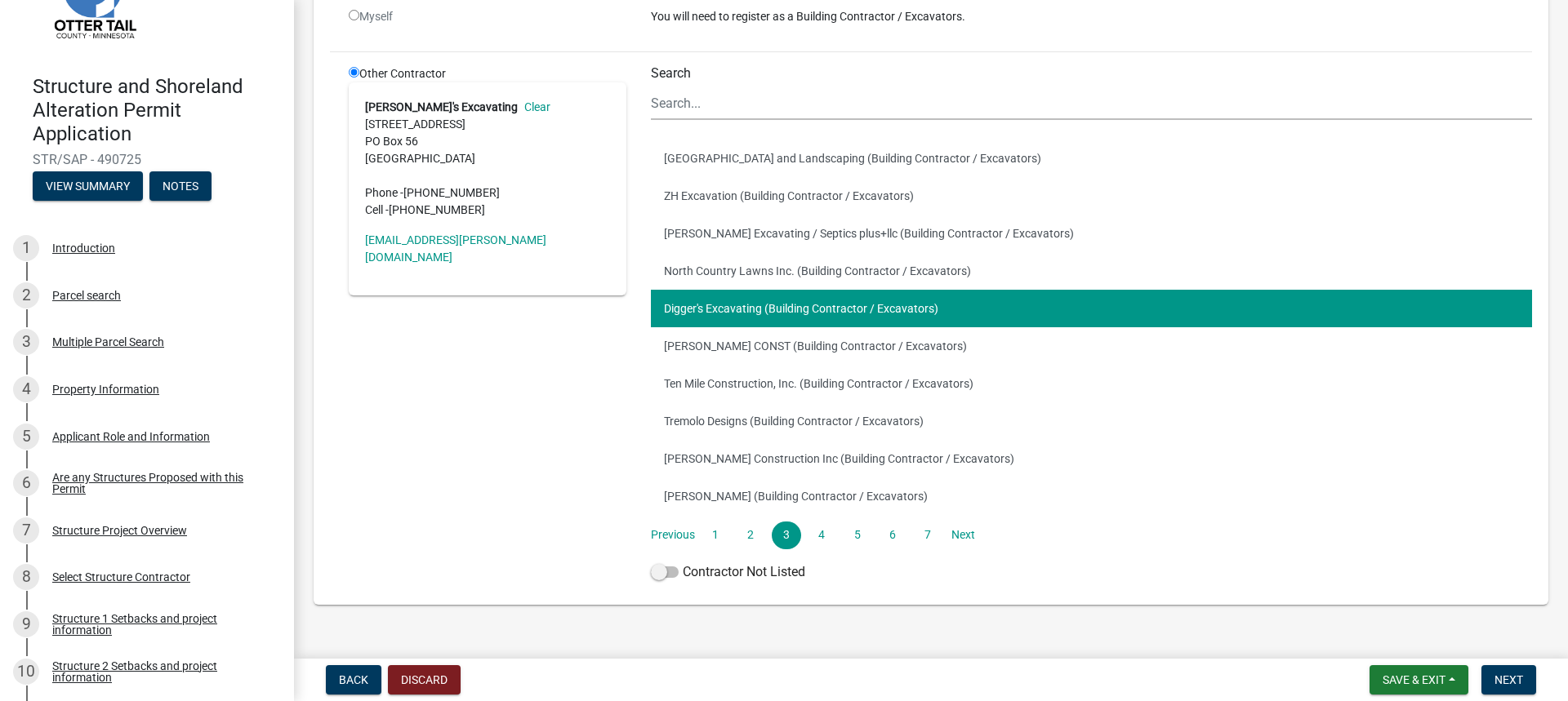
scroll to position [163, 0]
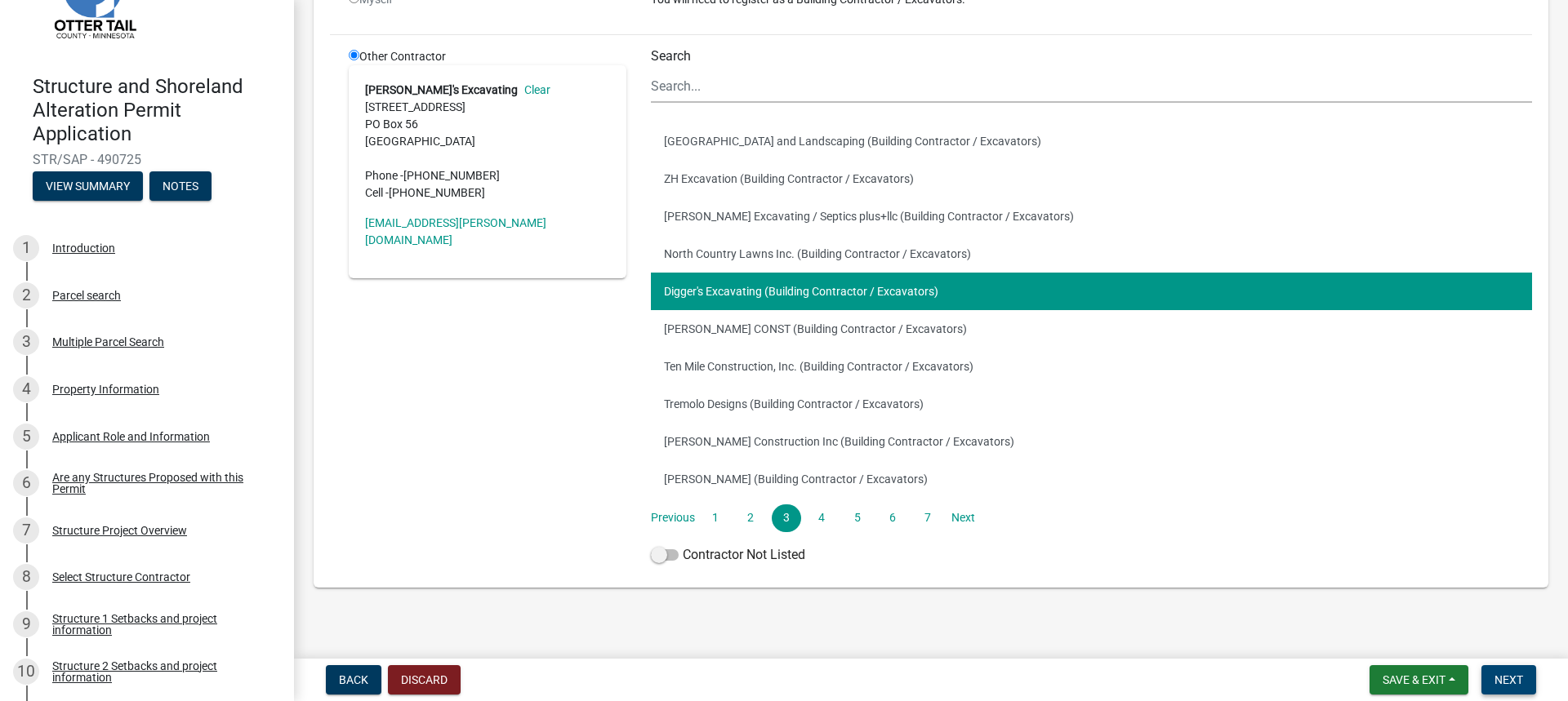
click at [1499, 683] on span "Next" at bounding box center [1508, 680] width 29 height 13
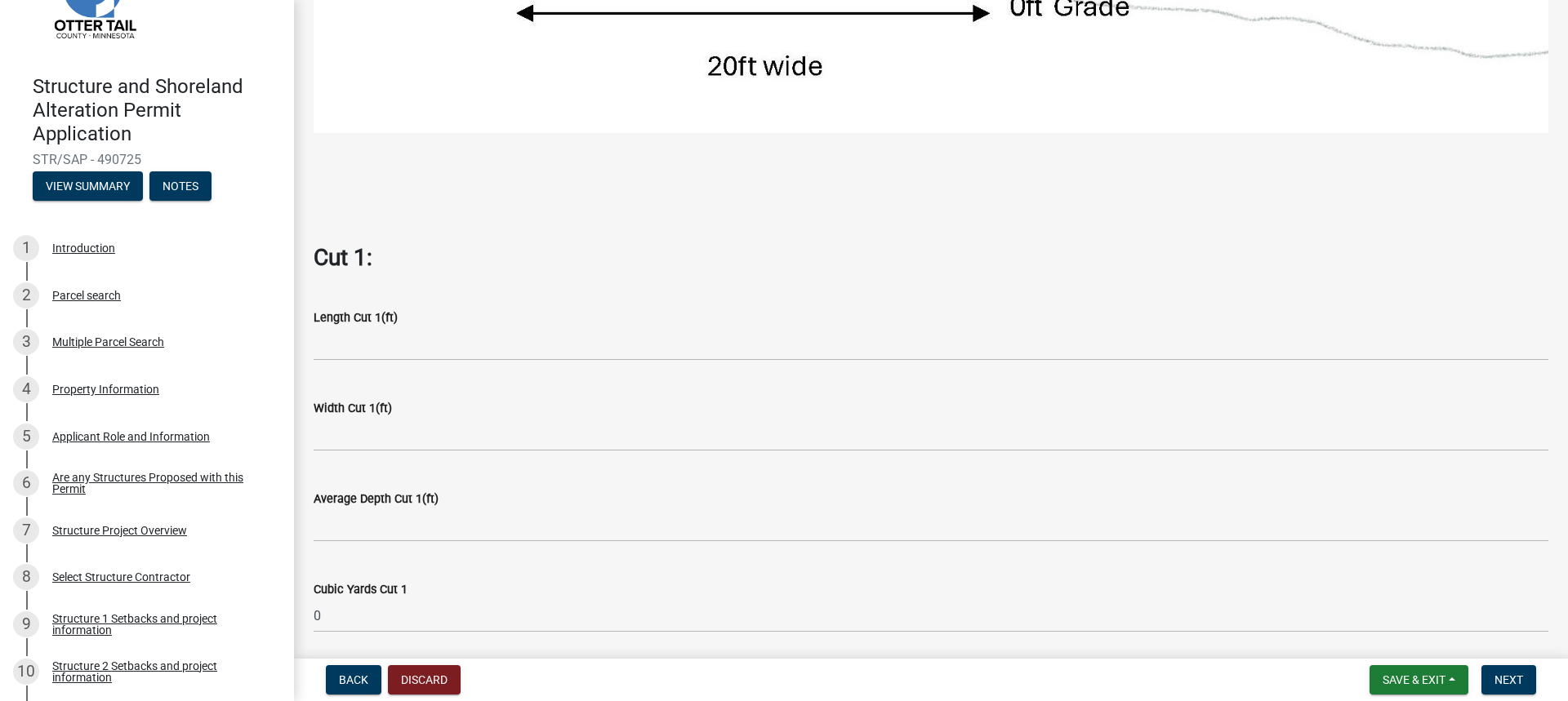
scroll to position [816, 0]
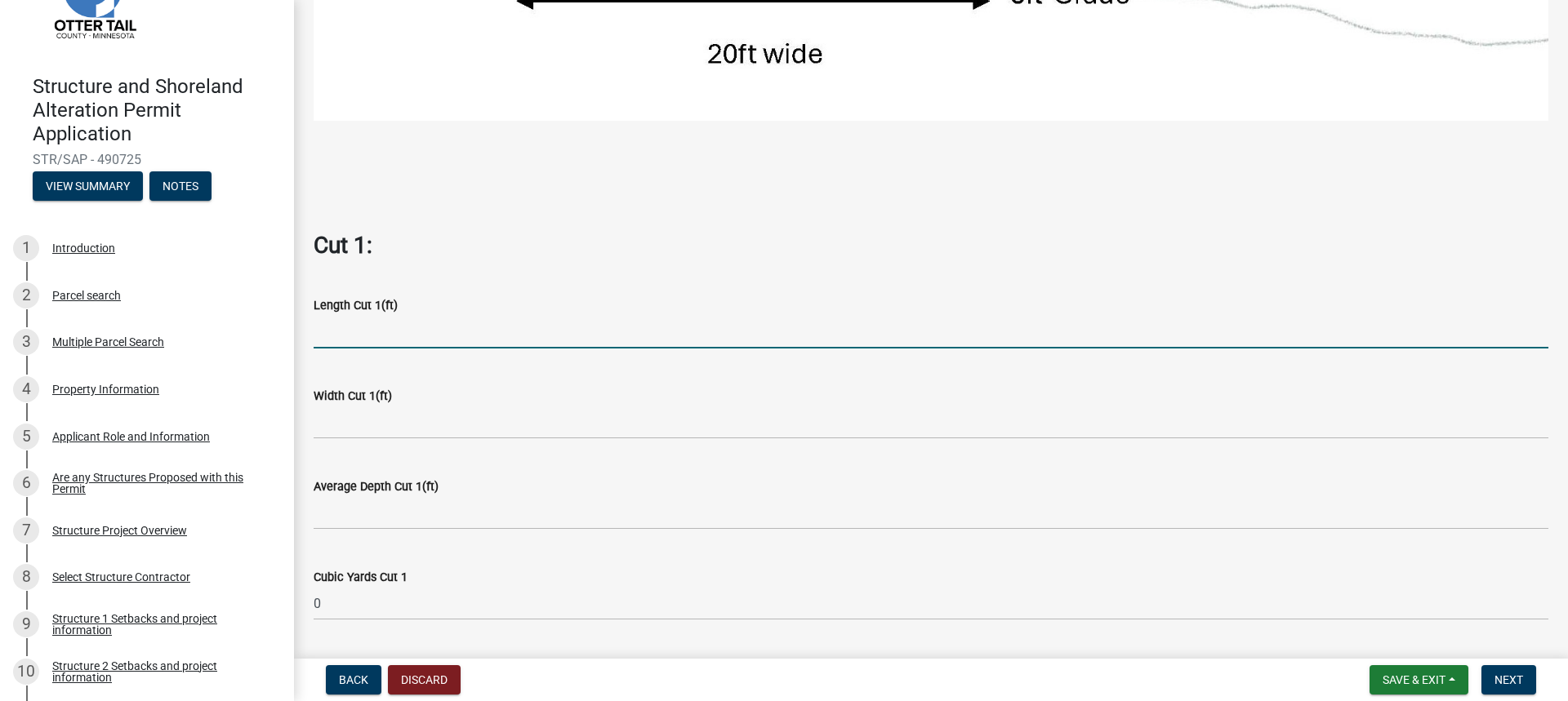
click at [349, 328] on input "text" at bounding box center [931, 332] width 1235 height 34
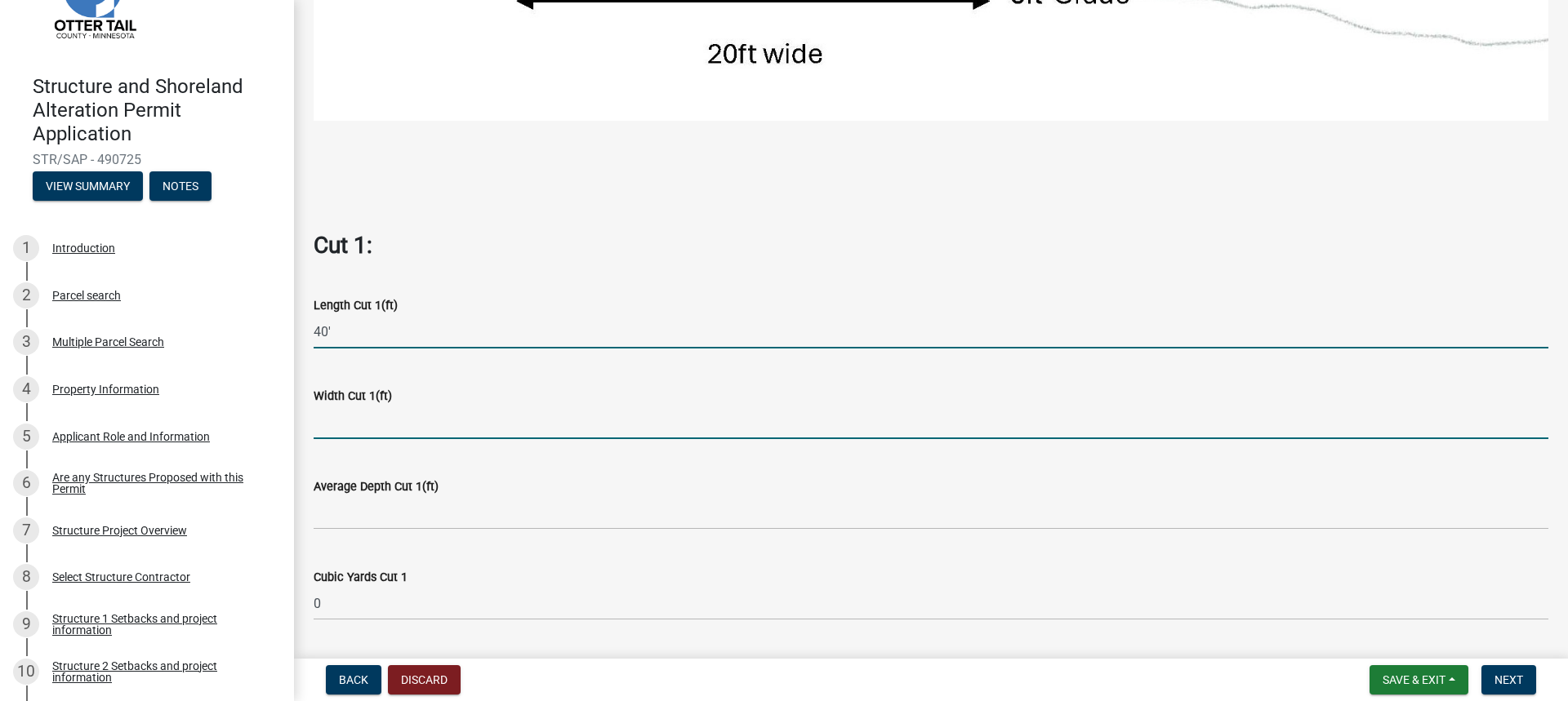
type input "40"
click at [344, 406] on input "text" at bounding box center [931, 422] width 1235 height 34
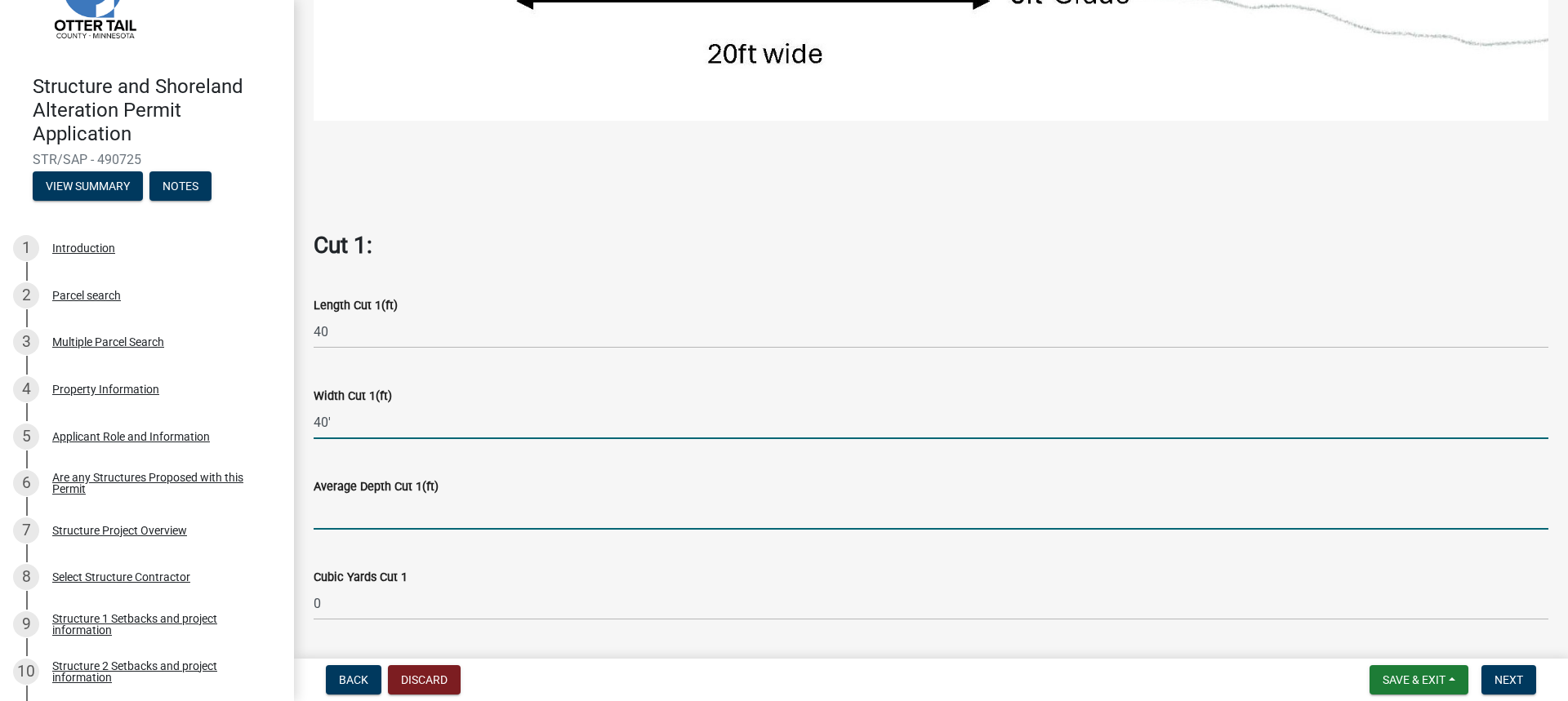
type input "40"
click at [340, 505] on input "text" at bounding box center [931, 512] width 1235 height 34
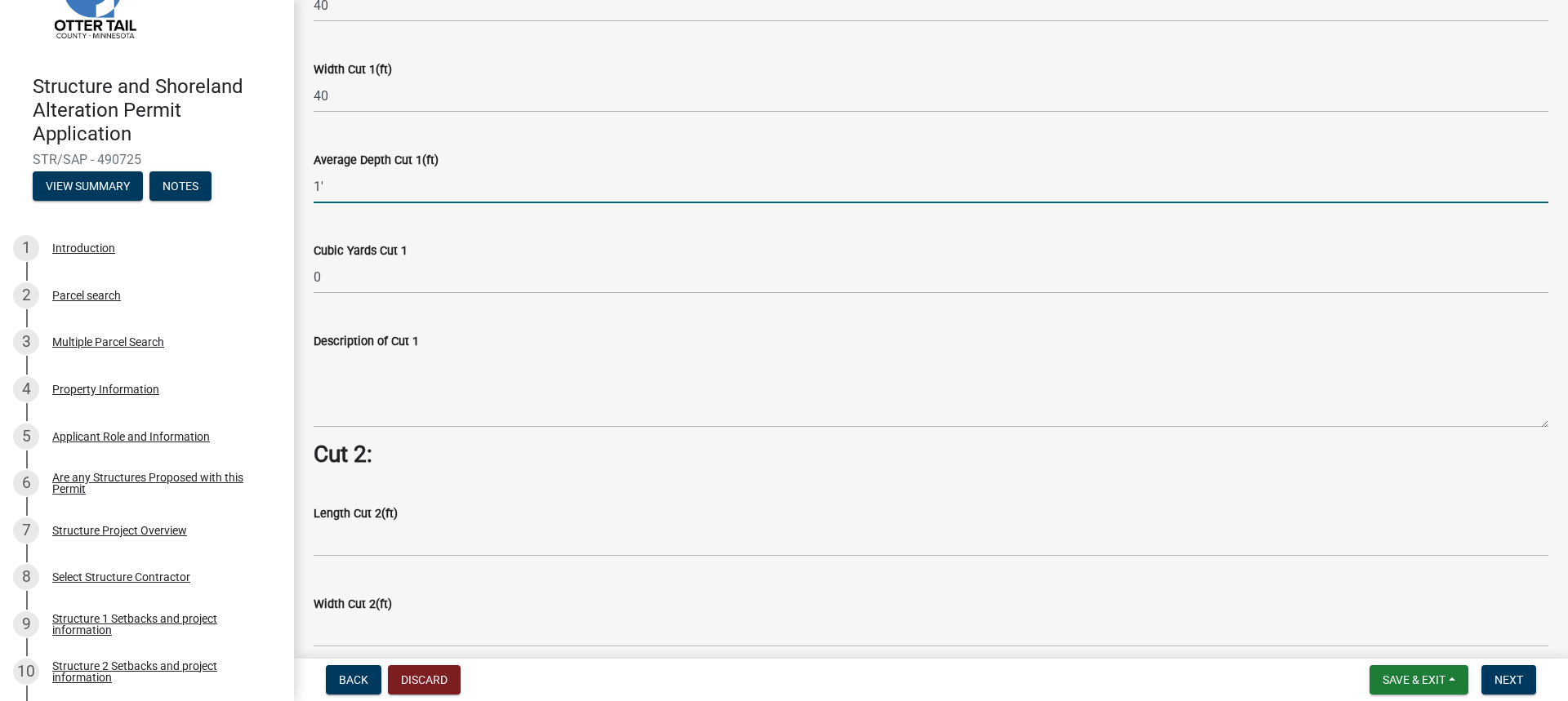
scroll to position [1060, 0]
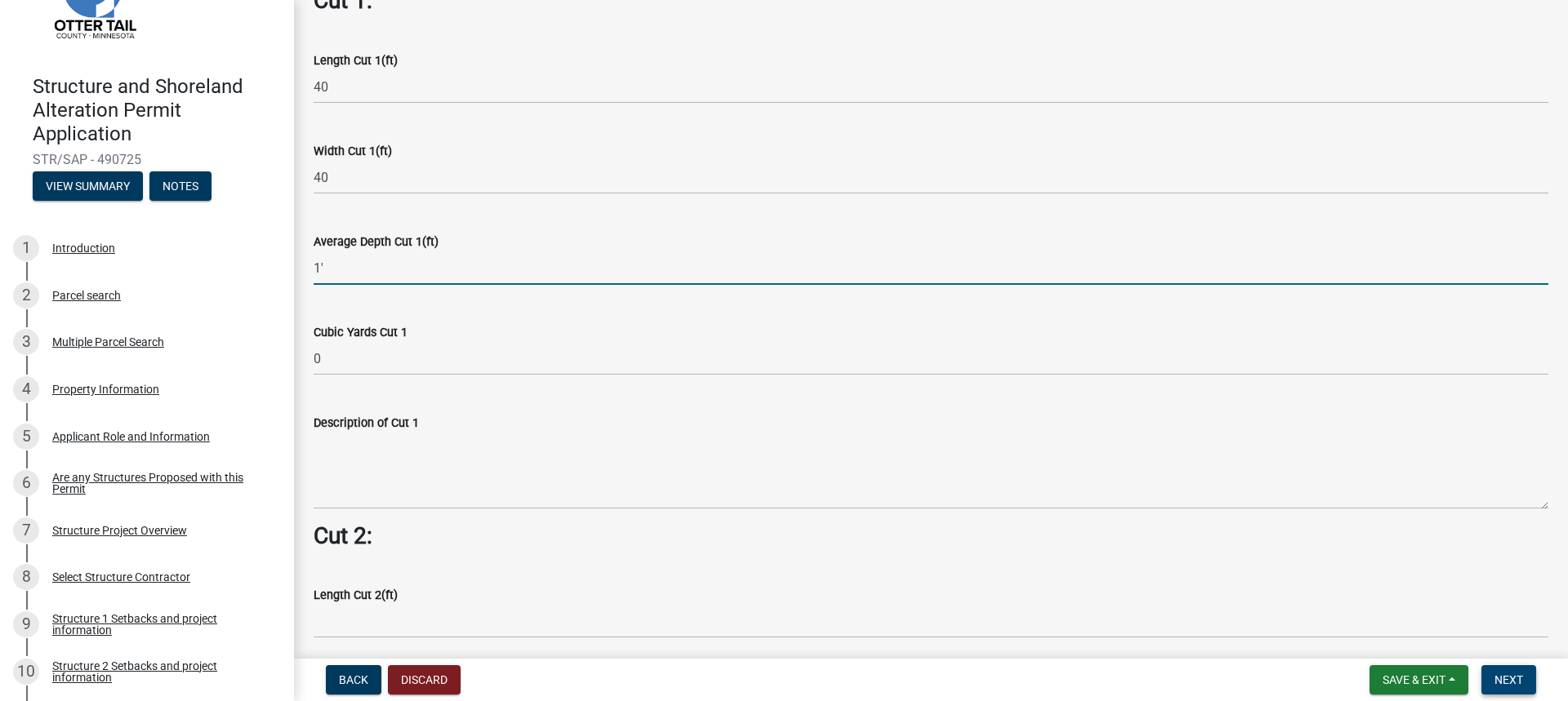
type input "1"
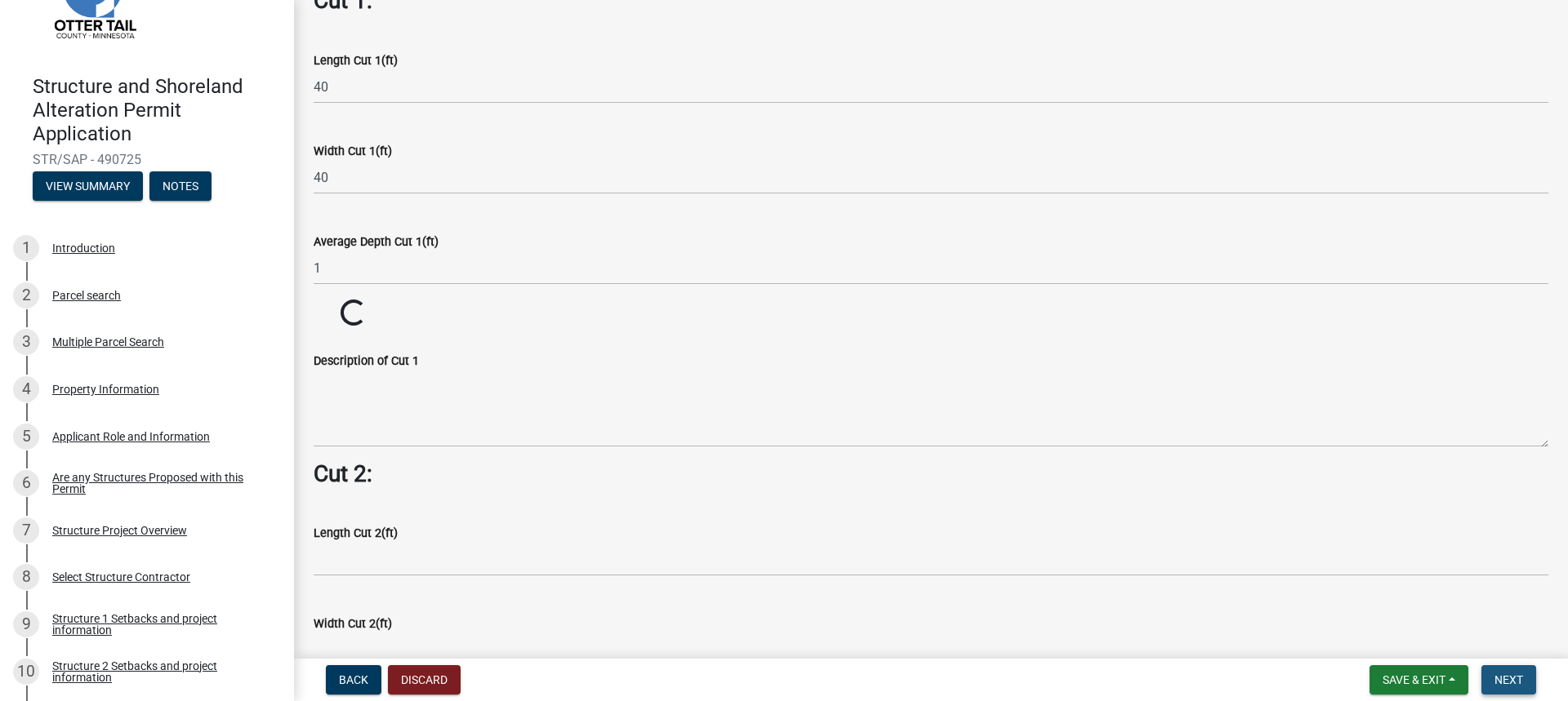
click at [1501, 679] on span "Next" at bounding box center [1508, 680] width 29 height 13
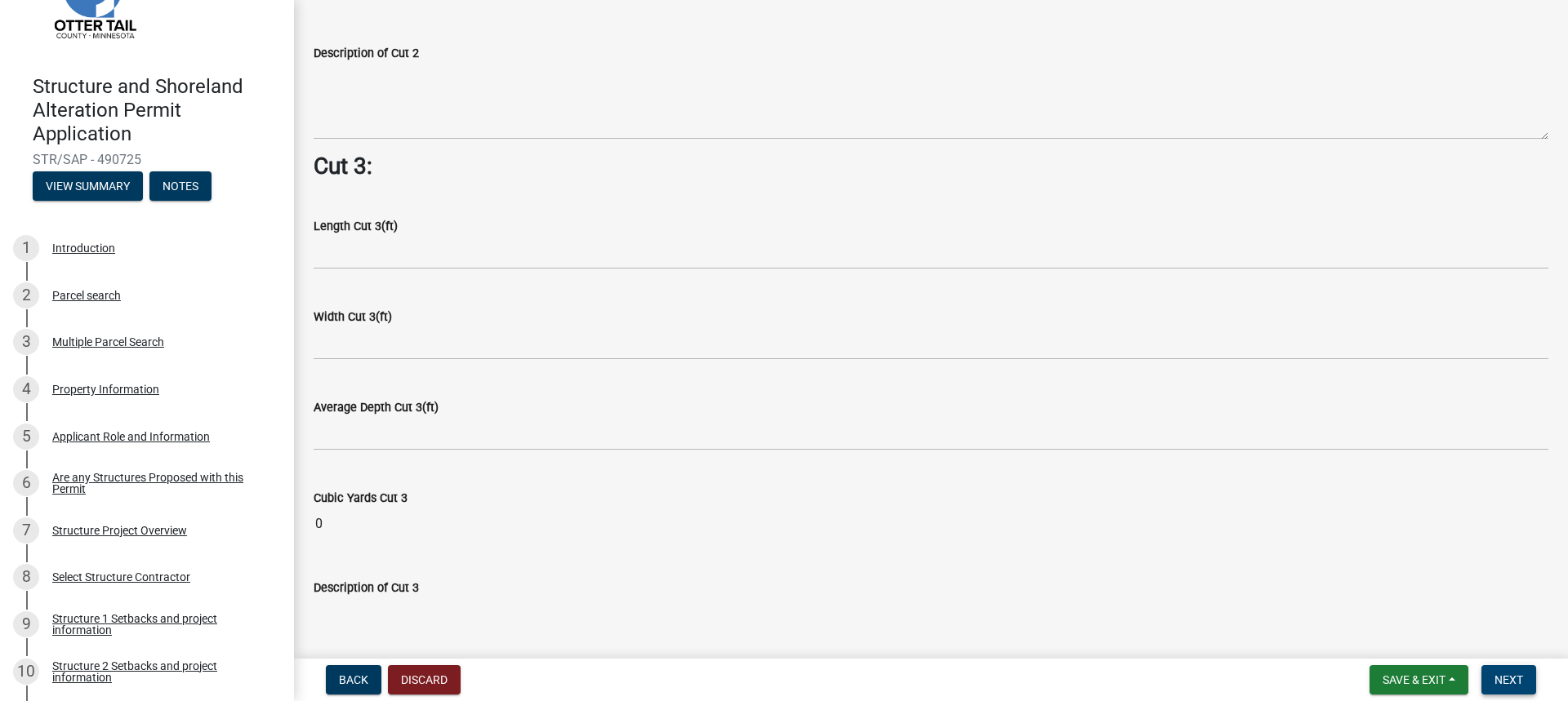
scroll to position [2144, 0]
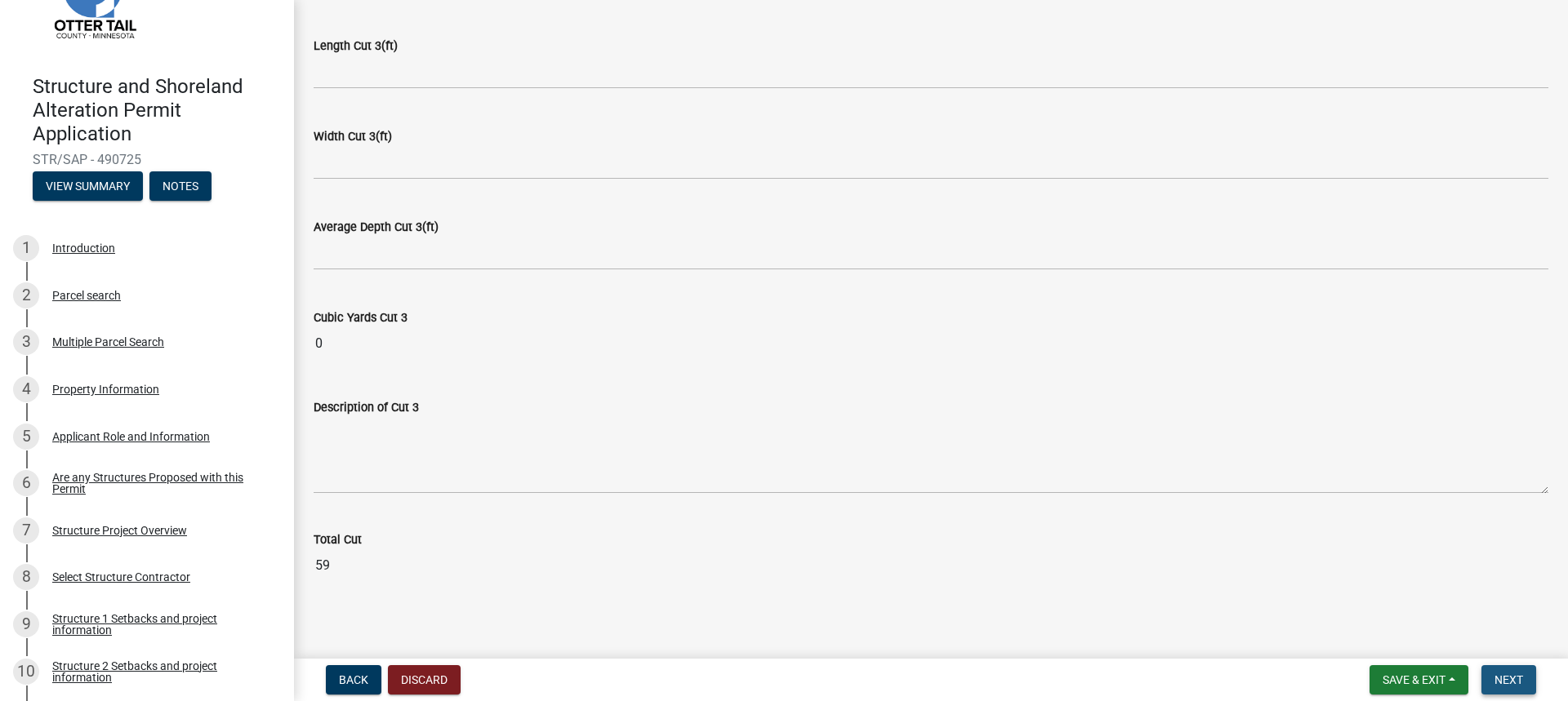
click at [1504, 683] on span "Next" at bounding box center [1508, 680] width 29 height 13
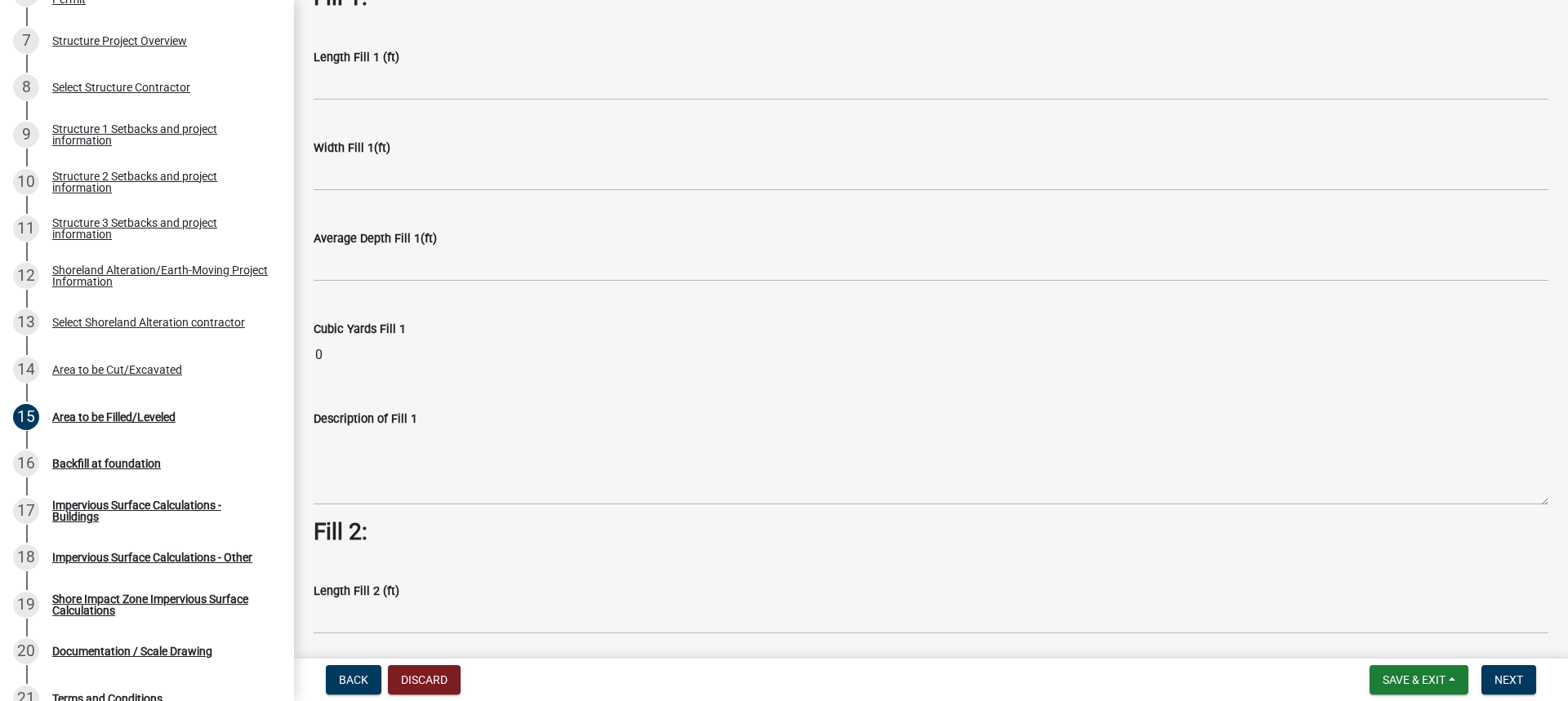
scroll to position [163, 0]
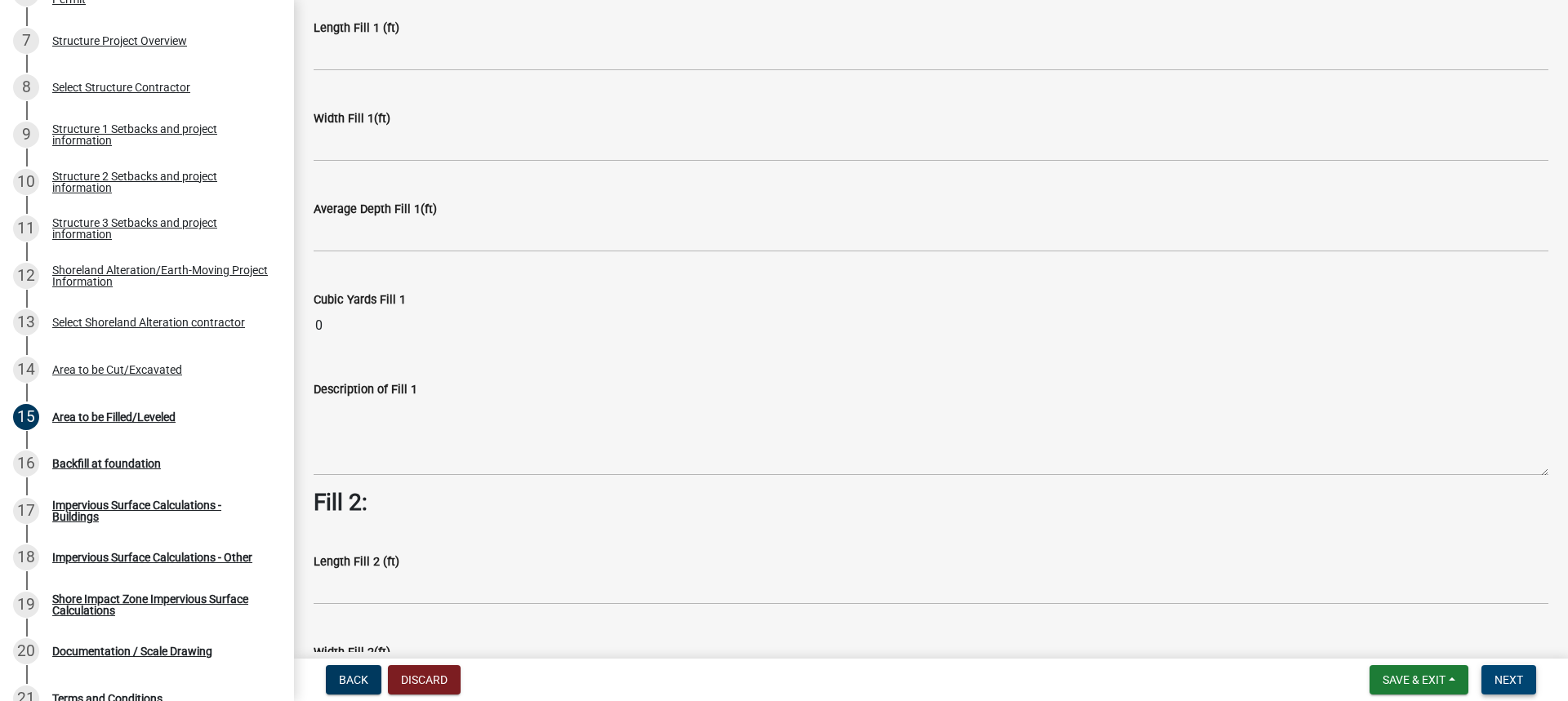
click at [1507, 677] on span "Next" at bounding box center [1508, 680] width 29 height 13
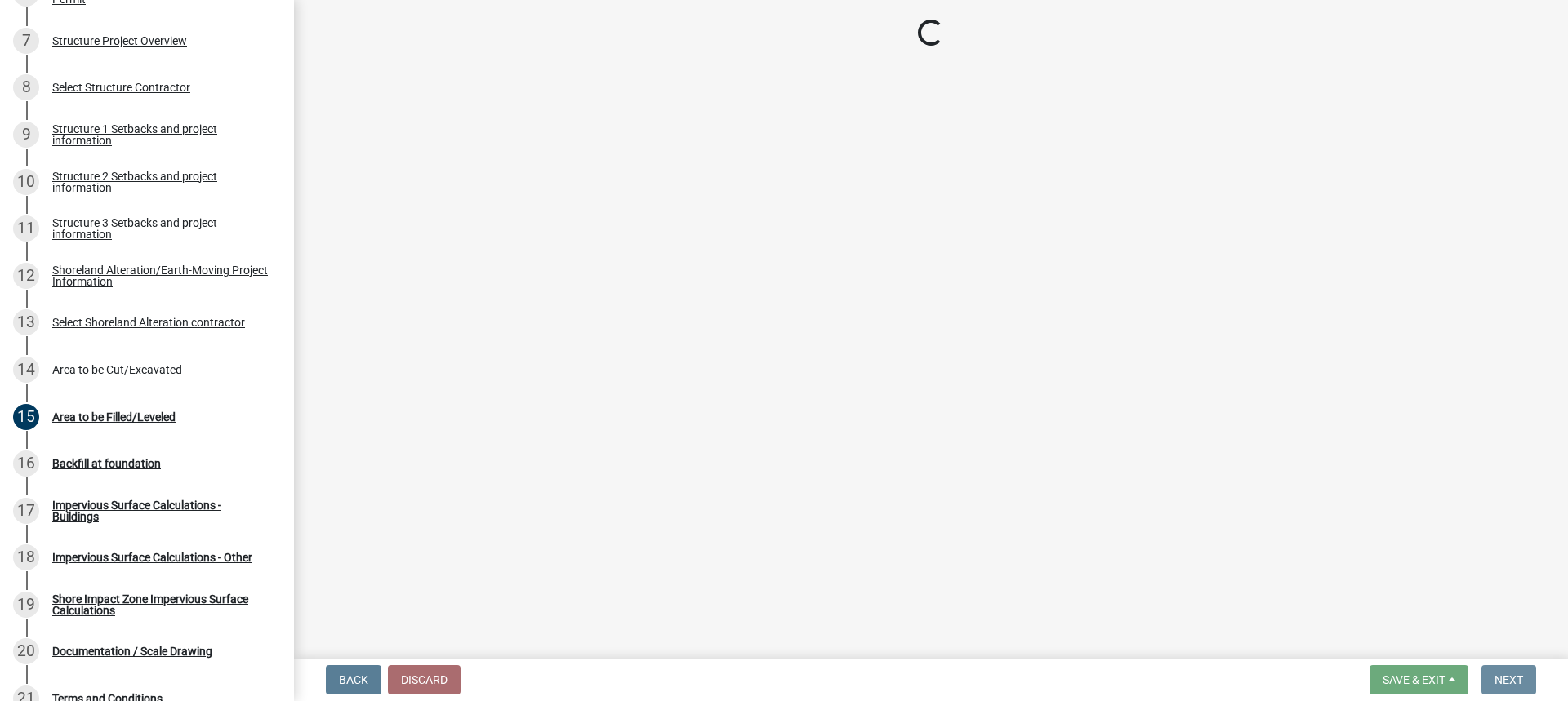
scroll to position [0, 0]
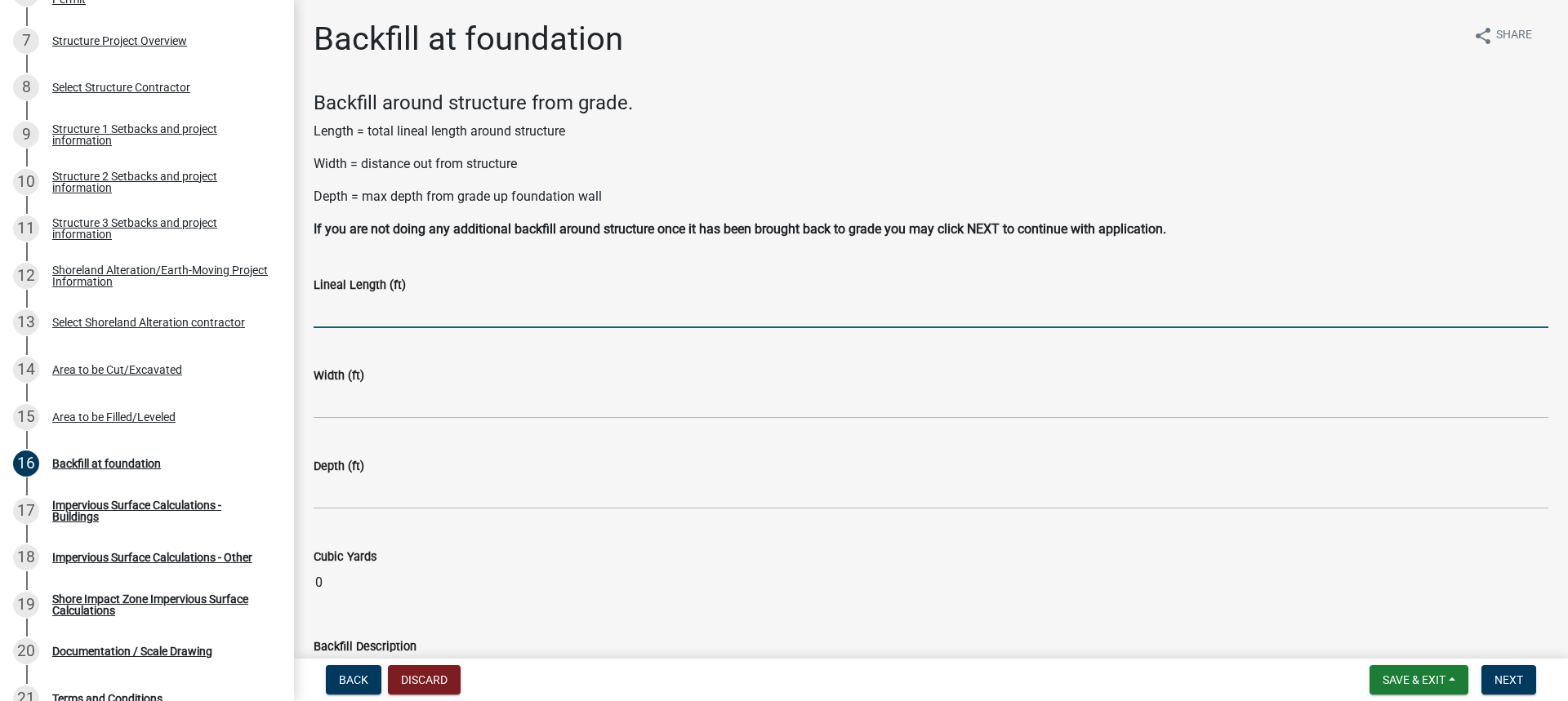
click at [365, 312] on input "text" at bounding box center [931, 311] width 1235 height 34
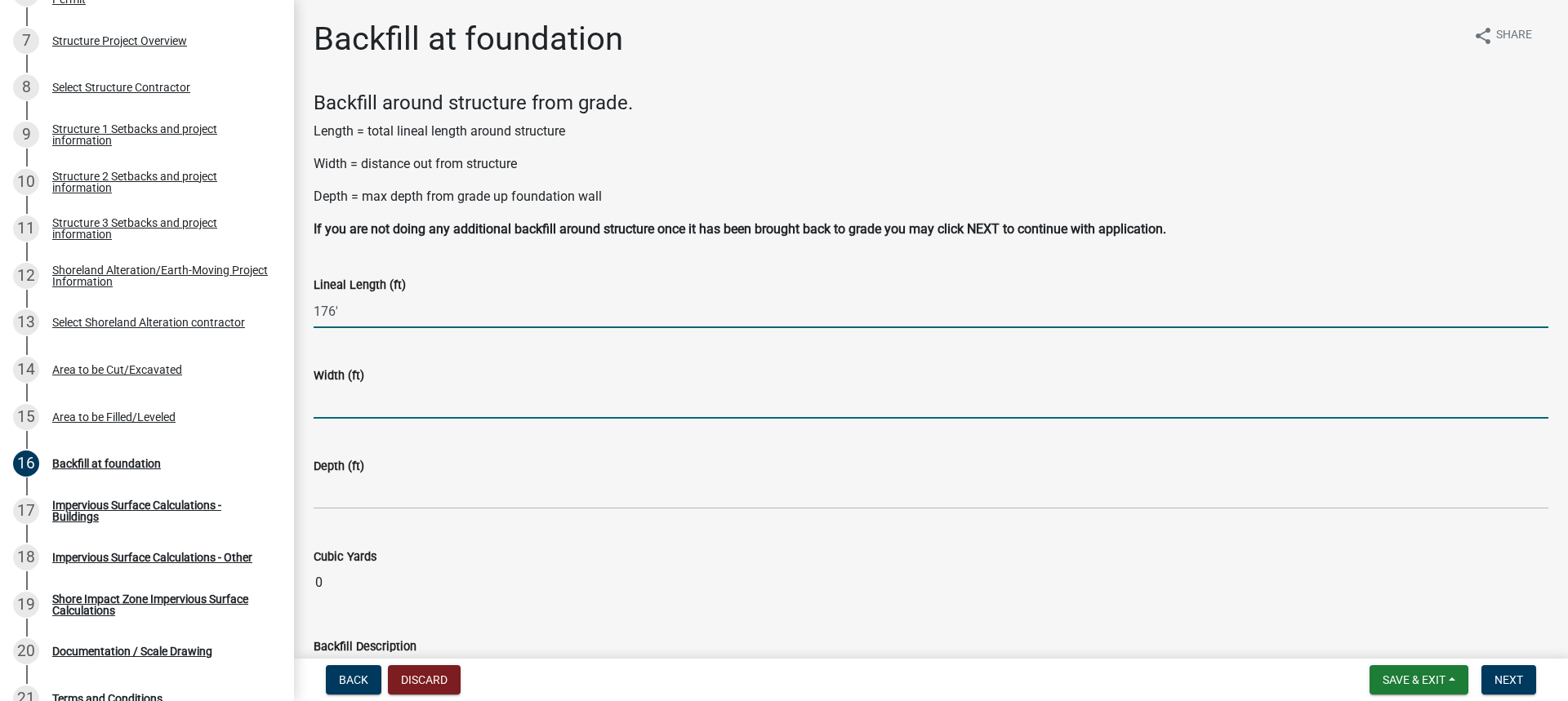
type input "176"
click at [344, 401] on input "text" at bounding box center [931, 402] width 1235 height 34
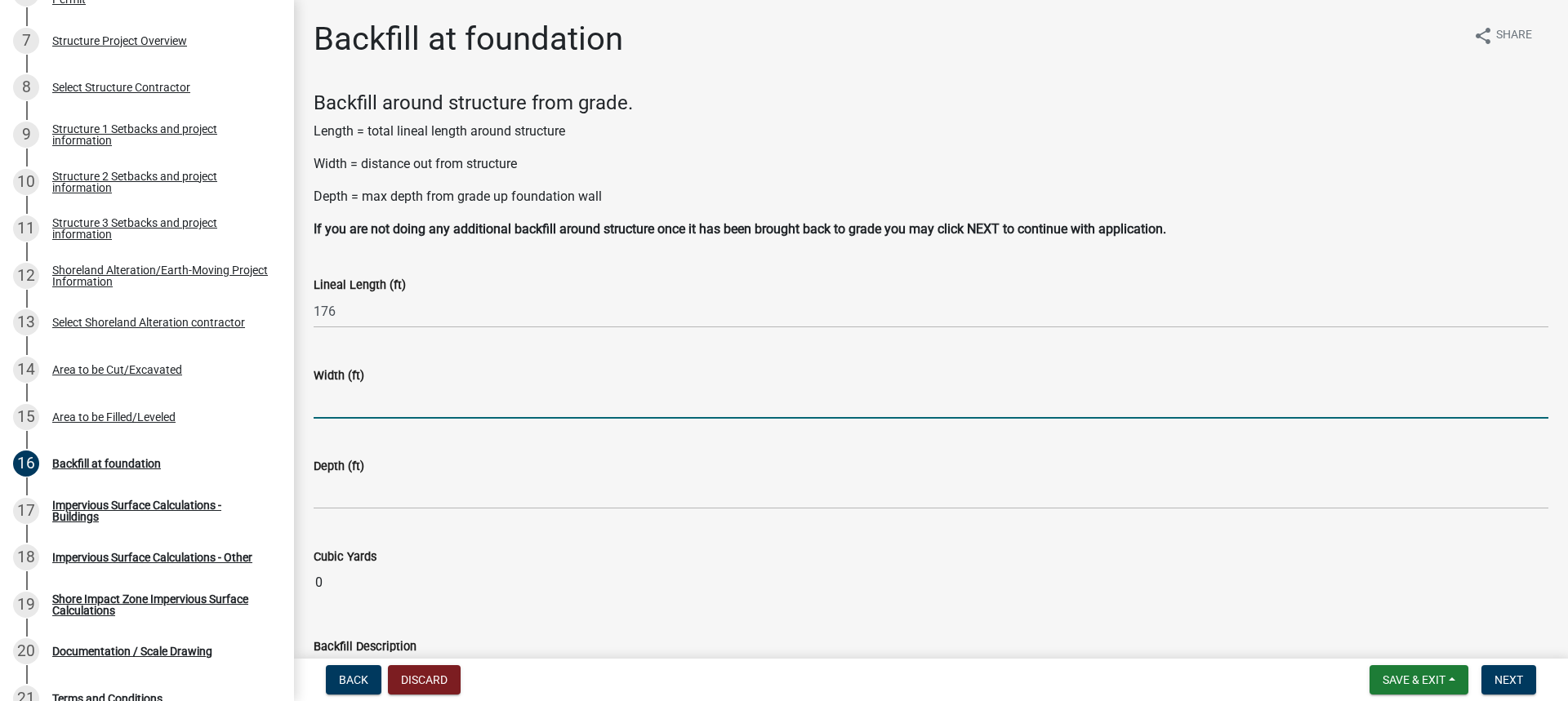
type input "4"
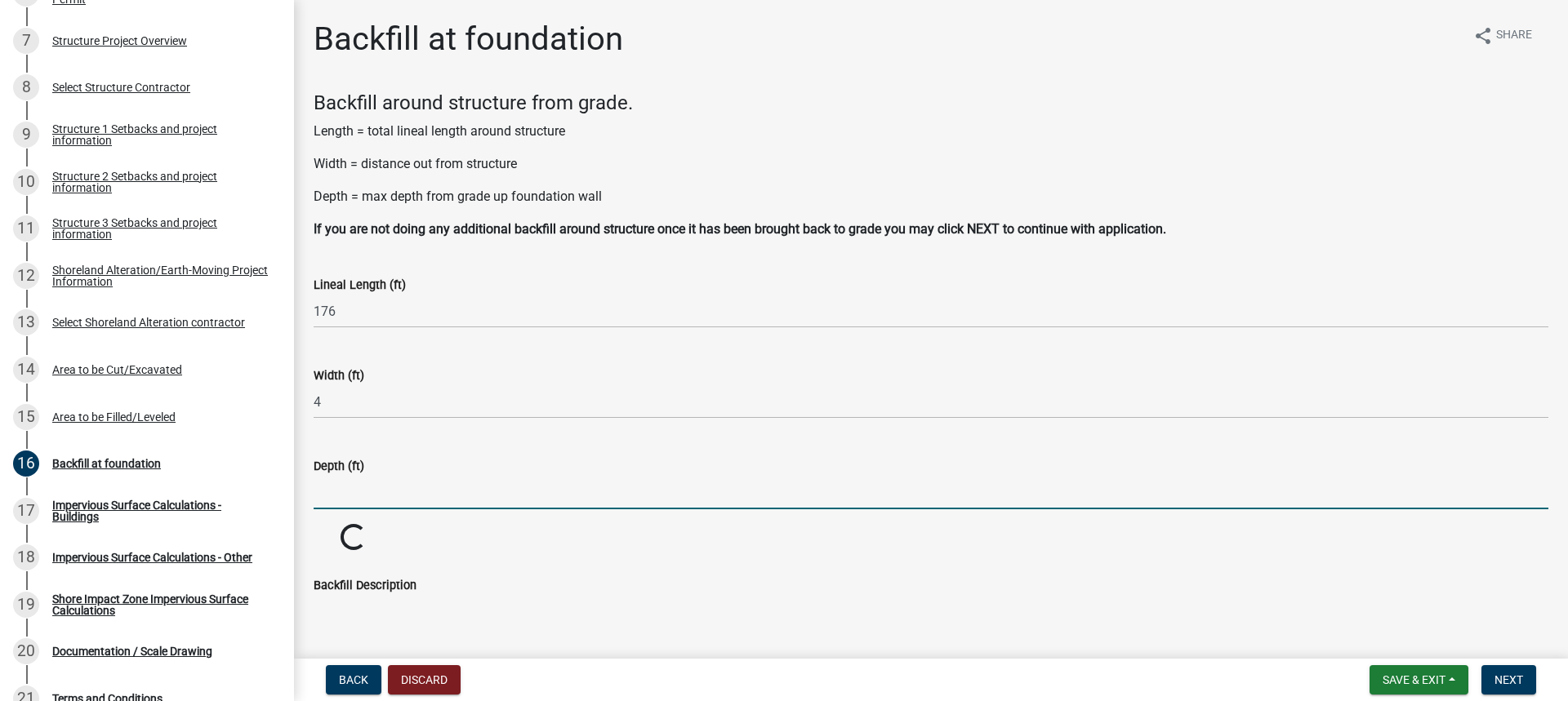
click at [339, 502] on input "text" at bounding box center [931, 492] width 1235 height 34
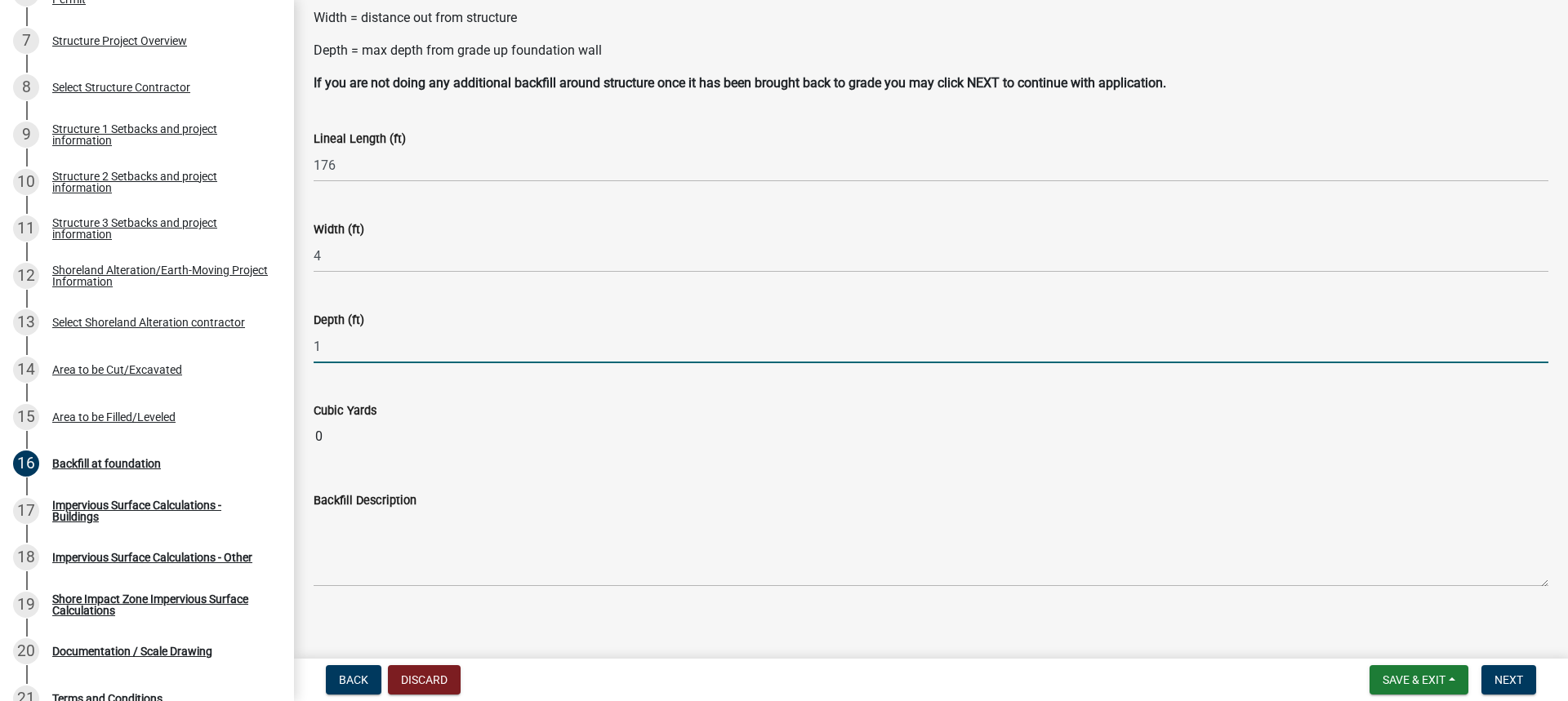
scroll to position [157, 0]
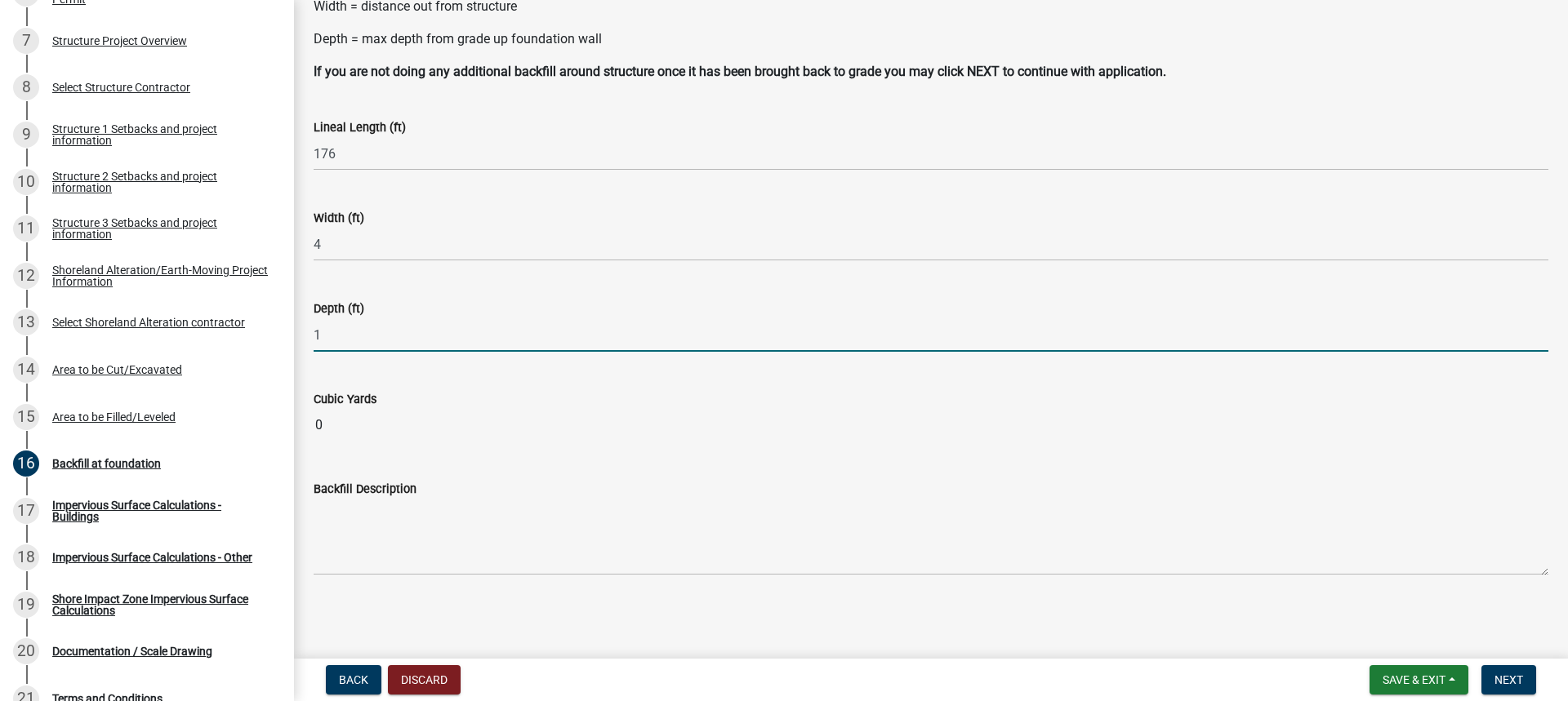
type input "1"
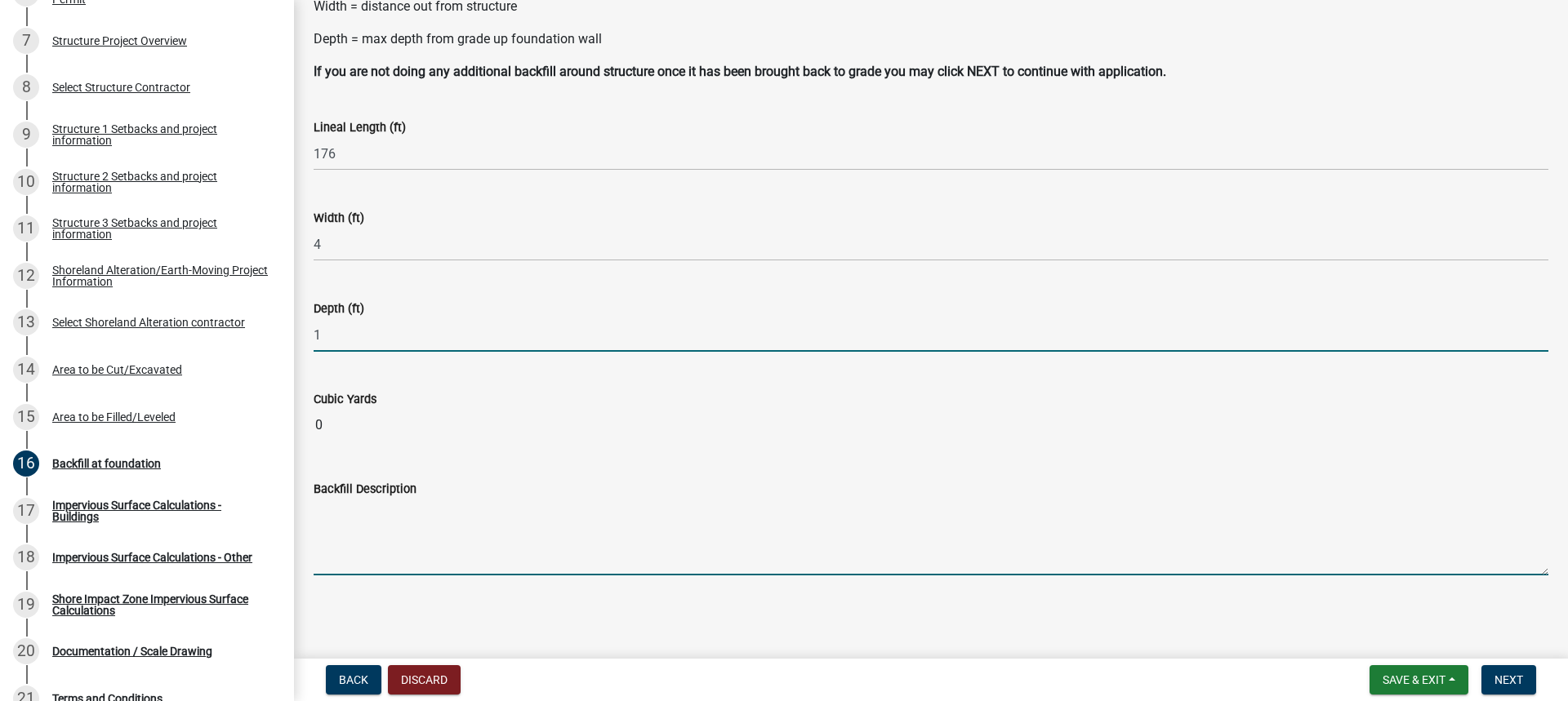
click at [377, 540] on textarea "Backfill Description" at bounding box center [931, 536] width 1235 height 77
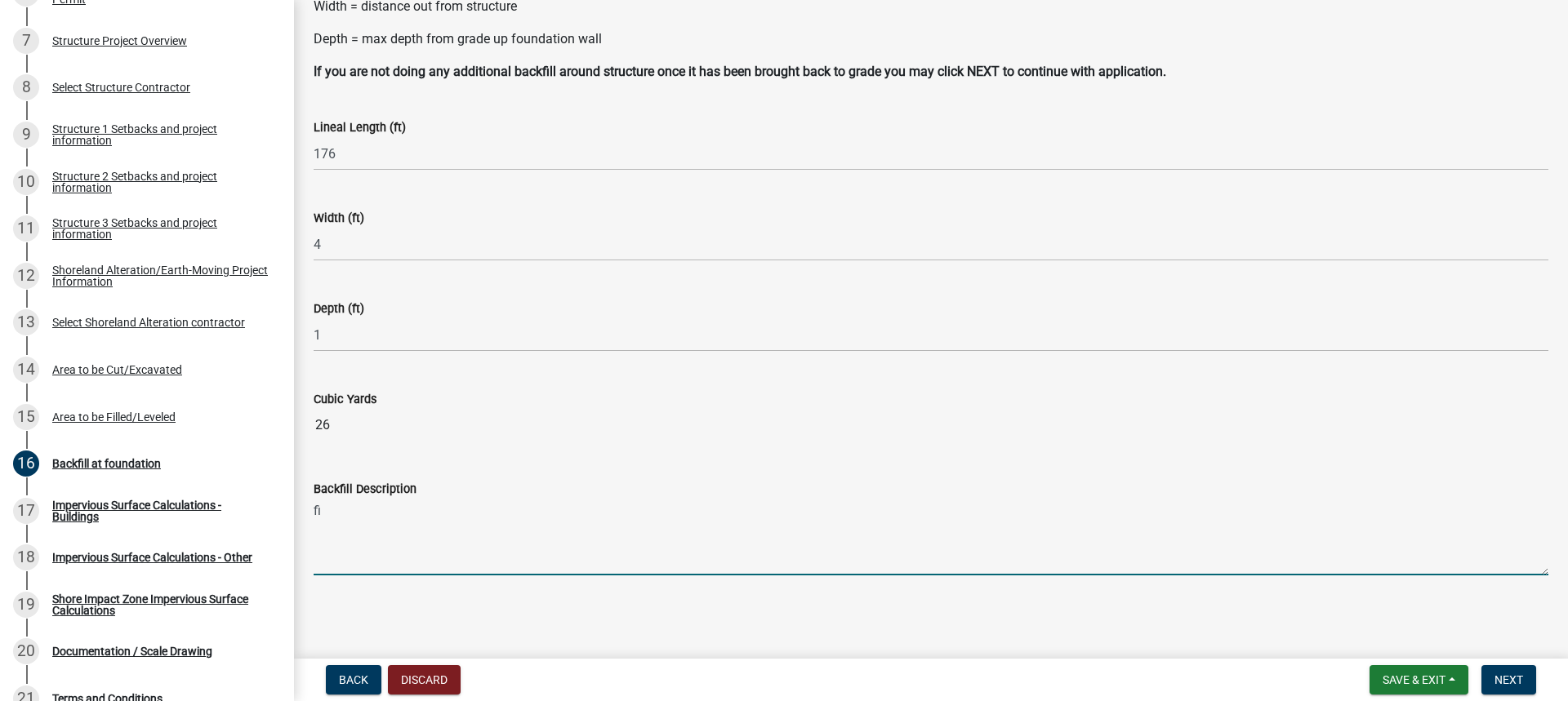
type textarea "f"
type textarea "Fill required for drainage away from structure."
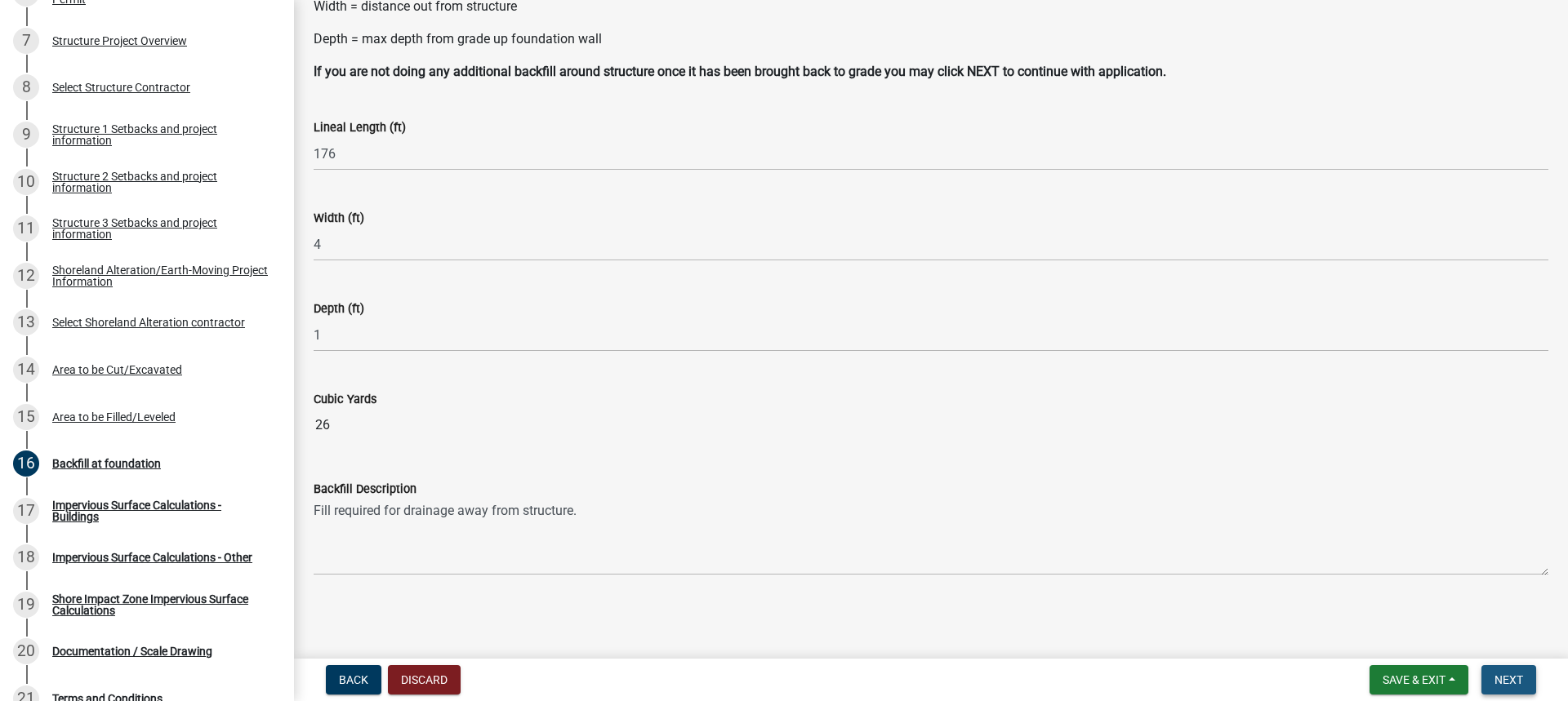
click at [1504, 680] on span "Next" at bounding box center [1508, 680] width 29 height 13
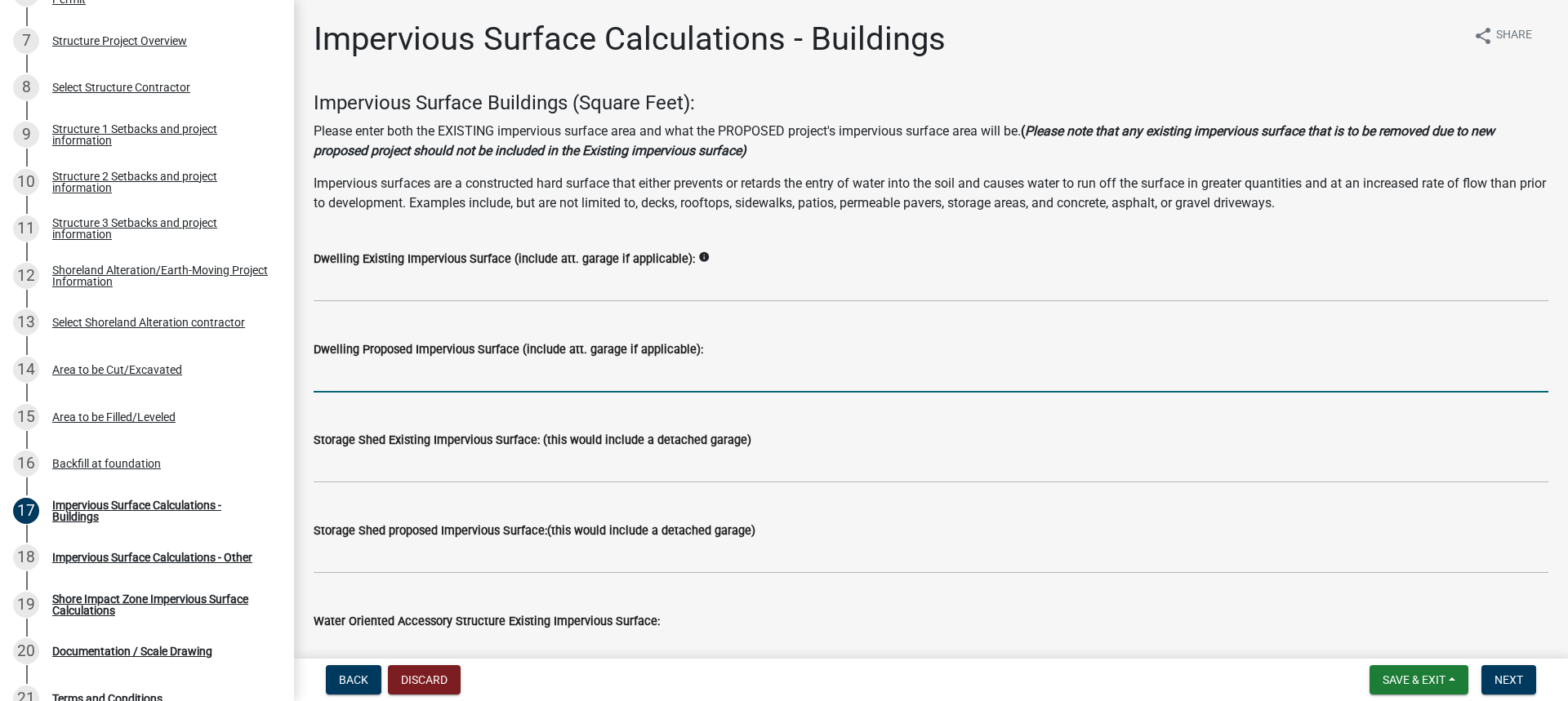
click at [333, 375] on input "text" at bounding box center [931, 376] width 1235 height 34
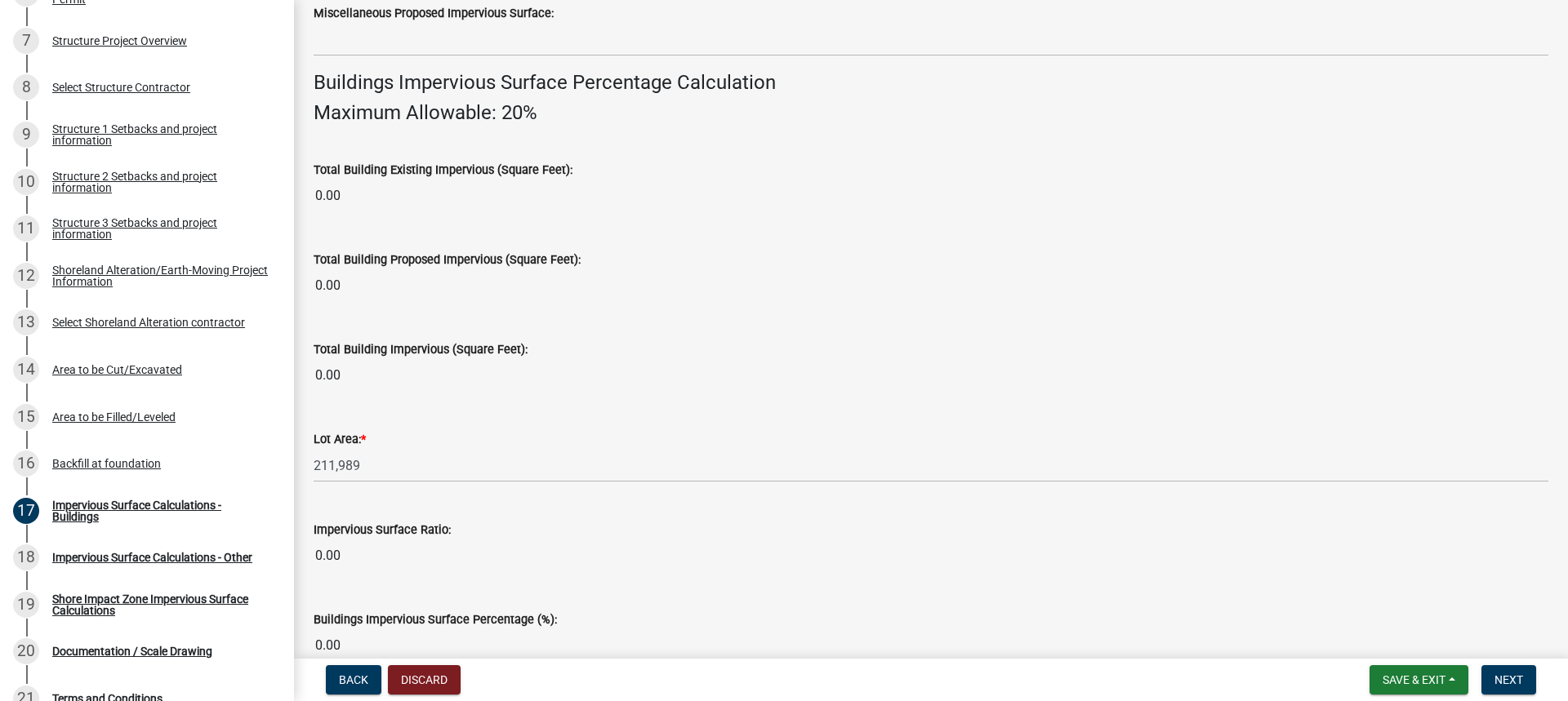
scroll to position [1149, 0]
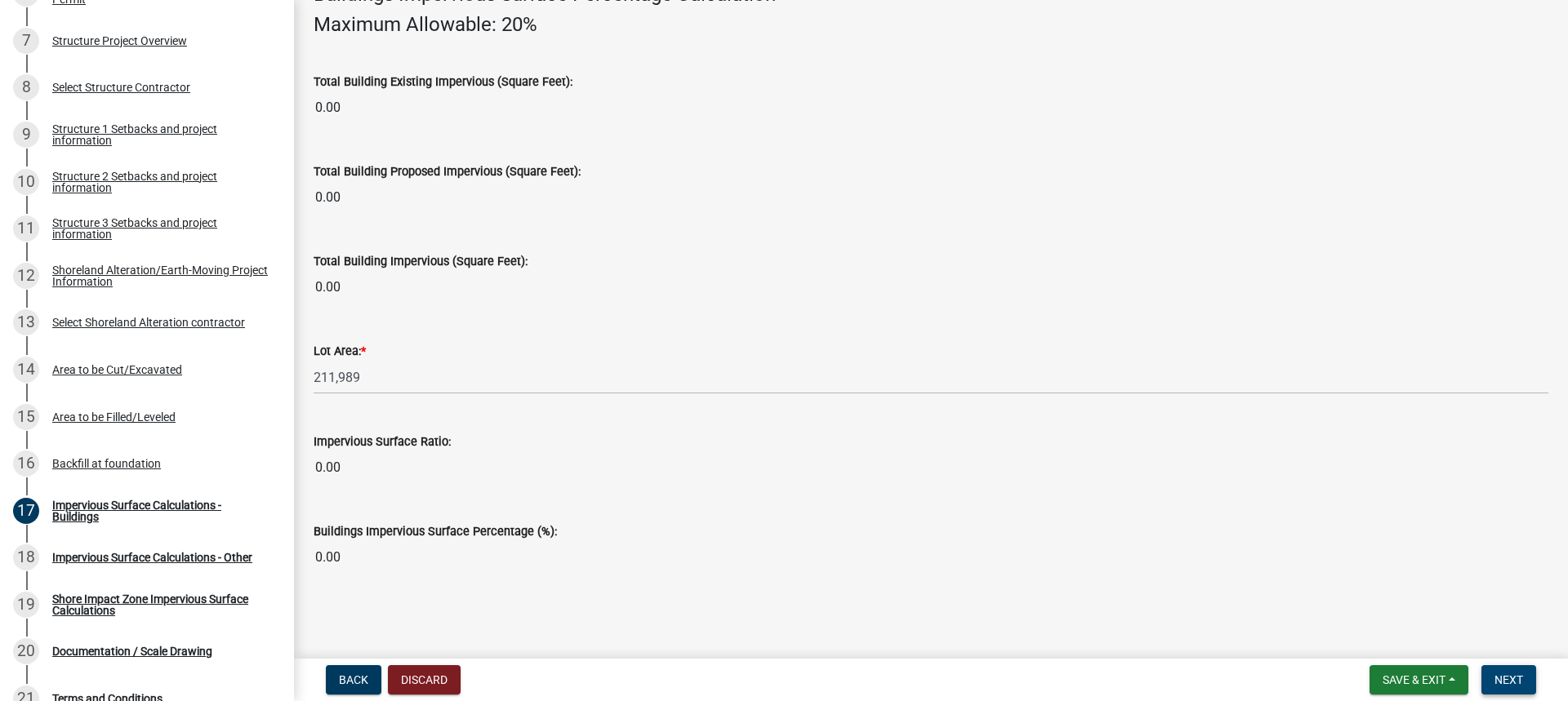
type input "1716"
click at [1511, 681] on span "Next" at bounding box center [1508, 680] width 29 height 13
click at [1505, 677] on span "Next" at bounding box center [1508, 680] width 29 height 13
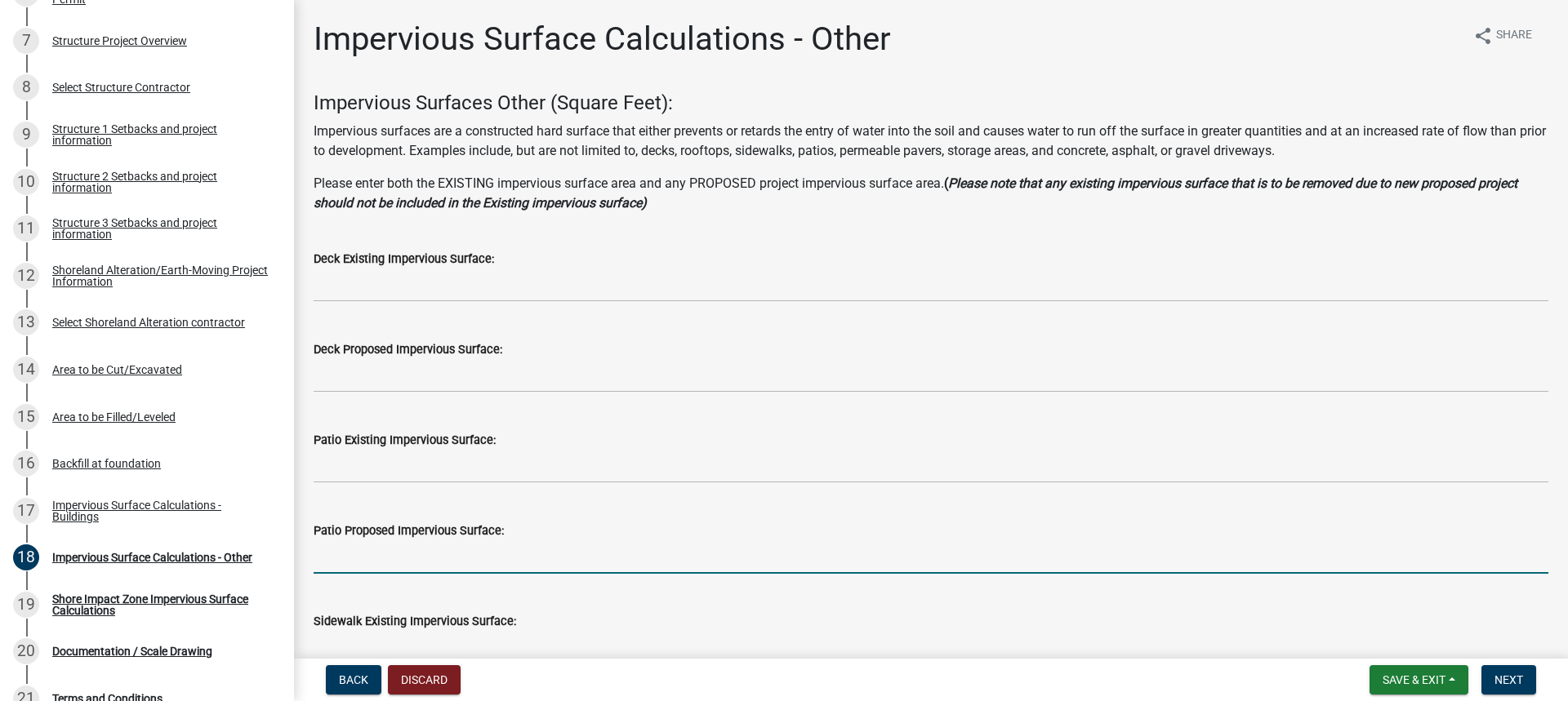
click at [328, 560] on input "text" at bounding box center [931, 557] width 1235 height 34
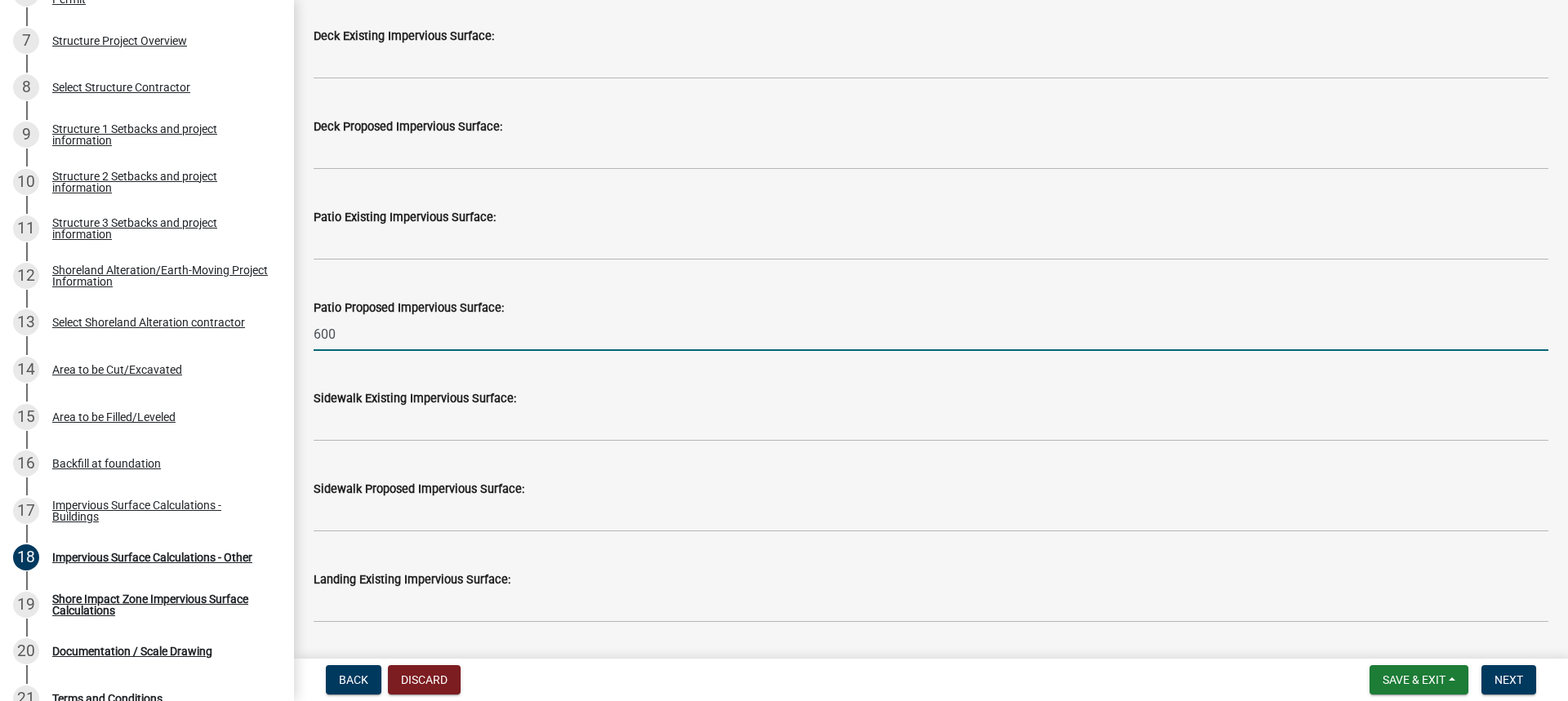
scroll to position [245, 0]
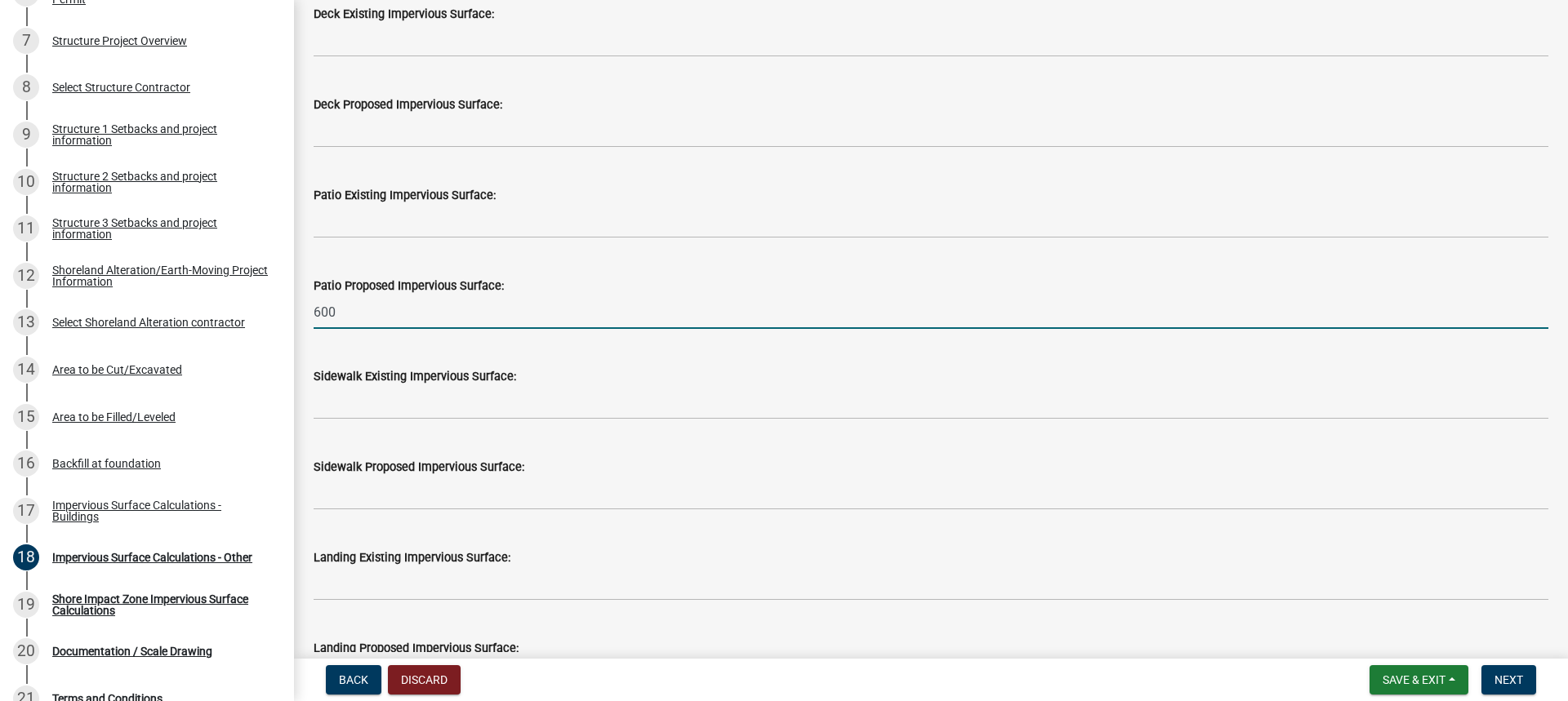
type input "600"
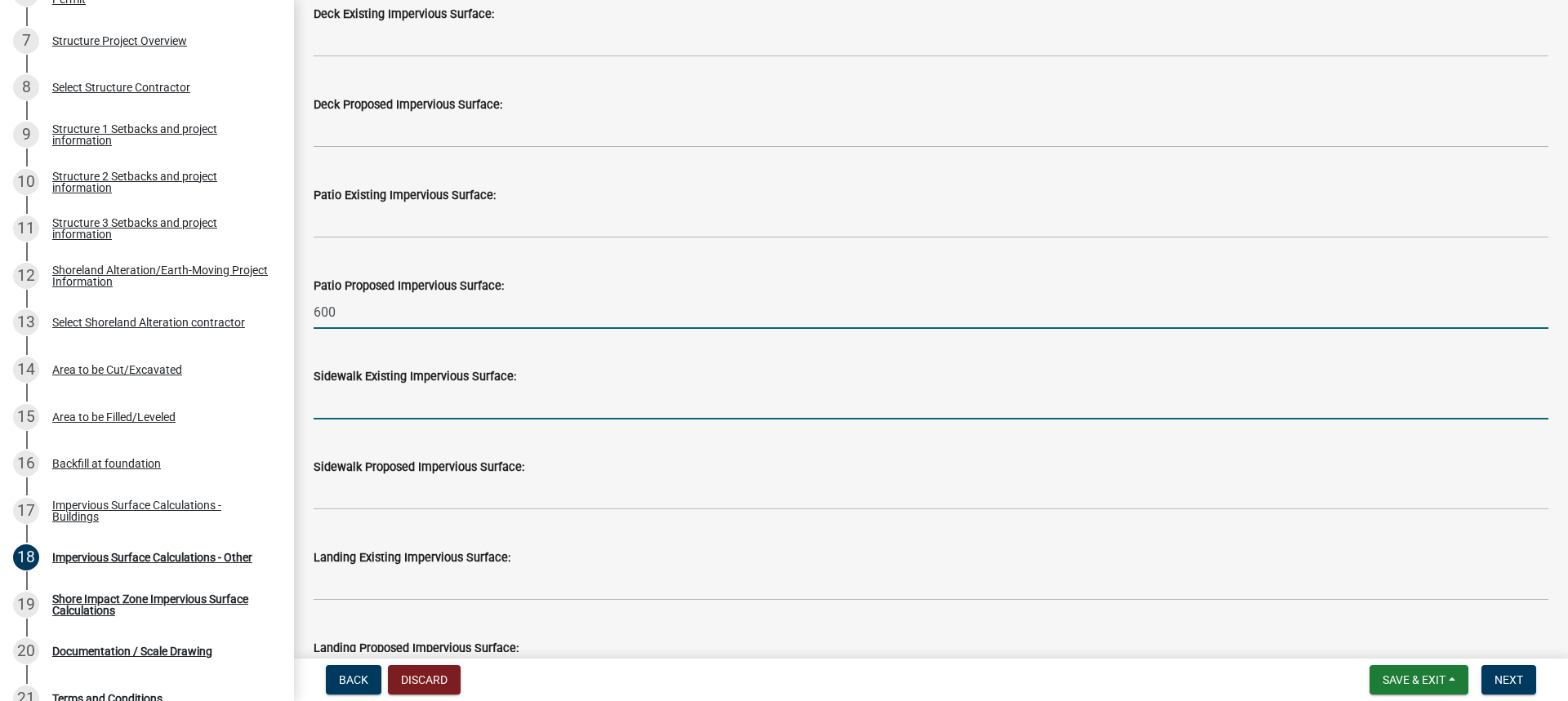
click at [344, 417] on input "text" at bounding box center [931, 403] width 1235 height 34
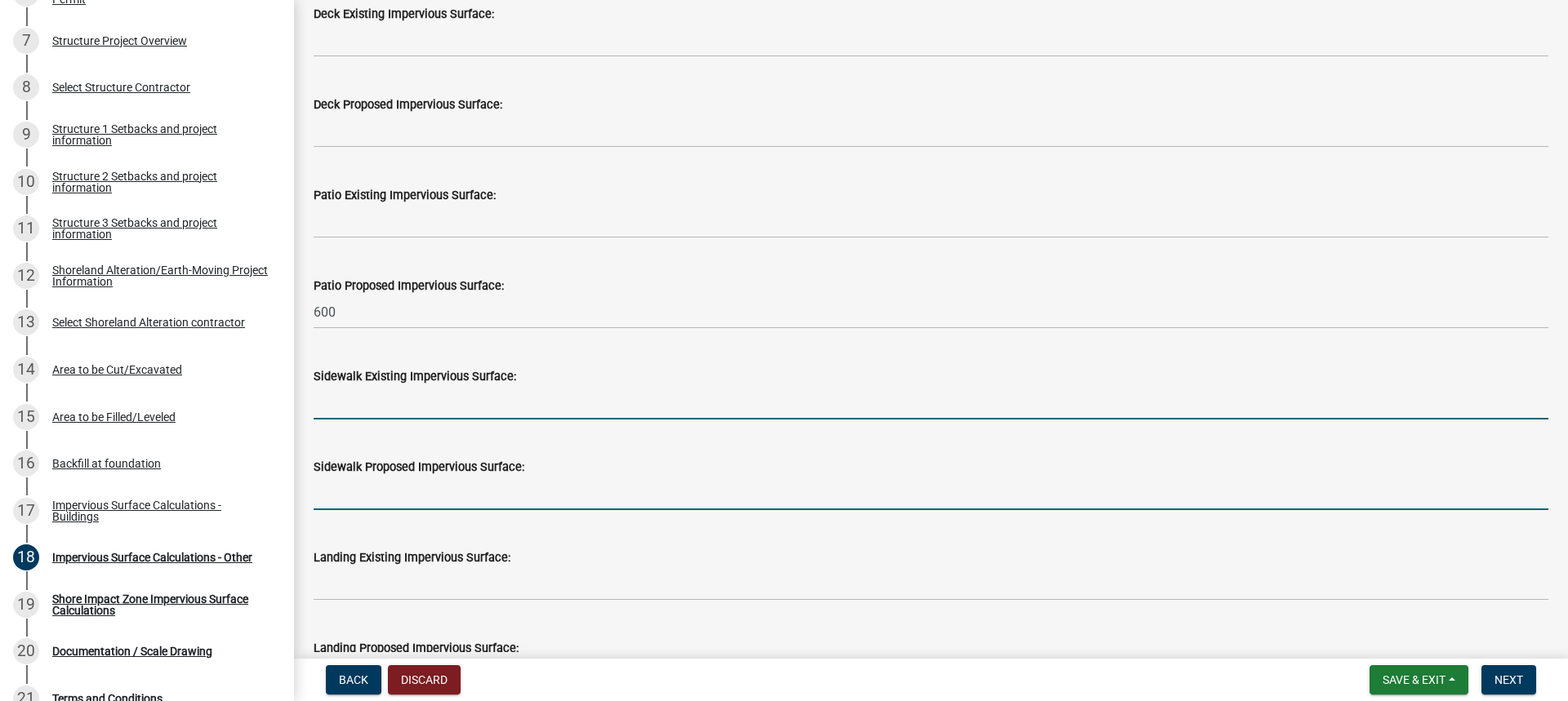
click at [337, 501] on input "text" at bounding box center [931, 493] width 1235 height 34
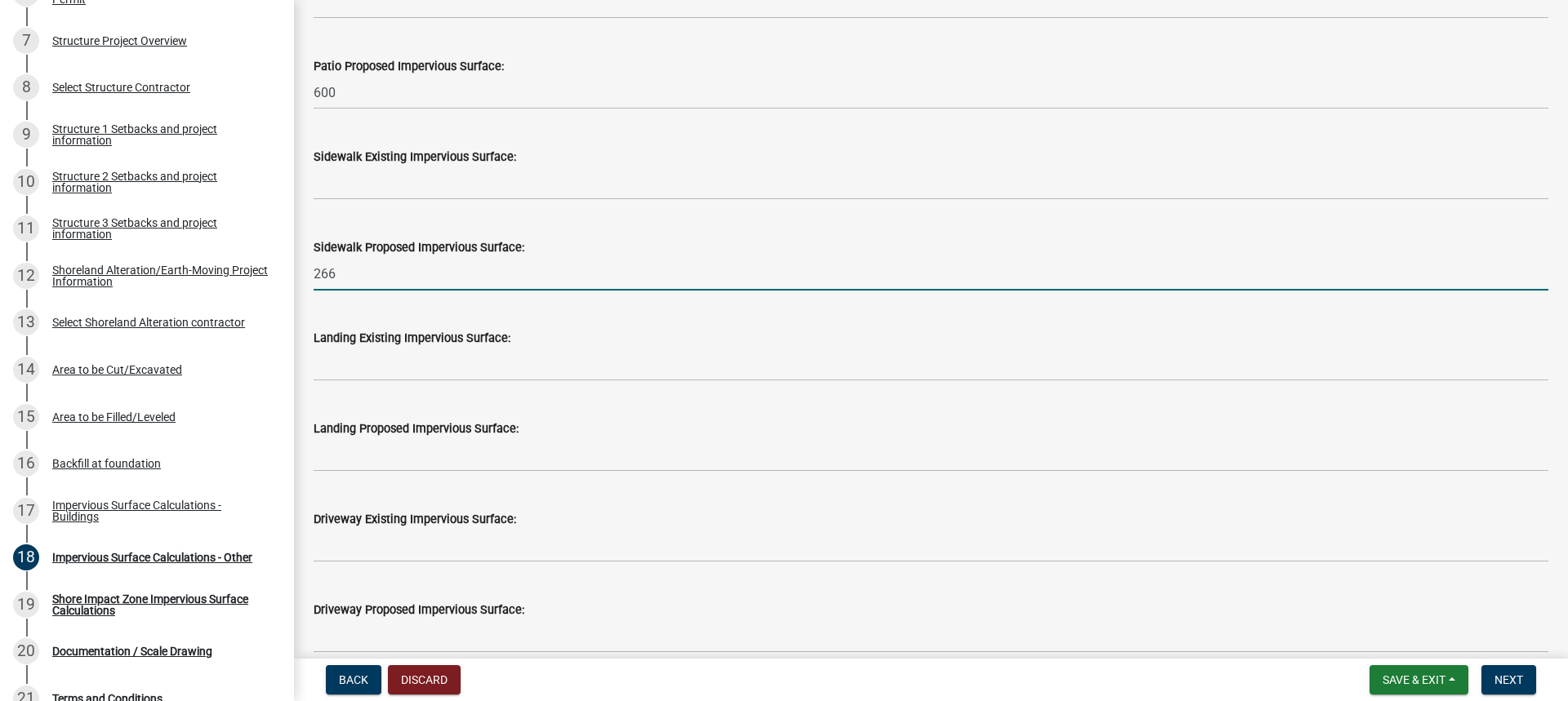
scroll to position [490, 0]
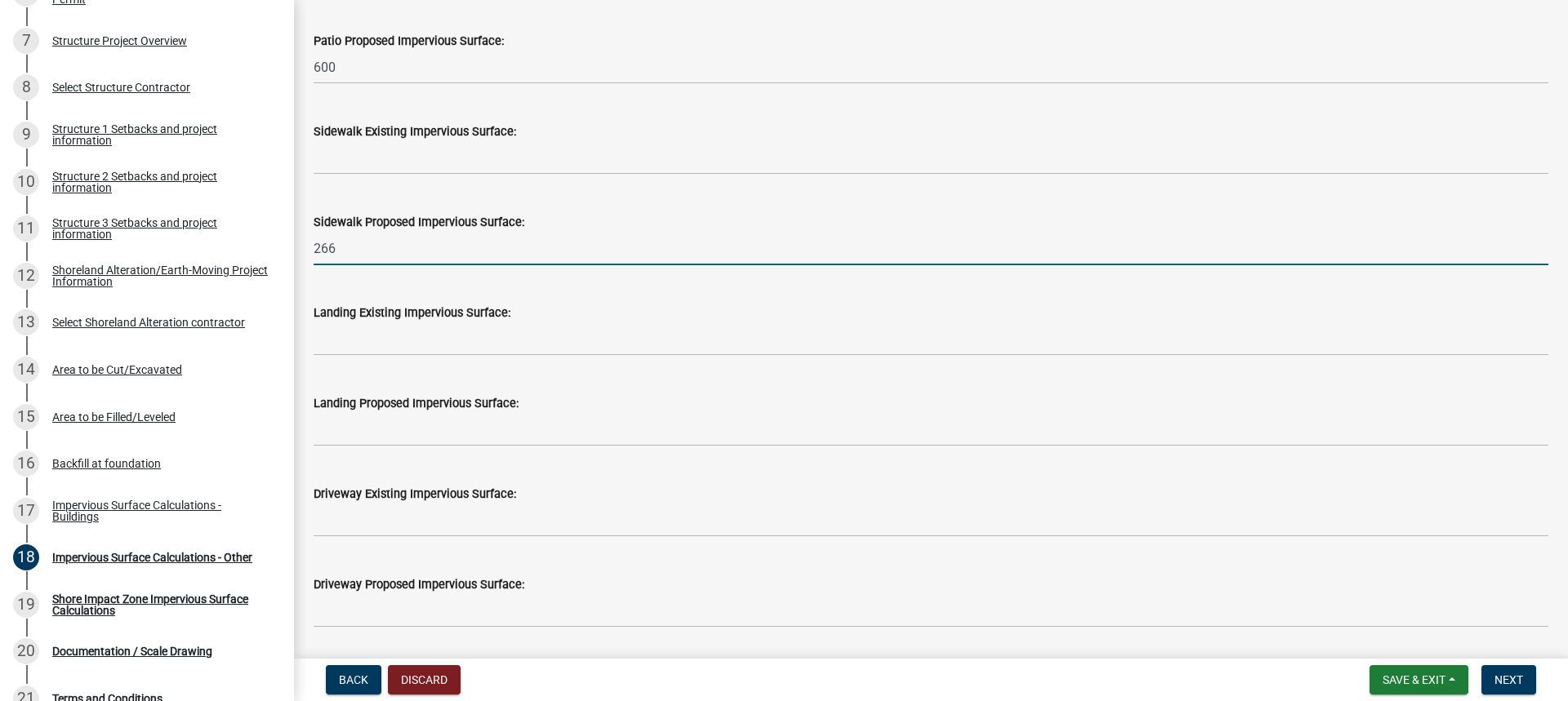
type input "266"
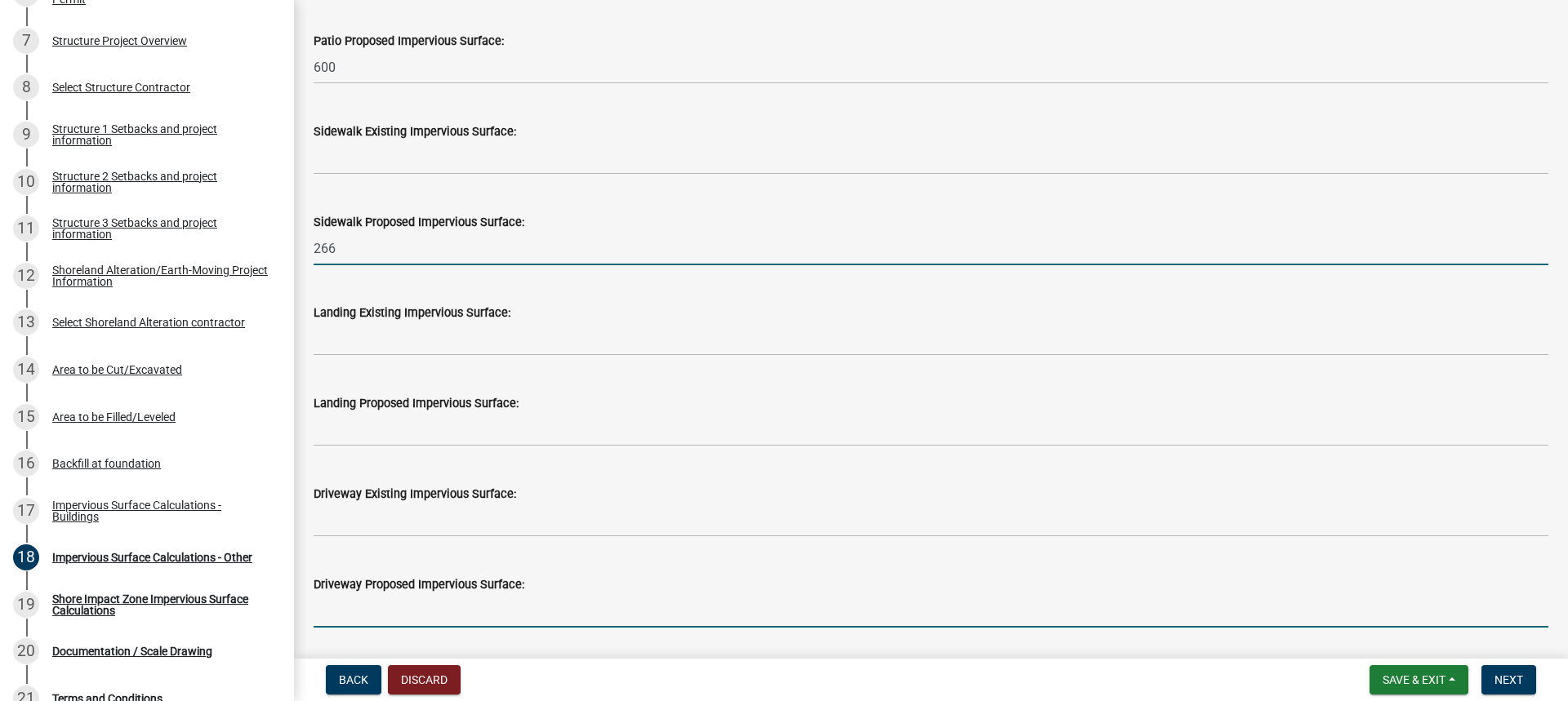
click at [334, 602] on input "text" at bounding box center [931, 611] width 1235 height 34
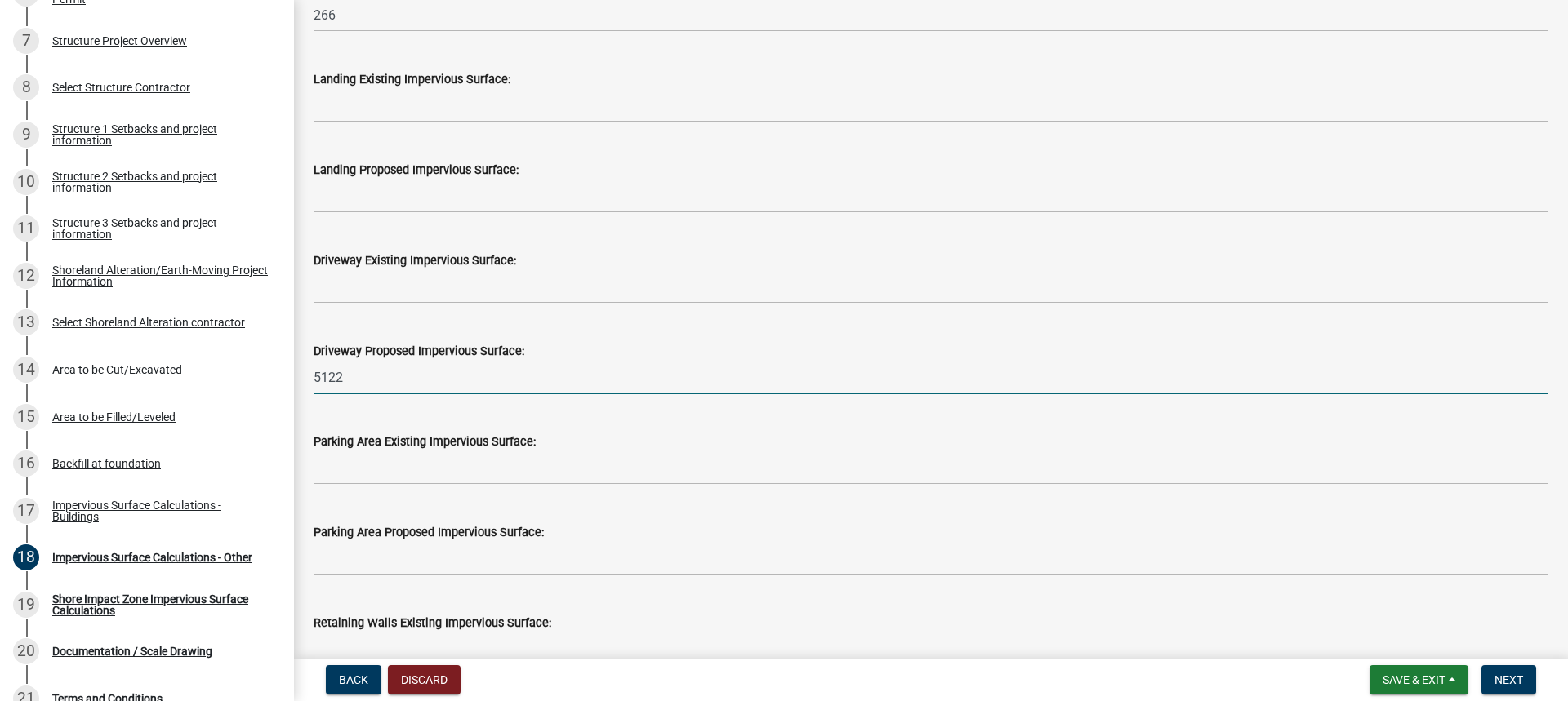
scroll to position [735, 0]
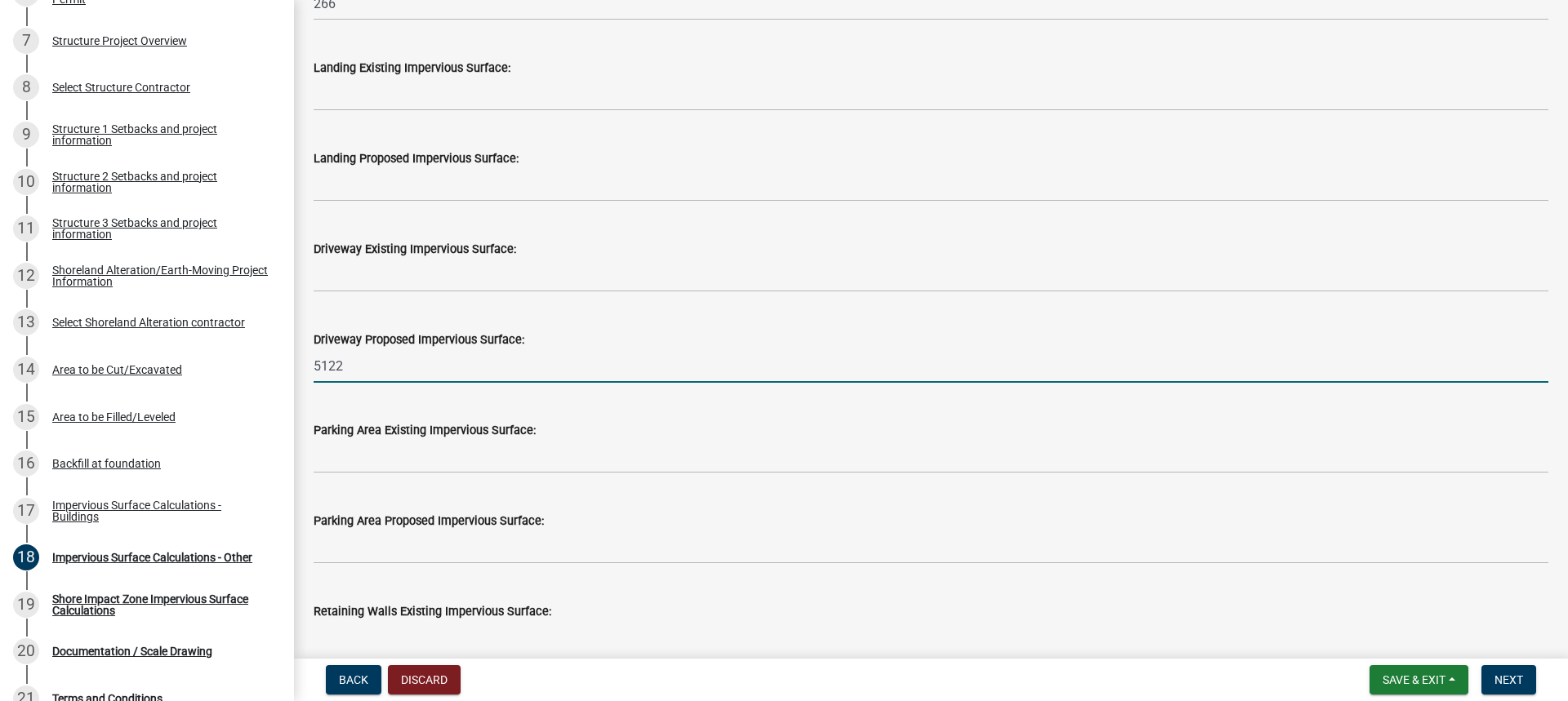
type input "5122"
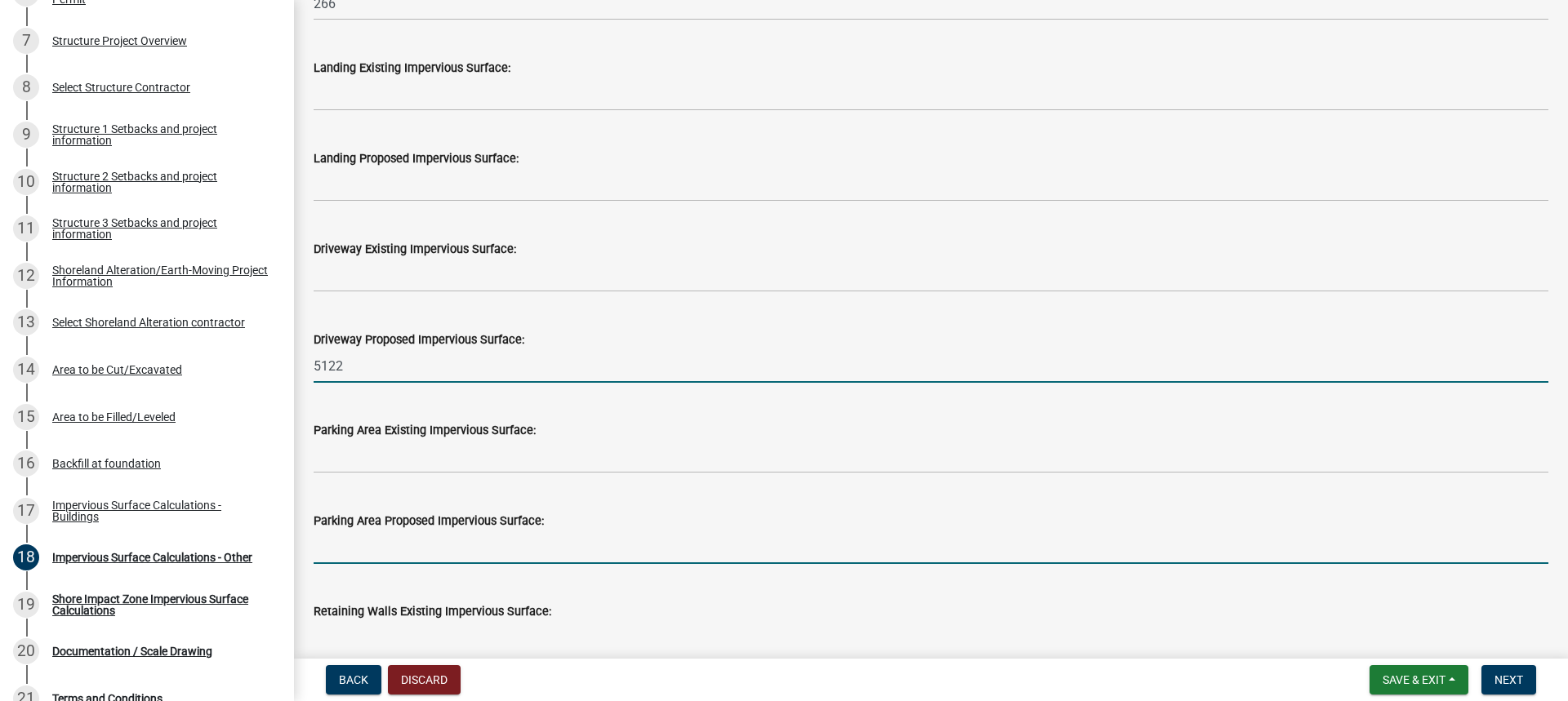
click at [338, 555] on input "text" at bounding box center [931, 547] width 1235 height 34
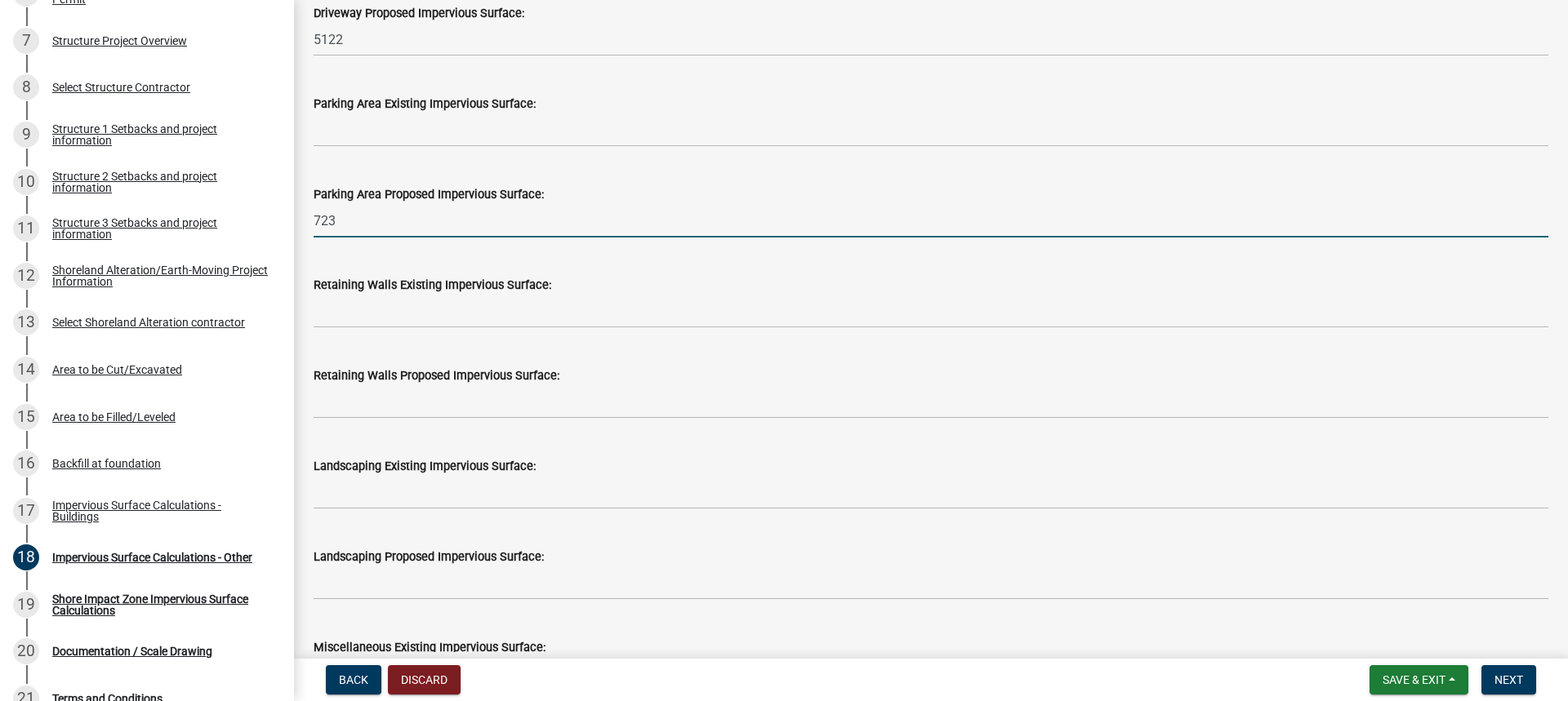
scroll to position [1142, 0]
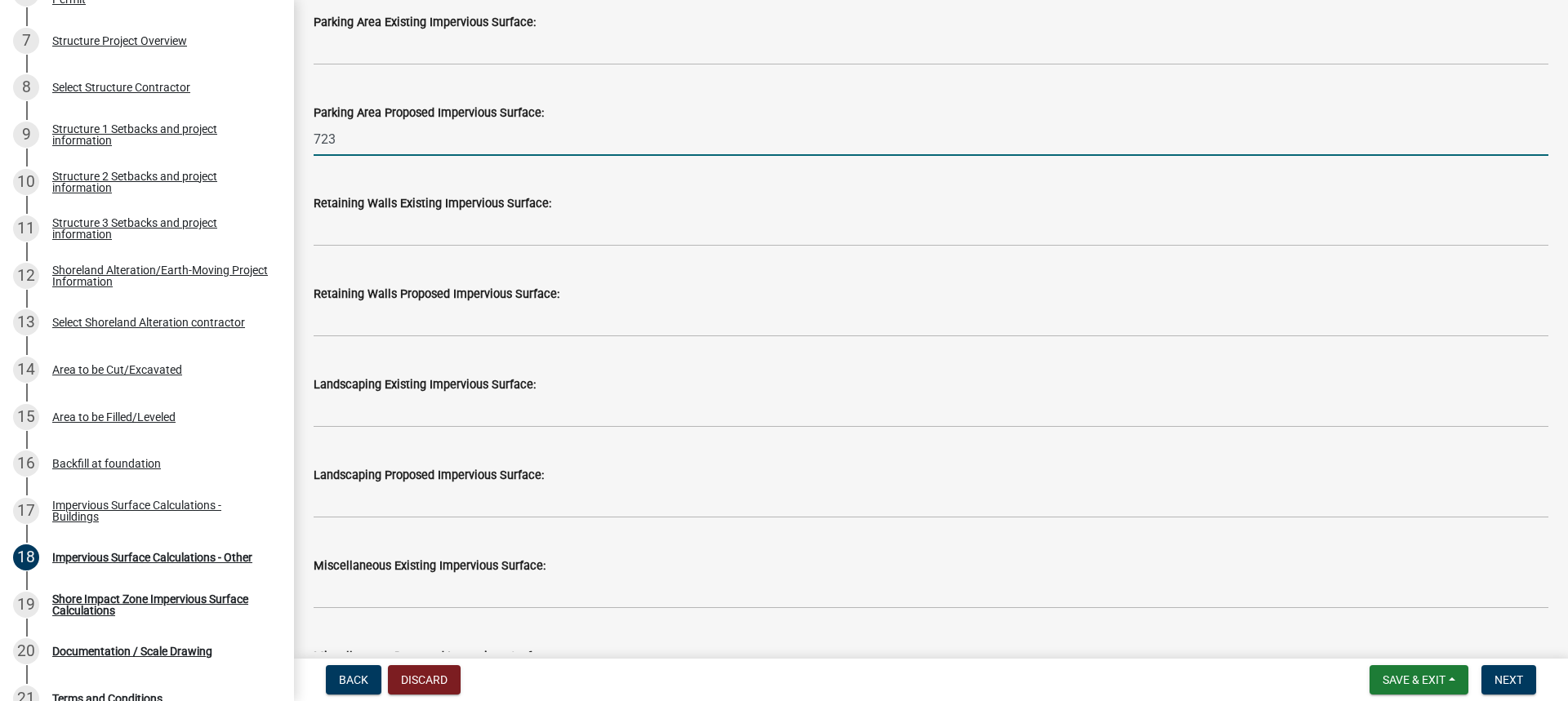
type input "723"
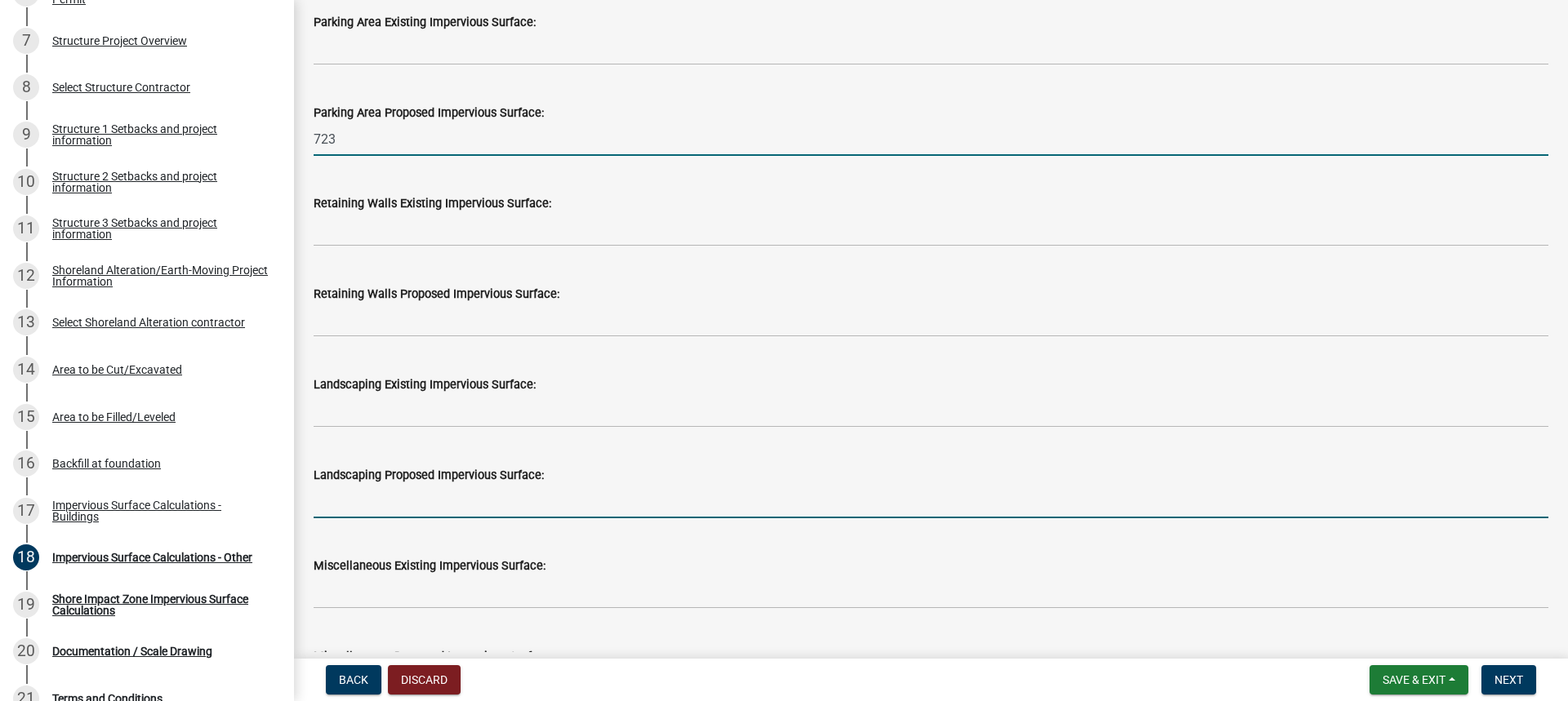
click at [329, 507] on input "text" at bounding box center [931, 502] width 1235 height 34
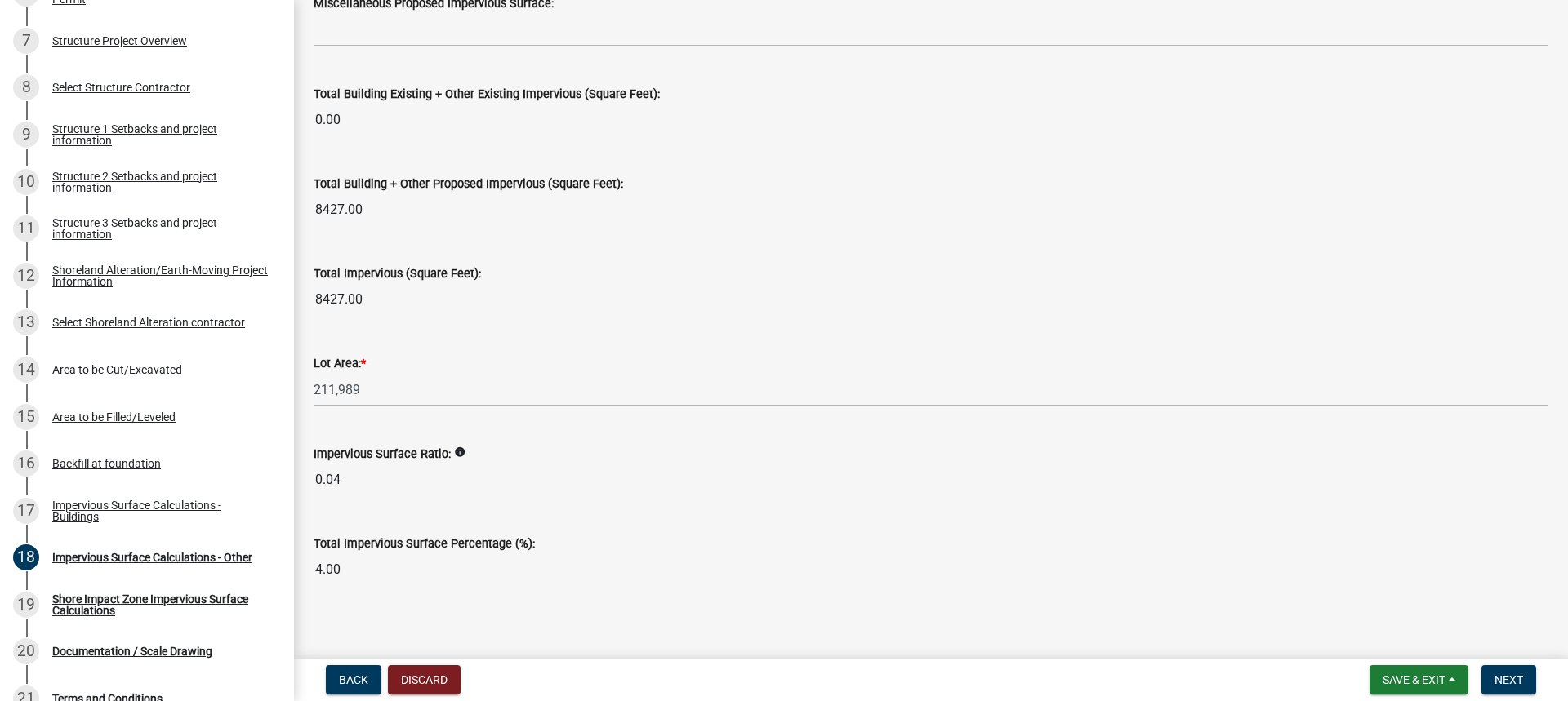
scroll to position [1808, 0]
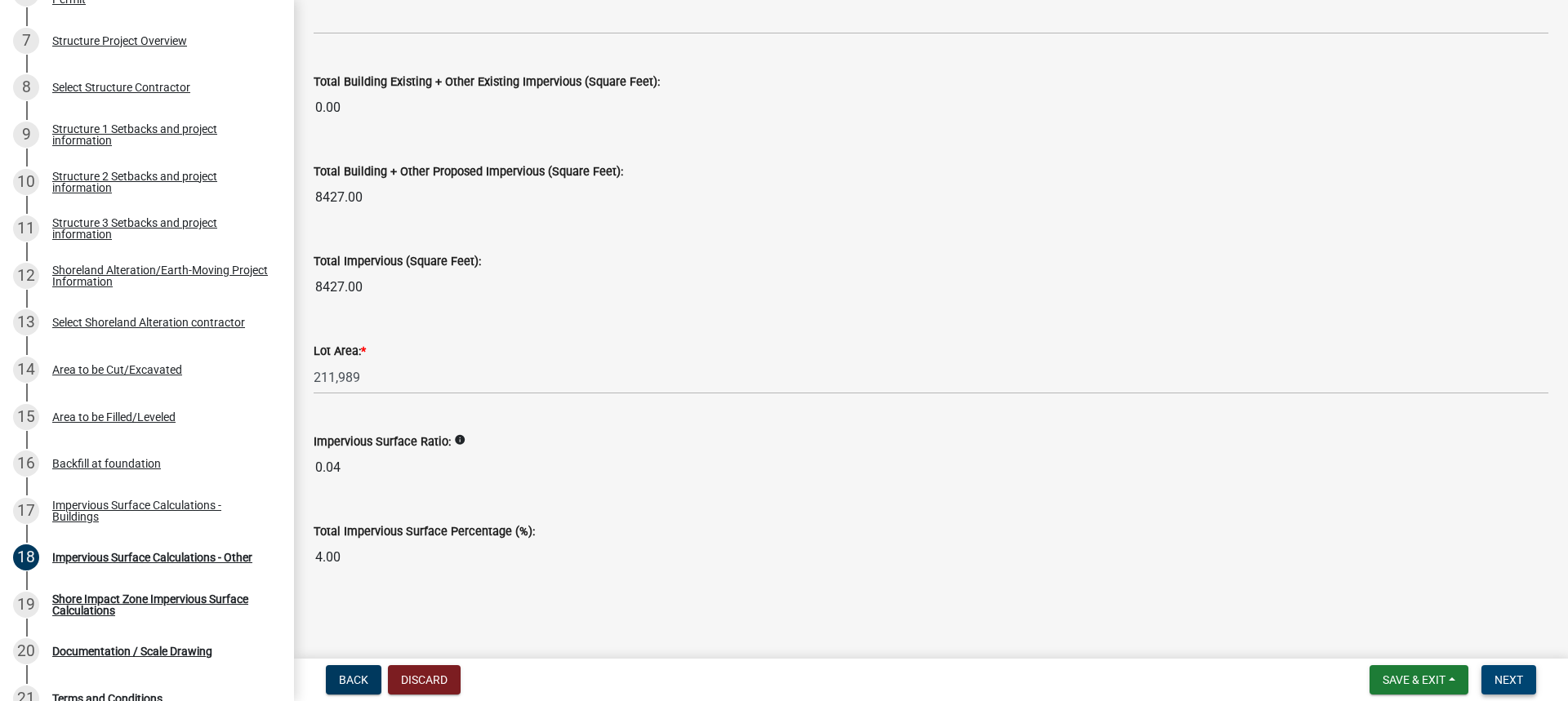
type input "300"
click at [1502, 673] on span "Next" at bounding box center [1508, 680] width 29 height 13
click at [1495, 683] on span "Next" at bounding box center [1508, 680] width 29 height 13
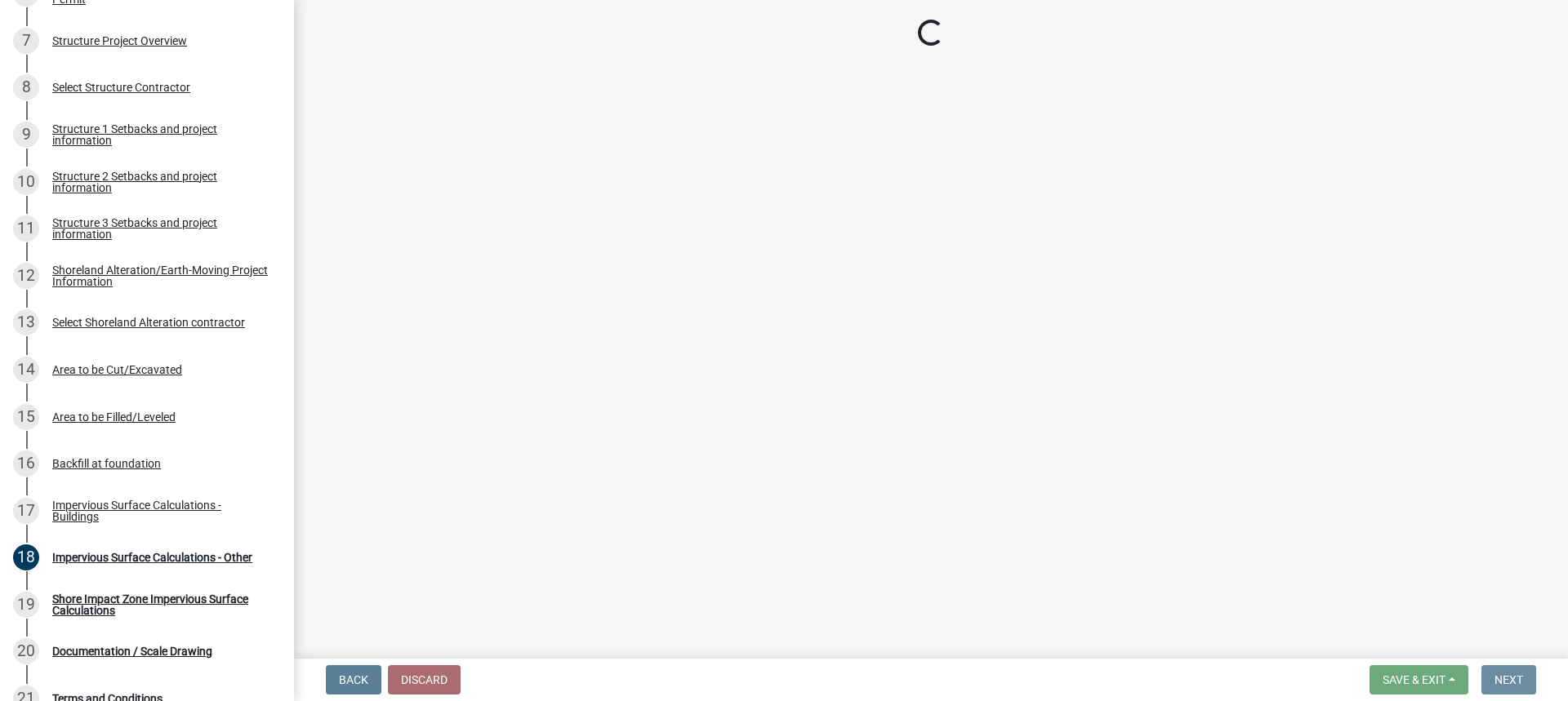
scroll to position [0, 0]
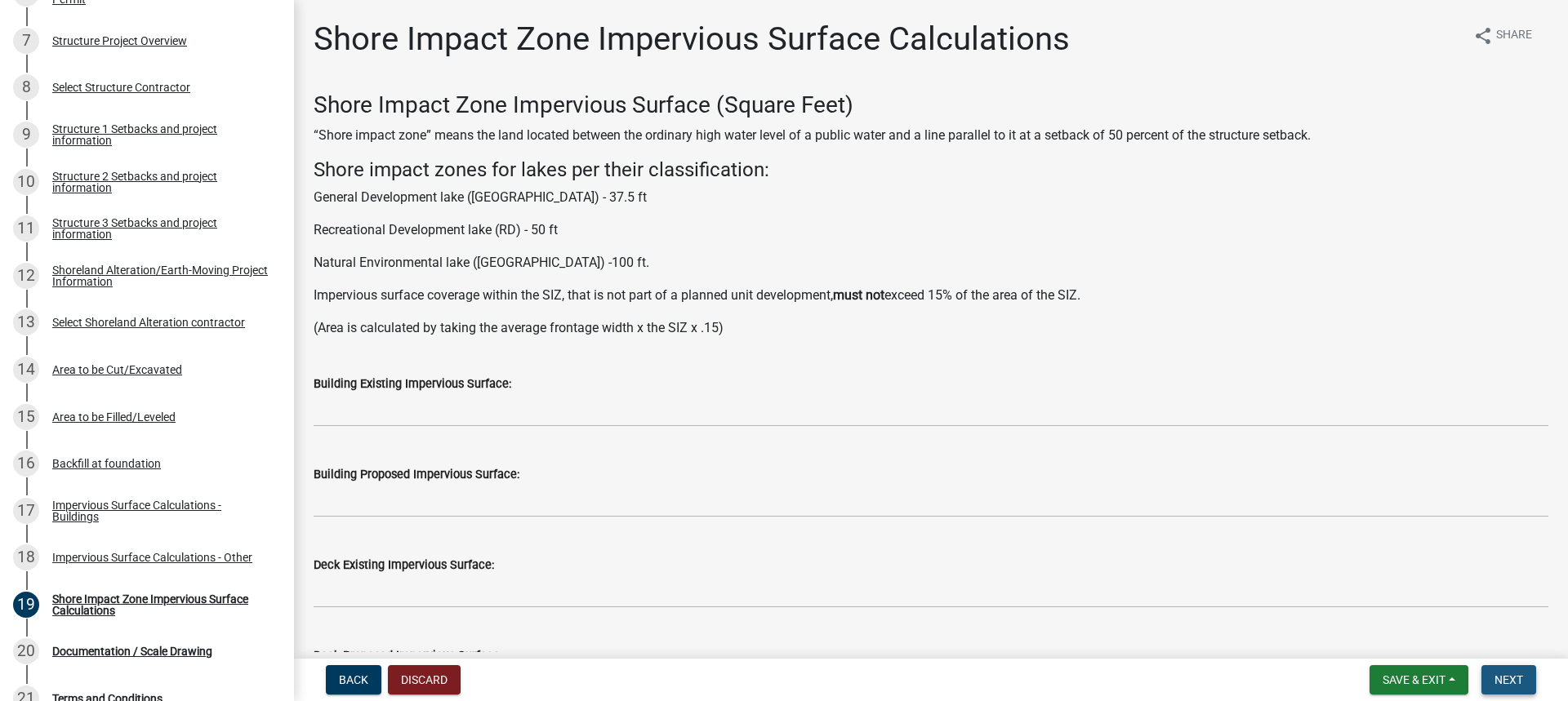
click at [1507, 677] on span "Next" at bounding box center [1508, 680] width 29 height 13
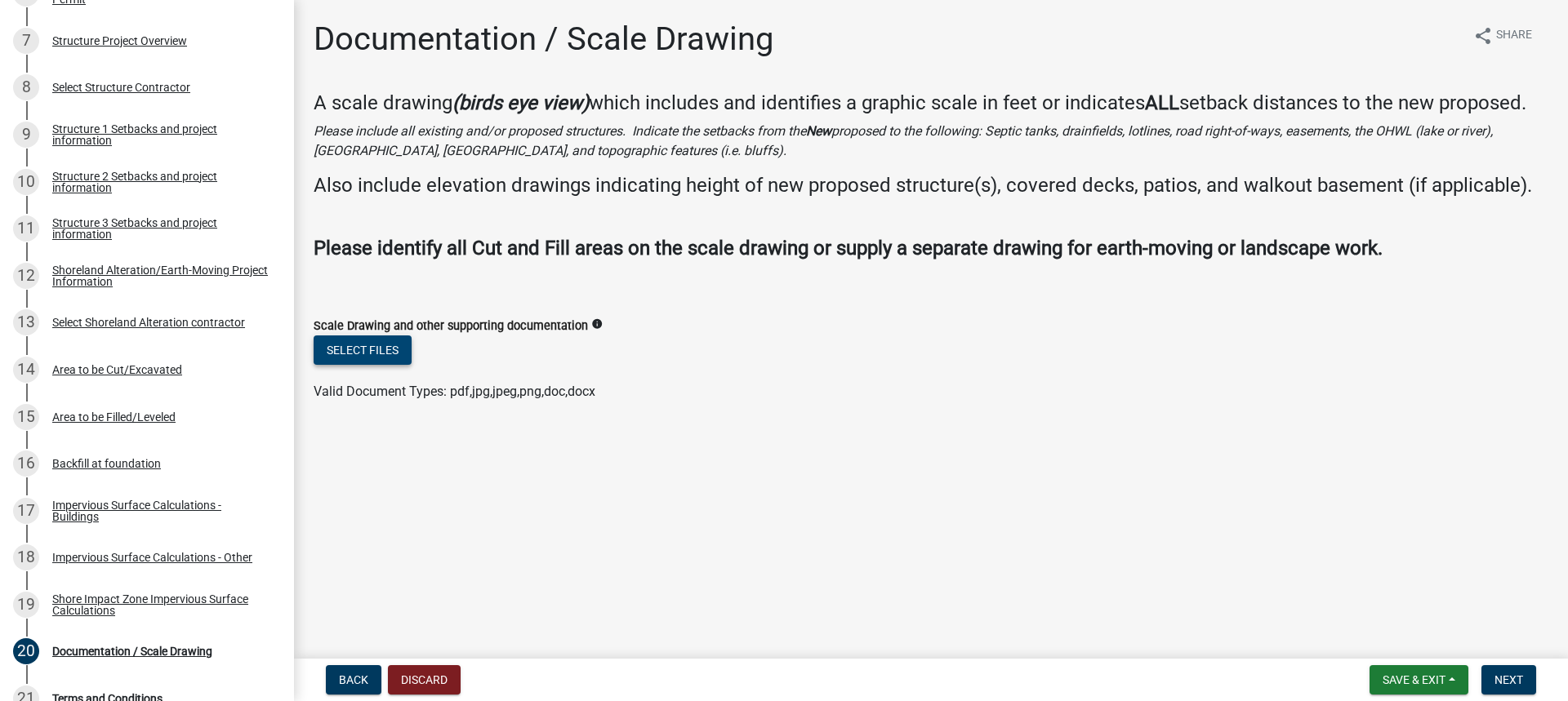
click at [384, 346] on button "Select files" at bounding box center [362, 349] width 98 height 29
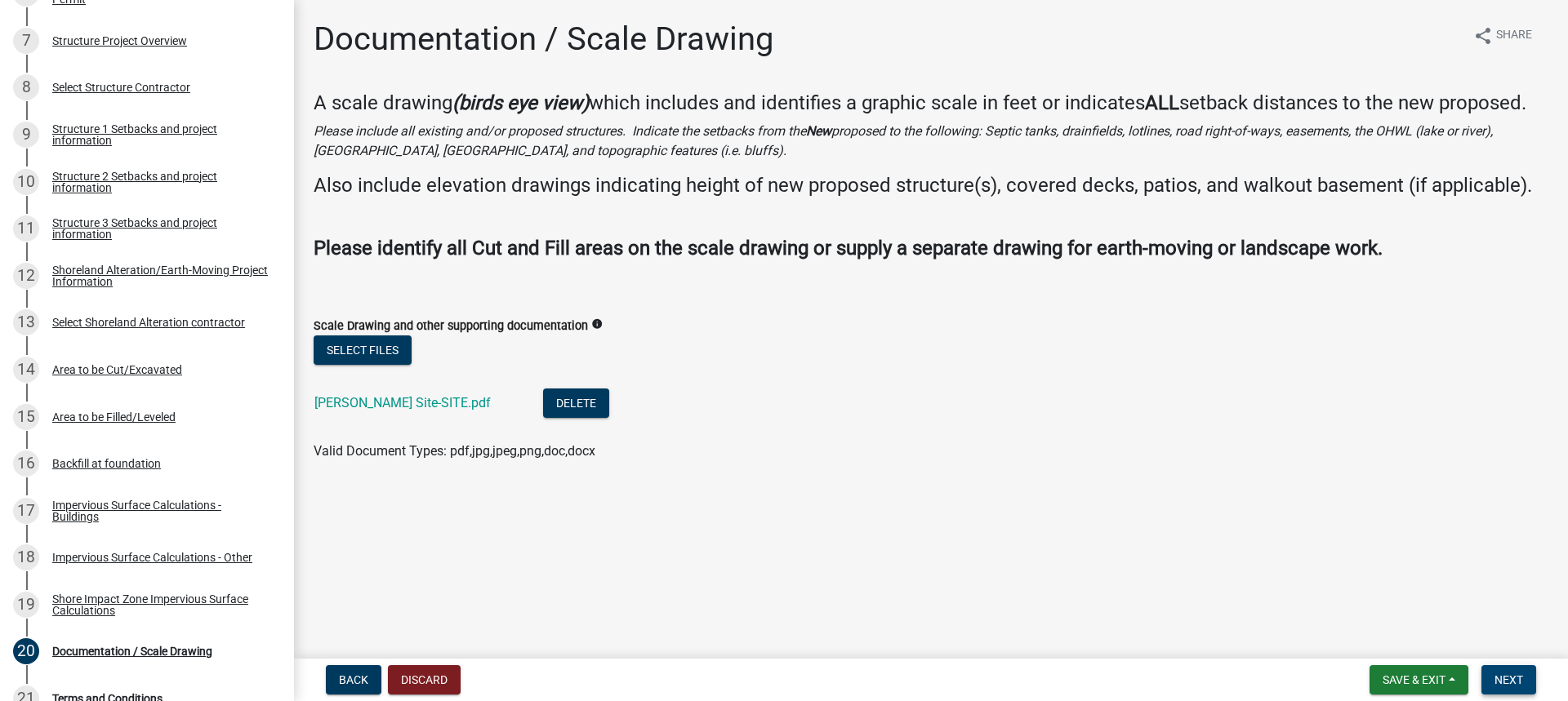
click at [1506, 686] on span "Next" at bounding box center [1508, 680] width 29 height 13
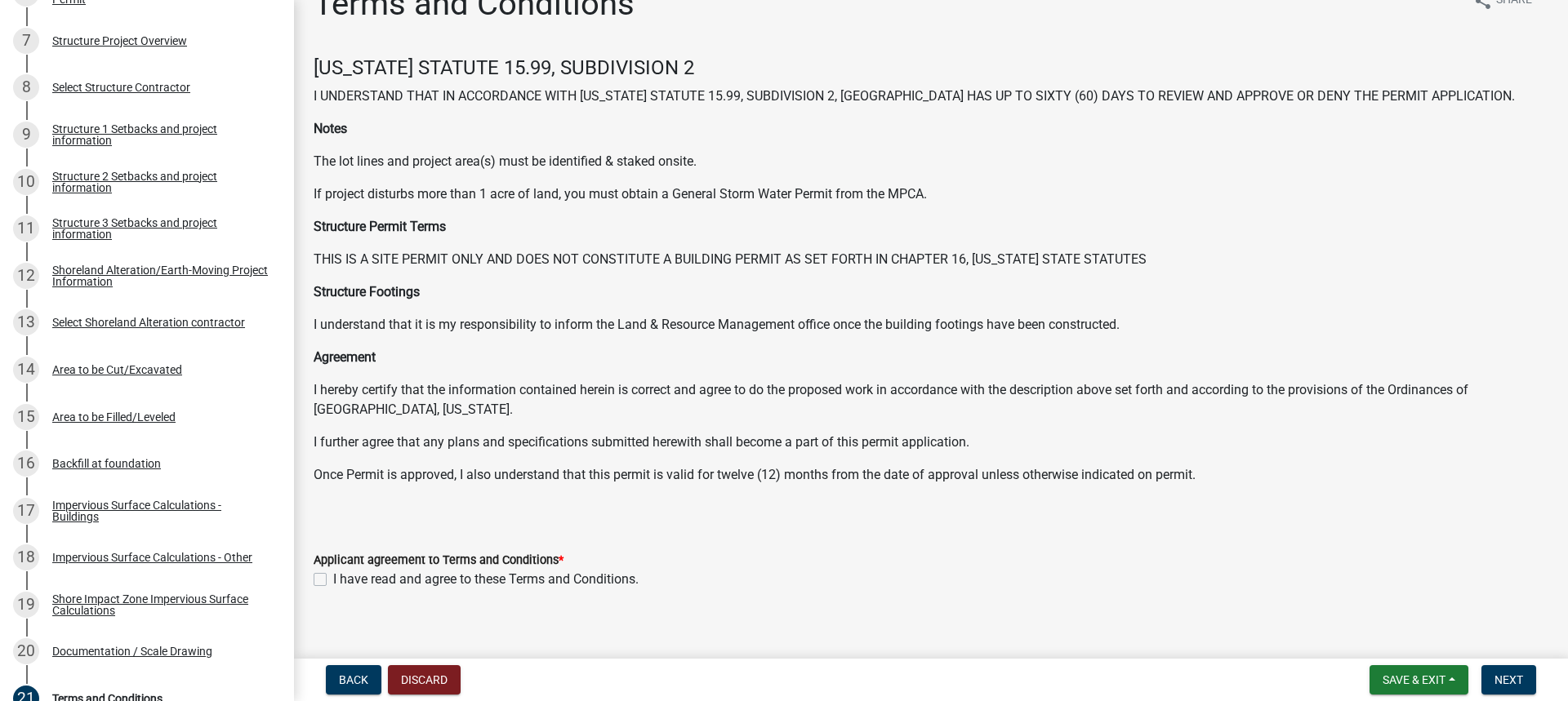
scroll to position [50, 0]
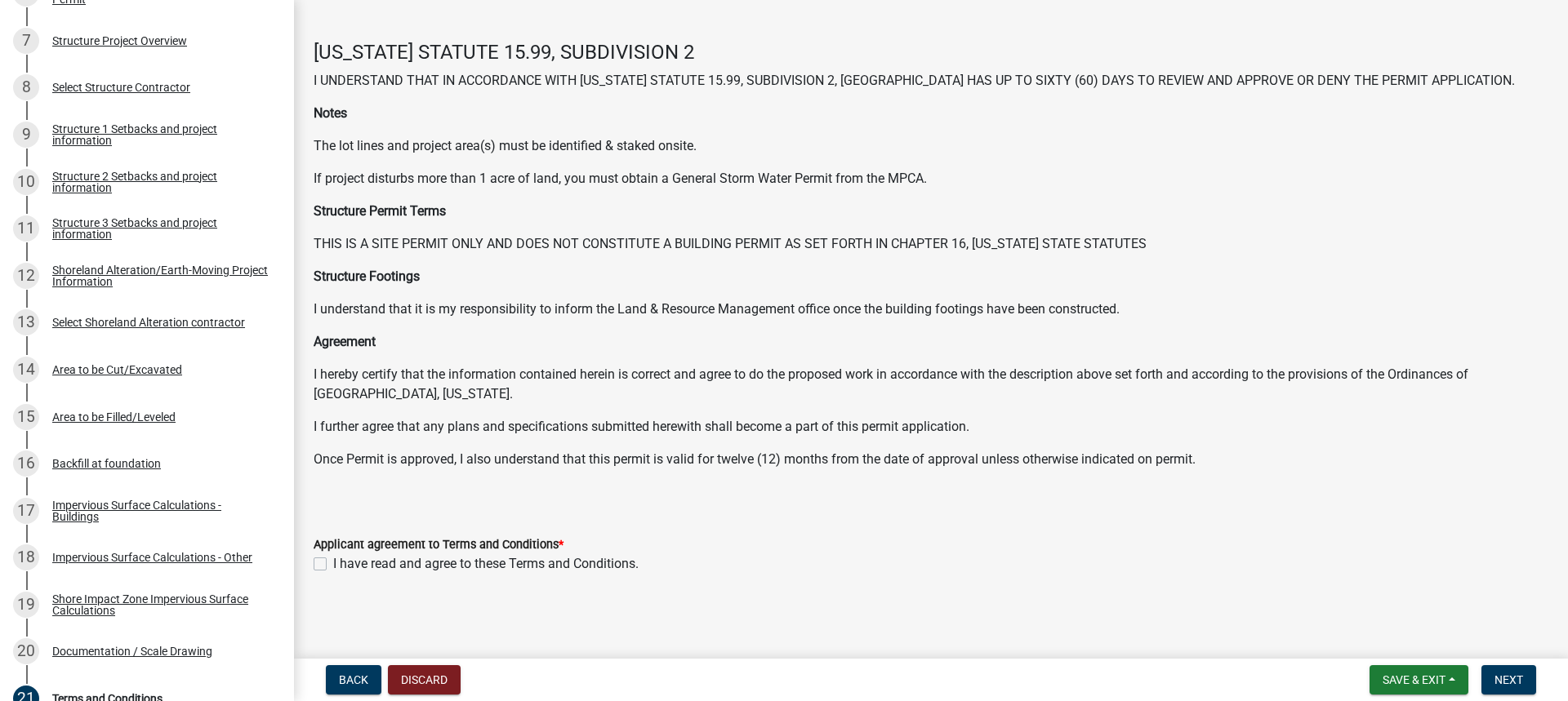
click at [333, 560] on label "I have read and agree to these Terms and Conditions." at bounding box center [486, 563] width 306 height 19
click at [333, 560] on input "I have read and agree to these Terms and Conditions." at bounding box center [339, 559] width 11 height 11
checkbox input "true"
click at [1506, 691] on button "Next" at bounding box center [1508, 679] width 55 height 29
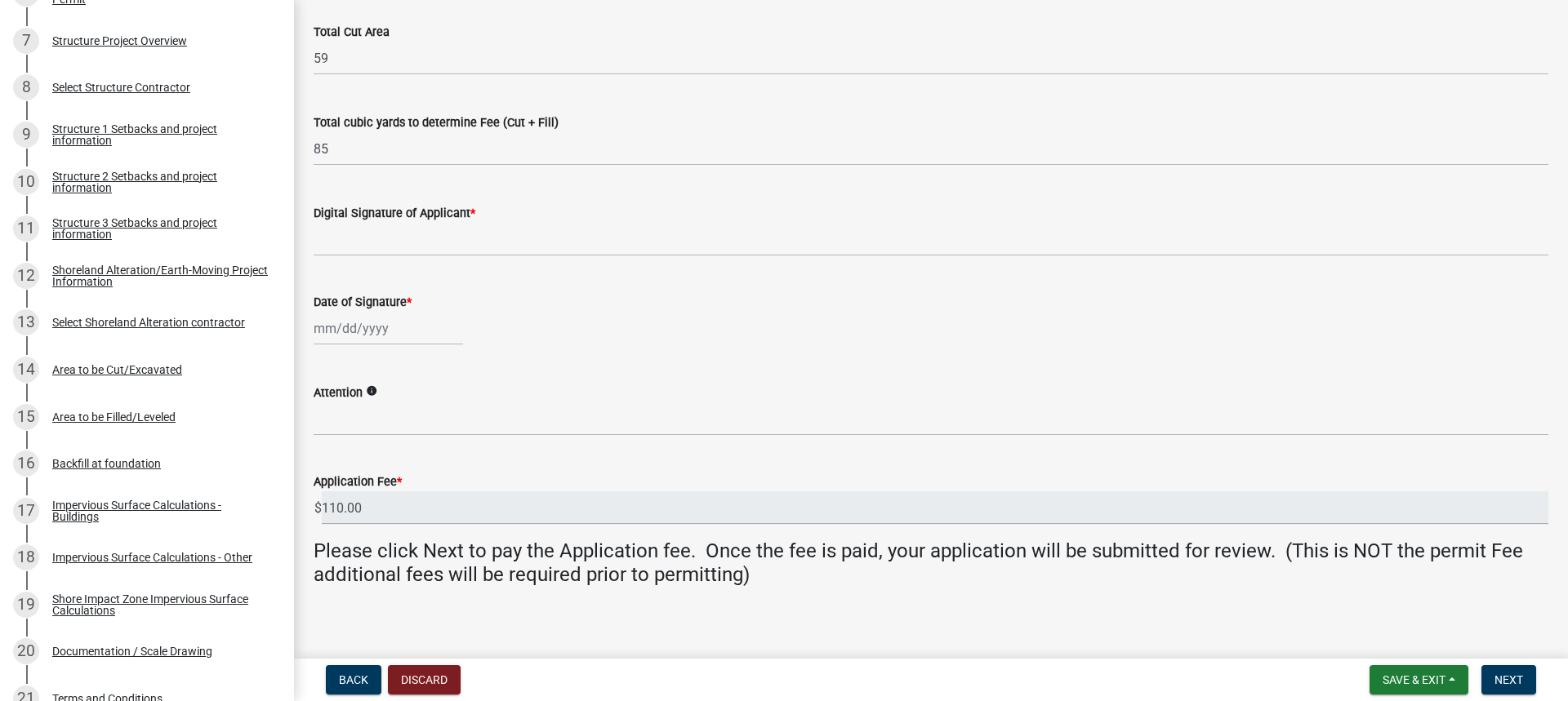
scroll to position [311, 0]
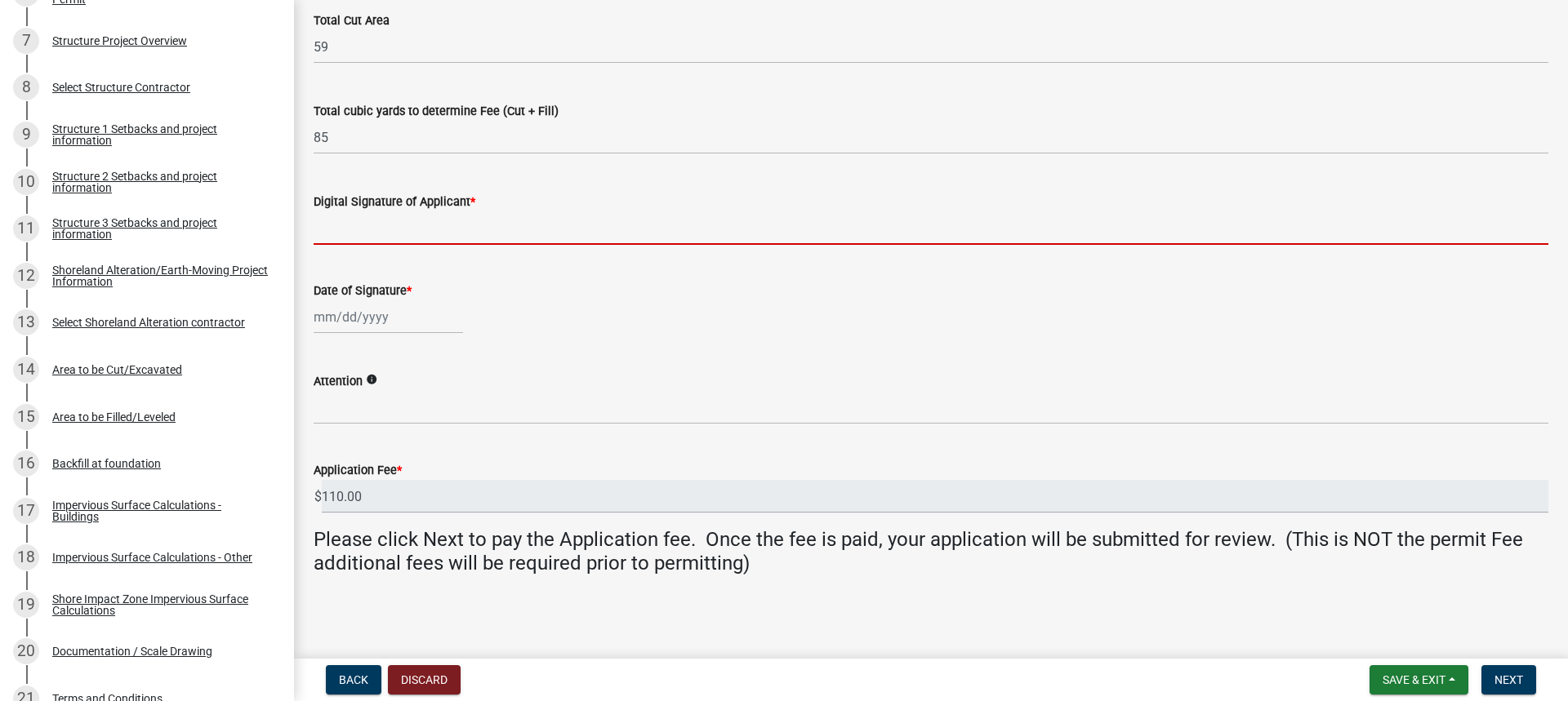
click at [356, 236] on input "Digital Signature of Applicant *" at bounding box center [931, 228] width 1235 height 34
type input "Bill Holtti"
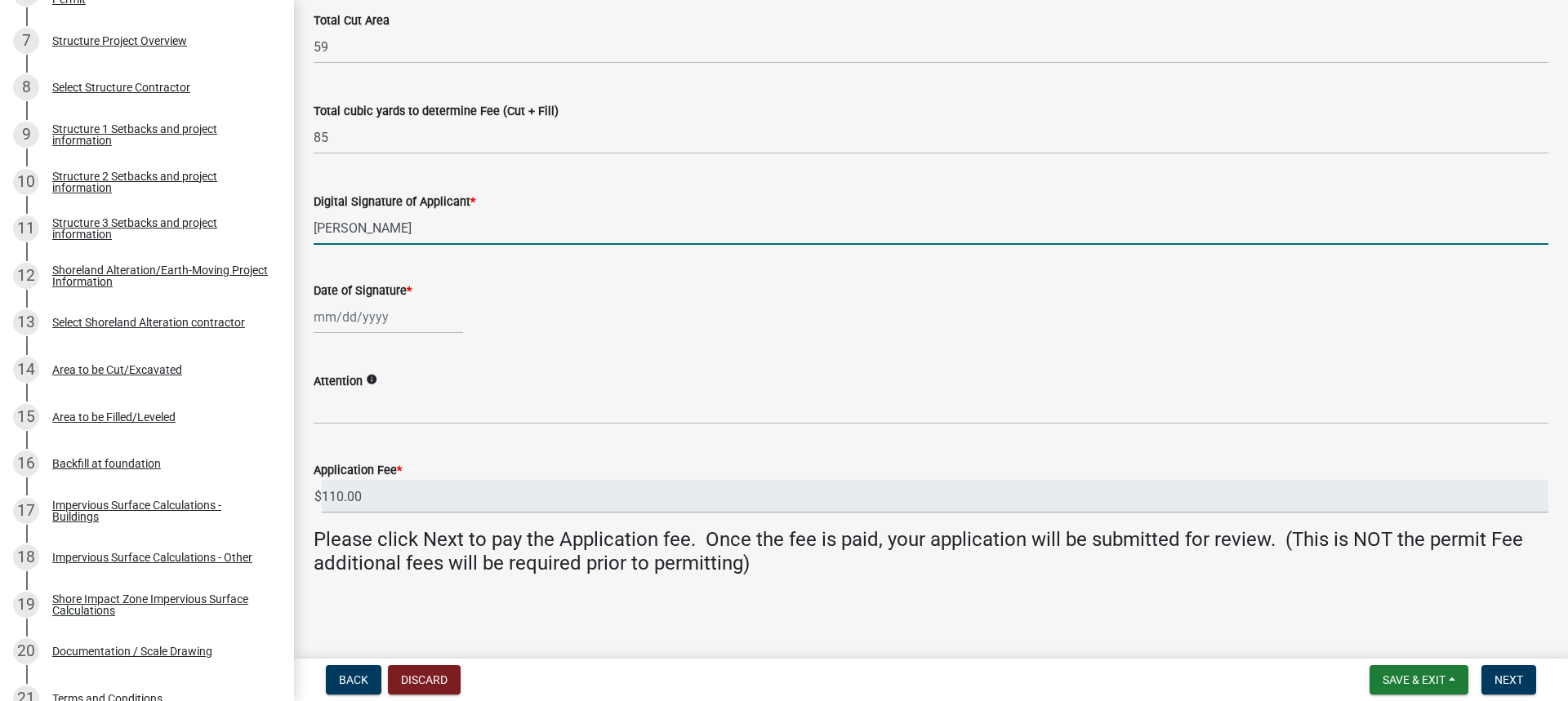
click at [311, 319] on div "Date of Signature *" at bounding box center [931, 295] width 1259 height 76
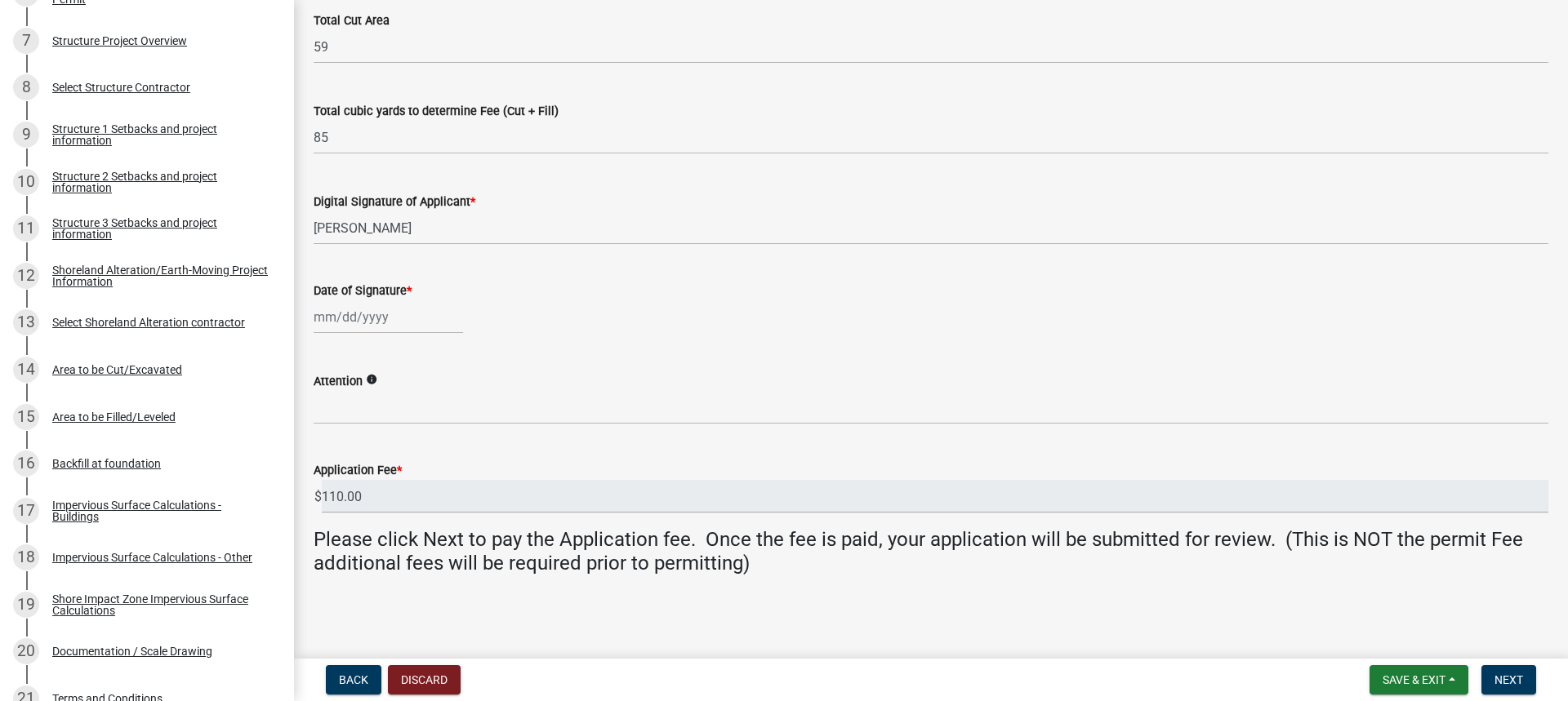
select select "10"
select select "2025"
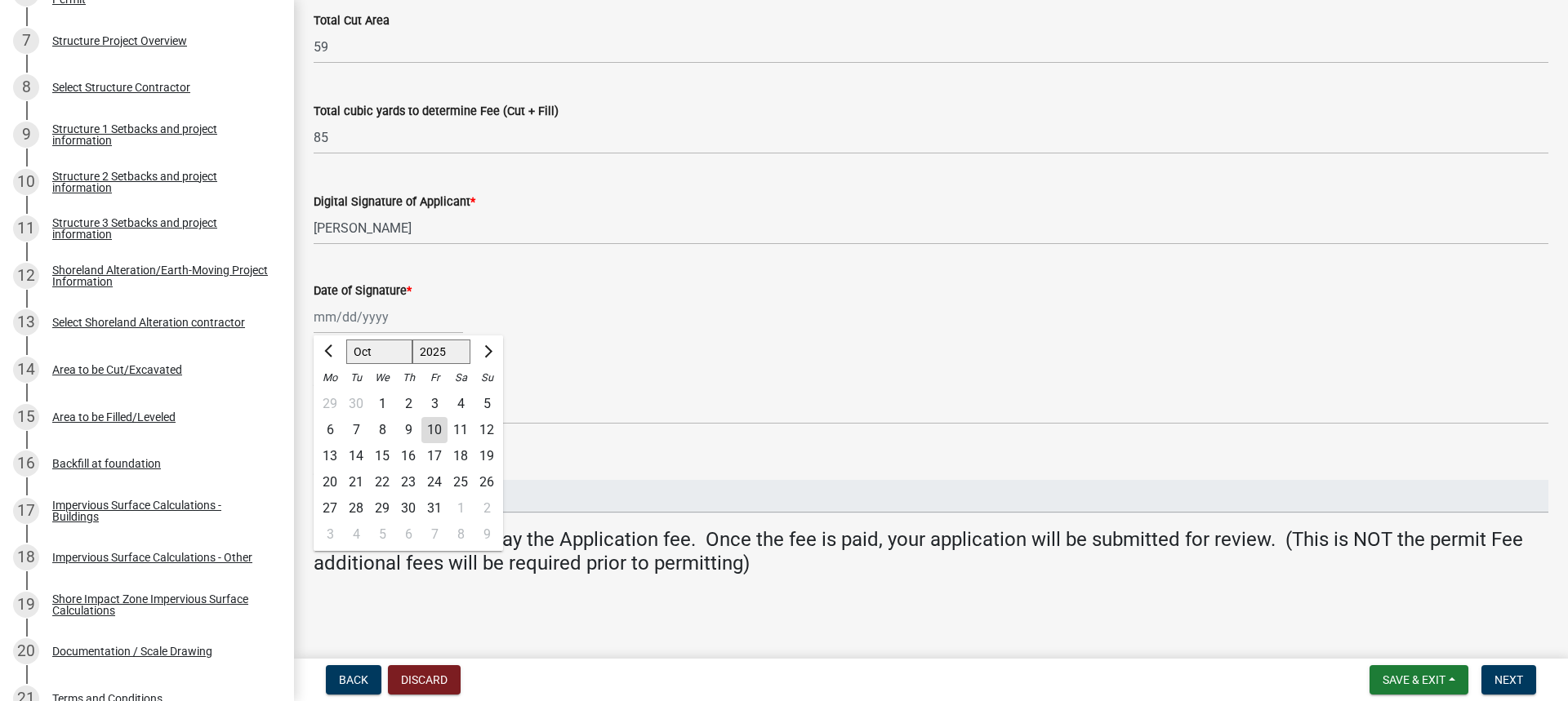
click at [349, 315] on div "Jan Feb Mar Apr May Jun Jul Aug Sep Oct Nov Dec 1525 1526 1527 1528 1529 1530 1…" at bounding box center [387, 317] width 149 height 34
click at [433, 429] on div "10" at bounding box center [434, 429] width 26 height 26
type input "10/10/2025"
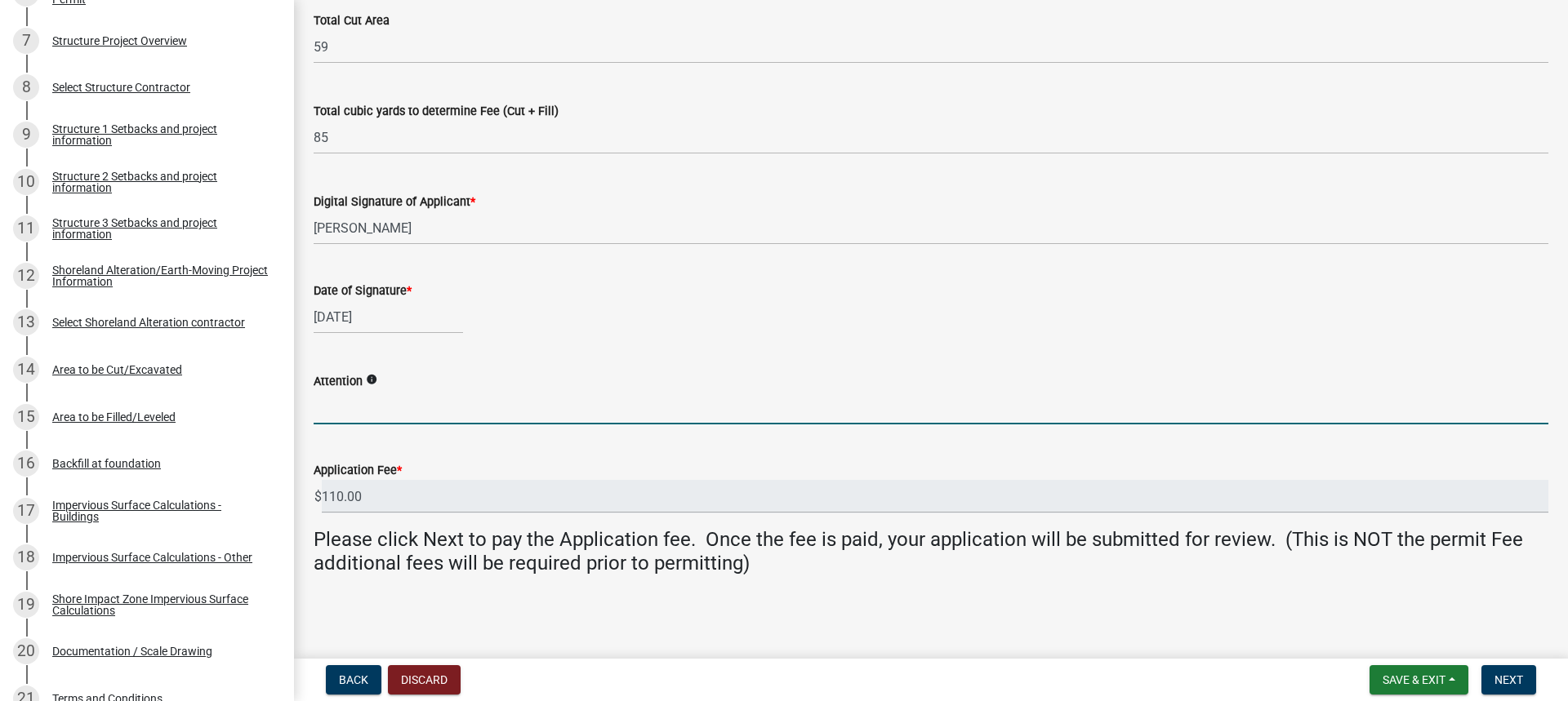
click at [340, 416] on input "Attention" at bounding box center [931, 407] width 1235 height 34
type input "Michelle Jevne"
click at [1520, 676] on span "Next" at bounding box center [1508, 680] width 29 height 13
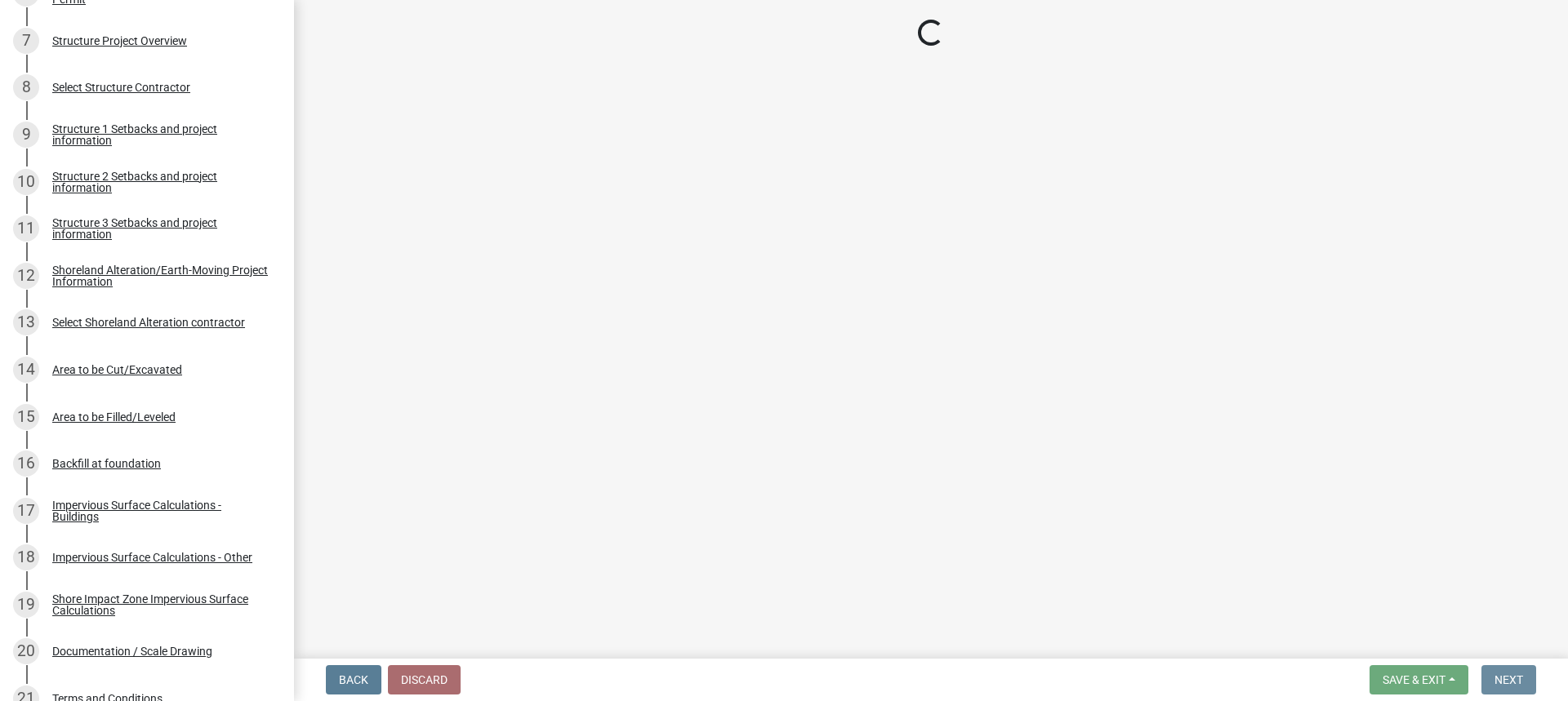
scroll to position [0, 0]
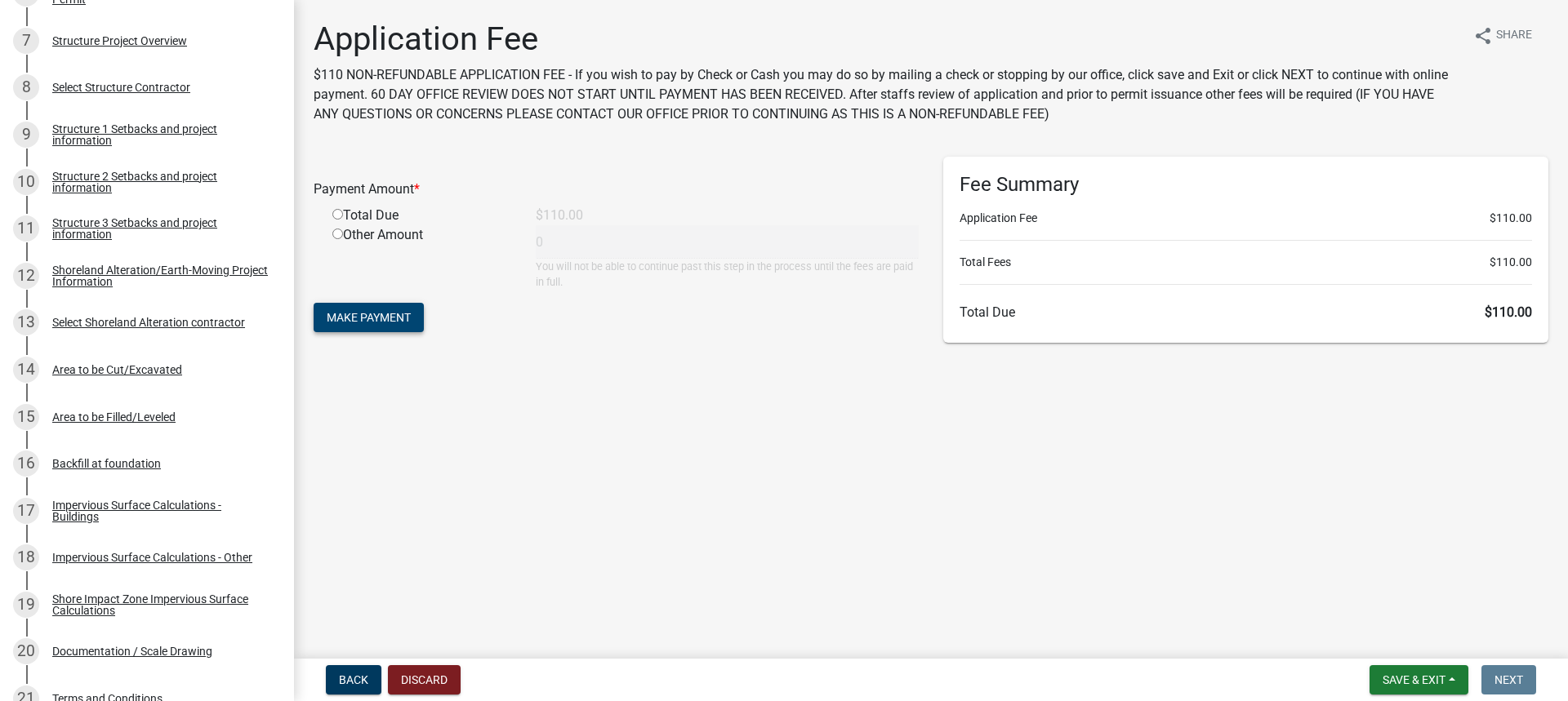
click at [348, 312] on span "Make Payment" at bounding box center [369, 317] width 84 height 13
click at [338, 235] on input "radio" at bounding box center [338, 233] width 11 height 11
radio input "true"
type input "110"
click at [365, 313] on span "Make Payment" at bounding box center [369, 317] width 84 height 13
